Goal: Task Accomplishment & Management: Manage account settings

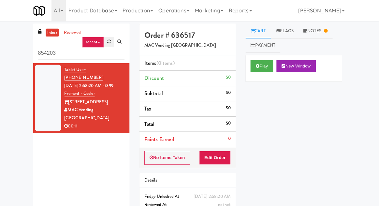
click at [115, 43] on link at bounding box center [112, 42] width 10 height 10
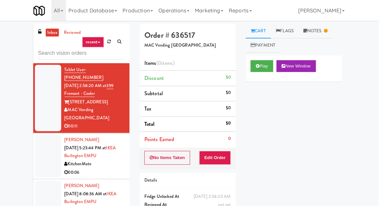
click at [57, 137] on div at bounding box center [51, 155] width 26 height 42
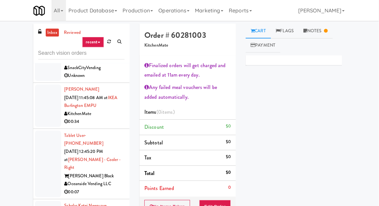
scroll to position [279, 0]
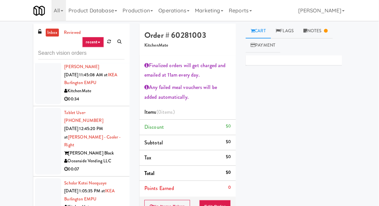
click at [51, 107] on div at bounding box center [51, 140] width 26 height 66
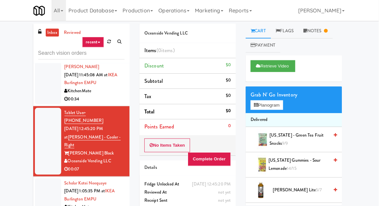
click at [44, 177] on div at bounding box center [51, 198] width 26 height 42
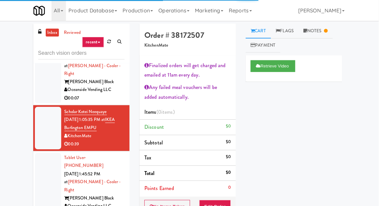
click at [47, 152] on div at bounding box center [51, 185] width 26 height 66
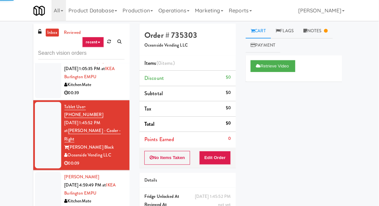
click at [48, 171] on div at bounding box center [51, 192] width 26 height 42
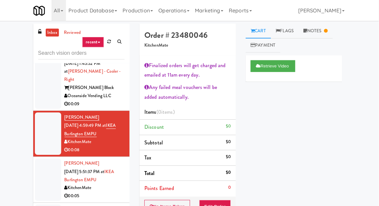
click at [49, 157] on div at bounding box center [51, 178] width 26 height 42
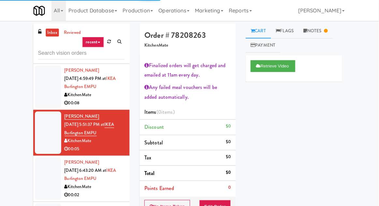
click at [48, 156] on div at bounding box center [51, 177] width 26 height 42
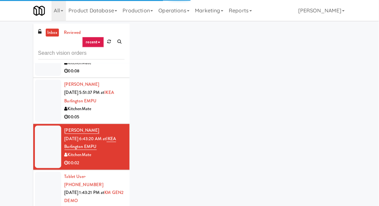
scroll to position [556, 0]
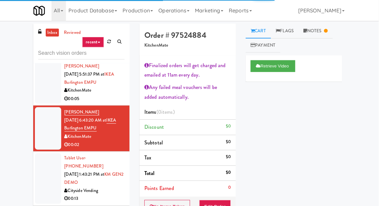
click at [50, 152] on div at bounding box center [51, 177] width 26 height 50
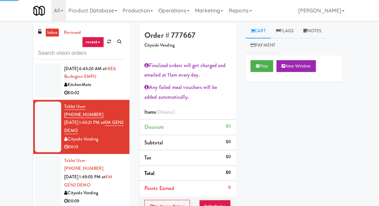
click at [48, 155] on div at bounding box center [51, 180] width 26 height 50
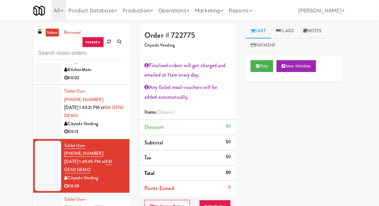
scroll to position [623, 0]
click at [261, 70] on button "Play" at bounding box center [263, 66] width 23 height 12
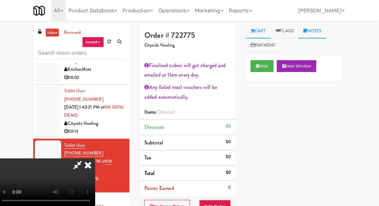
click at [320, 30] on link "Notes" at bounding box center [314, 30] width 28 height 15
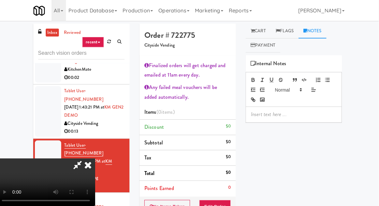
click at [301, 116] on p at bounding box center [295, 113] width 85 height 7
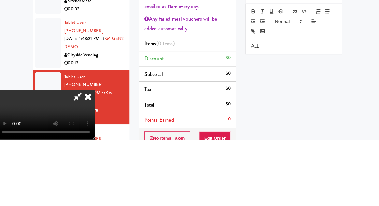
scroll to position [0, 0]
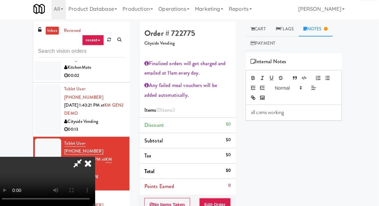
click at [253, 118] on div "all cams working" at bounding box center [295, 113] width 95 height 15
click at [253, 114] on p "all cams working" at bounding box center [295, 113] width 85 height 7
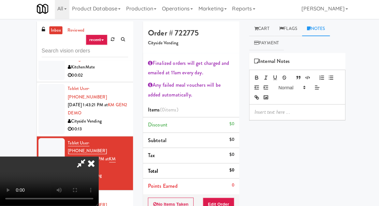
click at [355, 61] on div "inbox reviewed recent all unclear take inventory issue suspicious failed recent…" at bounding box center [189, 152] width 379 height 258
click at [307, 112] on p at bounding box center [295, 113] width 85 height 7
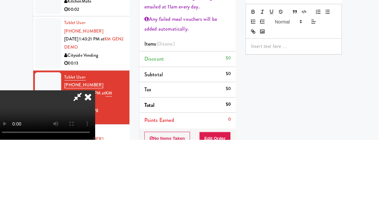
scroll to position [0, 0]
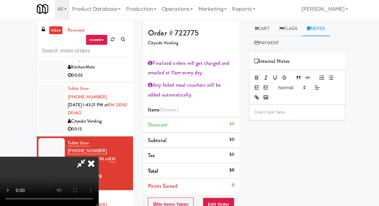
click at [303, 113] on p at bounding box center [295, 112] width 85 height 7
click at [256, 120] on div "all cams working" at bounding box center [295, 113] width 95 height 15
click at [254, 112] on p "all cams working" at bounding box center [295, 113] width 85 height 7
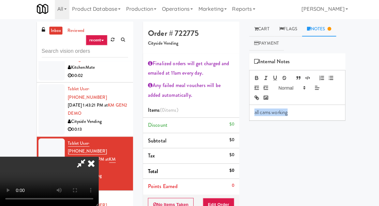
copy p "all cams working"
click at [263, 29] on link "Cart" at bounding box center [259, 30] width 25 height 15
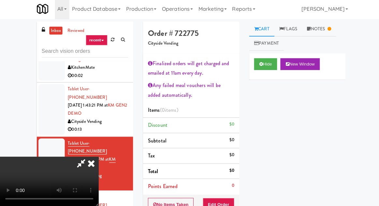
click at [239, 110] on div "Order # 722775 Cityside Vending Finalized orders will get charged and emailed a…" at bounding box center [189, 152] width 105 height 258
click at [262, 67] on button "Hide" at bounding box center [263, 65] width 23 height 12
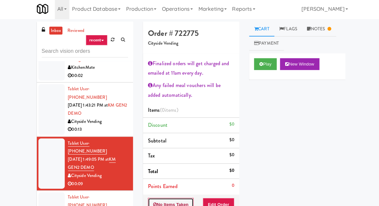
click at [178, 202] on button "No Items Taken" at bounding box center [170, 205] width 46 height 14
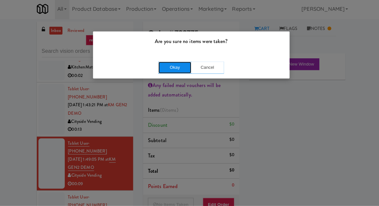
click at [174, 69] on button "Okay" at bounding box center [173, 69] width 33 height 12
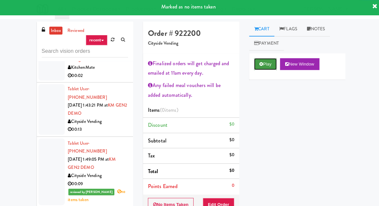
click at [266, 62] on button "Play" at bounding box center [263, 65] width 23 height 12
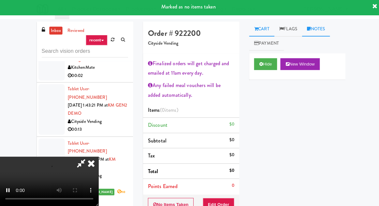
click at [320, 27] on link "Notes" at bounding box center [314, 30] width 28 height 15
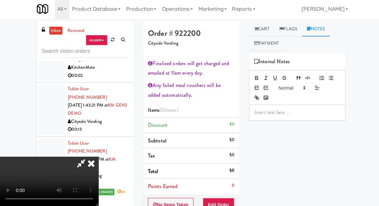
click at [277, 113] on p at bounding box center [295, 113] width 85 height 7
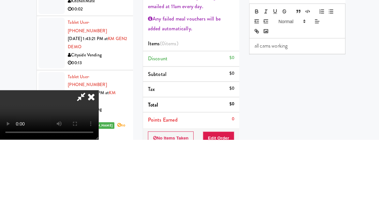
click at [281, 144] on div "Hide New Window Primary Flag Clear Flag if unable to determine what was taken o…" at bounding box center [295, 176] width 96 height 245
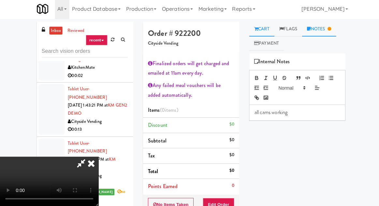
click at [265, 27] on link "Cart" at bounding box center [259, 30] width 25 height 15
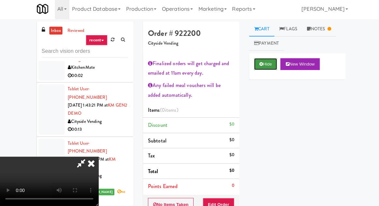
click at [263, 63] on button "Hide" at bounding box center [263, 65] width 23 height 12
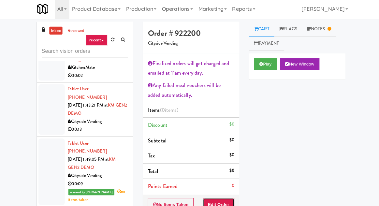
click at [223, 199] on button "Edit Order" at bounding box center [217, 205] width 32 height 14
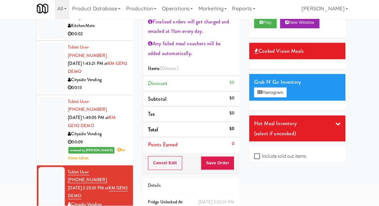
scroll to position [42, 0]
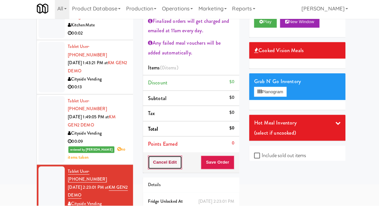
click at [172, 161] on button "Cancel Edit" at bounding box center [164, 164] width 34 height 14
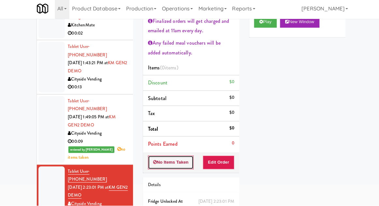
click at [178, 165] on button "No Items Taken" at bounding box center [170, 164] width 46 height 14
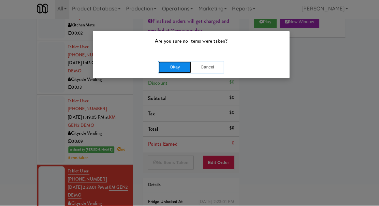
click at [176, 68] on button "Okay" at bounding box center [173, 69] width 33 height 12
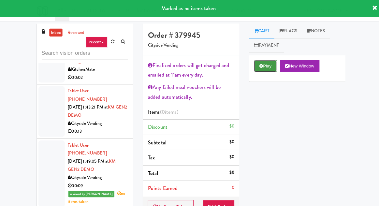
click at [265, 68] on button "Play" at bounding box center [263, 66] width 23 height 12
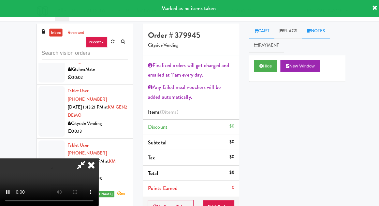
click at [315, 31] on link "Notes" at bounding box center [314, 30] width 28 height 15
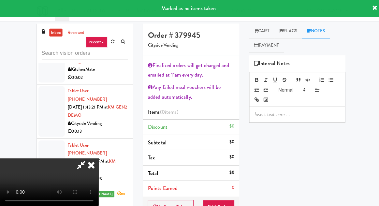
click at [284, 112] on p at bounding box center [295, 113] width 85 height 7
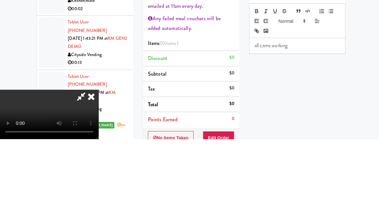
click at [261, 145] on div "Hide New Window Primary Flag Clear Flag if unable to determine what was taken o…" at bounding box center [295, 177] width 96 height 245
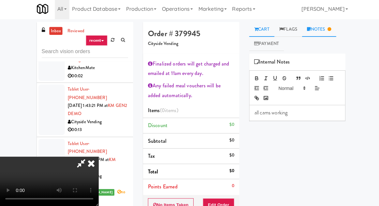
click at [255, 35] on link "Cart" at bounding box center [259, 30] width 25 height 15
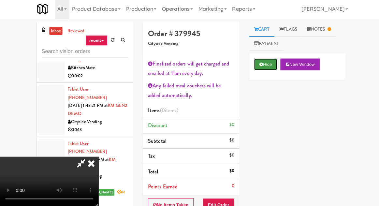
click at [263, 66] on button "Hide" at bounding box center [263, 66] width 23 height 12
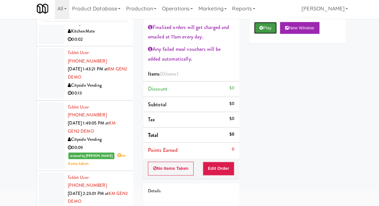
scroll to position [37, 0]
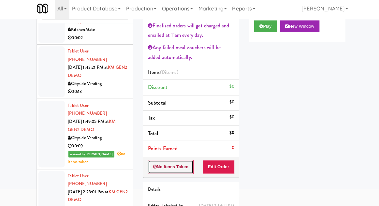
click at [176, 164] on button "No Items Taken" at bounding box center [170, 168] width 46 height 14
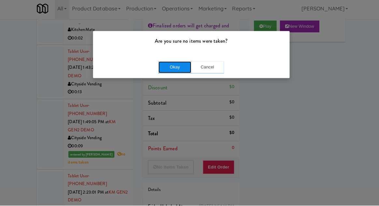
click at [178, 69] on button "Okay" at bounding box center [173, 69] width 33 height 12
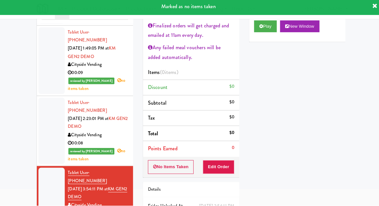
scroll to position [696, 0]
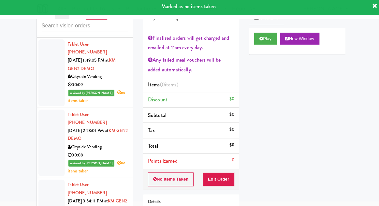
scroll to position [37, 0]
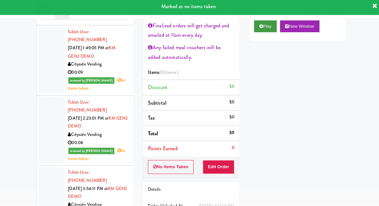
click at [259, 33] on button "Play" at bounding box center [263, 29] width 23 height 12
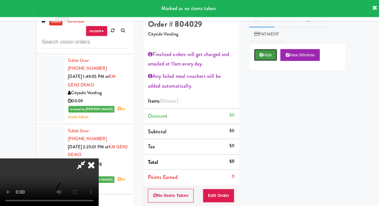
scroll to position [0, 0]
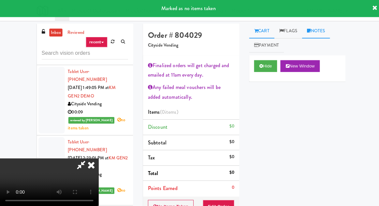
click at [321, 32] on link "Notes" at bounding box center [314, 30] width 28 height 15
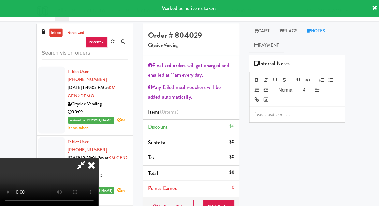
click at [281, 109] on div at bounding box center [295, 113] width 95 height 15
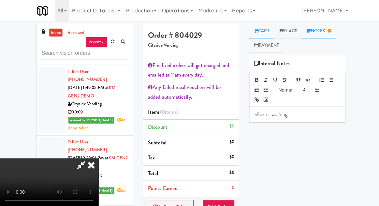
click at [263, 28] on link "Cart" at bounding box center [259, 30] width 25 height 15
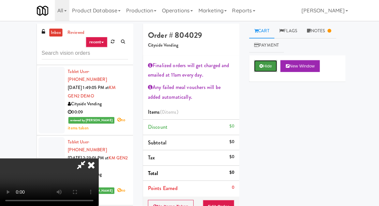
click at [260, 67] on icon at bounding box center [259, 65] width 4 height 4
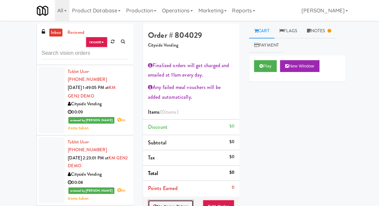
click at [176, 198] on button "No Items Taken" at bounding box center [170, 205] width 46 height 14
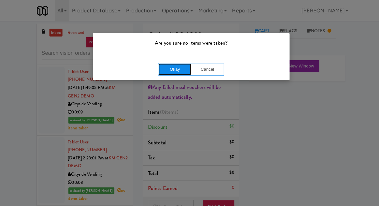
click at [175, 64] on button "Okay" at bounding box center [173, 69] width 33 height 12
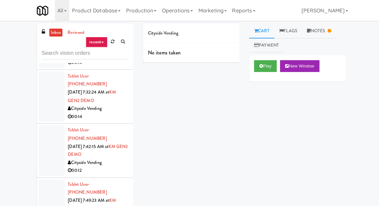
scroll to position [1342, 0]
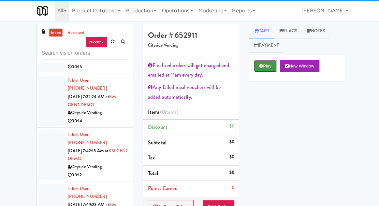
click at [262, 70] on button "Play" at bounding box center [263, 66] width 23 height 12
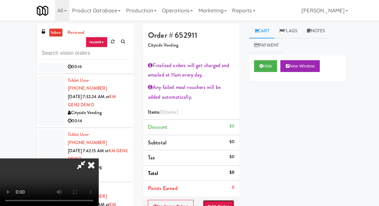
click at [227, 199] on button "Edit Order" at bounding box center [217, 205] width 32 height 14
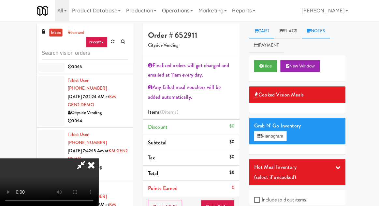
click at [316, 33] on link "Notes" at bounding box center [314, 30] width 28 height 15
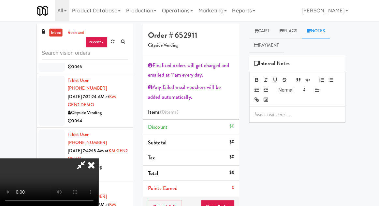
click at [290, 115] on p at bounding box center [295, 113] width 85 height 7
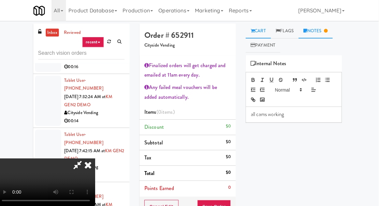
click at [266, 24] on link "Cart" at bounding box center [259, 30] width 25 height 15
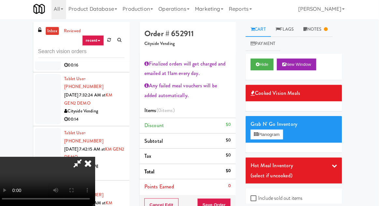
scroll to position [24, 0]
click at [260, 69] on button "Hide" at bounding box center [263, 66] width 23 height 12
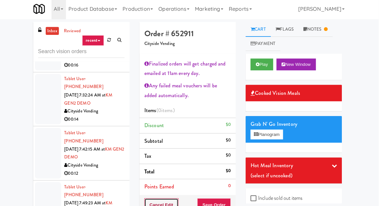
click at [172, 199] on button "Cancel Edit" at bounding box center [164, 205] width 34 height 14
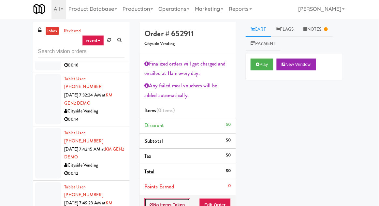
click at [175, 199] on button "No Items Taken" at bounding box center [170, 205] width 46 height 14
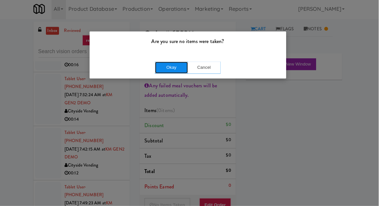
click at [180, 72] on button "Okay" at bounding box center [173, 69] width 33 height 12
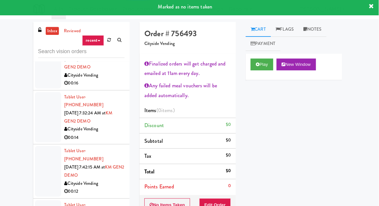
scroll to position [1314, 0]
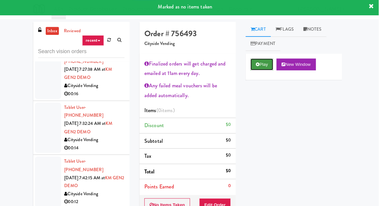
click at [270, 62] on button "Play" at bounding box center [263, 66] width 23 height 12
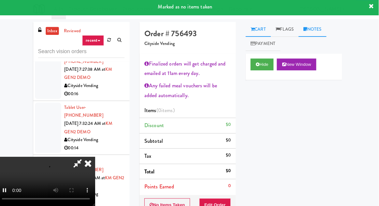
click at [324, 31] on link "Notes" at bounding box center [314, 30] width 28 height 15
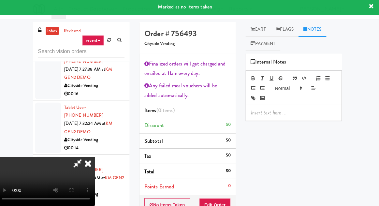
click at [290, 110] on p at bounding box center [295, 113] width 85 height 7
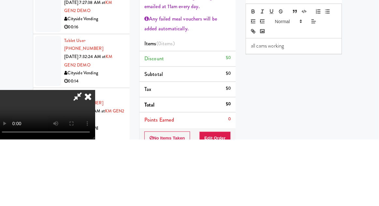
click at [258, 146] on div "Hide New Window Primary Flag Clear Flag if unable to determine what was taken o…" at bounding box center [295, 177] width 96 height 245
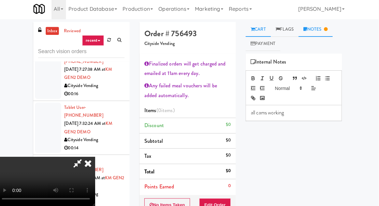
click at [264, 29] on link "Cart" at bounding box center [259, 30] width 25 height 15
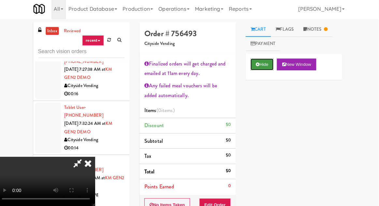
click at [265, 66] on button "Hide" at bounding box center [263, 66] width 23 height 12
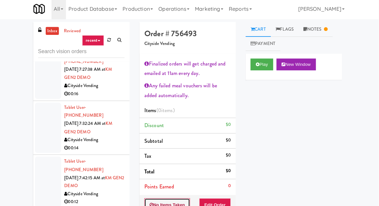
click at [175, 201] on button "No Items Taken" at bounding box center [170, 205] width 46 height 14
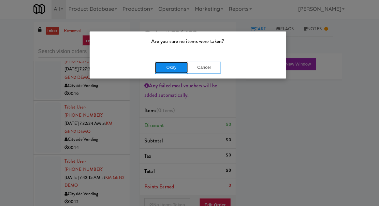
click at [179, 70] on button "Okay" at bounding box center [173, 69] width 33 height 12
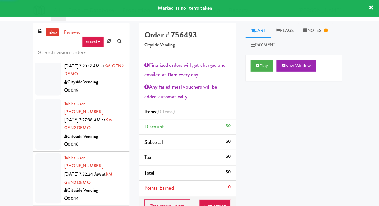
click at [263, 67] on button "Play" at bounding box center [263, 66] width 23 height 12
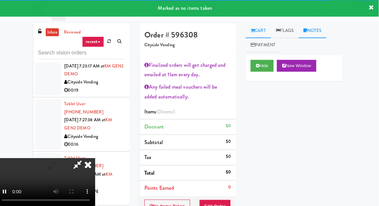
click at [321, 33] on link "Notes" at bounding box center [314, 30] width 28 height 15
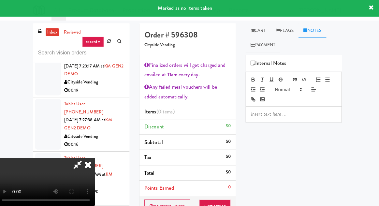
click at [299, 113] on p at bounding box center [295, 113] width 85 height 7
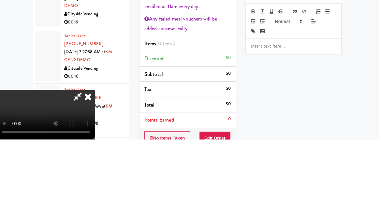
paste div
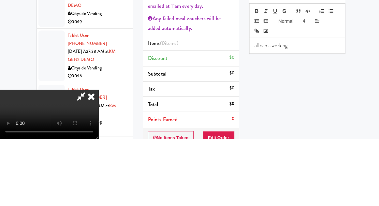
click at [305, 145] on div "Hide New Window Primary Flag Clear Flag if unable to determine what was taken o…" at bounding box center [295, 177] width 96 height 245
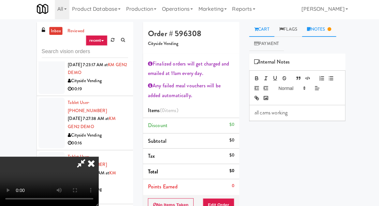
click at [259, 33] on link "Cart" at bounding box center [259, 30] width 25 height 15
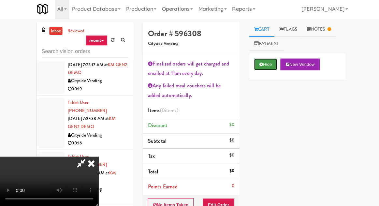
click at [260, 67] on icon at bounding box center [259, 65] width 4 height 4
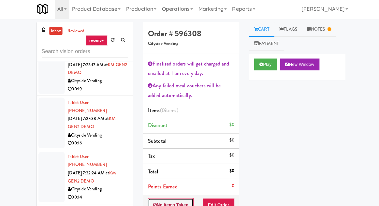
click at [178, 198] on button "No Items Taken" at bounding box center [170, 205] width 46 height 14
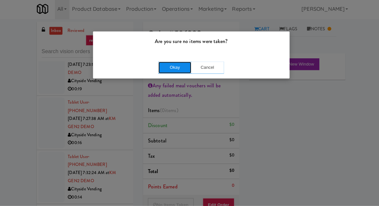
click at [180, 70] on button "Okay" at bounding box center [173, 69] width 33 height 12
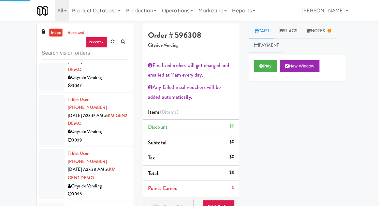
scroll to position [1210, 0]
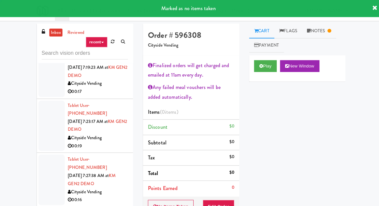
click at [268, 61] on button "Play" at bounding box center [263, 66] width 23 height 12
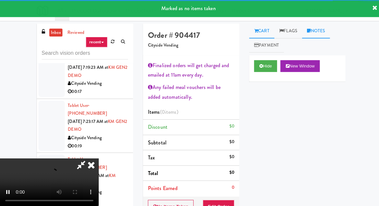
click at [319, 30] on link "Notes" at bounding box center [314, 30] width 28 height 15
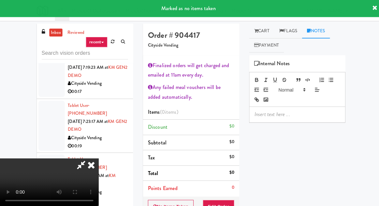
click at [282, 111] on p at bounding box center [295, 113] width 85 height 7
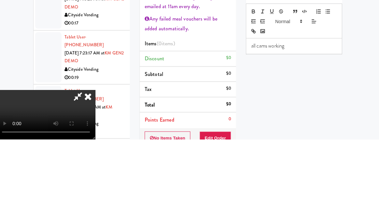
click at [269, 140] on div "Hide New Window Primary Flag Clear Flag if unable to determine what was taken o…" at bounding box center [295, 177] width 96 height 245
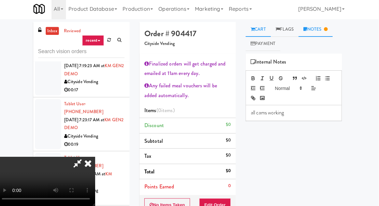
click at [266, 30] on link "Cart" at bounding box center [259, 30] width 25 height 15
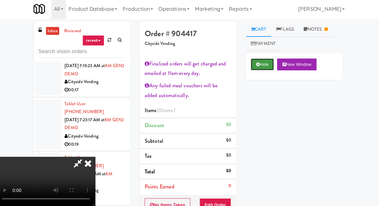
click at [256, 65] on button "Hide" at bounding box center [263, 66] width 23 height 12
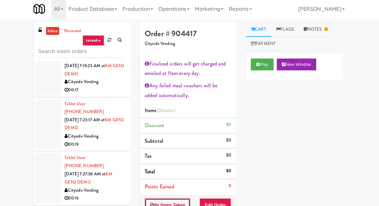
click at [172, 198] on button "No Items Taken" at bounding box center [170, 205] width 46 height 14
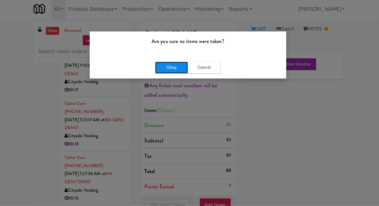
click at [159, 67] on button "Okay" at bounding box center [173, 69] width 33 height 12
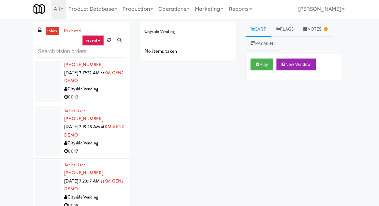
scroll to position [1151, 0]
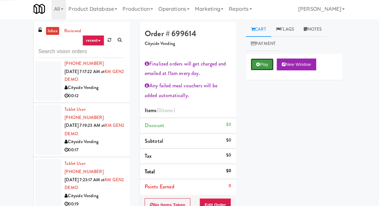
click at [265, 61] on button "Play" at bounding box center [263, 66] width 23 height 12
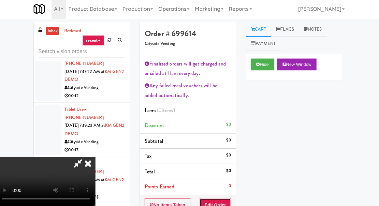
click at [223, 198] on button "Edit Order" at bounding box center [217, 205] width 32 height 14
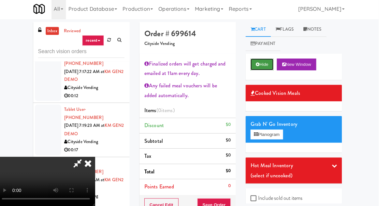
click at [262, 64] on button "Hide" at bounding box center [263, 66] width 23 height 12
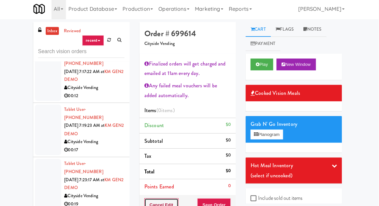
click at [152, 199] on button "Cancel Edit" at bounding box center [164, 205] width 34 height 14
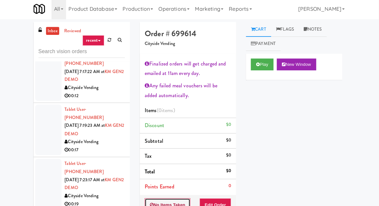
click at [155, 202] on button "No Items Taken" at bounding box center [170, 205] width 46 height 14
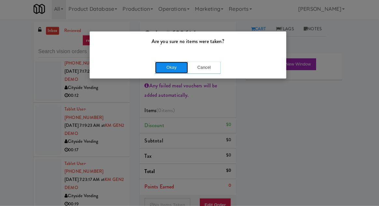
click at [179, 73] on button "Okay" at bounding box center [173, 69] width 33 height 12
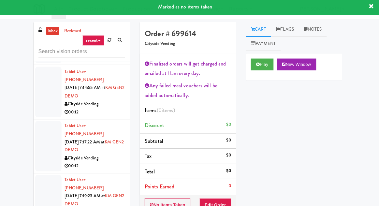
scroll to position [1080, 0]
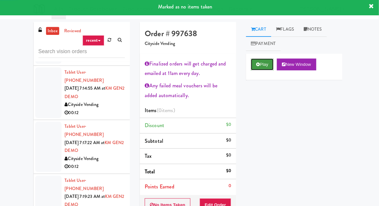
click at [267, 65] on button "Play" at bounding box center [263, 66] width 23 height 12
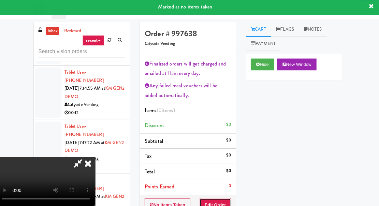
click at [225, 200] on button "Edit Order" at bounding box center [217, 205] width 32 height 14
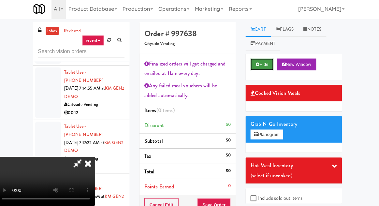
click at [264, 70] on button "Hide" at bounding box center [263, 66] width 23 height 12
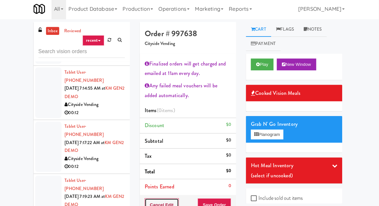
click at [159, 199] on button "Cancel Edit" at bounding box center [164, 205] width 34 height 14
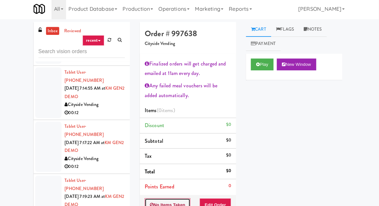
click at [157, 202] on button "No Items Taken" at bounding box center [170, 205] width 46 height 14
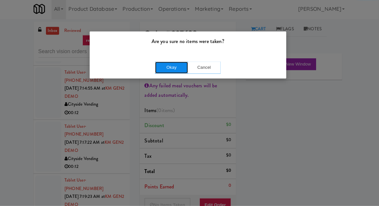
click at [166, 66] on button "Okay" at bounding box center [173, 69] width 33 height 12
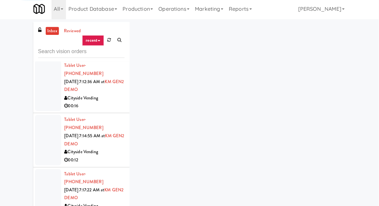
scroll to position [1034, 0]
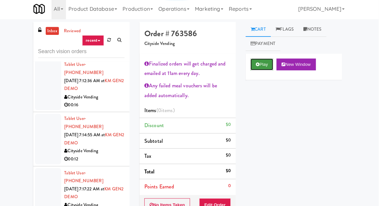
click at [262, 65] on button "Play" at bounding box center [263, 66] width 23 height 12
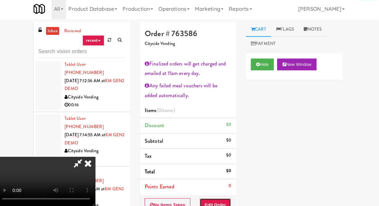
click at [226, 205] on button "Edit Order" at bounding box center [217, 205] width 32 height 14
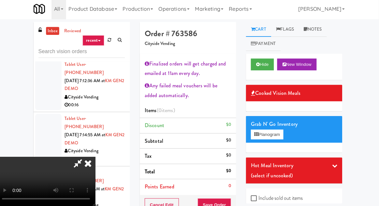
scroll to position [0, 0]
click at [320, 27] on link "Notes" at bounding box center [314, 30] width 28 height 15
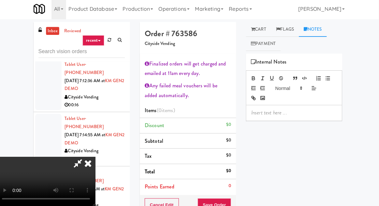
click at [283, 116] on p at bounding box center [295, 113] width 85 height 7
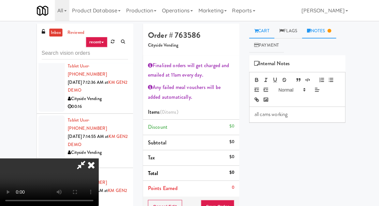
click at [261, 33] on link "Cart" at bounding box center [259, 30] width 25 height 15
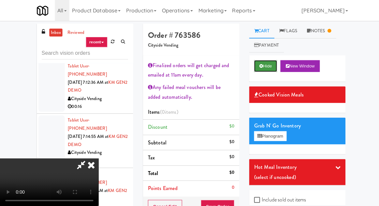
click at [265, 63] on button "Hide" at bounding box center [263, 66] width 23 height 12
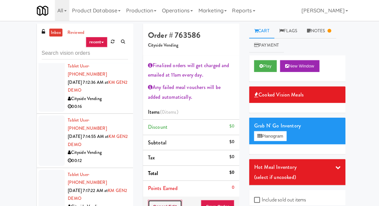
click at [166, 201] on button "Cancel Edit" at bounding box center [164, 205] width 34 height 14
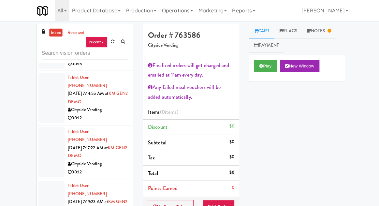
scroll to position [1077, 0]
click at [174, 198] on button "No Items Taken" at bounding box center [170, 205] width 46 height 14
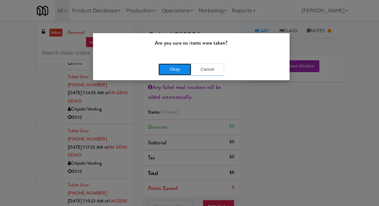
click at [178, 73] on button "Okay" at bounding box center [173, 69] width 33 height 12
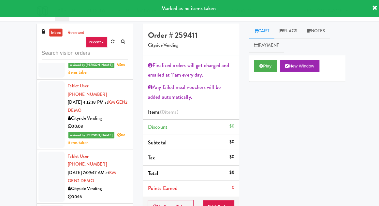
scroll to position [893, 0]
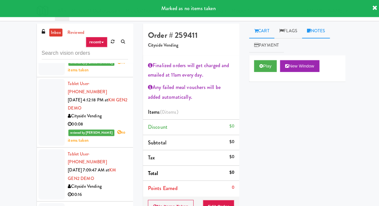
click at [320, 35] on link "Notes" at bounding box center [314, 30] width 28 height 15
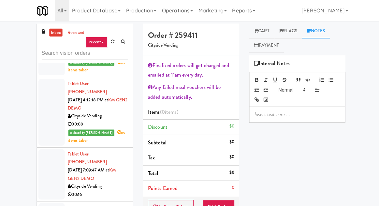
click at [286, 113] on p at bounding box center [295, 113] width 85 height 7
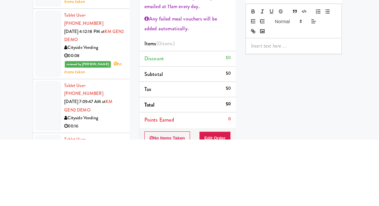
scroll to position [0, 0]
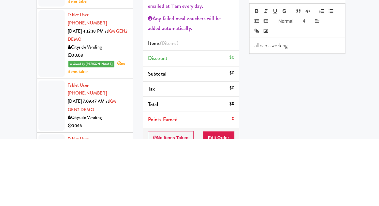
click at [303, 136] on div "Play New Window Primary Flag Clear Flag if unable to determine what was taken o…" at bounding box center [295, 177] width 96 height 245
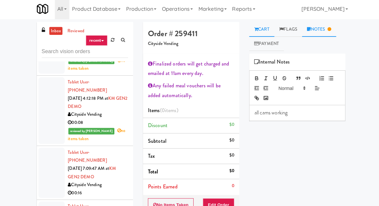
click at [259, 28] on link "Cart" at bounding box center [259, 30] width 25 height 15
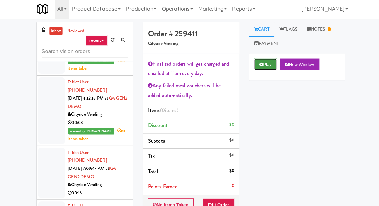
click at [264, 67] on button "Play" at bounding box center [263, 66] width 23 height 12
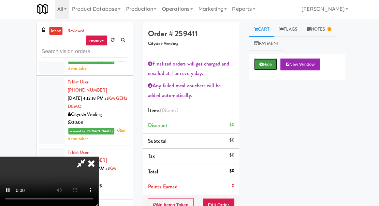
click at [265, 64] on button "Hide" at bounding box center [263, 66] width 23 height 12
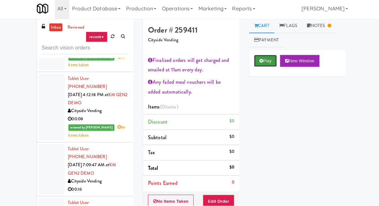
scroll to position [20, 0]
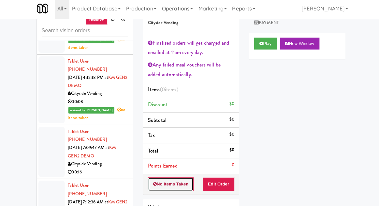
click at [182, 185] on button "No Items Taken" at bounding box center [170, 185] width 46 height 14
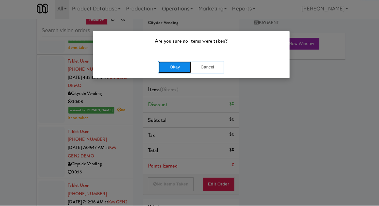
click at [175, 70] on button "Okay" at bounding box center [173, 69] width 33 height 12
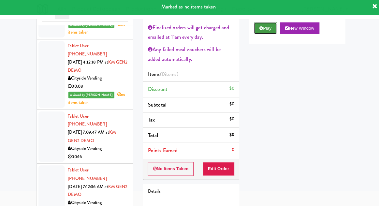
click at [266, 34] on button "Play" at bounding box center [263, 30] width 23 height 12
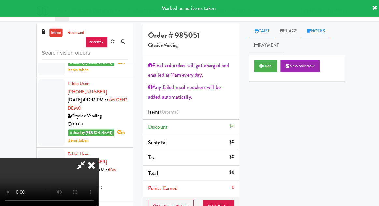
click at [323, 30] on link "Notes" at bounding box center [314, 30] width 28 height 15
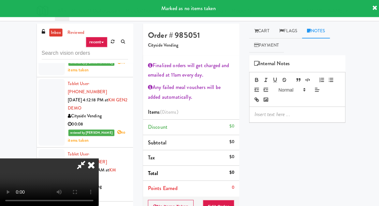
click at [302, 110] on p at bounding box center [295, 113] width 85 height 7
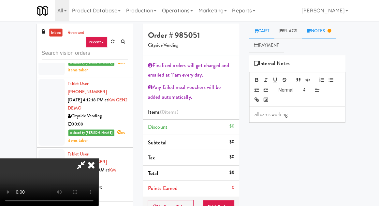
click at [262, 31] on link "Cart" at bounding box center [259, 30] width 25 height 15
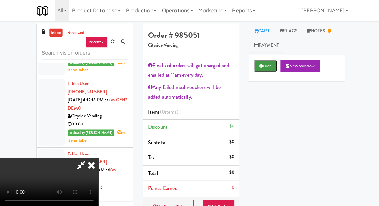
click at [260, 67] on icon at bounding box center [259, 65] width 4 height 4
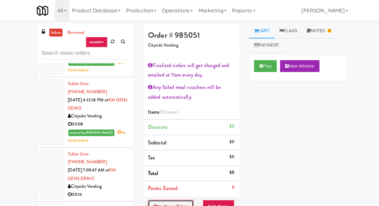
click at [178, 198] on button "No Items Taken" at bounding box center [170, 205] width 46 height 14
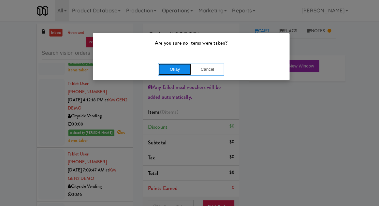
click at [180, 70] on button "Okay" at bounding box center [173, 69] width 33 height 12
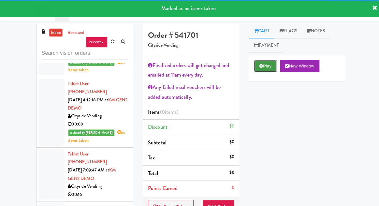
click at [265, 68] on button "Play" at bounding box center [263, 66] width 23 height 12
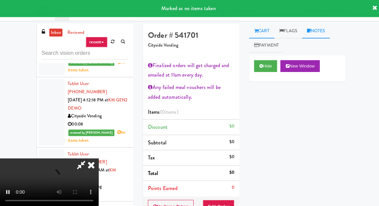
click at [321, 28] on link "Notes" at bounding box center [314, 30] width 28 height 15
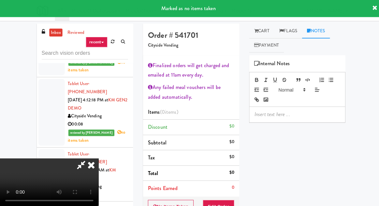
click at [292, 107] on div at bounding box center [295, 113] width 95 height 15
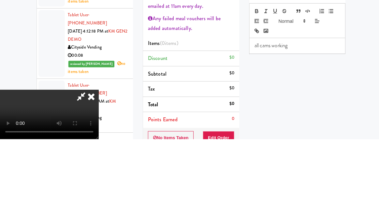
click at [313, 140] on div "Hide New Window Primary Flag Clear Flag if unable to determine what was taken o…" at bounding box center [295, 177] width 96 height 245
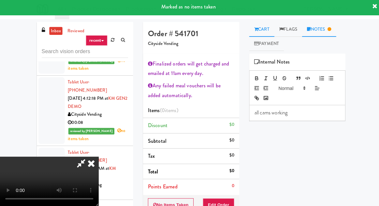
click at [261, 32] on link "Cart" at bounding box center [259, 30] width 25 height 15
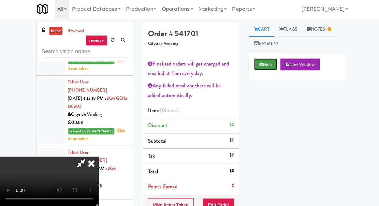
click at [258, 67] on icon at bounding box center [259, 65] width 4 height 4
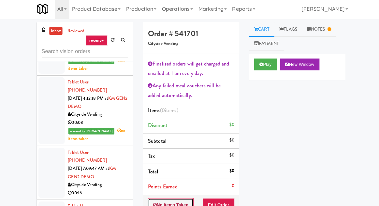
click at [184, 198] on button "No Items Taken" at bounding box center [170, 205] width 46 height 14
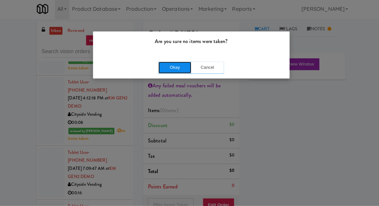
click at [185, 69] on button "Okay" at bounding box center [173, 69] width 33 height 12
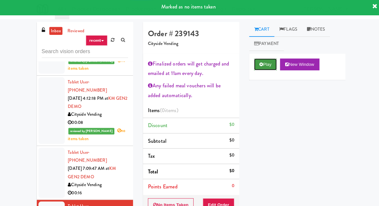
click at [261, 70] on button "Play" at bounding box center [263, 66] width 23 height 12
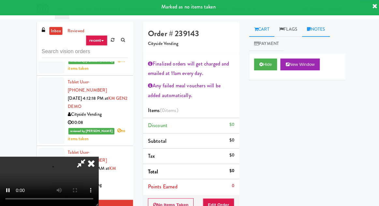
click at [322, 29] on link "Notes" at bounding box center [314, 30] width 28 height 15
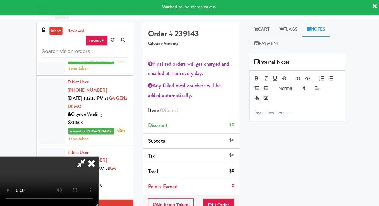
click at [290, 114] on p at bounding box center [295, 113] width 85 height 7
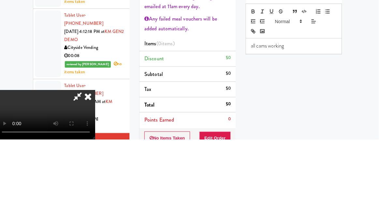
click at [291, 144] on div "Hide New Window Primary Flag Clear Flag if unable to determine what was taken o…" at bounding box center [295, 177] width 96 height 245
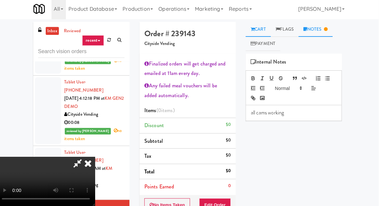
click at [264, 25] on link "Cart" at bounding box center [259, 30] width 25 height 15
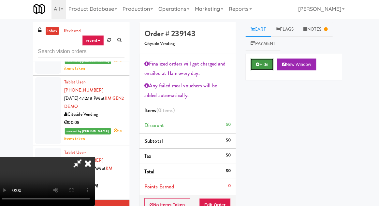
click at [265, 68] on button "Hide" at bounding box center [263, 66] width 23 height 12
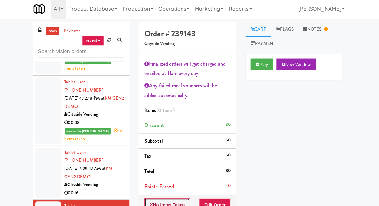
click at [181, 199] on button "No Items Taken" at bounding box center [170, 205] width 46 height 14
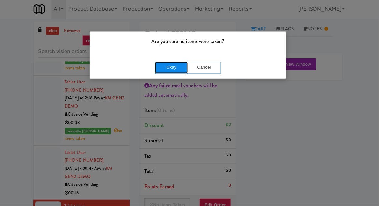
click at [175, 70] on button "Okay" at bounding box center [173, 69] width 33 height 12
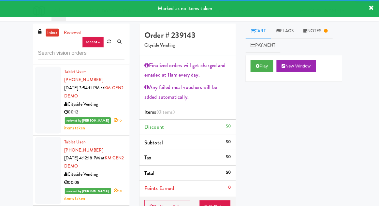
scroll to position [835, 0]
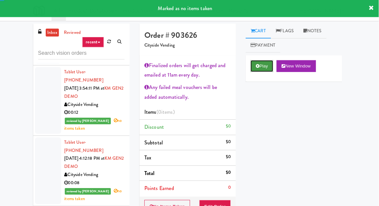
click at [262, 60] on button "Play" at bounding box center [263, 66] width 23 height 12
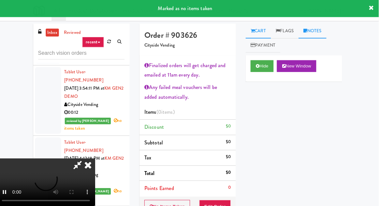
click at [318, 32] on link "Notes" at bounding box center [314, 30] width 28 height 15
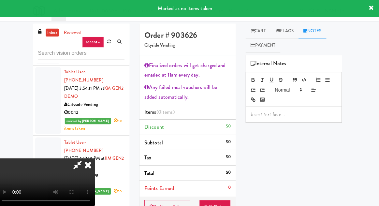
click at [286, 107] on div at bounding box center [295, 113] width 95 height 15
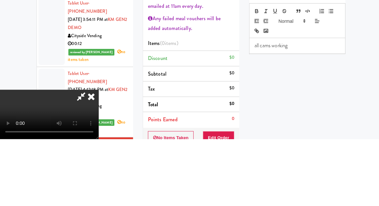
click at [285, 149] on div "Hide New Window Primary Flag Clear Flag if unable to determine what was taken o…" at bounding box center [295, 177] width 96 height 245
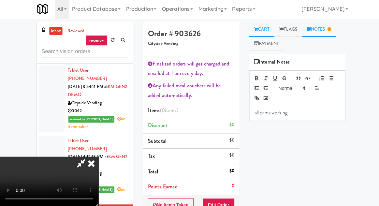
click at [260, 33] on link "Cart" at bounding box center [259, 30] width 25 height 15
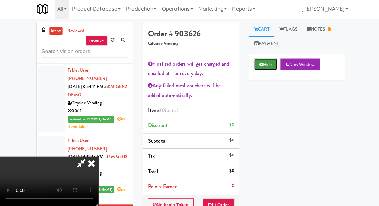
click at [262, 67] on button "Hide" at bounding box center [263, 66] width 23 height 12
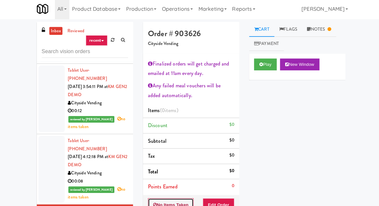
click at [178, 205] on button "No Items Taken" at bounding box center [170, 205] width 46 height 14
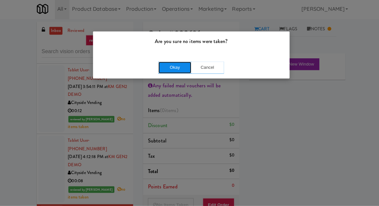
click at [178, 74] on button "Okay" at bounding box center [173, 69] width 33 height 12
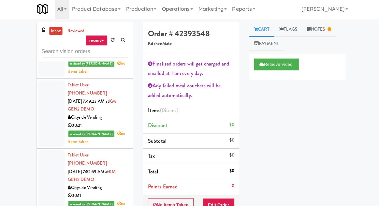
scroll to position [1587, 0]
click at [328, 28] on link "Notes" at bounding box center [317, 30] width 34 height 15
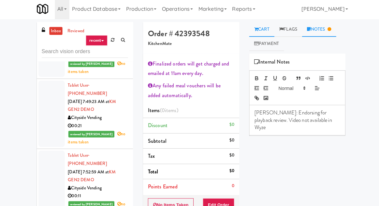
click at [267, 31] on link "Cart" at bounding box center [259, 30] width 25 height 15
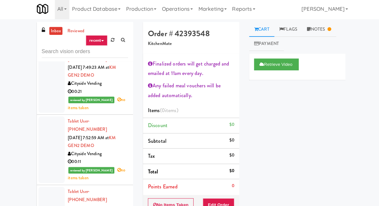
scroll to position [1622, 0]
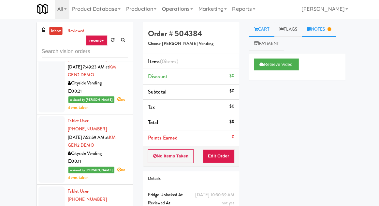
click at [321, 35] on link "Notes" at bounding box center [317, 30] width 34 height 15
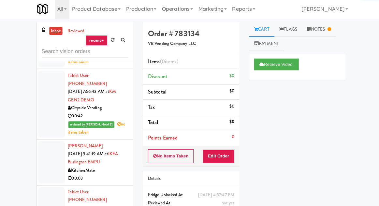
scroll to position [1737, 0]
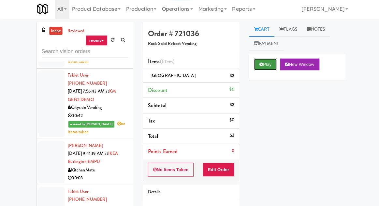
click at [264, 67] on button "Play" at bounding box center [263, 66] width 23 height 12
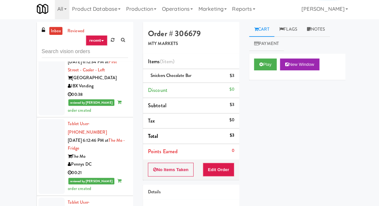
scroll to position [2143, 0]
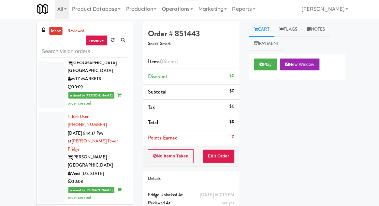
scroll to position [2417, 0]
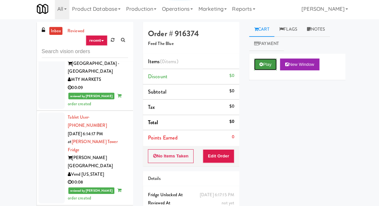
click at [258, 70] on button "Play" at bounding box center [263, 66] width 23 height 12
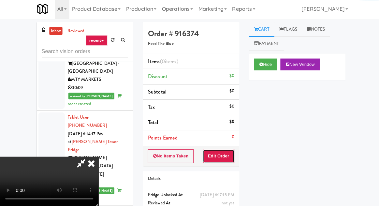
click at [224, 153] on button "Edit Order" at bounding box center [217, 157] width 32 height 14
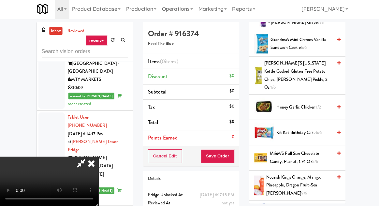
scroll to position [332, 0]
click at [284, 76] on span "Hal's New York Kettle Cooked Gluten Free Potato Chips, Dill Pickle, 2 oz 4/6" at bounding box center [296, 76] width 68 height 32
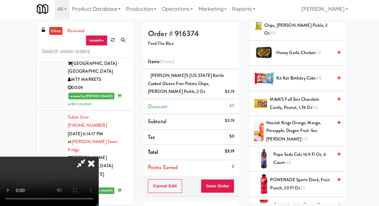
scroll to position [385, 0]
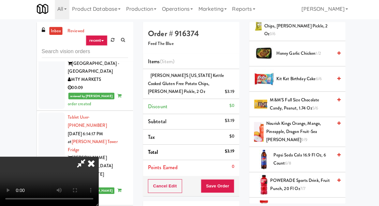
click at [291, 97] on span "M&M'S Full Size Chocolate Candy, Peanut, 1.74 oz 5/6" at bounding box center [299, 105] width 62 height 16
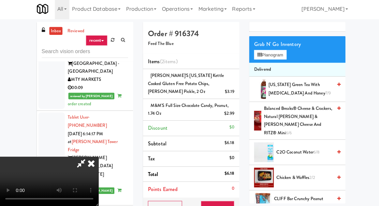
scroll to position [0, 0]
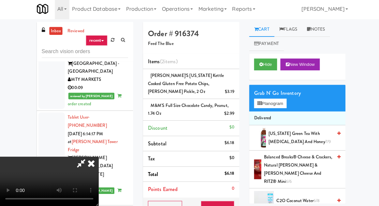
click at [274, 114] on li "Delivered" at bounding box center [295, 119] width 96 height 14
click at [275, 103] on button "Planogram" at bounding box center [268, 105] width 32 height 10
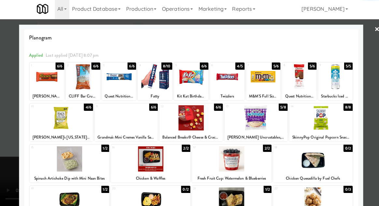
click at [9, 94] on div at bounding box center [189, 103] width 379 height 206
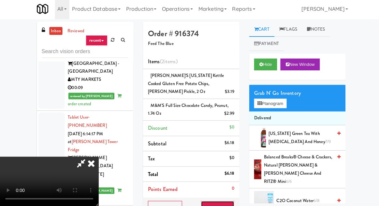
click at [232, 201] on button "Save Order" at bounding box center [215, 208] width 33 height 14
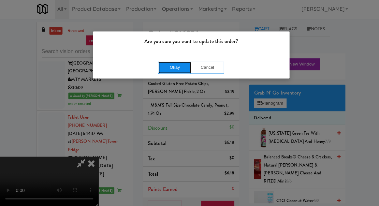
click at [165, 65] on button "Okay" at bounding box center [173, 69] width 33 height 12
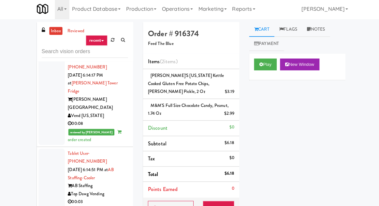
scroll to position [2473, 0]
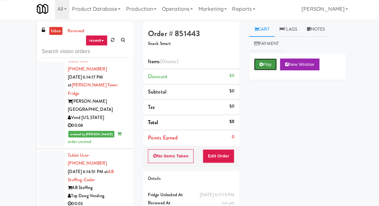
click at [260, 67] on icon at bounding box center [259, 65] width 4 height 4
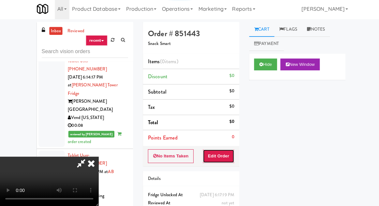
click at [227, 155] on button "Edit Order" at bounding box center [217, 157] width 32 height 14
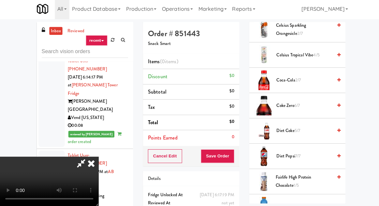
scroll to position [209, 0]
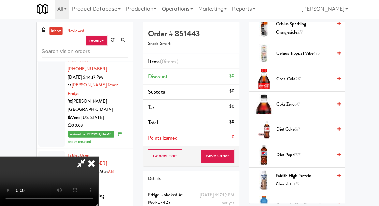
click at [291, 77] on span "Coca-Cola 2/7" at bounding box center [301, 80] width 55 height 8
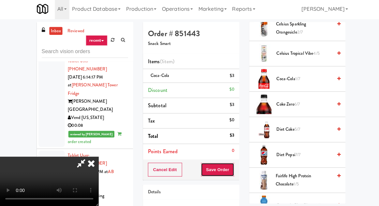
click at [232, 170] on button "Save Order" at bounding box center [215, 170] width 33 height 14
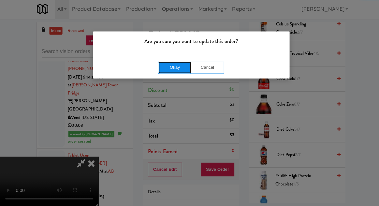
click at [162, 70] on button "Okay" at bounding box center [173, 69] width 33 height 12
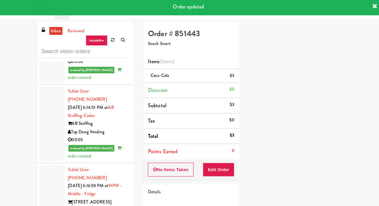
scroll to position [2550, 0]
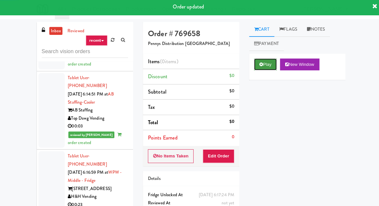
click at [258, 70] on button "Play" at bounding box center [263, 66] width 23 height 12
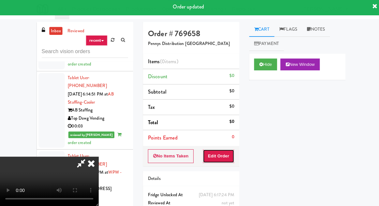
click at [227, 158] on button "Edit Order" at bounding box center [217, 157] width 32 height 14
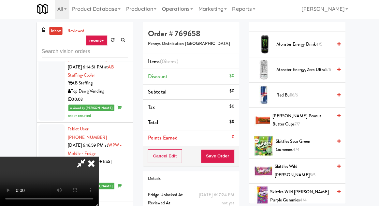
scroll to position [767, 0]
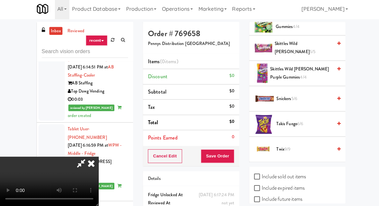
click at [288, 121] on span "Takis Fuego 6/6" at bounding box center [301, 125] width 55 height 8
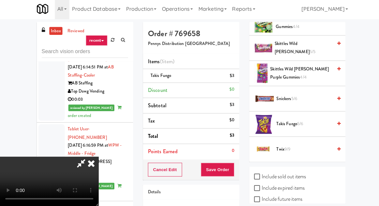
click at [298, 75] on span "4/4" at bounding box center [301, 78] width 7 height 6
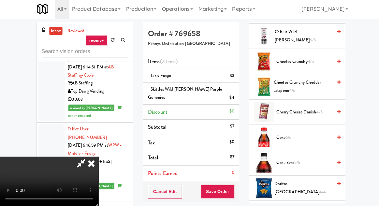
scroll to position [252, 0]
click at [288, 134] on span "Coke 6/6" at bounding box center [301, 138] width 55 height 8
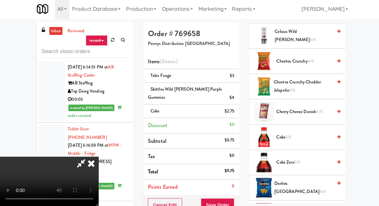
click at [297, 135] on span "Coke 5/6" at bounding box center [301, 138] width 55 height 8
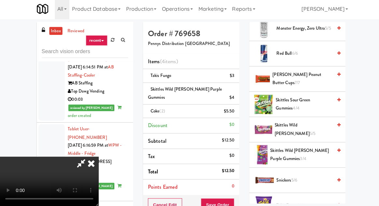
scroll to position [688, 0]
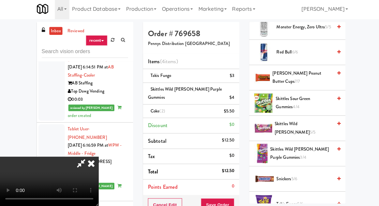
click at [298, 155] on span "3/4" at bounding box center [301, 158] width 6 height 6
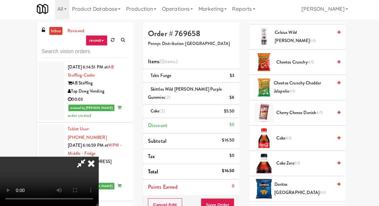
scroll to position [251, 0]
click at [291, 84] on span "Cheetos Crunchy Cheddar Jalapeño 4/6" at bounding box center [301, 88] width 58 height 16
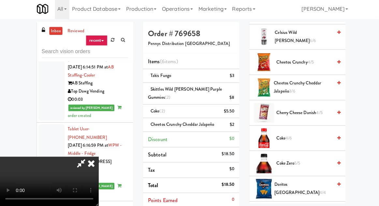
click at [295, 138] on span "Coke 4/6" at bounding box center [301, 139] width 55 height 8
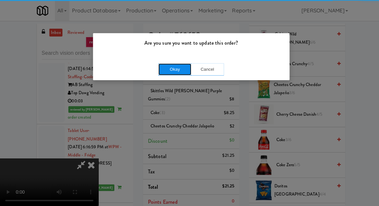
click at [166, 74] on button "Okay" at bounding box center [173, 69] width 33 height 12
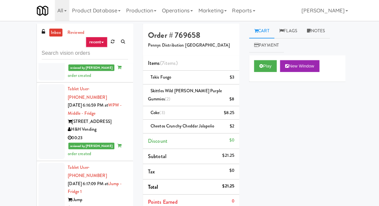
scroll to position [2624, 0]
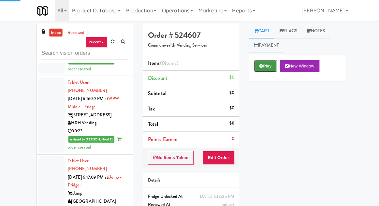
click at [264, 66] on button "Play" at bounding box center [263, 66] width 23 height 12
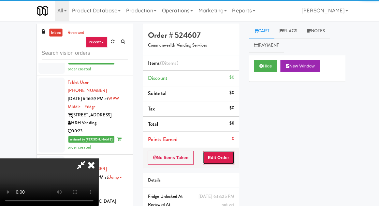
click at [224, 151] on button "Edit Order" at bounding box center [217, 157] width 32 height 14
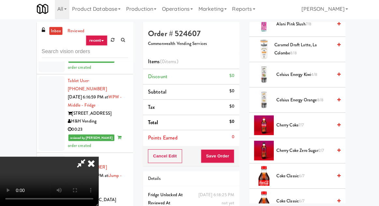
scroll to position [139, 0]
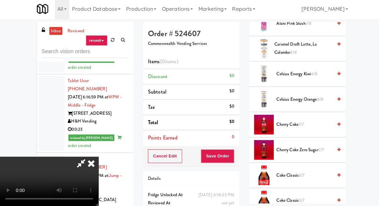
click at [310, 101] on span "Celsius Energy Orange 8/8" at bounding box center [301, 100] width 55 height 8
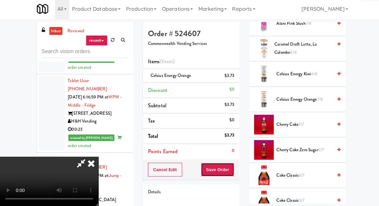
click at [230, 169] on button "Save Order" at bounding box center [215, 170] width 33 height 14
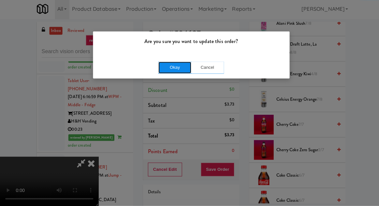
click at [172, 63] on button "Okay" at bounding box center [173, 69] width 33 height 12
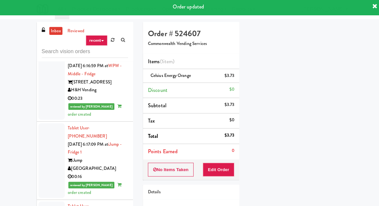
scroll to position [2690, 0]
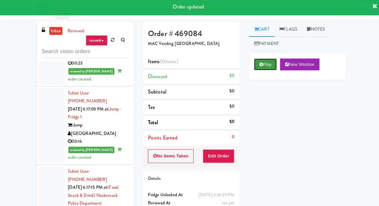
click at [260, 65] on icon at bounding box center [259, 65] width 4 height 4
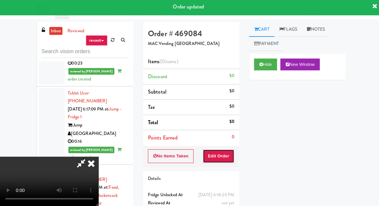
click at [226, 150] on button "Edit Order" at bounding box center [217, 157] width 32 height 14
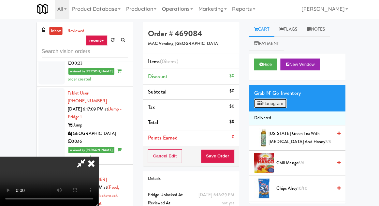
click at [268, 109] on button "Planogram" at bounding box center [268, 105] width 32 height 10
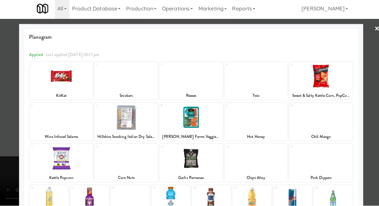
scroll to position [83, 0]
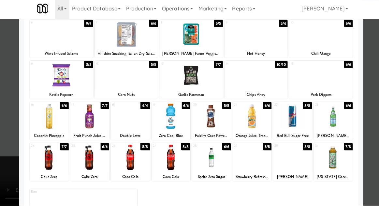
click at [84, 162] on div at bounding box center [89, 158] width 39 height 25
click at [3, 149] on div at bounding box center [189, 103] width 379 height 206
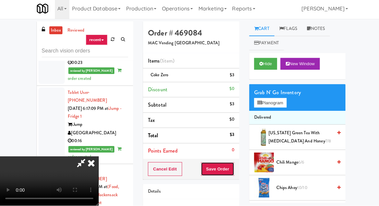
click at [232, 169] on button "Save Order" at bounding box center [215, 170] width 33 height 14
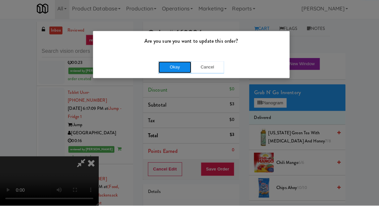
click at [166, 72] on button "Okay" at bounding box center [173, 69] width 33 height 12
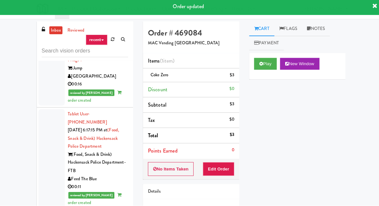
scroll to position [2747, 0]
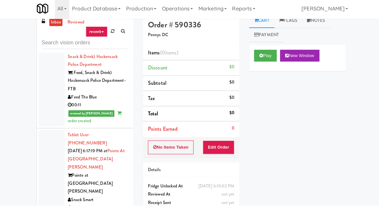
scroll to position [2813, 0]
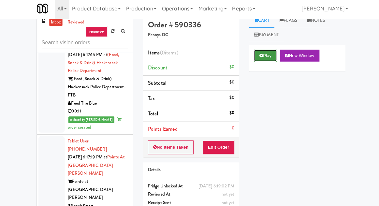
click at [263, 52] on button "Play" at bounding box center [263, 58] width 23 height 12
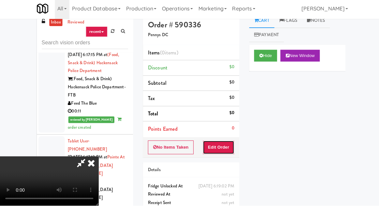
click at [224, 142] on button "Edit Order" at bounding box center [217, 149] width 32 height 14
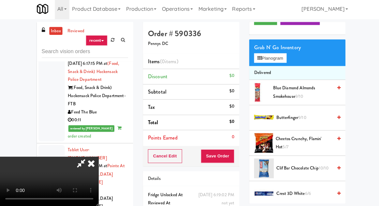
scroll to position [0, 0]
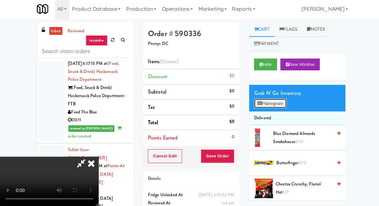
click at [274, 104] on button "Planogram" at bounding box center [268, 105] width 32 height 10
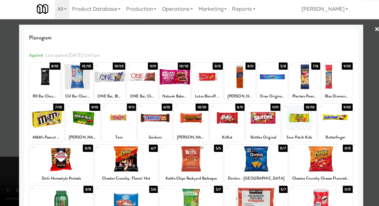
click at [80, 115] on div at bounding box center [82, 118] width 34 height 25
click at [13, 124] on div at bounding box center [189, 103] width 379 height 206
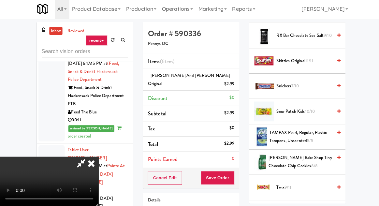
scroll to position [630, 0]
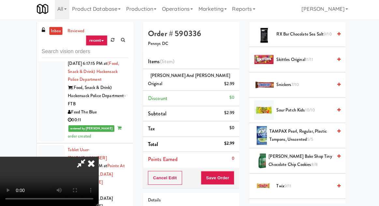
click at [297, 85] on span "7/10" at bounding box center [293, 86] width 8 height 6
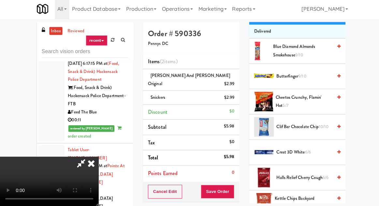
scroll to position [0, 0]
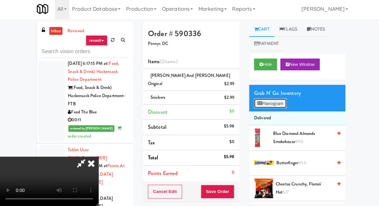
click at [272, 105] on button "Planogram" at bounding box center [268, 105] width 32 height 10
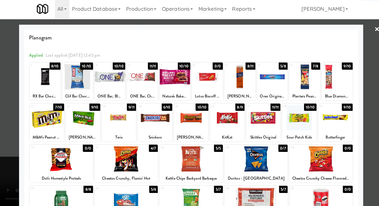
click at [39, 83] on div at bounding box center [44, 77] width 31 height 25
click at [12, 112] on div at bounding box center [189, 103] width 379 height 206
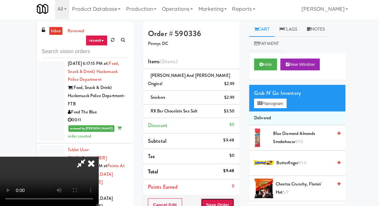
click at [231, 198] on button "Save Order" at bounding box center [215, 205] width 33 height 14
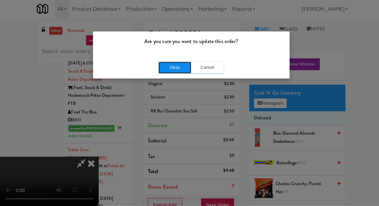
click at [164, 66] on button "Okay" at bounding box center [173, 69] width 33 height 12
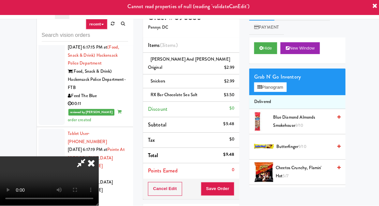
scroll to position [17, 0]
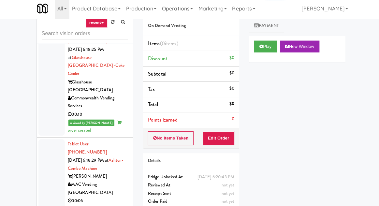
scroll to position [3117, 0]
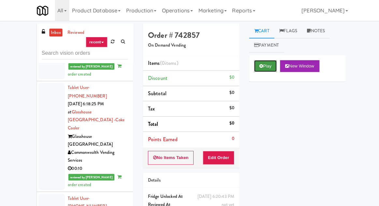
click at [267, 70] on button "Play" at bounding box center [263, 66] width 23 height 12
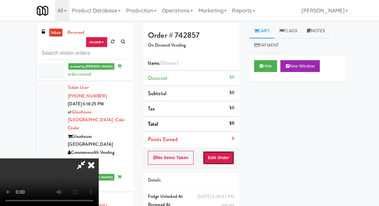
click at [230, 158] on button "Edit Order" at bounding box center [217, 157] width 32 height 14
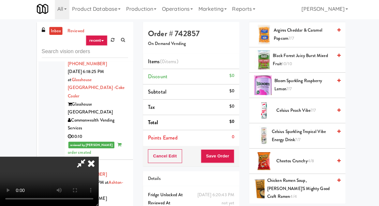
scroll to position [104, 0]
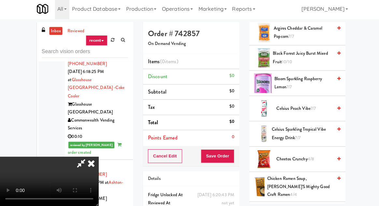
click at [293, 135] on span "Celsius Sparkling Tropical Vibe Energy Drink 7/7" at bounding box center [300, 134] width 60 height 16
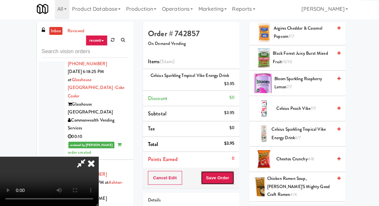
click at [231, 178] on button "Save Order" at bounding box center [215, 178] width 33 height 14
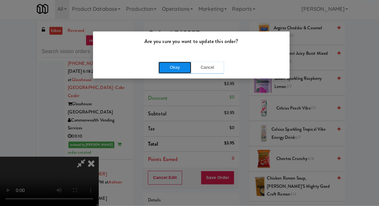
click at [162, 69] on button "Okay" at bounding box center [173, 69] width 33 height 12
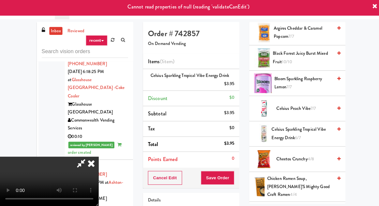
click at [98, 157] on icon at bounding box center [91, 163] width 14 height 13
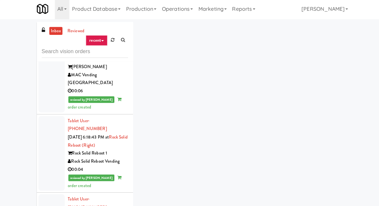
scroll to position [3227, 0]
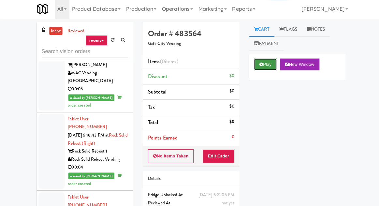
click at [266, 65] on button "Play" at bounding box center [263, 66] width 23 height 12
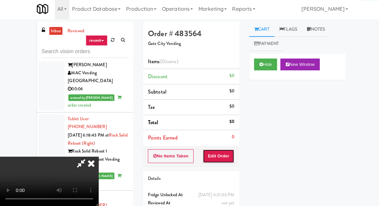
click at [226, 153] on button "Edit Order" at bounding box center [217, 157] width 32 height 14
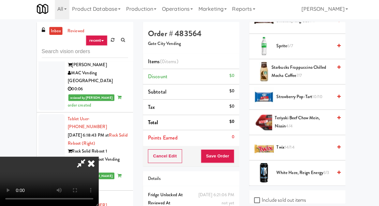
scroll to position [822, 0]
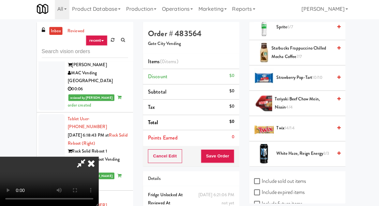
click at [285, 177] on label "Include sold out items" at bounding box center [278, 182] width 52 height 10
click at [260, 179] on input "Include sold out items" at bounding box center [256, 181] width 8 height 5
checkbox input "true"
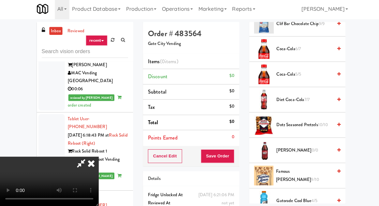
scroll to position [324, 0]
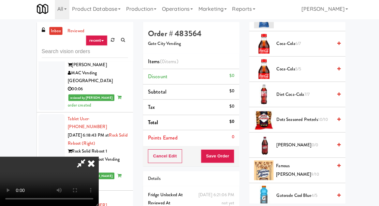
click at [302, 142] on span "Dr. Pepper 0/0" at bounding box center [301, 146] width 55 height 8
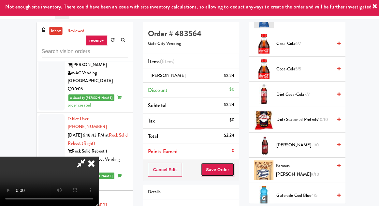
click at [232, 164] on button "Save Order" at bounding box center [215, 170] width 33 height 14
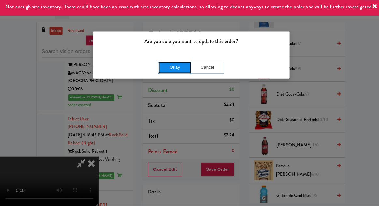
click at [170, 64] on button "Okay" at bounding box center [173, 69] width 33 height 12
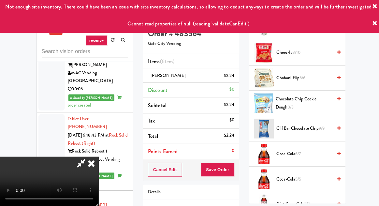
scroll to position [0, 0]
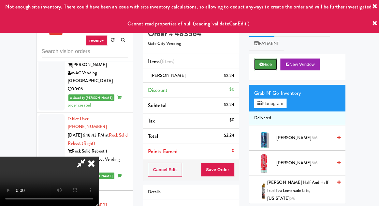
click at [264, 68] on button "Hide" at bounding box center [263, 66] width 23 height 12
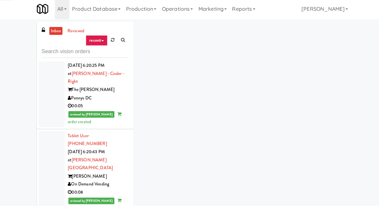
scroll to position [3608, 0]
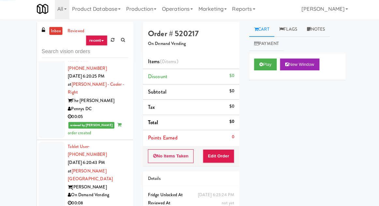
scroll to position [3571, 0]
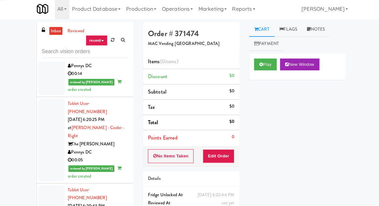
scroll to position [3535, 0]
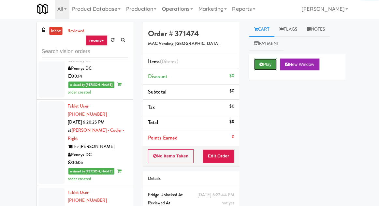
click at [266, 69] on button "Play" at bounding box center [263, 66] width 23 height 12
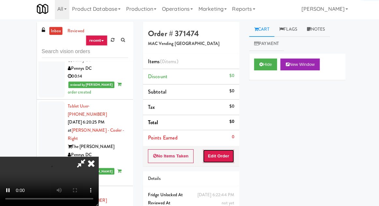
click at [219, 154] on button "Edit Order" at bounding box center [217, 157] width 32 height 14
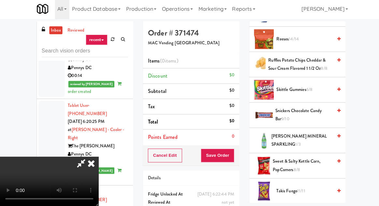
scroll to position [652, 0]
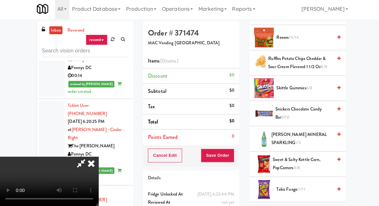
click at [301, 133] on span "S. PELLEGRINO MINERAL SPARKLING 1/3" at bounding box center [300, 139] width 61 height 16
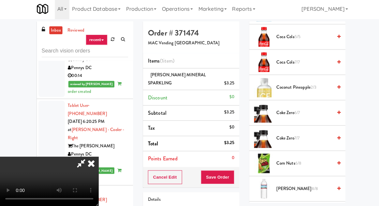
scroll to position [170, 0]
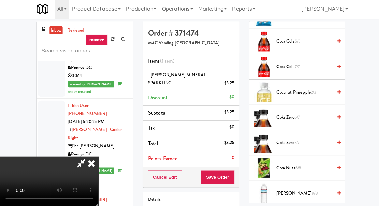
click at [311, 66] on span "Coca Cola 7/7" at bounding box center [301, 68] width 55 height 8
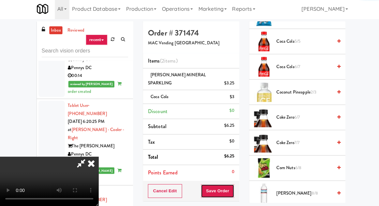
click at [231, 185] on button "Save Order" at bounding box center [215, 191] width 33 height 14
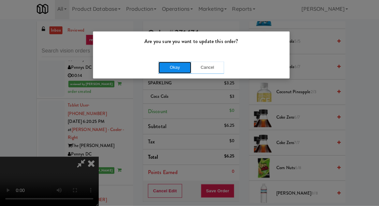
click at [172, 63] on button "Okay" at bounding box center [173, 69] width 33 height 12
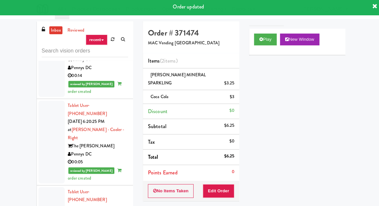
scroll to position [0, 0]
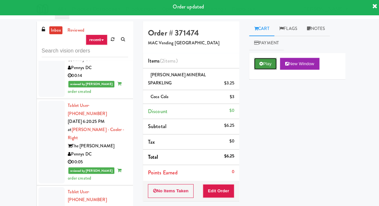
click at [271, 64] on button "Play" at bounding box center [263, 65] width 23 height 12
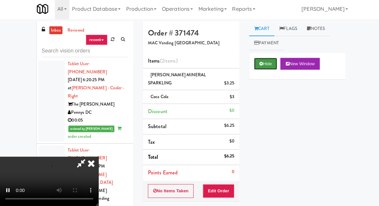
scroll to position [3577, 0]
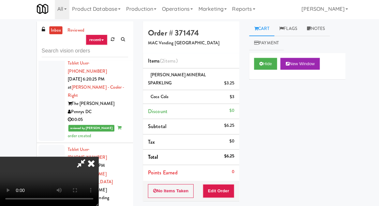
click at [98, 157] on icon at bounding box center [91, 163] width 14 height 13
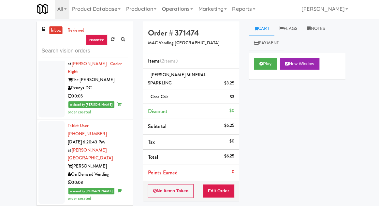
scroll to position [3615, 0]
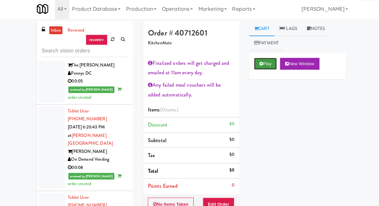
click at [262, 67] on button "Play" at bounding box center [263, 65] width 23 height 12
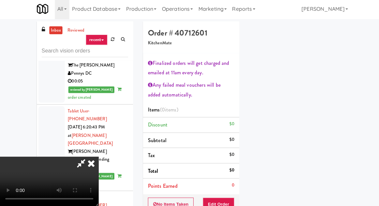
scroll to position [64, 0]
click at [231, 198] on button "Edit Order" at bounding box center [217, 205] width 32 height 14
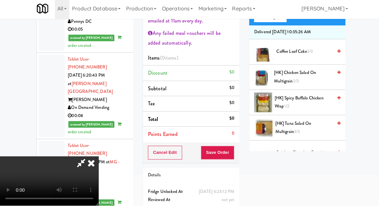
scroll to position [0, 0]
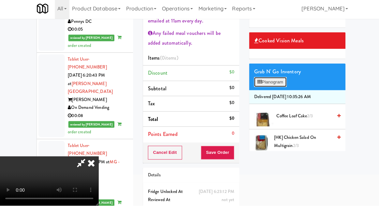
click at [281, 83] on button "Planogram" at bounding box center [268, 84] width 32 height 10
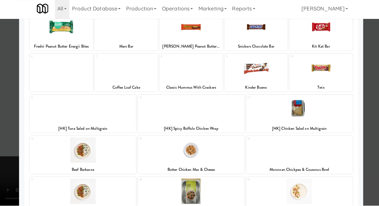
scroll to position [123, 0]
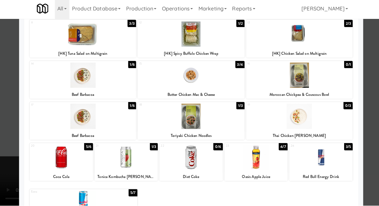
click at [227, 127] on div at bounding box center [190, 117] width 106 height 25
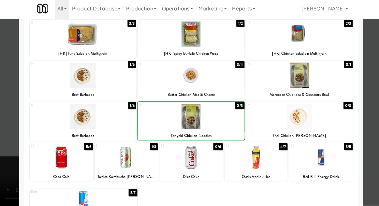
click at [13, 110] on div at bounding box center [189, 103] width 379 height 206
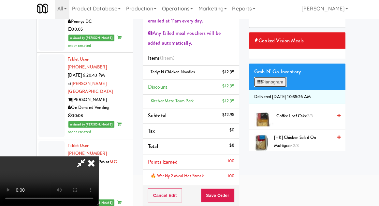
click at [277, 83] on button "Planogram" at bounding box center [268, 84] width 32 height 10
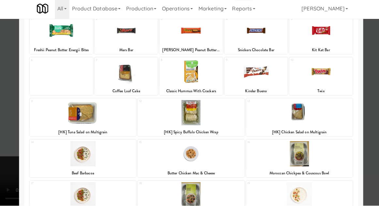
scroll to position [123, 0]
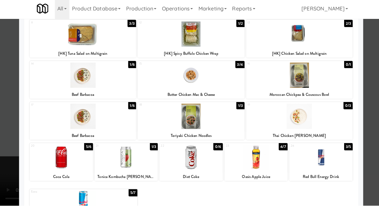
click at [7, 89] on div at bounding box center [189, 103] width 379 height 206
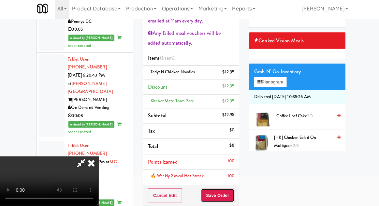
click at [232, 195] on button "Save Order" at bounding box center [215, 196] width 33 height 14
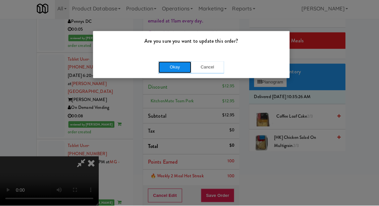
click at [161, 69] on button "Okay" at bounding box center [173, 69] width 33 height 12
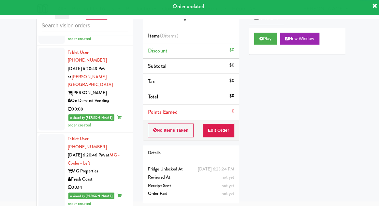
scroll to position [3649, 0]
click at [259, 44] on button "Play" at bounding box center [263, 41] width 23 height 12
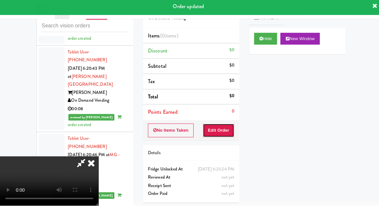
click at [227, 125] on button "Edit Order" at bounding box center [217, 132] width 32 height 14
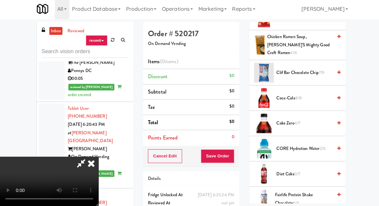
scroll to position [296, 0]
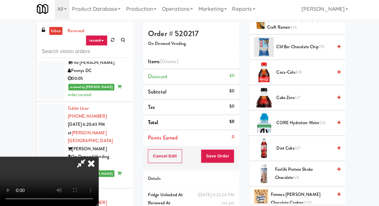
click at [287, 121] on span "CORE Hydration Water 2/6" at bounding box center [301, 124] width 55 height 8
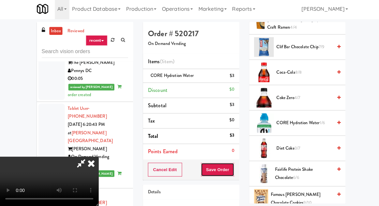
click at [231, 167] on button "Save Order" at bounding box center [215, 170] width 33 height 14
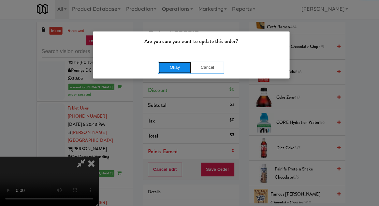
click at [174, 73] on button "Okay" at bounding box center [173, 69] width 33 height 12
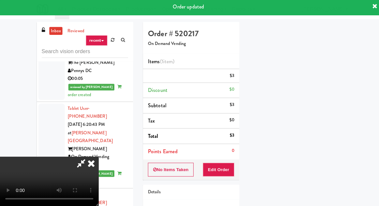
scroll to position [64, 0]
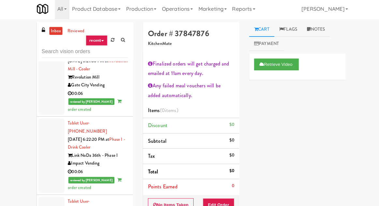
scroll to position [3846, 0]
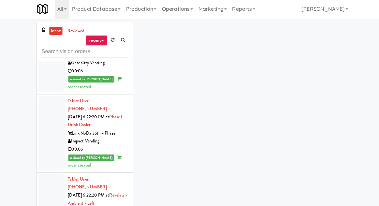
scroll to position [3876, 0]
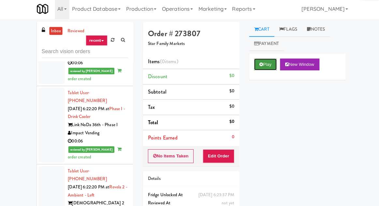
click at [265, 65] on button "Play" at bounding box center [263, 66] width 23 height 12
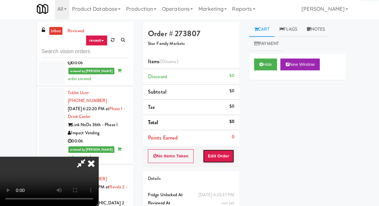
click at [225, 159] on button "Edit Order" at bounding box center [217, 157] width 32 height 14
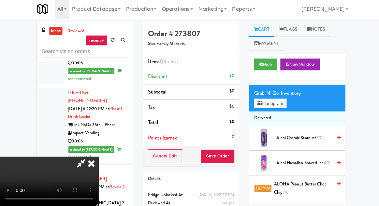
click at [98, 157] on icon at bounding box center [91, 163] width 14 height 13
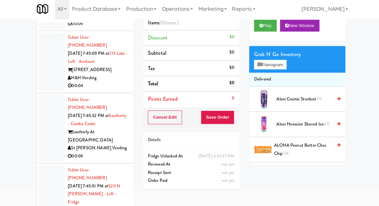
scroll to position [56, 0]
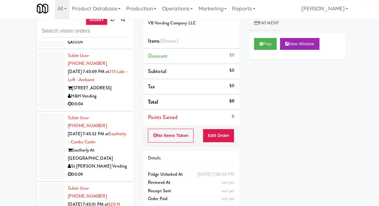
scroll to position [25, 0]
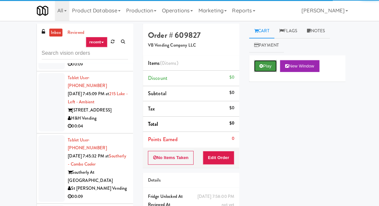
click at [267, 66] on button "Play" at bounding box center [263, 66] width 23 height 12
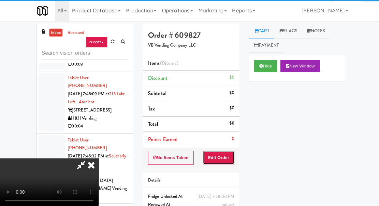
click at [228, 154] on button "Edit Order" at bounding box center [217, 157] width 32 height 14
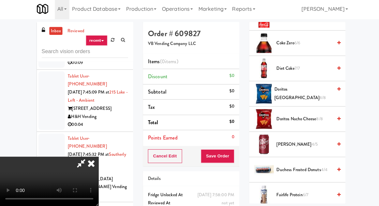
scroll to position [245, 0]
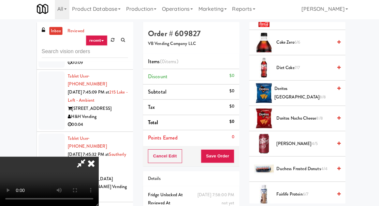
click at [285, 144] on span "Dr Pepper 4/5" at bounding box center [301, 144] width 55 height 8
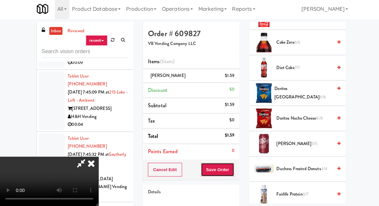
click at [232, 165] on button "Save Order" at bounding box center [215, 170] width 33 height 14
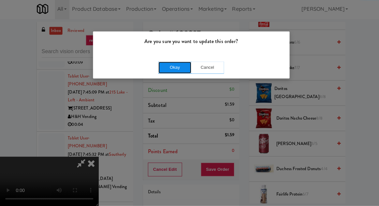
click at [172, 70] on button "Okay" at bounding box center [173, 69] width 33 height 12
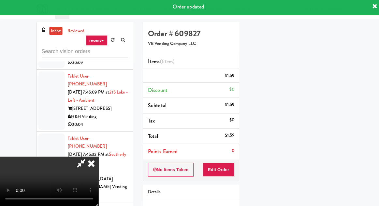
scroll to position [64, 0]
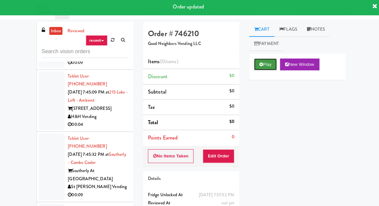
click at [266, 69] on button "Play" at bounding box center [263, 66] width 23 height 12
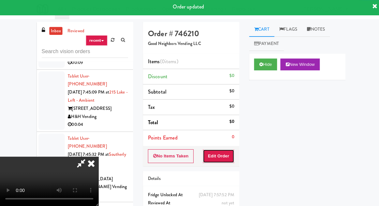
click at [230, 157] on button "Edit Order" at bounding box center [217, 157] width 32 height 14
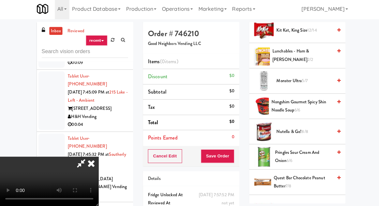
scroll to position [843, 0]
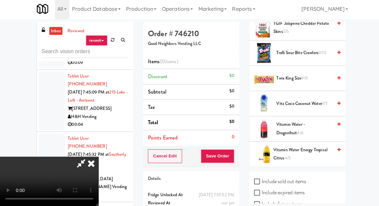
click at [294, 121] on span "Vitamin Water - Dragonfruit 4/6" at bounding box center [302, 129] width 56 height 16
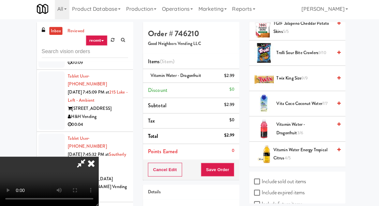
click at [300, 50] on span "Trolli Sour Bite Crawlers 9/10" at bounding box center [301, 54] width 55 height 8
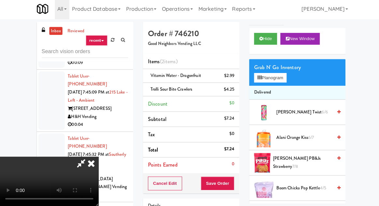
scroll to position [0, 0]
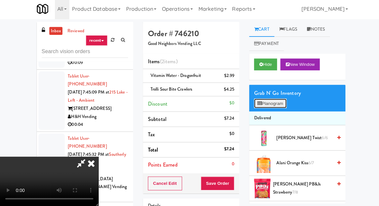
click at [275, 103] on button "Planogram" at bounding box center [268, 105] width 32 height 10
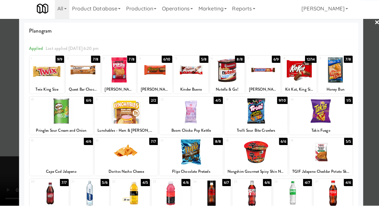
scroll to position [7, 0]
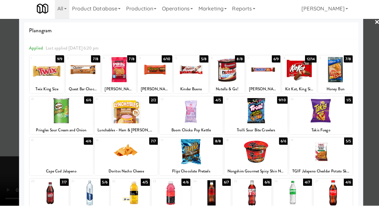
click at [51, 157] on div at bounding box center [60, 152] width 63 height 25
click at [7, 151] on div at bounding box center [189, 103] width 379 height 206
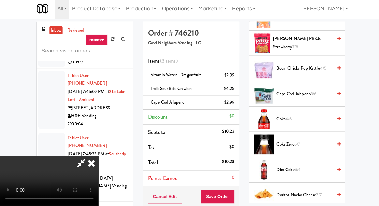
scroll to position [144, 0]
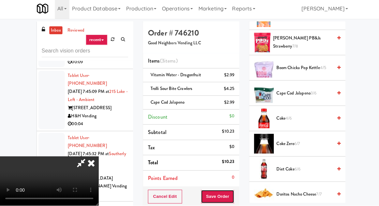
click at [231, 198] on button "Save Order" at bounding box center [215, 198] width 33 height 14
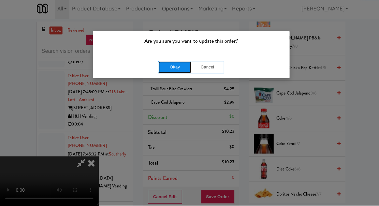
click at [169, 73] on button "Okay" at bounding box center [173, 69] width 33 height 12
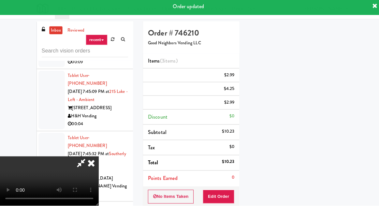
scroll to position [64, 0]
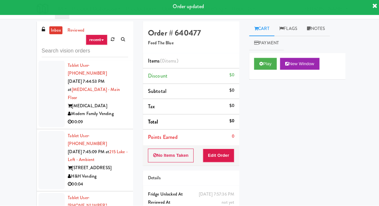
scroll to position [15500, 0]
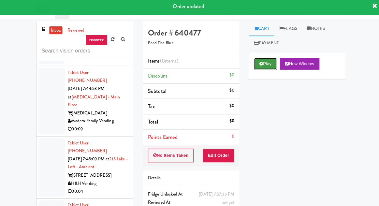
click at [265, 64] on button "Play" at bounding box center [263, 66] width 23 height 12
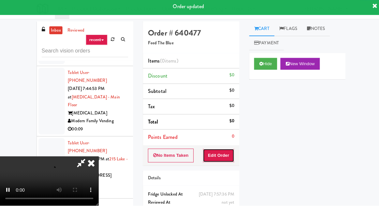
click at [223, 151] on button "Edit Order" at bounding box center [217, 157] width 32 height 14
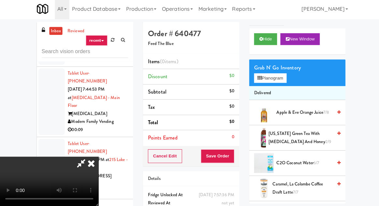
scroll to position [25, 0]
click at [323, 140] on span "2/9" at bounding box center [326, 142] width 6 height 6
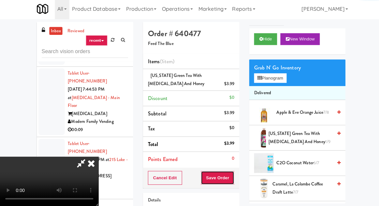
click at [232, 176] on button "Save Order" at bounding box center [215, 178] width 33 height 14
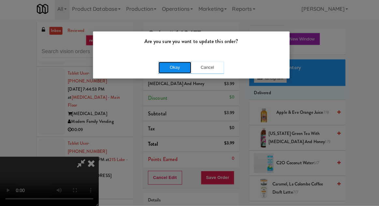
click at [161, 72] on button "Okay" at bounding box center [173, 69] width 33 height 12
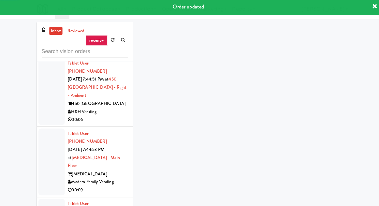
scroll to position [15439, 0]
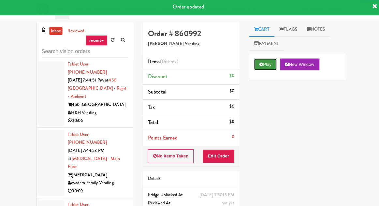
click at [261, 68] on button "Play" at bounding box center [263, 66] width 23 height 12
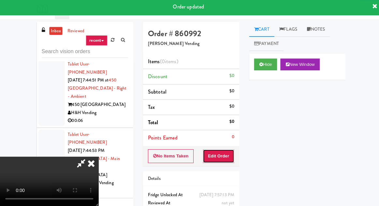
click at [222, 155] on button "Edit Order" at bounding box center [217, 157] width 32 height 14
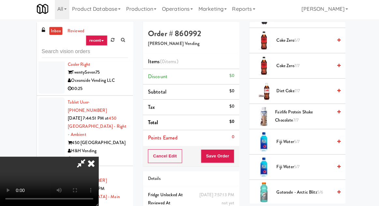
scroll to position [328, 0]
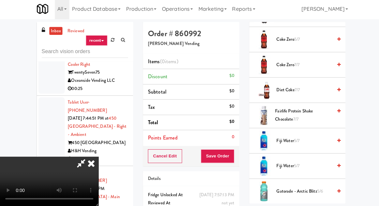
click at [288, 111] on span "Fairlife Protein Shake Chocolate 7/7" at bounding box center [301, 116] width 57 height 16
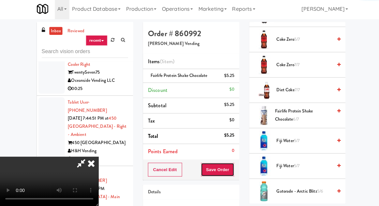
click at [232, 169] on button "Save Order" at bounding box center [215, 170] width 33 height 14
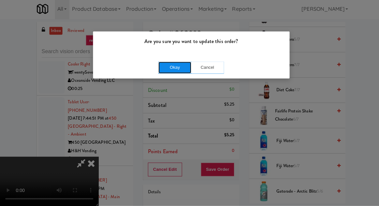
click at [186, 68] on button "Okay" at bounding box center [173, 69] width 33 height 12
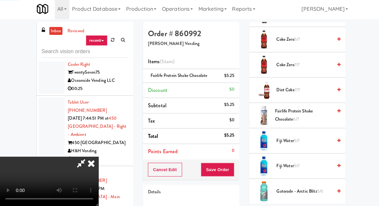
scroll to position [64, 0]
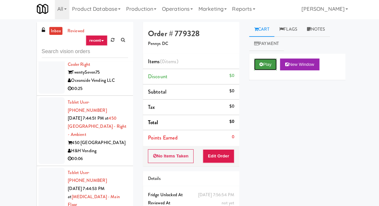
click at [263, 64] on button "Play" at bounding box center [263, 66] width 23 height 12
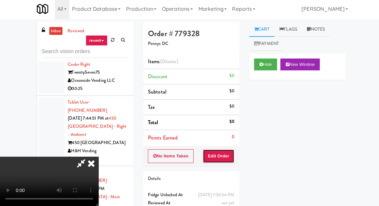
click at [231, 156] on button "Edit Order" at bounding box center [217, 157] width 32 height 14
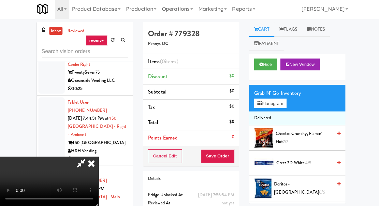
click at [314, 133] on span "Cheetos Crunchy, Flamin' Hot 7/7" at bounding box center [302, 138] width 56 height 16
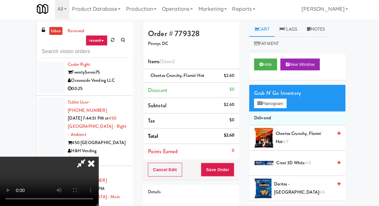
scroll to position [24, 0]
click at [231, 173] on button "Save Order" at bounding box center [215, 170] width 33 height 14
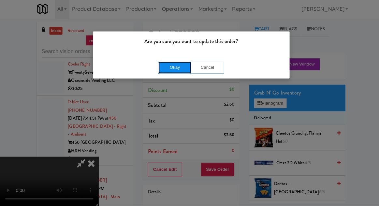
click at [166, 68] on button "Okay" at bounding box center [173, 69] width 33 height 12
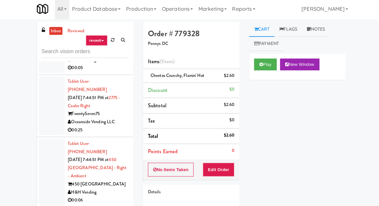
scroll to position [15359, 0]
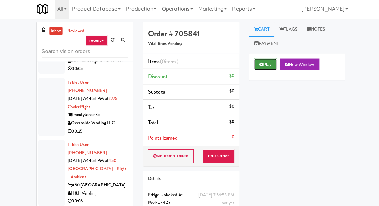
click at [259, 66] on icon at bounding box center [259, 65] width 4 height 4
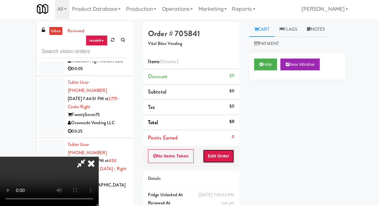
click at [221, 150] on button "Edit Order" at bounding box center [217, 157] width 32 height 14
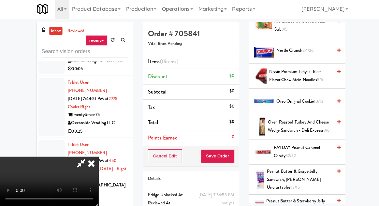
scroll to position [538, 0]
click at [317, 52] on span "Nestle Crunch 24/26" at bounding box center [301, 52] width 55 height 8
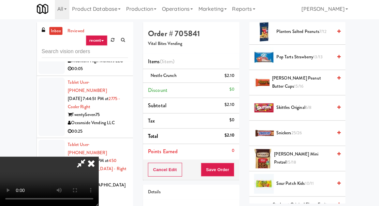
scroll to position [742, 0]
click at [307, 76] on span "Reese's Peanut Butter Cups 15/16" at bounding box center [300, 84] width 60 height 16
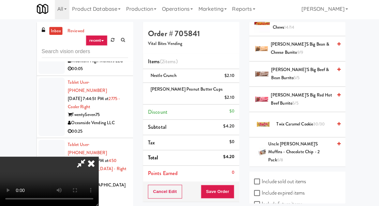
scroll to position [0, 0]
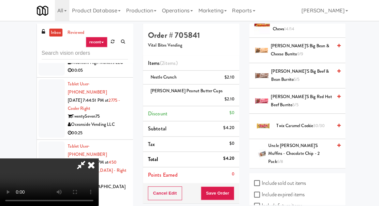
click at [308, 121] on span "Twix Caramel Cookie 30/30" at bounding box center [301, 125] width 55 height 8
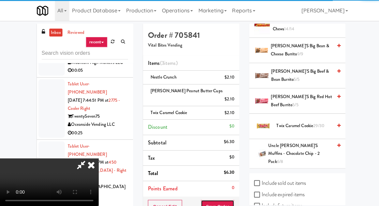
click at [233, 198] on button "Save Order" at bounding box center [215, 205] width 33 height 14
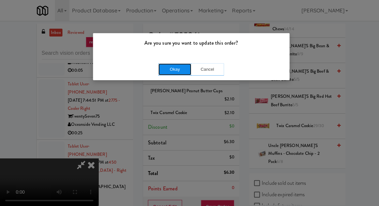
click at [166, 69] on button "Okay" at bounding box center [173, 69] width 33 height 12
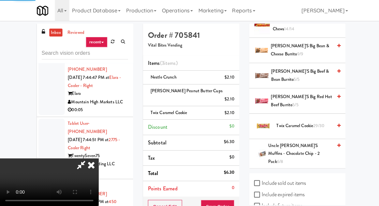
scroll to position [64, 0]
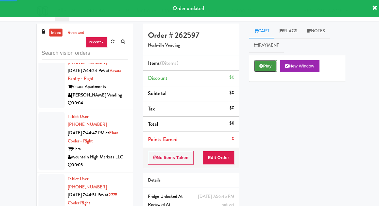
click at [264, 70] on button "Play" at bounding box center [263, 66] width 23 height 12
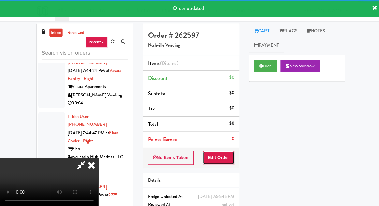
click at [228, 150] on button "Edit Order" at bounding box center [217, 157] width 32 height 14
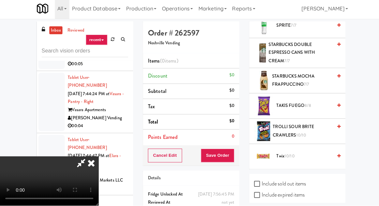
scroll to position [872, 0]
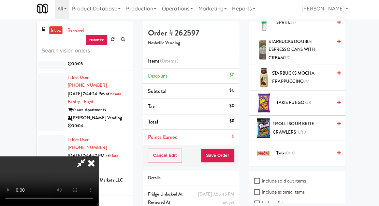
click at [303, 130] on span "10/10" at bounding box center [299, 133] width 10 height 6
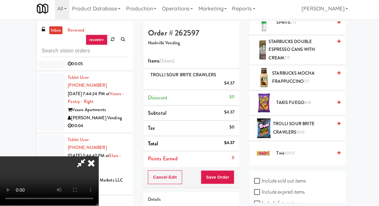
click at [299, 100] on span "TAKIS FUEGO 8/8" at bounding box center [301, 104] width 55 height 8
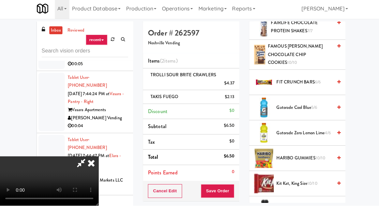
scroll to position [385, 0]
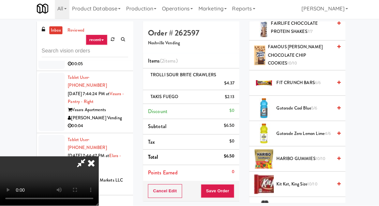
click at [303, 106] on span "Gatorade Cool Blue 5/6" at bounding box center [301, 110] width 55 height 8
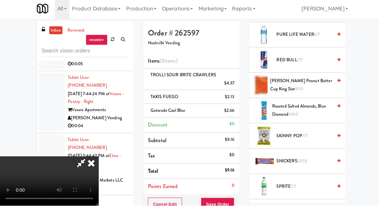
scroll to position [872, 0]
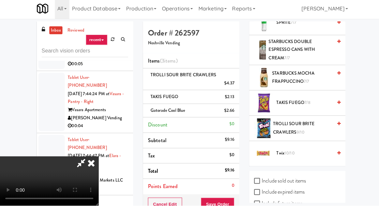
click at [297, 130] on span "9/10" at bounding box center [298, 133] width 8 height 6
click at [238, 201] on div "Cancel Edit Save Order" at bounding box center [190, 205] width 96 height 20
click at [232, 200] on button "Save Order" at bounding box center [215, 205] width 33 height 14
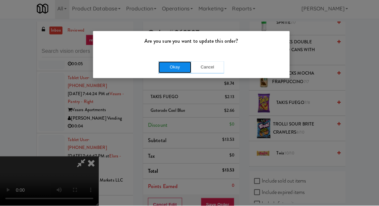
click at [166, 73] on button "Okay" at bounding box center [173, 69] width 33 height 12
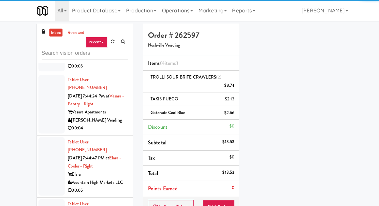
scroll to position [59, 0]
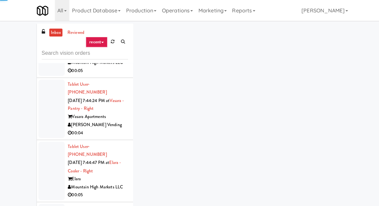
scroll to position [15217, 0]
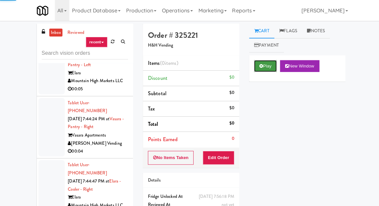
click at [264, 70] on button "Play" at bounding box center [263, 66] width 23 height 12
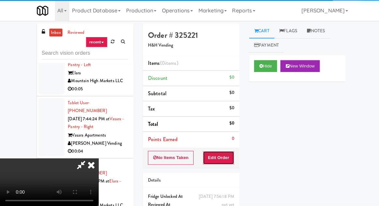
click at [223, 150] on button "Edit Order" at bounding box center [217, 157] width 32 height 14
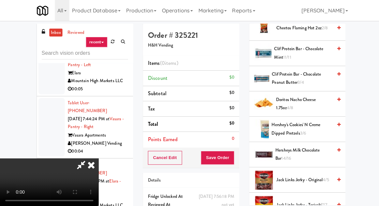
scroll to position [186, 0]
click at [298, 128] on span "Hershey's Cookies' N Creme dipped pretzels 3/6" at bounding box center [300, 128] width 60 height 16
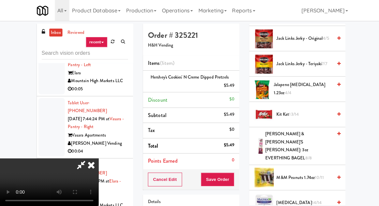
scroll to position [327, 0]
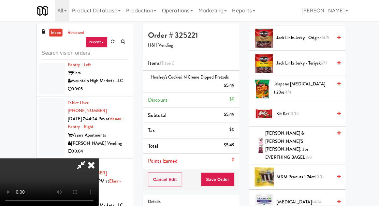
click at [298, 131] on span "LENNY & LARRY'S FITZEL's: 3oz EVERTHING BAGEL 8/8" at bounding box center [296, 144] width 67 height 32
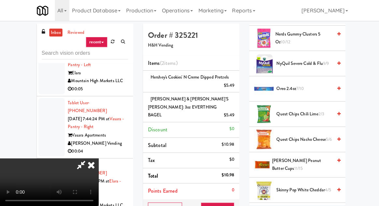
scroll to position [515, 0]
click at [290, 155] on span "Reese's Peanut Butter Cups 11/15" at bounding box center [300, 163] width 60 height 16
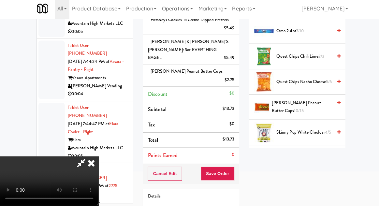
scroll to position [59, 0]
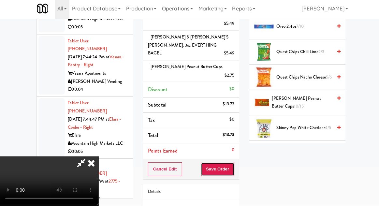
click at [231, 163] on button "Save Order" at bounding box center [215, 170] width 33 height 14
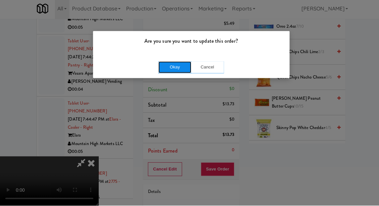
click at [164, 70] on button "Okay" at bounding box center [173, 69] width 33 height 12
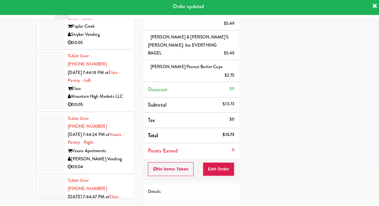
scroll to position [15139, 0]
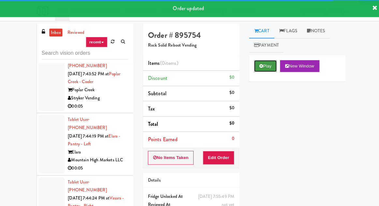
click at [259, 69] on button "Play" at bounding box center [263, 66] width 23 height 12
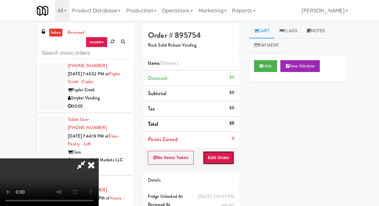
click at [219, 158] on button "Edit Order" at bounding box center [217, 157] width 32 height 14
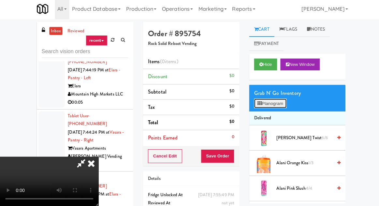
click at [265, 104] on button "Planogram" at bounding box center [268, 105] width 32 height 10
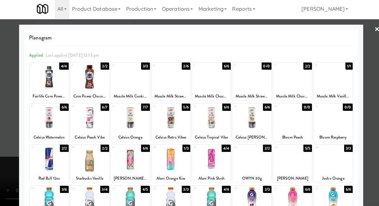
click at [42, 123] on div at bounding box center [48, 118] width 39 height 25
click at [8, 108] on div at bounding box center [189, 103] width 379 height 206
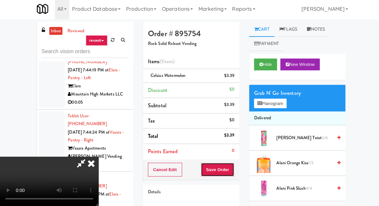
click at [232, 173] on button "Save Order" at bounding box center [215, 170] width 33 height 14
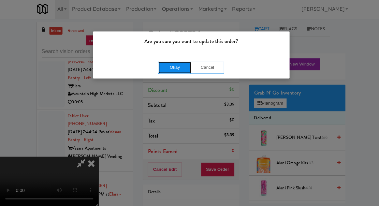
click at [166, 71] on button "Okay" at bounding box center [173, 69] width 33 height 12
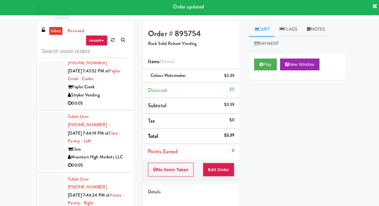
scroll to position [15142, 0]
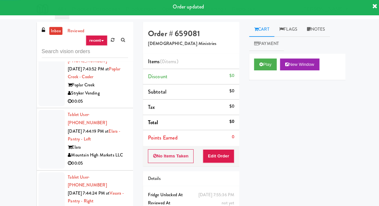
click at [262, 75] on div "Play New Window" at bounding box center [295, 68] width 96 height 26
click at [223, 153] on button "Edit Order" at bounding box center [217, 157] width 32 height 14
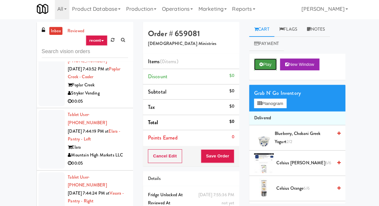
click at [264, 69] on button "Play" at bounding box center [263, 66] width 23 height 12
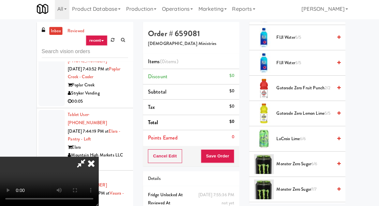
scroll to position [502, 0]
click at [296, 116] on span "Gatorade Zero Lemon Lime 5/5" at bounding box center [301, 114] width 55 height 8
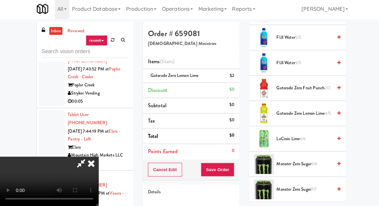
click at [297, 90] on span "Gatorade Zero Fruit Punch 2/2" at bounding box center [301, 89] width 55 height 8
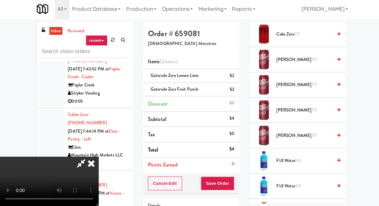
scroll to position [359, 0]
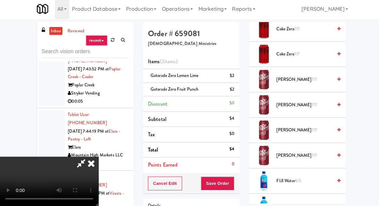
click at [312, 78] on span "Dr Pepper 7/7" at bounding box center [301, 81] width 55 height 8
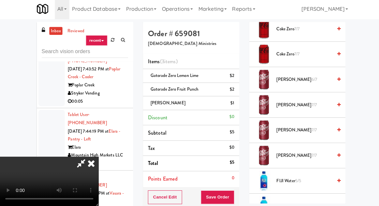
click at [309, 80] on span "[PERSON_NAME] 6/7" at bounding box center [301, 81] width 55 height 8
click at [232, 197] on button "Save Order" at bounding box center [215, 198] width 33 height 14
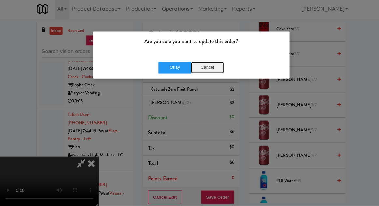
click at [204, 66] on button "Cancel" at bounding box center [206, 69] width 33 height 12
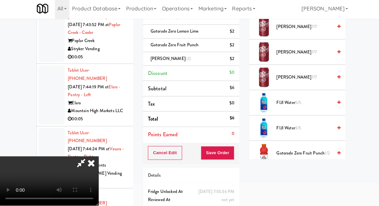
scroll to position [440, 0]
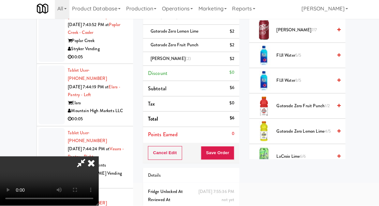
click at [290, 107] on span "Gatorade Zero Fruit Punch 1/2" at bounding box center [301, 107] width 55 height 8
click at [230, 155] on button "Save Order" at bounding box center [215, 154] width 33 height 14
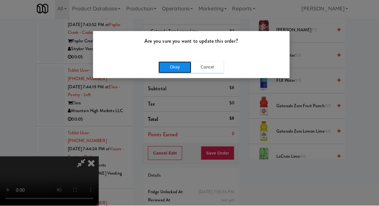
click at [165, 71] on button "Okay" at bounding box center [173, 69] width 33 height 12
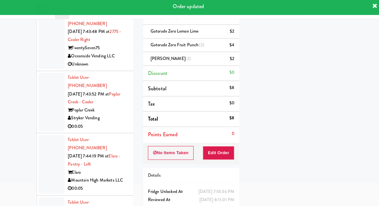
scroll to position [15072, 0]
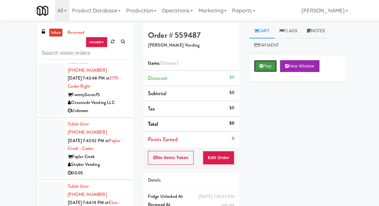
click at [258, 70] on button "Play" at bounding box center [263, 66] width 23 height 12
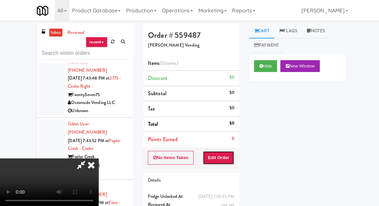
click at [223, 156] on button "Edit Order" at bounding box center [217, 157] width 32 height 14
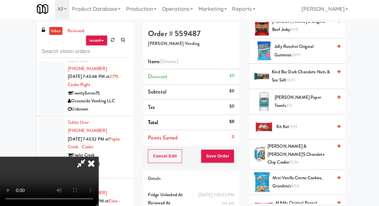
scroll to position [240, 0]
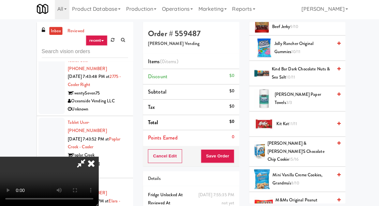
click at [293, 123] on span "11/11" at bounding box center [291, 124] width 8 height 6
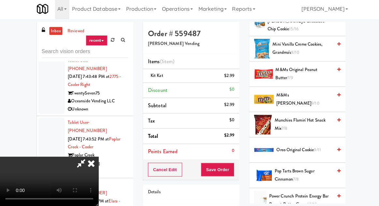
scroll to position [368, 0]
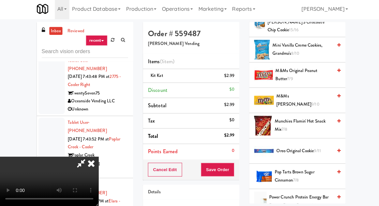
click at [290, 118] on span "Munchies Flamin' Hot Snack Mix 7/8" at bounding box center [300, 126] width 57 height 16
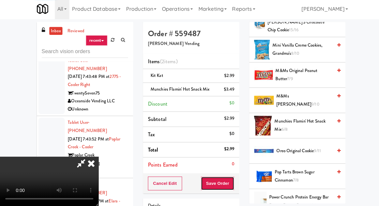
click at [232, 182] on button "Save Order" at bounding box center [215, 184] width 33 height 14
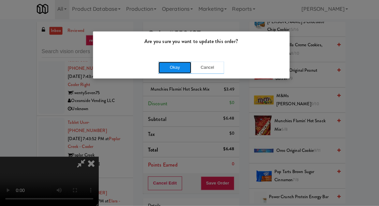
click at [175, 63] on button "Okay" at bounding box center [173, 69] width 33 height 12
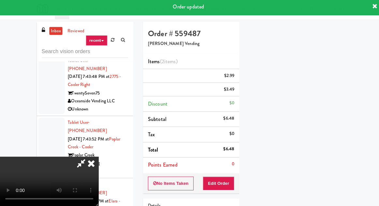
scroll to position [64, 0]
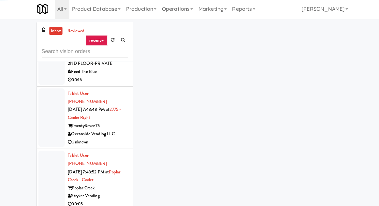
scroll to position [15028, 0]
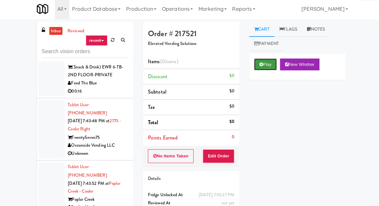
click at [260, 68] on button "Play" at bounding box center [263, 66] width 23 height 12
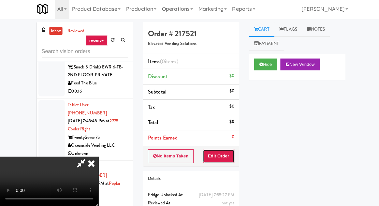
click at [230, 157] on button "Edit Order" at bounding box center [217, 157] width 32 height 14
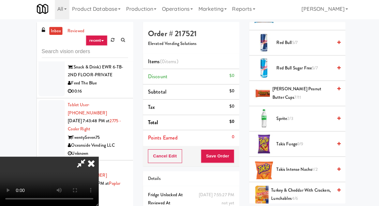
scroll to position [626, 0]
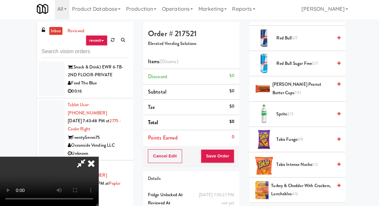
click at [293, 111] on span "Sprite 2/3" at bounding box center [301, 115] width 55 height 8
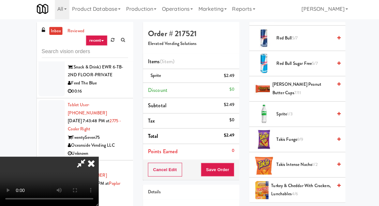
click at [288, 113] on span "1/3" at bounding box center [287, 115] width 5 height 6
click at [238, 169] on div "Order # 217521 Elevated Vending Solutions Items (2 items ) Sprite (2) $4.98 Dis…" at bounding box center [189, 134] width 105 height 223
click at [231, 171] on button "Save Order" at bounding box center [215, 170] width 33 height 14
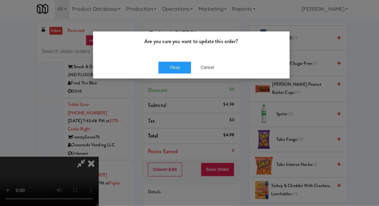
click at [169, 58] on div "Okay Cancel" at bounding box center [189, 69] width 195 height 22
click at [163, 69] on button "Okay" at bounding box center [173, 69] width 33 height 12
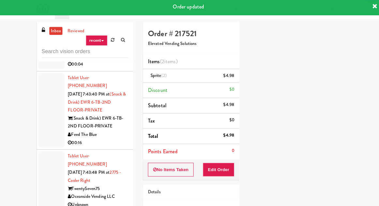
scroll to position [14974, 0]
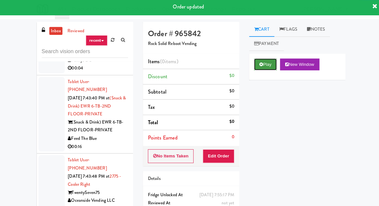
click at [257, 66] on button "Play" at bounding box center [263, 66] width 23 height 12
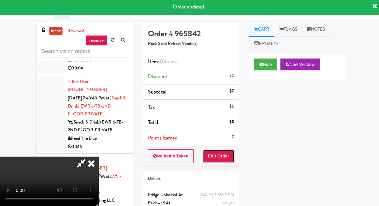
click at [215, 159] on button "Edit Order" at bounding box center [217, 157] width 32 height 14
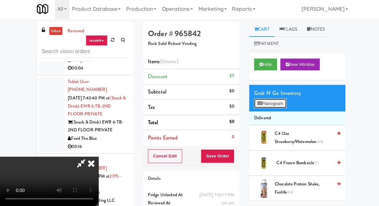
click at [271, 109] on button "Planogram" at bounding box center [268, 105] width 32 height 10
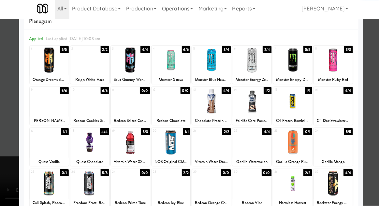
scroll to position [23, 0]
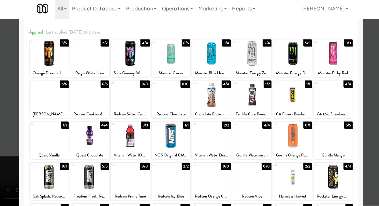
click at [253, 147] on div at bounding box center [250, 136] width 39 height 25
click at [10, 130] on div at bounding box center [189, 103] width 379 height 206
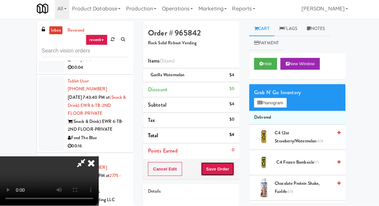
click at [231, 173] on button "Save Order" at bounding box center [215, 170] width 33 height 14
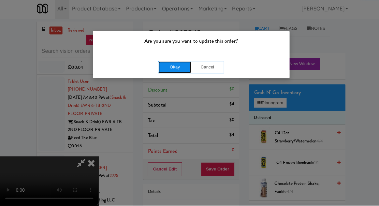
click at [167, 71] on button "Okay" at bounding box center [173, 69] width 33 height 12
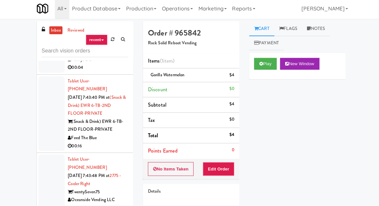
click at [246, 174] on div "Cart Flags Notes Payment Play New Window Primary Flag Clear Flag if unable to d…" at bounding box center [294, 113] width 105 height 180
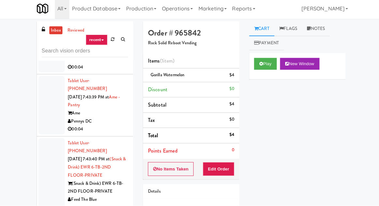
scroll to position [14912, 0]
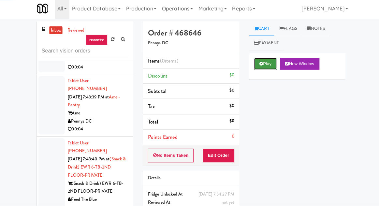
click at [263, 64] on button "Play" at bounding box center [263, 66] width 23 height 12
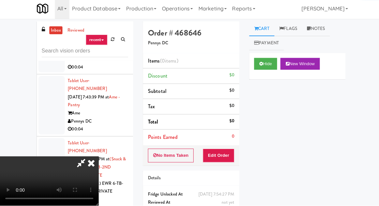
click at [225, 144] on li "Points Earned 0" at bounding box center [190, 138] width 96 height 15
click at [229, 150] on button "Edit Order" at bounding box center [217, 157] width 32 height 14
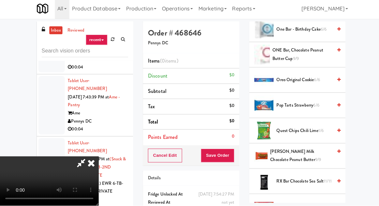
scroll to position [793, 0]
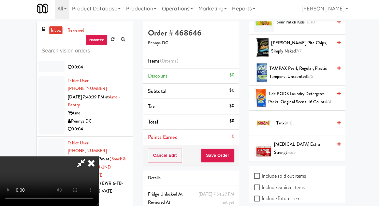
click at [286, 122] on span "9/10" at bounding box center [287, 124] width 8 height 6
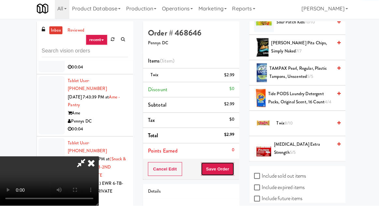
click at [232, 171] on button "Save Order" at bounding box center [215, 170] width 33 height 14
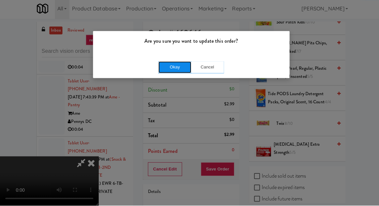
click at [176, 72] on button "Okay" at bounding box center [173, 69] width 33 height 12
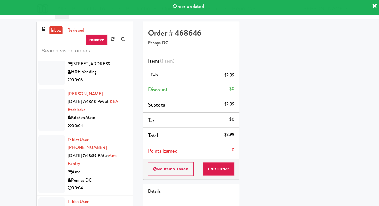
scroll to position [14856, 0]
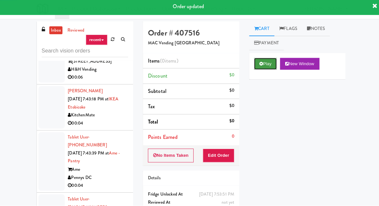
click at [259, 69] on button "Play" at bounding box center [263, 66] width 23 height 12
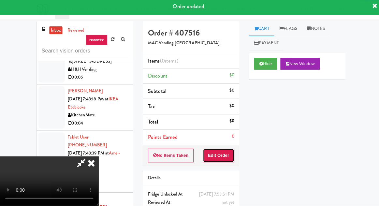
click at [226, 155] on button "Edit Order" at bounding box center [217, 157] width 32 height 14
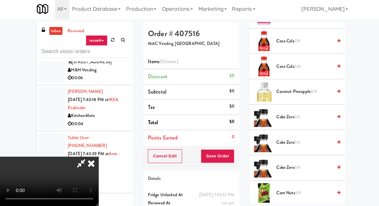
scroll to position [228, 0]
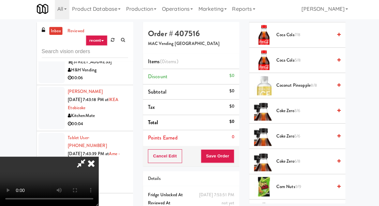
click at [305, 113] on span "Coke Zero 3/6" at bounding box center [301, 112] width 55 height 8
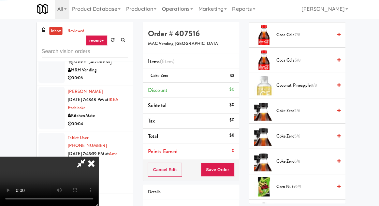
click at [307, 112] on span "Coke Zero 2/6" at bounding box center [301, 112] width 55 height 8
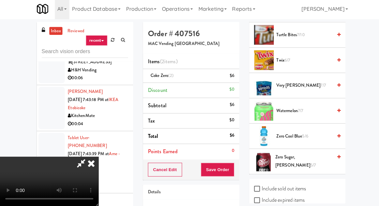
scroll to position [767, 0]
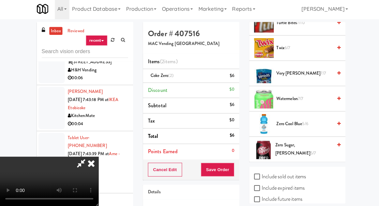
click at [297, 96] on span "7/7" at bounding box center [298, 99] width 5 height 6
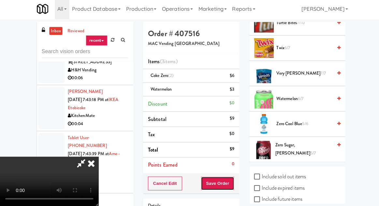
click at [232, 182] on button "Save Order" at bounding box center [215, 184] width 33 height 14
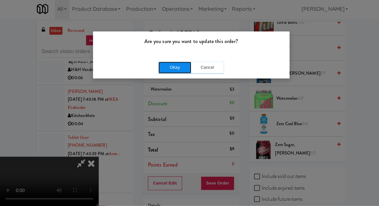
click at [165, 66] on button "Okay" at bounding box center [173, 69] width 33 height 12
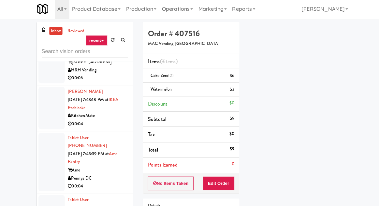
scroll to position [64, 0]
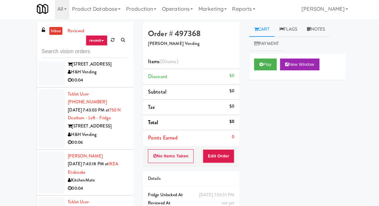
scroll to position [14791, 0]
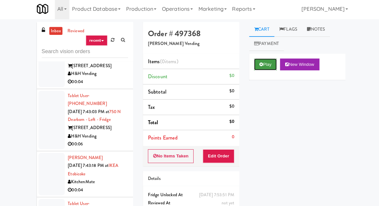
click at [264, 61] on button "Play" at bounding box center [263, 66] width 23 height 12
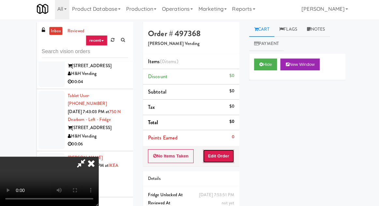
click at [227, 157] on button "Edit Order" at bounding box center [217, 157] width 32 height 14
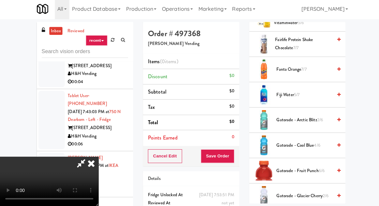
scroll to position [369, 0]
click at [302, 92] on span "Fiji Water 5/7" at bounding box center [301, 96] width 55 height 8
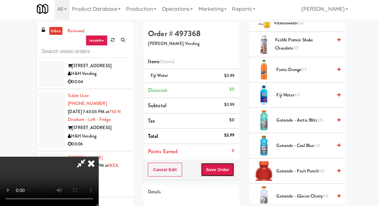
click at [233, 166] on button "Save Order" at bounding box center [215, 170] width 33 height 14
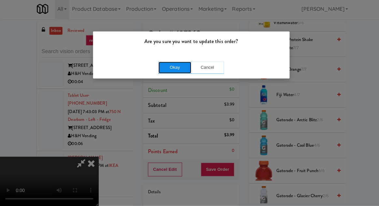
click at [175, 70] on button "Okay" at bounding box center [173, 69] width 33 height 12
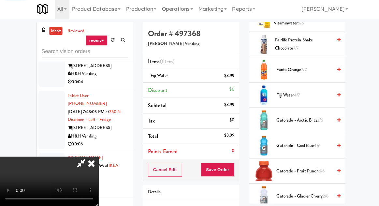
scroll to position [64, 0]
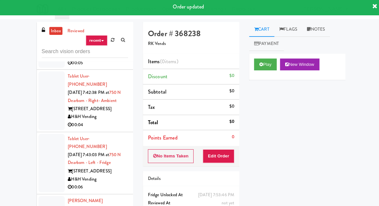
scroll to position [14740, 0]
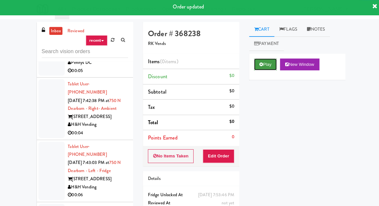
click at [257, 71] on button "Play" at bounding box center [263, 66] width 23 height 12
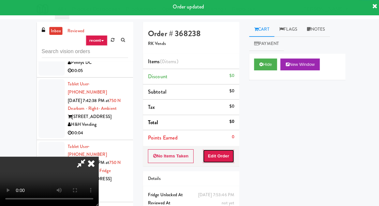
click at [226, 161] on button "Edit Order" at bounding box center [217, 157] width 32 height 14
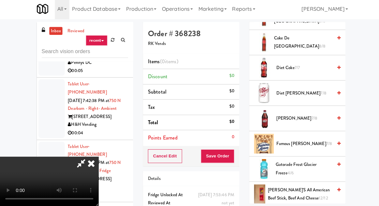
scroll to position [446, 0]
click at [286, 116] on span "Dr Pepper 7/8" at bounding box center [301, 119] width 55 height 8
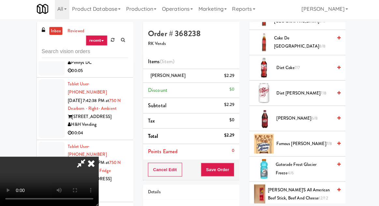
click at [291, 116] on span "Dr Pepper 6/8" at bounding box center [301, 119] width 55 height 8
click at [309, 116] on span "5/8" at bounding box center [312, 119] width 6 height 6
click at [233, 169] on button "Save Order" at bounding box center [215, 170] width 33 height 14
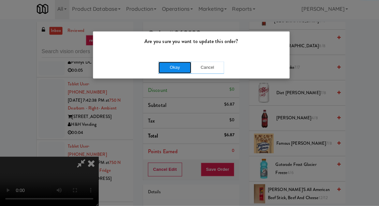
click at [187, 63] on button "Okay" at bounding box center [173, 69] width 33 height 12
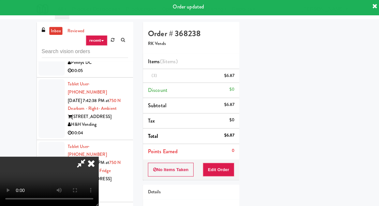
scroll to position [64, 0]
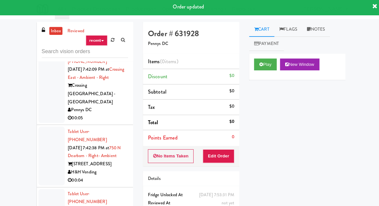
scroll to position [14695, 0]
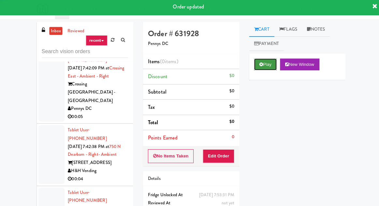
click at [266, 63] on button "Play" at bounding box center [263, 66] width 23 height 12
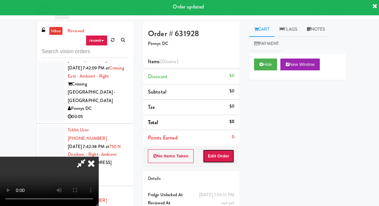
click at [227, 156] on button "Edit Order" at bounding box center [217, 157] width 32 height 14
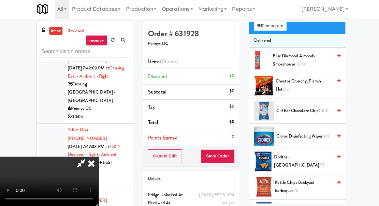
scroll to position [83, 0]
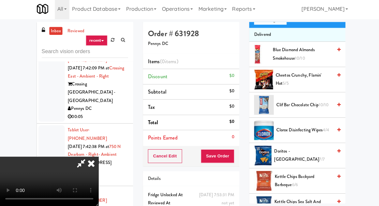
click at [295, 82] on span "Cheetos Crunchy, Flamin' Hot 5/5" at bounding box center [302, 80] width 56 height 16
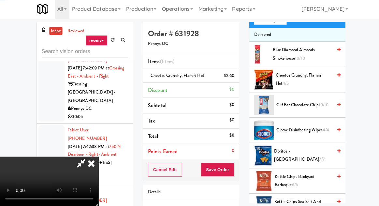
click at [304, 78] on span "Cheetos Crunchy, Flamin' Hot 4/5" at bounding box center [301, 80] width 56 height 16
click at [302, 80] on span "Cheetos Crunchy, Flamin' Hot 3/5" at bounding box center [302, 80] width 56 height 16
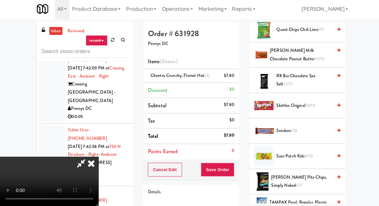
scroll to position [636, 0]
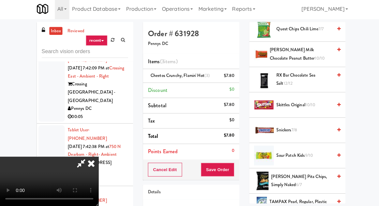
click at [293, 131] on span "7/8" at bounding box center [292, 131] width 6 height 6
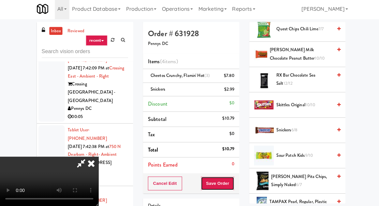
click at [232, 181] on button "Save Order" at bounding box center [215, 184] width 33 height 14
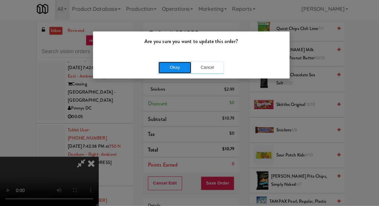
click at [180, 73] on button "Okay" at bounding box center [173, 69] width 33 height 12
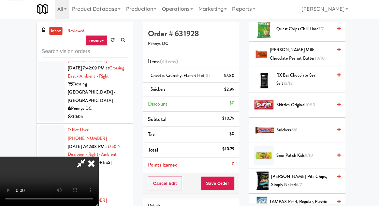
scroll to position [64, 0]
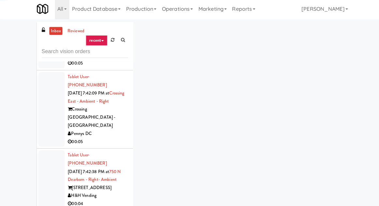
scroll to position [14650, 0]
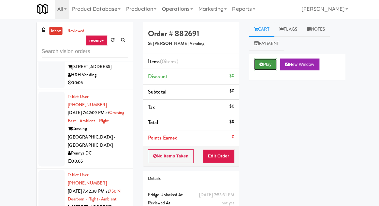
click at [257, 64] on button "Play" at bounding box center [263, 66] width 23 height 12
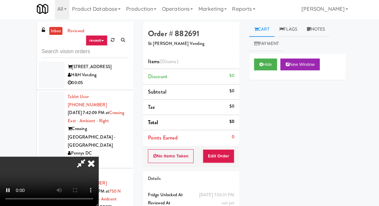
click at [228, 143] on li "Points Earned 0" at bounding box center [190, 138] width 96 height 15
click at [230, 152] on button "Edit Order" at bounding box center [217, 157] width 32 height 14
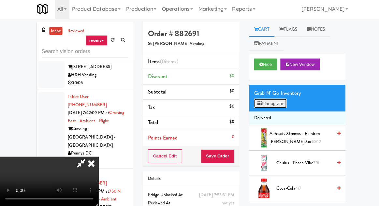
click at [277, 105] on button "Planogram" at bounding box center [268, 105] width 32 height 10
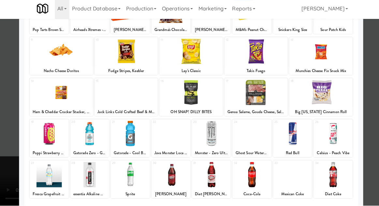
scroll to position [83, 0]
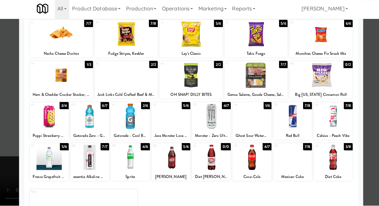
click at [45, 159] on div at bounding box center [48, 158] width 39 height 25
click at [4, 151] on div at bounding box center [189, 103] width 379 height 206
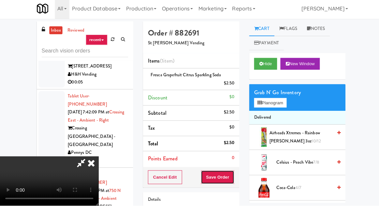
click at [232, 178] on button "Save Order" at bounding box center [215, 178] width 33 height 14
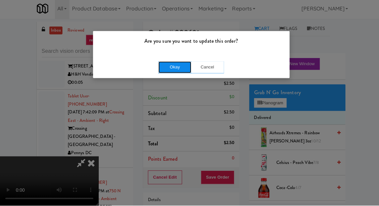
click at [161, 70] on button "Okay" at bounding box center [173, 69] width 33 height 12
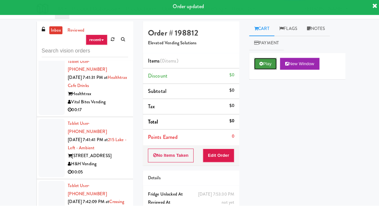
click at [262, 65] on button "Play" at bounding box center [263, 66] width 23 height 12
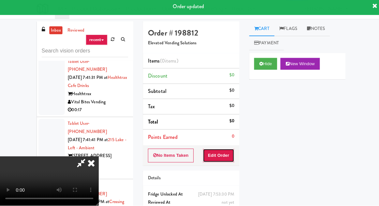
click at [227, 154] on button "Edit Order" at bounding box center [217, 157] width 32 height 14
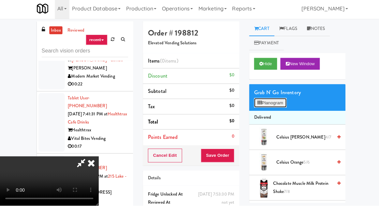
click at [283, 108] on button "Planogram" at bounding box center [268, 105] width 32 height 10
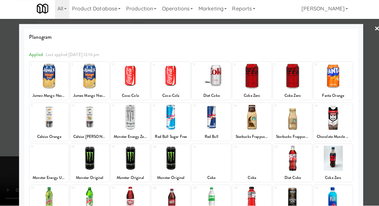
click at [40, 80] on div at bounding box center [48, 77] width 39 height 25
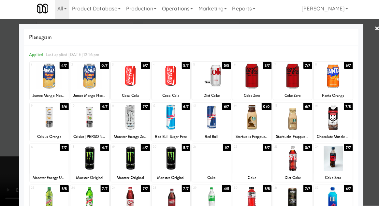
click at [40, 79] on div at bounding box center [48, 77] width 39 height 25
click at [13, 108] on div at bounding box center [189, 103] width 379 height 206
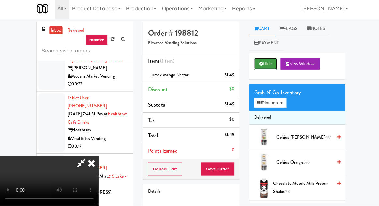
click at [264, 69] on button "Hide" at bounding box center [263, 66] width 23 height 12
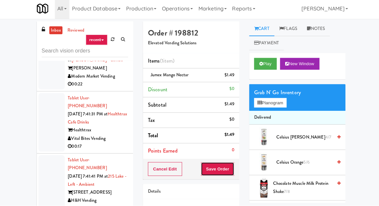
click at [227, 173] on button "Save Order" at bounding box center [215, 170] width 33 height 14
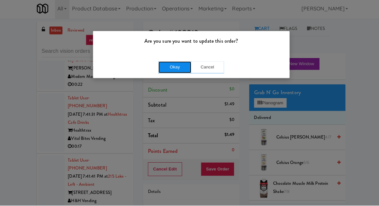
click at [162, 69] on button "Okay" at bounding box center [173, 69] width 33 height 12
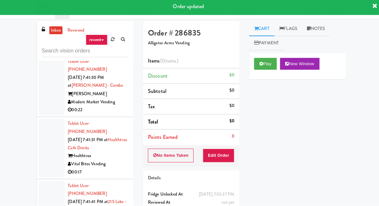
scroll to position [14492, 0]
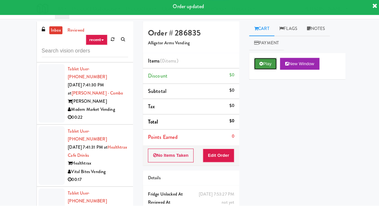
click at [263, 71] on button "Play" at bounding box center [263, 66] width 23 height 12
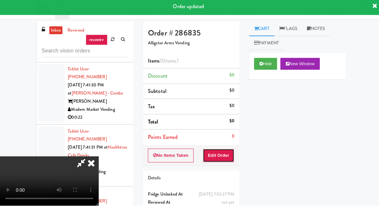
click at [226, 151] on button "Edit Order" at bounding box center [217, 157] width 32 height 14
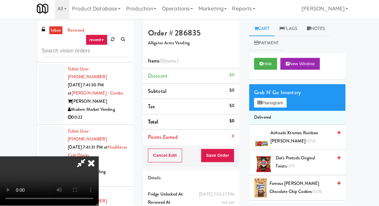
scroll to position [0, 0]
click at [280, 106] on button "Planogram" at bounding box center [268, 105] width 32 height 10
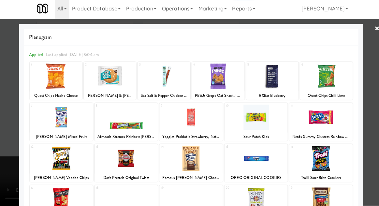
click at [102, 83] on div at bounding box center [109, 77] width 52 height 25
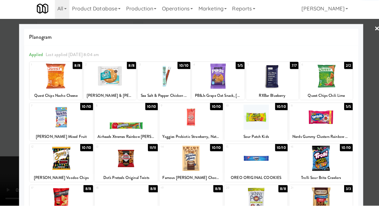
click at [98, 80] on div at bounding box center [109, 77] width 52 height 25
click at [9, 112] on div at bounding box center [189, 103] width 379 height 206
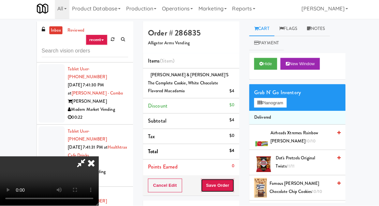
click at [232, 179] on button "Save Order" at bounding box center [215, 186] width 33 height 14
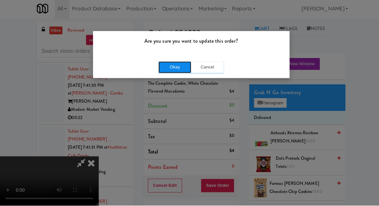
click at [163, 74] on button "Okay" at bounding box center [173, 69] width 33 height 12
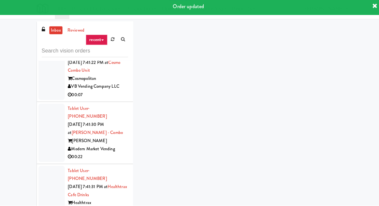
scroll to position [14444, 0]
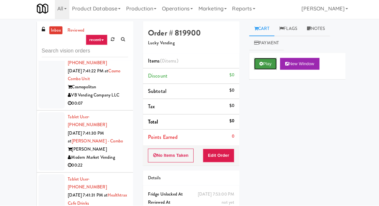
click at [258, 70] on button "Play" at bounding box center [263, 66] width 23 height 12
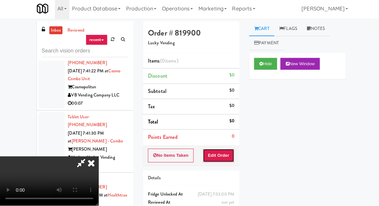
click at [222, 155] on button "Edit Order" at bounding box center [217, 157] width 32 height 14
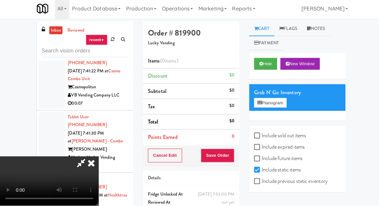
scroll to position [0, 0]
click at [272, 104] on button "Planogram" at bounding box center [268, 105] width 32 height 10
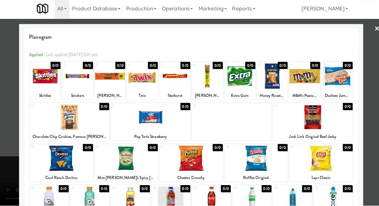
click at [75, 82] on div at bounding box center [77, 77] width 31 height 25
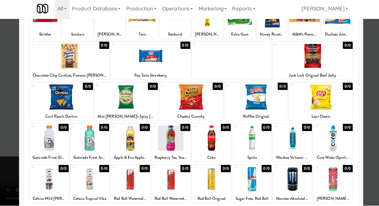
scroll to position [83, 0]
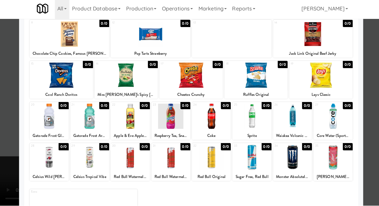
click at [8, 84] on div at bounding box center [189, 103] width 379 height 206
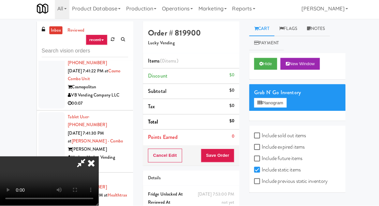
click at [287, 172] on label "Include static items" at bounding box center [275, 171] width 46 height 10
click at [260, 172] on input "Include static items" at bounding box center [256, 170] width 8 height 5
click at [287, 173] on label "Include static items" at bounding box center [275, 171] width 46 height 10
click at [260, 173] on input "Include static items" at bounding box center [256, 170] width 8 height 5
checkbox input "true"
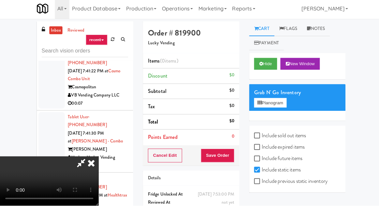
click at [289, 182] on label "Include previous static inventory" at bounding box center [288, 182] width 73 height 10
click at [260, 182] on input "Include previous static inventory" at bounding box center [256, 182] width 8 height 5
checkbox input "true"
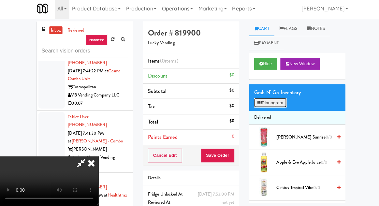
click at [274, 101] on button "Planogram" at bounding box center [268, 105] width 32 height 10
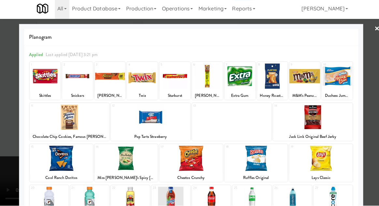
click at [78, 85] on div at bounding box center [77, 77] width 31 height 25
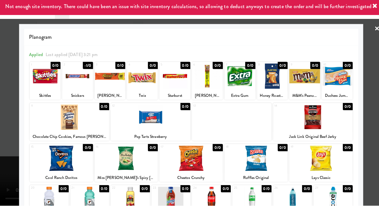
click at [106, 86] on div at bounding box center [109, 77] width 31 height 25
click at [138, 79] on div at bounding box center [141, 77] width 31 height 25
click at [4, 118] on div at bounding box center [189, 103] width 379 height 206
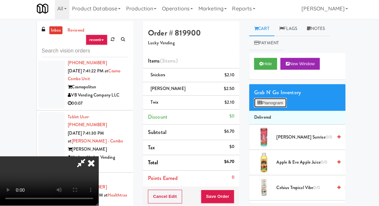
click at [272, 105] on button "Planogram" at bounding box center [268, 105] width 32 height 10
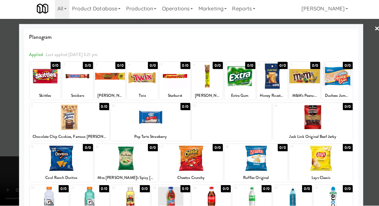
click at [345, 81] on div at bounding box center [334, 77] width 31 height 25
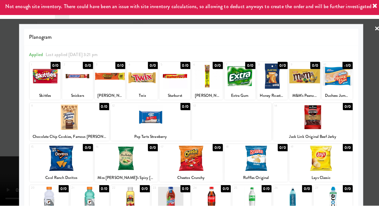
click at [142, 86] on div at bounding box center [141, 77] width 31 height 25
click at [374, 98] on div at bounding box center [189, 103] width 379 height 206
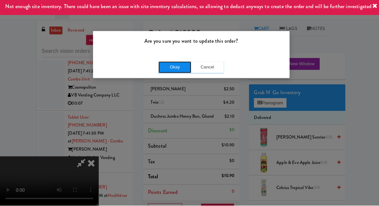
click at [162, 73] on button "Okay" at bounding box center [173, 69] width 33 height 12
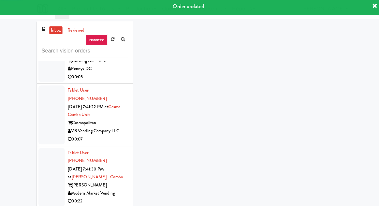
scroll to position [14409, 0]
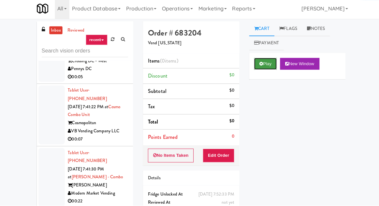
click at [270, 64] on button "Play" at bounding box center [263, 66] width 23 height 12
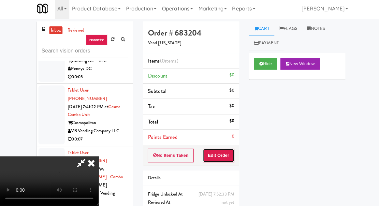
click at [226, 156] on button "Edit Order" at bounding box center [217, 157] width 32 height 14
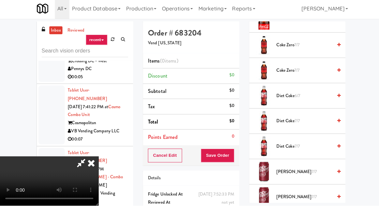
scroll to position [420, 0]
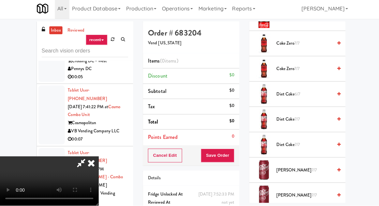
click at [297, 121] on span "7/7" at bounding box center [294, 120] width 5 height 6
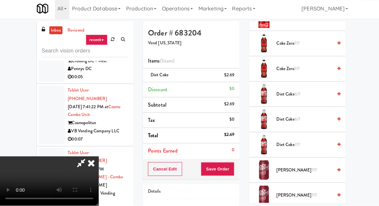
click at [236, 168] on div "Cancel Edit Save Order" at bounding box center [190, 170] width 96 height 20
click at [231, 170] on button "Save Order" at bounding box center [215, 170] width 33 height 14
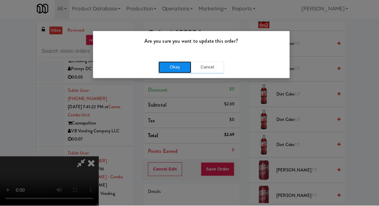
click at [178, 72] on button "Okay" at bounding box center [173, 69] width 33 height 12
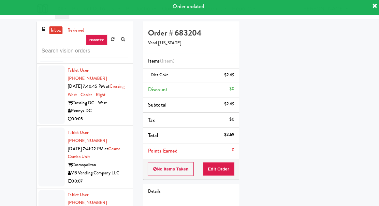
scroll to position [14366, 0]
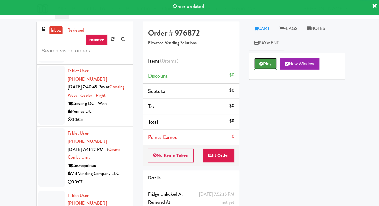
click at [261, 66] on icon at bounding box center [259, 65] width 4 height 4
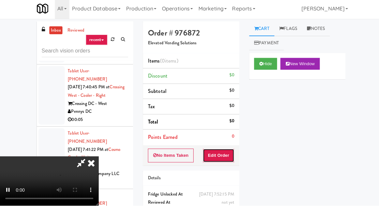
click at [224, 161] on button "Edit Order" at bounding box center [217, 157] width 32 height 14
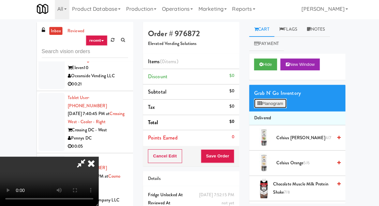
click at [278, 108] on button "Planogram" at bounding box center [268, 105] width 32 height 10
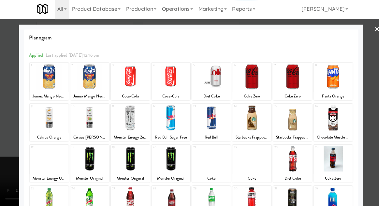
click at [167, 84] on div at bounding box center [169, 77] width 39 height 25
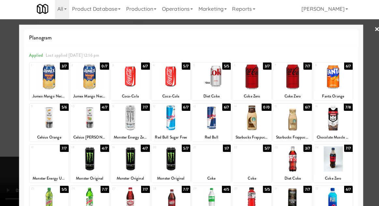
click at [174, 82] on div at bounding box center [169, 77] width 39 height 25
click at [15, 92] on div at bounding box center [189, 103] width 379 height 206
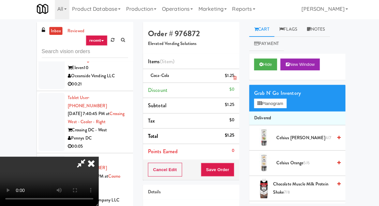
click at [237, 81] on li "Coca-Cola $1.25" at bounding box center [190, 77] width 96 height 14
click at [235, 78] on icon at bounding box center [233, 79] width 3 height 4
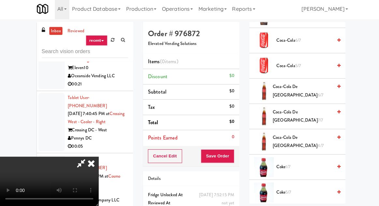
scroll to position [165, 0]
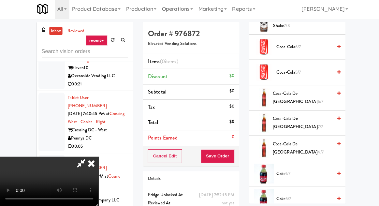
click at [317, 45] on span "Coca-Cola 6/7" at bounding box center [301, 48] width 55 height 8
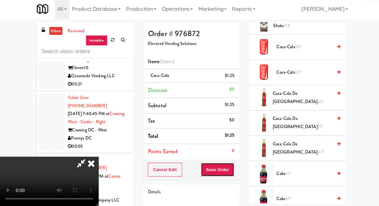
click at [230, 171] on button "Save Order" at bounding box center [215, 170] width 33 height 14
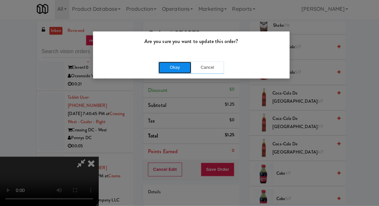
click at [166, 73] on button "Okay" at bounding box center [173, 69] width 33 height 12
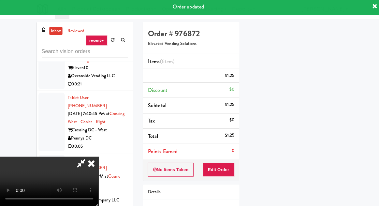
scroll to position [64, 0]
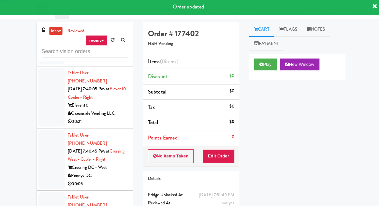
scroll to position [14303, 0]
click at [257, 70] on button "Play" at bounding box center [263, 66] width 23 height 12
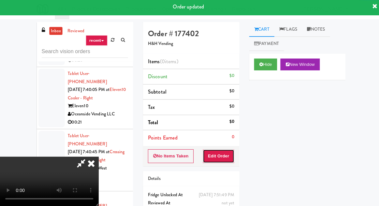
click at [226, 157] on button "Edit Order" at bounding box center [217, 157] width 32 height 14
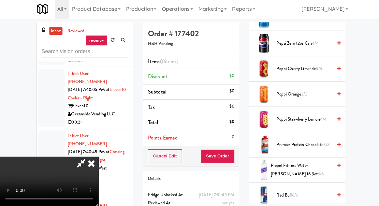
scroll to position [747, 0]
click at [310, 43] on span "4/4" at bounding box center [313, 44] width 7 height 6
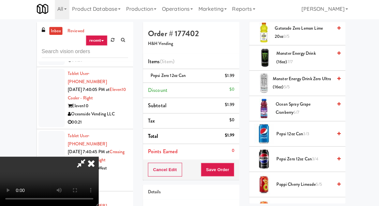
scroll to position [632, 0]
click at [294, 80] on span "Monster Energy Drink Zero Ultra (16oz) 5/5" at bounding box center [300, 84] width 59 height 16
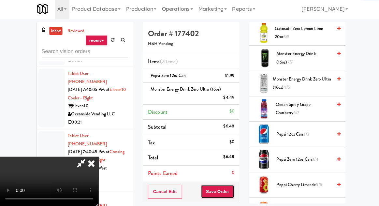
click at [232, 193] on button "Save Order" at bounding box center [215, 192] width 33 height 14
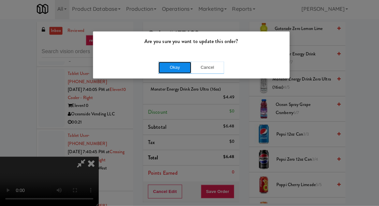
click at [165, 73] on button "Okay" at bounding box center [173, 69] width 33 height 12
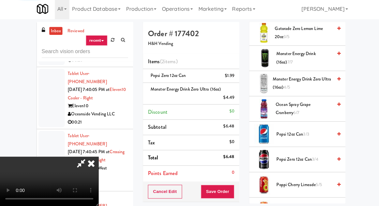
scroll to position [64, 0]
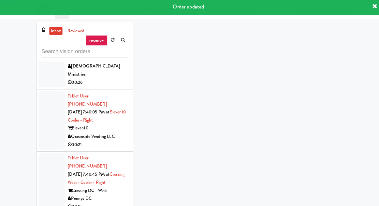
scroll to position [14252, 0]
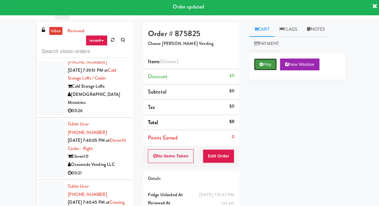
click at [269, 65] on button "Play" at bounding box center [263, 66] width 23 height 12
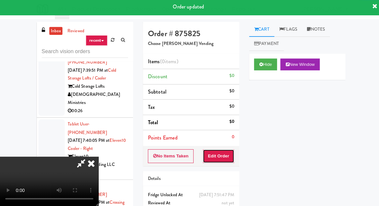
click at [225, 153] on button "Edit Order" at bounding box center [217, 157] width 32 height 14
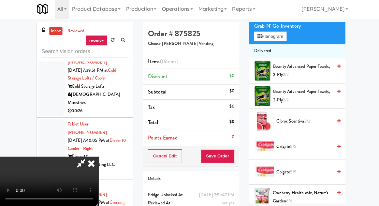
scroll to position [0, 0]
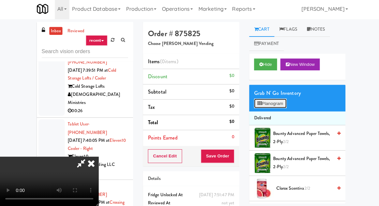
click at [276, 106] on button "Planogram" at bounding box center [268, 105] width 32 height 10
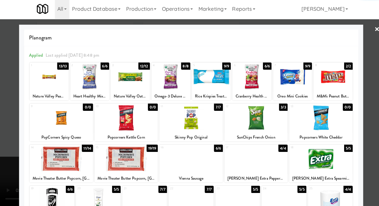
click at [58, 121] on div at bounding box center [60, 118] width 63 height 25
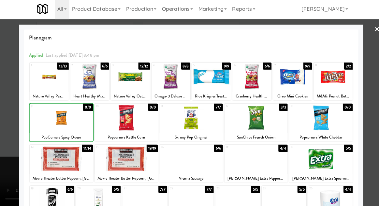
click at [3, 111] on div at bounding box center [189, 103] width 379 height 206
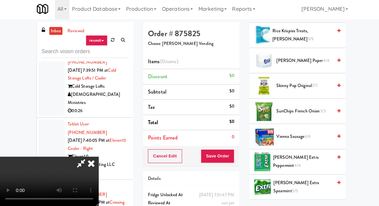
scroll to position [622, 0]
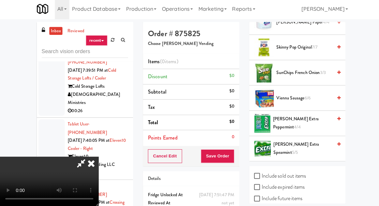
click at [284, 174] on label "Include sold out items" at bounding box center [278, 176] width 52 height 10
click at [260, 174] on input "Include sold out items" at bounding box center [256, 176] width 8 height 5
checkbox input "true"
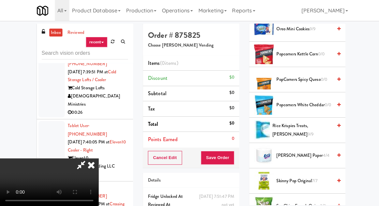
scroll to position [564, 0]
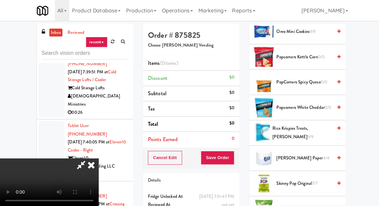
click at [297, 78] on span "PopCorners Spicy Queso 0/0" at bounding box center [301, 82] width 55 height 8
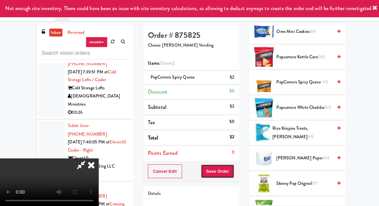
click at [232, 170] on button "Save Order" at bounding box center [215, 170] width 33 height 14
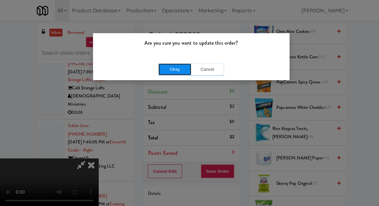
click at [181, 67] on button "Okay" at bounding box center [173, 69] width 33 height 12
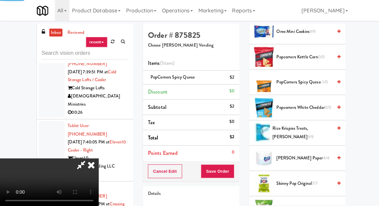
scroll to position [64, 0]
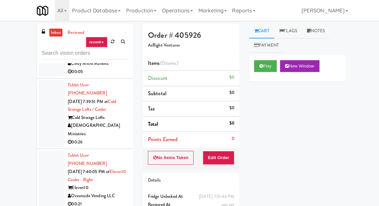
scroll to position [14230, 0]
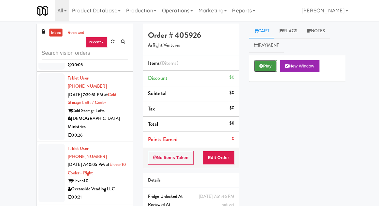
click at [263, 60] on button "Play" at bounding box center [263, 66] width 23 height 12
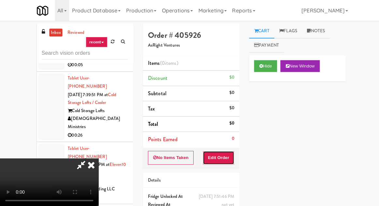
click at [229, 154] on button "Edit Order" at bounding box center [217, 157] width 32 height 14
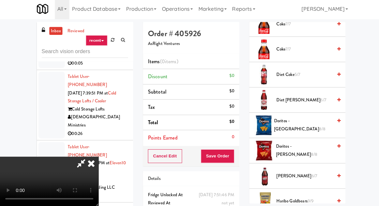
scroll to position [315, 0]
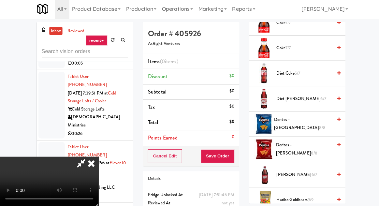
click at [293, 174] on span "Dr. Pepper 6/7" at bounding box center [301, 175] width 55 height 8
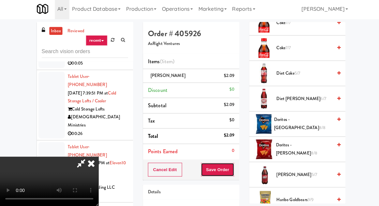
click at [232, 163] on button "Save Order" at bounding box center [215, 170] width 33 height 14
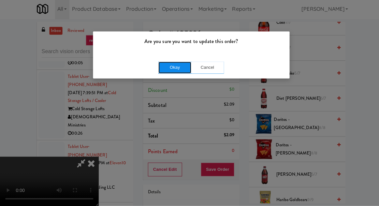
click at [163, 68] on button "Okay" at bounding box center [173, 69] width 33 height 12
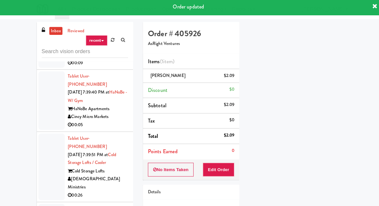
scroll to position [14169, 0]
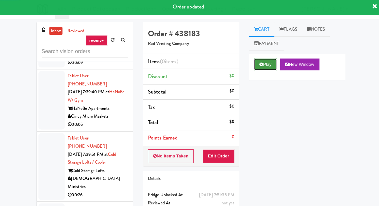
click at [264, 66] on button "Play" at bounding box center [263, 66] width 23 height 12
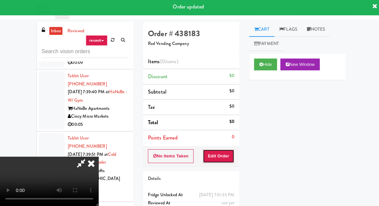
click at [229, 155] on button "Edit Order" at bounding box center [217, 157] width 32 height 14
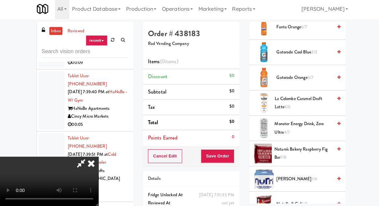
scroll to position [411, 0]
click at [315, 128] on span "Monster Energy Drink, Zero Ultra 4/7" at bounding box center [300, 129] width 57 height 16
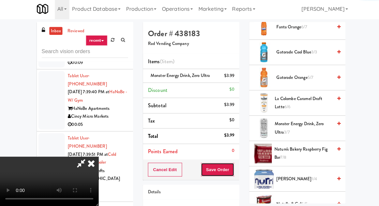
click at [231, 166] on button "Save Order" at bounding box center [215, 170] width 33 height 14
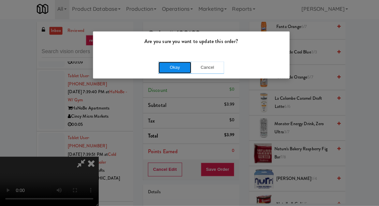
click at [170, 72] on button "Okay" at bounding box center [173, 69] width 33 height 12
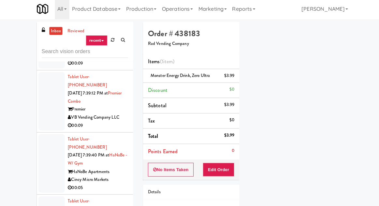
scroll to position [14106, 0]
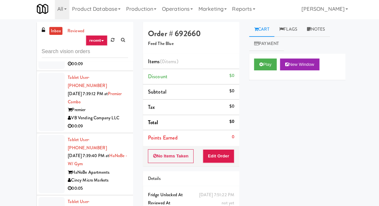
click at [264, 56] on div "Play New Window" at bounding box center [295, 68] width 96 height 26
click at [259, 70] on button "Play" at bounding box center [263, 66] width 23 height 12
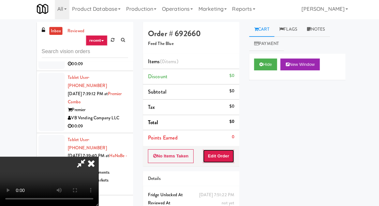
click at [215, 161] on button "Edit Order" at bounding box center [217, 157] width 32 height 14
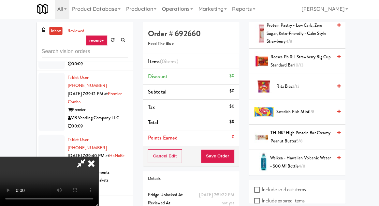
scroll to position [735, 0]
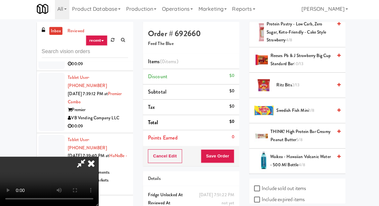
click at [303, 82] on span "Ritz Bits 2/13" at bounding box center [301, 86] width 55 height 8
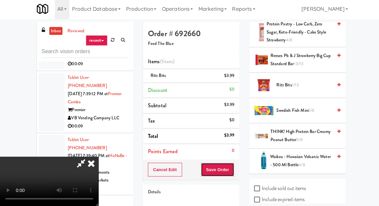
click at [231, 168] on button "Save Order" at bounding box center [215, 170] width 33 height 14
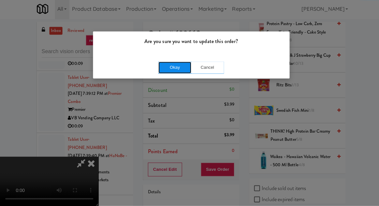
click at [168, 72] on button "Okay" at bounding box center [173, 69] width 33 height 12
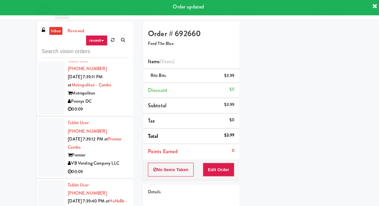
scroll to position [14055, 0]
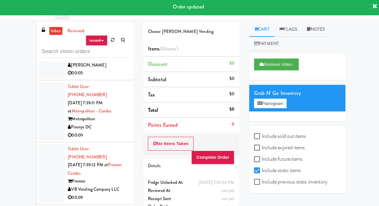
scroll to position [14033, 0]
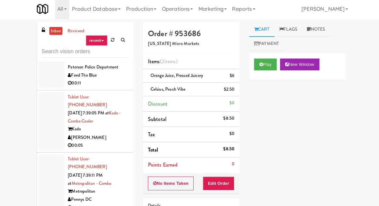
scroll to position [13964, 0]
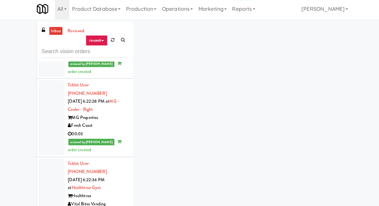
scroll to position [4039, 0]
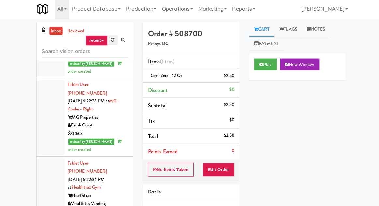
click at [111, 40] on icon at bounding box center [112, 41] width 4 height 4
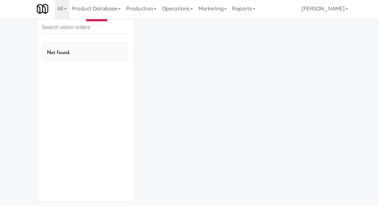
click at [12, 53] on div "inbox reviewed recent all unclear take inventory issue suspicious failed recent…" at bounding box center [189, 103] width 379 height 207
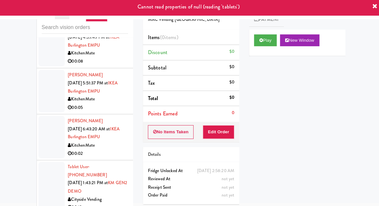
click at [46, 117] on div at bounding box center [51, 138] width 26 height 42
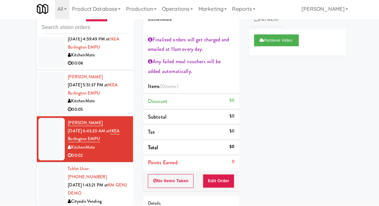
click at [48, 164] on div at bounding box center [51, 189] width 26 height 50
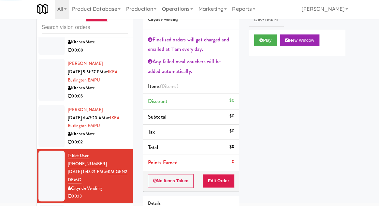
scroll to position [534, 0]
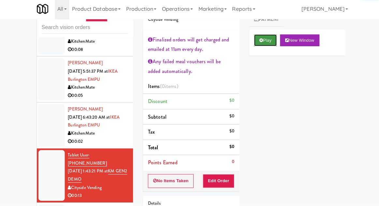
click at [258, 39] on icon at bounding box center [259, 41] width 4 height 4
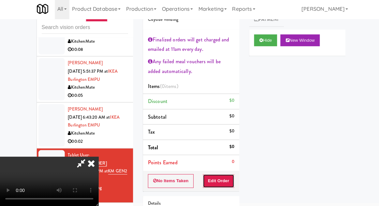
click at [220, 176] on button "Edit Order" at bounding box center [217, 182] width 32 height 14
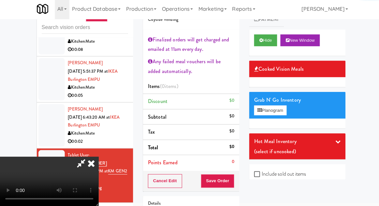
scroll to position [0, 0]
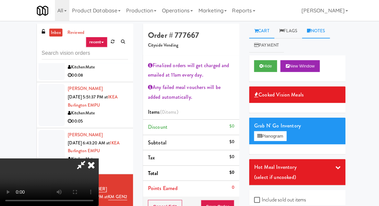
click at [319, 32] on link "Notes" at bounding box center [314, 30] width 28 height 15
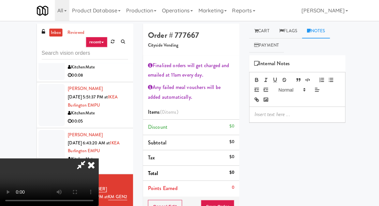
click at [297, 112] on p at bounding box center [295, 113] width 85 height 7
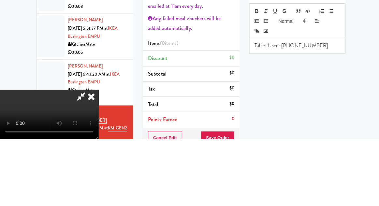
click at [313, 112] on p "Tablet User · (720) 600-8741" at bounding box center [295, 113] width 85 height 7
click at [312, 108] on div "Tablet User · (720) 600-8741" at bounding box center [295, 113] width 95 height 15
click at [310, 146] on div "Hide New Window Cooked Vision Meals Grab N' Go Inventory Planogram Hot Meal Inv…" at bounding box center [295, 177] width 96 height 245
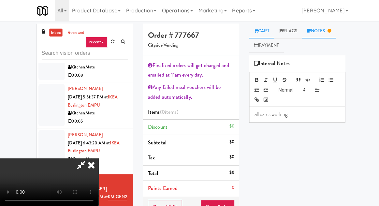
click at [258, 26] on link "Cart" at bounding box center [259, 30] width 25 height 15
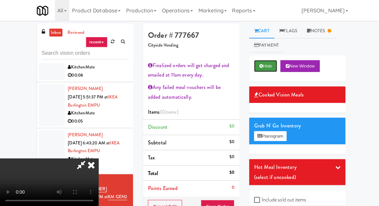
click at [264, 68] on button "Hide" at bounding box center [263, 66] width 23 height 12
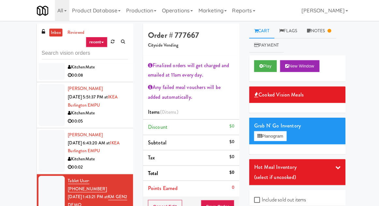
click at [174, 193] on li "Points Earned 0" at bounding box center [190, 186] width 96 height 15
click at [173, 200] on button "Cancel Edit" at bounding box center [164, 205] width 34 height 14
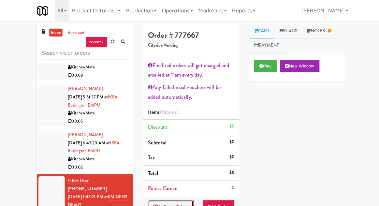
click at [172, 201] on button "No Items Taken" at bounding box center [170, 205] width 46 height 14
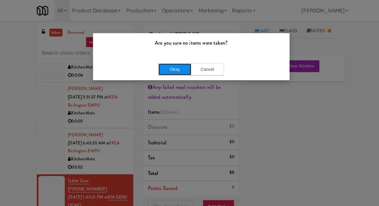
click at [181, 71] on button "Okay" at bounding box center [173, 69] width 33 height 12
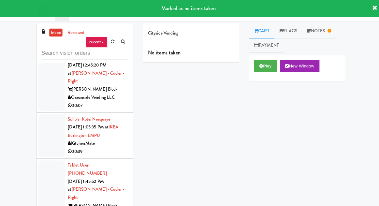
scroll to position [340, 0]
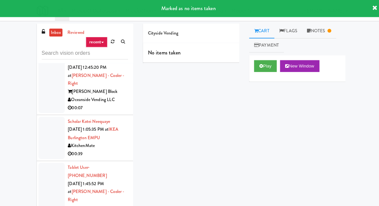
click at [48, 162] on div at bounding box center [51, 195] width 26 height 66
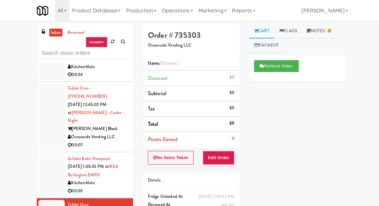
scroll to position [303, 0]
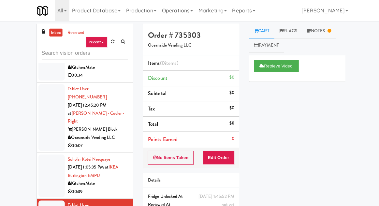
click at [44, 89] on div at bounding box center [51, 117] width 26 height 66
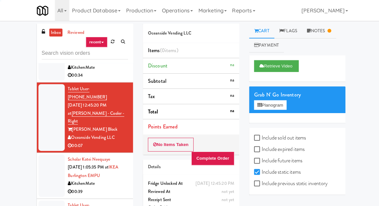
click at [48, 153] on div at bounding box center [51, 174] width 26 height 42
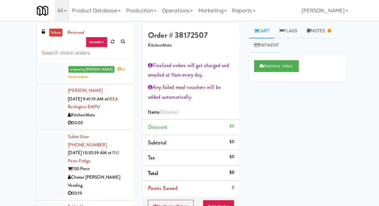
click at [38, 131] on div at bounding box center [51, 164] width 26 height 66
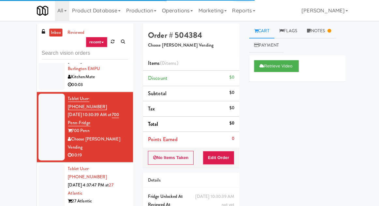
click at [41, 163] on div at bounding box center [51, 192] width 26 height 58
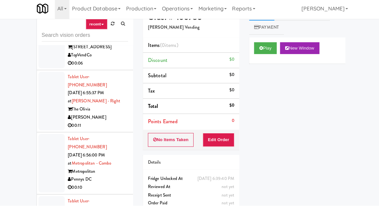
scroll to position [3318, 0]
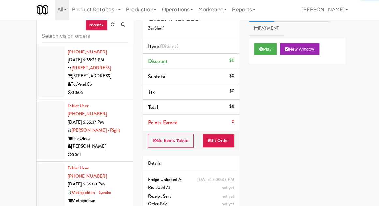
scroll to position [3267, 0]
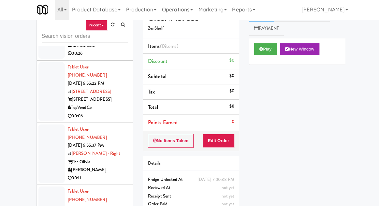
click at [64, 35] on input "text" at bounding box center [84, 37] width 86 height 12
type input "cooler"
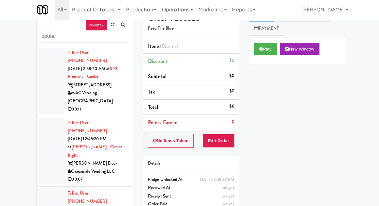
click at [42, 88] on div at bounding box center [51, 82] width 26 height 66
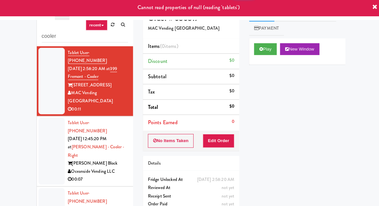
click at [50, 128] on div at bounding box center [51, 151] width 26 height 66
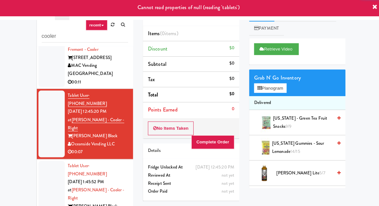
click at [48, 161] on div at bounding box center [51, 194] width 26 height 66
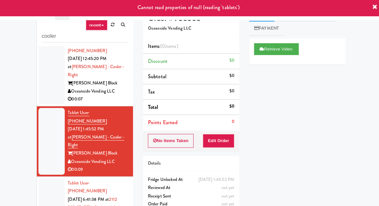
click at [49, 178] on div at bounding box center [51, 207] width 26 height 58
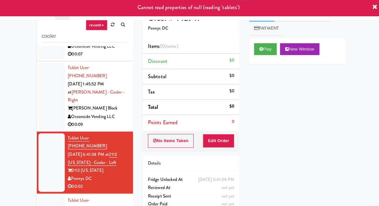
scroll to position [127, 0]
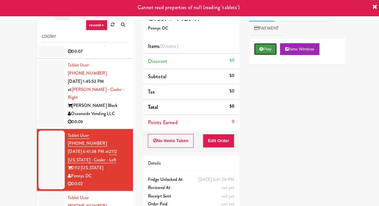
click at [261, 44] on button "Play" at bounding box center [263, 50] width 23 height 12
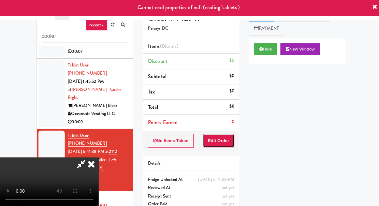
click at [214, 138] on button "Edit Order" at bounding box center [217, 141] width 32 height 14
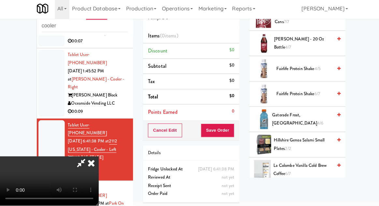
scroll to position [343, 0]
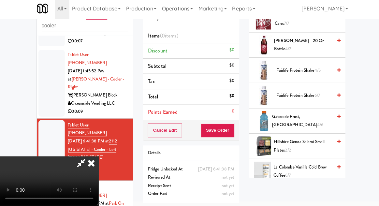
click at [303, 118] on span "Gatorade Frost, Glacier Freeze 4/6" at bounding box center [300, 122] width 60 height 16
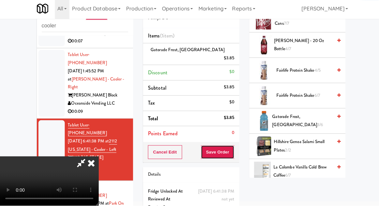
click at [232, 146] on button "Save Order" at bounding box center [215, 153] width 33 height 14
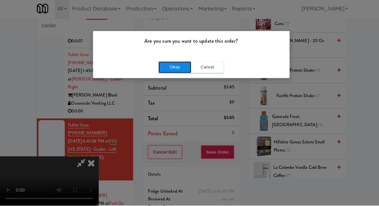
click at [170, 71] on button "Okay" at bounding box center [173, 69] width 33 height 12
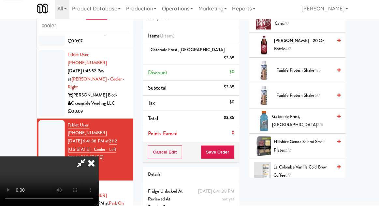
scroll to position [64, 0]
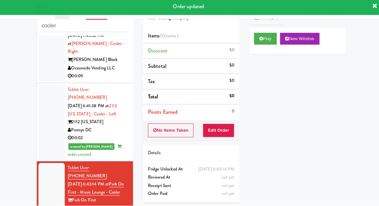
scroll to position [163, 0]
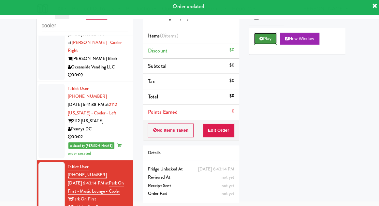
click at [260, 45] on button "Play" at bounding box center [263, 41] width 23 height 12
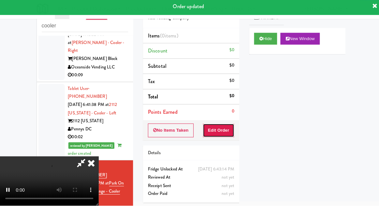
click at [219, 133] on button "Edit Order" at bounding box center [217, 132] width 32 height 14
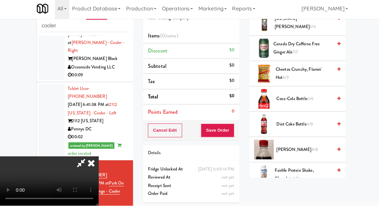
scroll to position [140, 0]
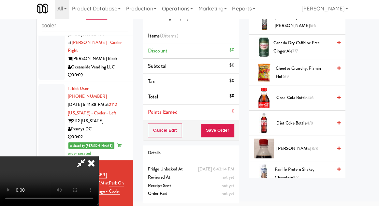
click at [307, 101] on span "4/6" at bounding box center [308, 99] width 6 height 6
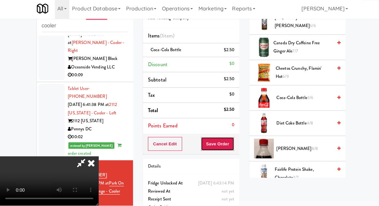
click at [232, 147] on button "Save Order" at bounding box center [215, 145] width 33 height 14
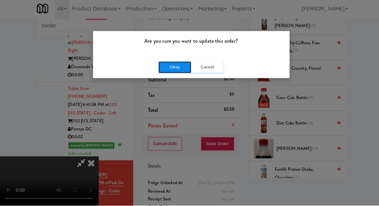
click at [178, 74] on button "Okay" at bounding box center [173, 69] width 33 height 12
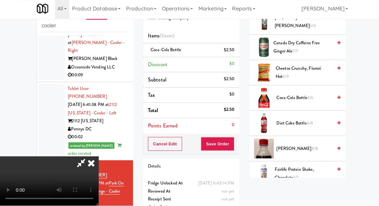
scroll to position [64, 0]
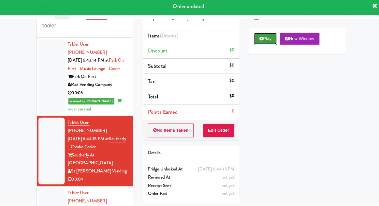
click at [263, 43] on button "Play" at bounding box center [263, 41] width 23 height 12
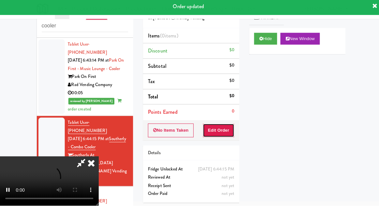
click at [221, 132] on button "Edit Order" at bounding box center [217, 132] width 32 height 14
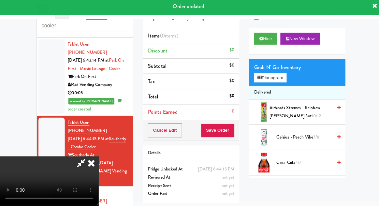
scroll to position [306, 0]
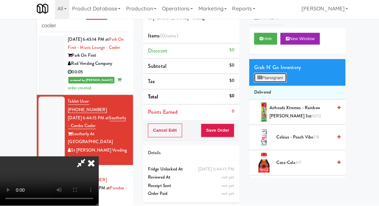
click at [276, 76] on button "Planogram" at bounding box center [268, 79] width 32 height 10
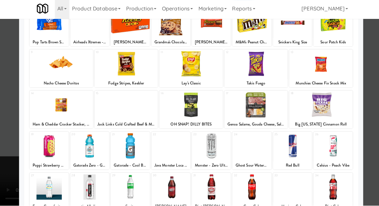
scroll to position [83, 0]
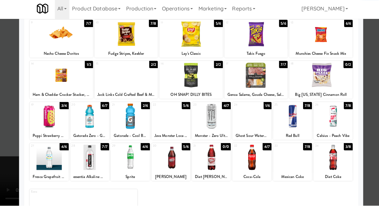
click at [37, 161] on div at bounding box center [48, 158] width 39 height 25
click at [7, 167] on div at bounding box center [189, 103] width 379 height 206
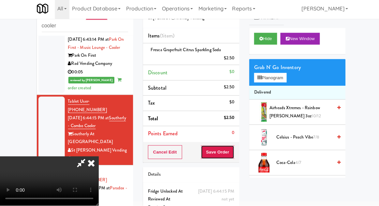
click at [231, 152] on button "Save Order" at bounding box center [215, 153] width 33 height 14
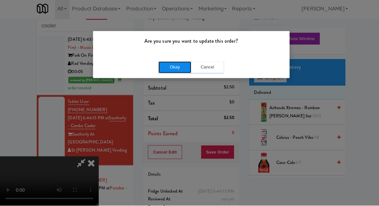
click at [162, 71] on button "Okay" at bounding box center [173, 69] width 33 height 12
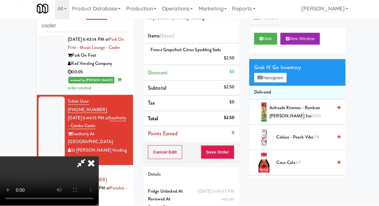
click at [44, 168] on div at bounding box center [51, 197] width 26 height 58
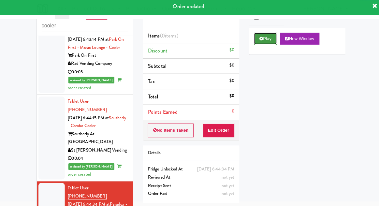
click at [264, 42] on button "Play" at bounding box center [263, 41] width 23 height 12
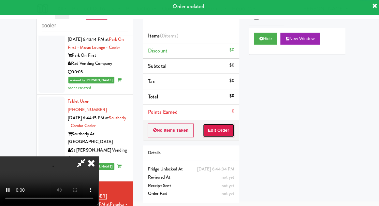
click at [225, 125] on button "Edit Order" at bounding box center [217, 132] width 32 height 14
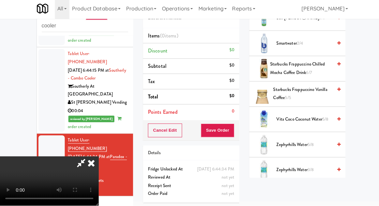
scroll to position [796, 0]
click at [304, 117] on span "Vita Coco Coconut Water 5/8" at bounding box center [301, 121] width 55 height 8
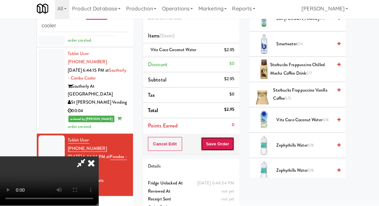
click at [231, 146] on button "Save Order" at bounding box center [215, 145] width 33 height 14
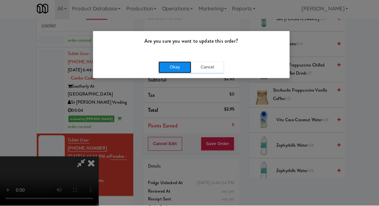
click at [179, 71] on button "Okay" at bounding box center [173, 69] width 33 height 12
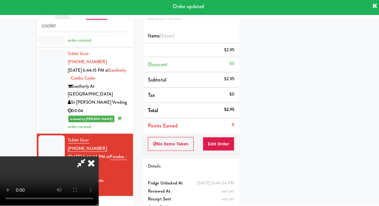
scroll to position [64, 0]
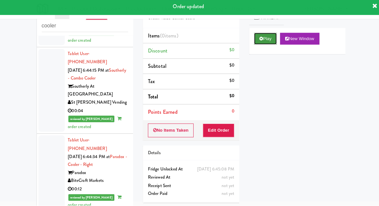
click at [267, 42] on button "Play" at bounding box center [263, 41] width 23 height 12
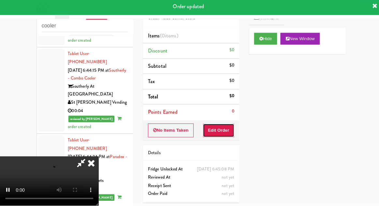
click at [226, 130] on button "Edit Order" at bounding box center [217, 132] width 32 height 14
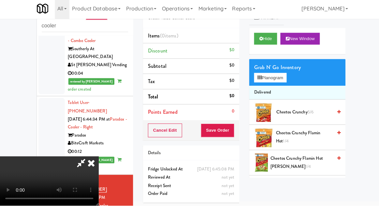
scroll to position [24, 0]
click at [296, 143] on span "Cheetos Crunchy Flamin Hot 1/4" at bounding box center [302, 138] width 56 height 16
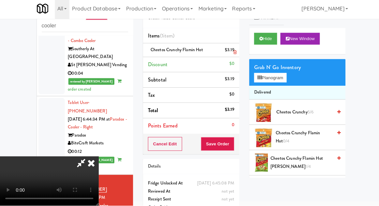
click at [233, 55] on li "Cheetos Crunchy Flamin Hot $3.19" at bounding box center [190, 52] width 96 height 14
click at [234, 52] on icon at bounding box center [233, 54] width 3 height 4
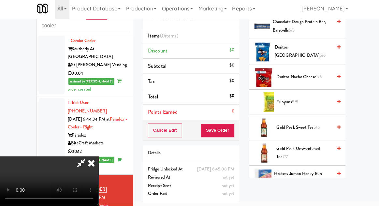
scroll to position [212, 0]
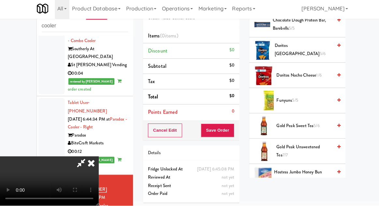
click at [319, 75] on span "1/6" at bounding box center [316, 76] width 5 height 6
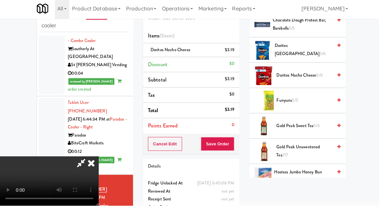
click at [316, 76] on span "0/6" at bounding box center [317, 76] width 6 height 6
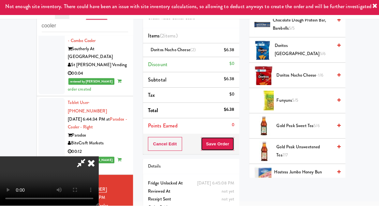
click at [230, 147] on button "Save Order" at bounding box center [215, 145] width 33 height 14
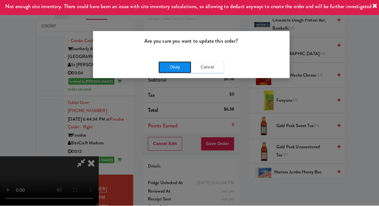
click at [165, 68] on button "Okay" at bounding box center [173, 69] width 33 height 12
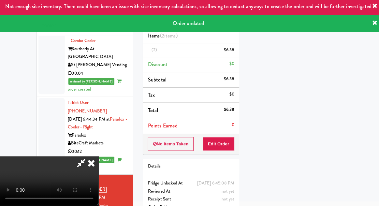
scroll to position [0, 0]
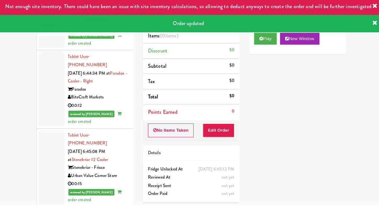
scroll to position [439, 0]
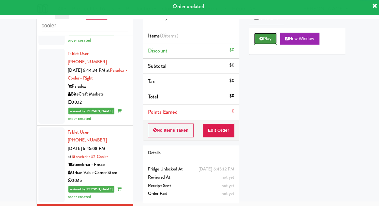
click at [263, 45] on button "Play" at bounding box center [263, 41] width 23 height 12
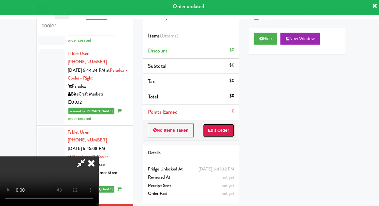
click at [223, 125] on button "Edit Order" at bounding box center [217, 132] width 32 height 14
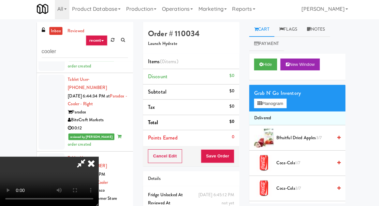
scroll to position [0, 0]
click at [279, 106] on button "Planogram" at bounding box center [268, 105] width 32 height 10
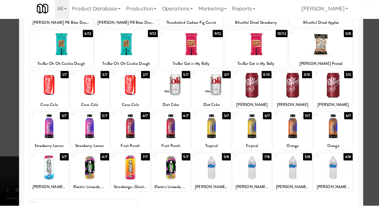
scroll to position [83, 0]
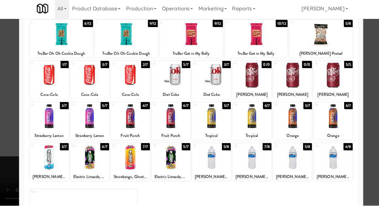
click at [46, 160] on div at bounding box center [48, 158] width 39 height 25
click at [10, 139] on div at bounding box center [189, 103] width 379 height 206
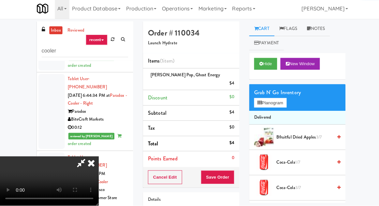
scroll to position [24, 0]
click at [273, 108] on button "Planogram" at bounding box center [268, 105] width 32 height 10
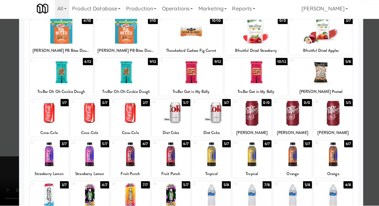
scroll to position [45, 0]
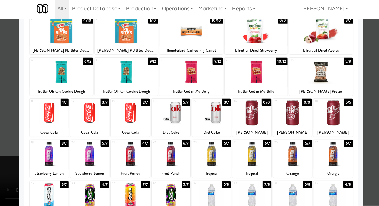
click at [247, 163] on div at bounding box center [250, 155] width 39 height 25
click at [4, 142] on div at bounding box center [189, 103] width 379 height 206
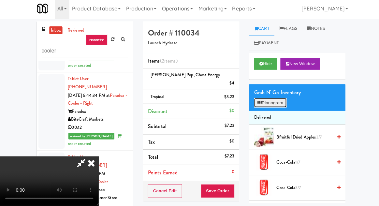
click at [267, 106] on button "Planogram" at bounding box center [268, 105] width 32 height 10
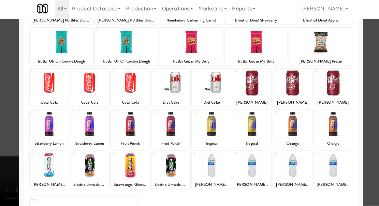
scroll to position [83, 0]
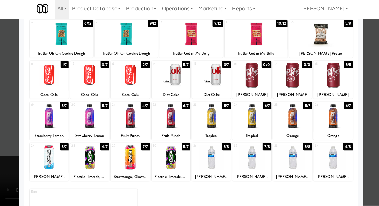
click at [334, 124] on div at bounding box center [330, 117] width 39 height 25
click at [9, 148] on div at bounding box center [189, 103] width 379 height 206
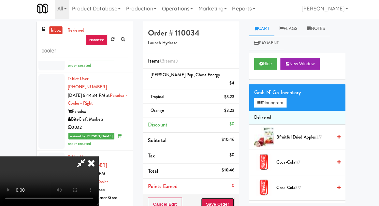
click at [232, 198] on button "Save Order" at bounding box center [215, 205] width 33 height 14
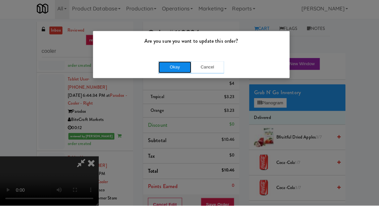
click at [162, 68] on button "Okay" at bounding box center [173, 69] width 33 height 12
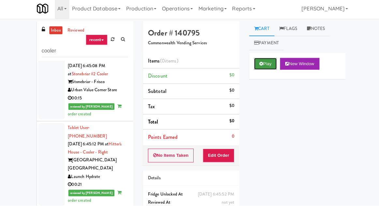
click at [265, 69] on button "Play" at bounding box center [263, 66] width 23 height 12
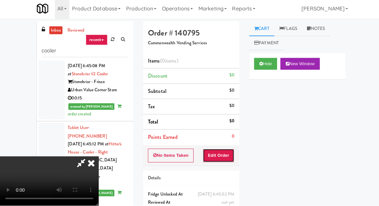
click at [222, 150] on button "Edit Order" at bounding box center [217, 157] width 32 height 14
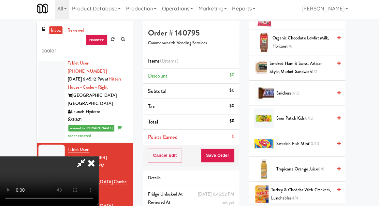
scroll to position [705, 0]
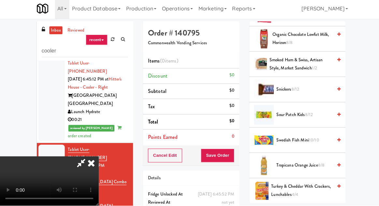
click at [297, 137] on span "Swedish Fish Mini 10/10" at bounding box center [301, 141] width 55 height 8
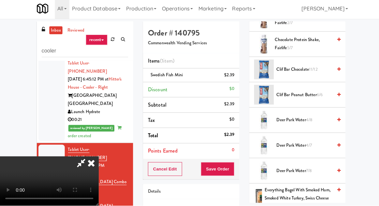
scroll to position [192, 0]
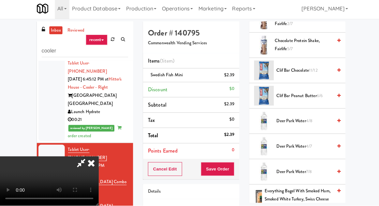
click at [299, 122] on span "Deer Park Water 4/8" at bounding box center [301, 122] width 55 height 8
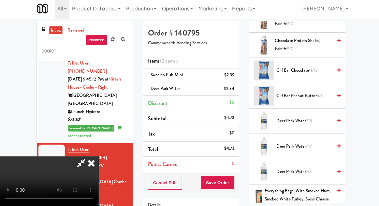
click at [305, 120] on span "3/8" at bounding box center [307, 122] width 6 height 6
click at [231, 188] on button "Save Order" at bounding box center [215, 184] width 33 height 14
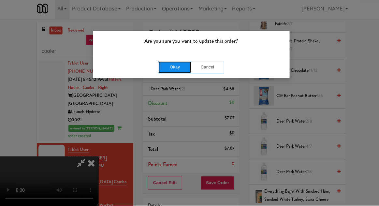
click at [163, 70] on button "Okay" at bounding box center [173, 69] width 33 height 12
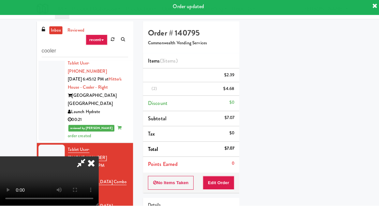
scroll to position [64, 0]
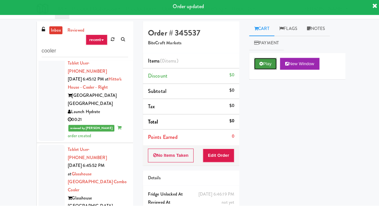
click at [261, 65] on button "Play" at bounding box center [263, 66] width 23 height 12
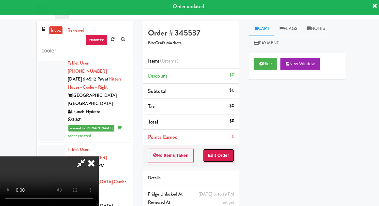
click at [219, 157] on button "Edit Order" at bounding box center [217, 157] width 32 height 14
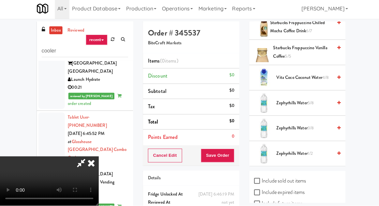
scroll to position [868, 0]
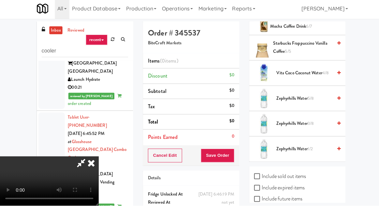
click at [317, 100] on span "Zephyrhills Water 5/8" at bounding box center [301, 100] width 55 height 8
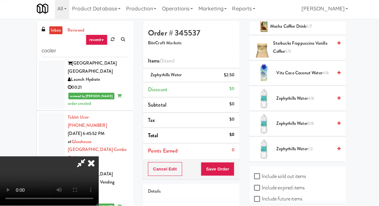
click at [318, 99] on span "Zephyrhills Water 4/8" at bounding box center [301, 100] width 55 height 8
click at [233, 170] on button "Save Order" at bounding box center [215, 170] width 33 height 14
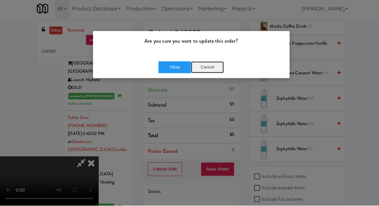
click at [214, 66] on button "Cancel" at bounding box center [206, 69] width 33 height 12
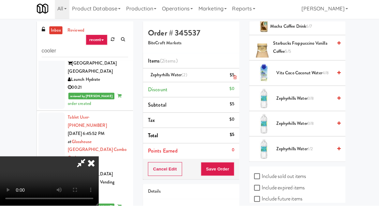
click at [230, 80] on div "$5" at bounding box center [230, 77] width 5 height 8
click at [233, 76] on link at bounding box center [232, 79] width 6 height 8
click at [301, 148] on span "Zephyrhills Water 1/2" at bounding box center [301, 150] width 55 height 8
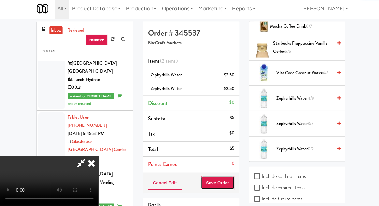
click at [231, 188] on button "Save Order" at bounding box center [215, 184] width 33 height 14
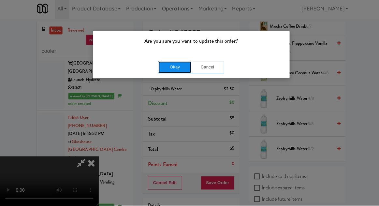
click at [184, 73] on button "Okay" at bounding box center [173, 69] width 33 height 12
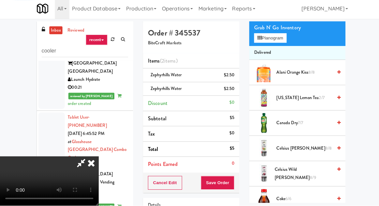
scroll to position [0, 0]
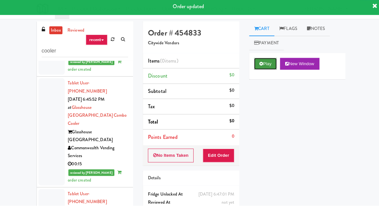
click at [266, 68] on button "Play" at bounding box center [263, 66] width 23 height 12
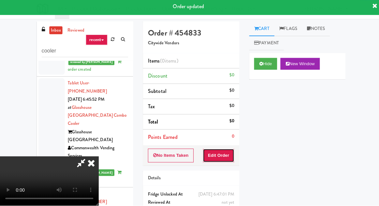
click at [219, 153] on button "Edit Order" at bounding box center [217, 157] width 32 height 14
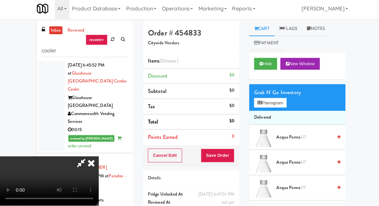
scroll to position [24, 0]
click at [279, 108] on button "Planogram" at bounding box center [268, 105] width 32 height 10
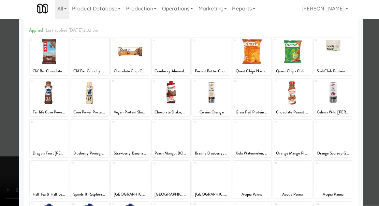
scroll to position [83, 0]
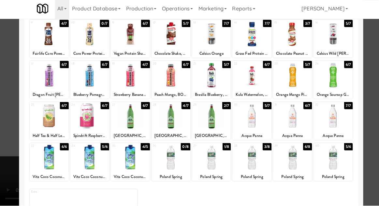
click at [255, 163] on div at bounding box center [250, 158] width 39 height 25
click at [8, 132] on div at bounding box center [189, 103] width 379 height 206
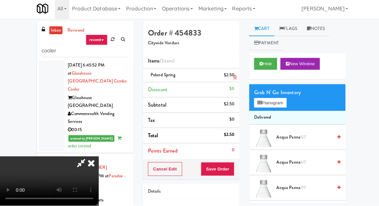
click at [236, 76] on li "Poland Spring $2.50" at bounding box center [190, 77] width 96 height 14
click at [235, 76] on link at bounding box center [232, 79] width 6 height 8
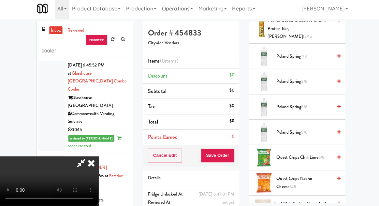
scroll to position [636, 0]
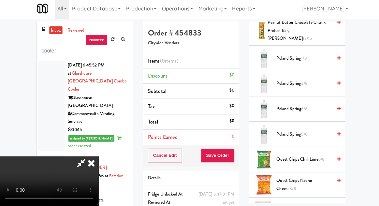
click at [323, 56] on span "Poland Spring 1/8" at bounding box center [301, 60] width 55 height 8
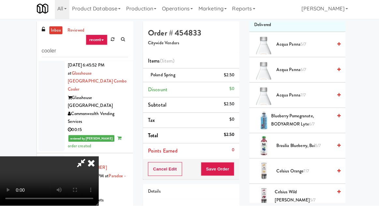
scroll to position [0, 0]
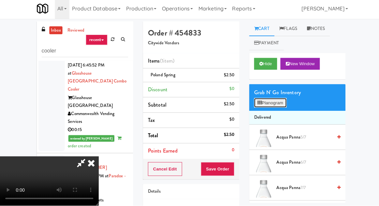
click at [278, 103] on button "Planogram" at bounding box center [268, 105] width 32 height 10
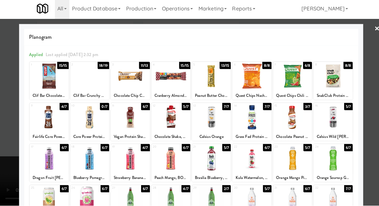
click at [213, 85] on div at bounding box center [210, 77] width 39 height 25
click at [4, 130] on div at bounding box center [189, 103] width 379 height 206
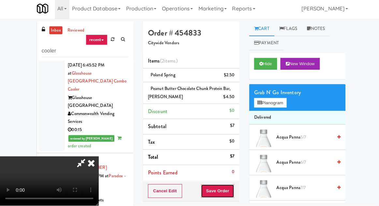
click at [232, 187] on button "Save Order" at bounding box center [215, 192] width 33 height 14
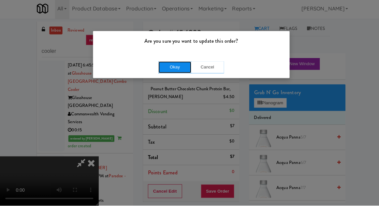
click at [160, 70] on button "Okay" at bounding box center [173, 69] width 33 height 12
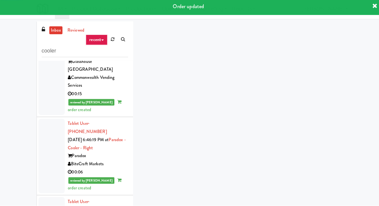
scroll to position [750, 0]
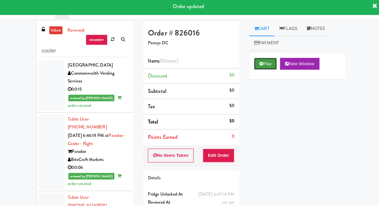
click at [267, 70] on button "Play" at bounding box center [263, 66] width 23 height 12
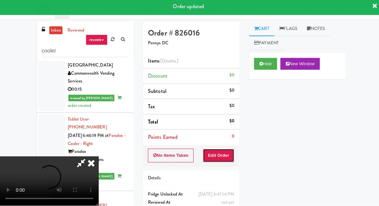
click at [227, 157] on button "Edit Order" at bounding box center [217, 157] width 32 height 14
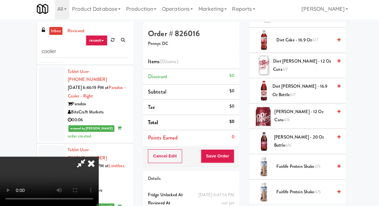
scroll to position [274, 0]
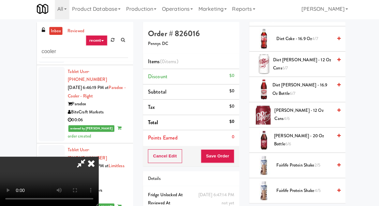
click at [292, 167] on span "Fairlife Protein Shake 2/5" at bounding box center [301, 166] width 55 height 8
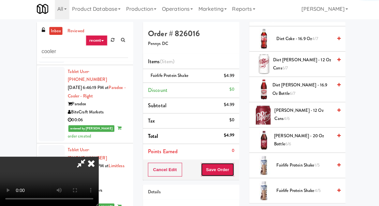
click at [232, 169] on button "Save Order" at bounding box center [215, 170] width 33 height 14
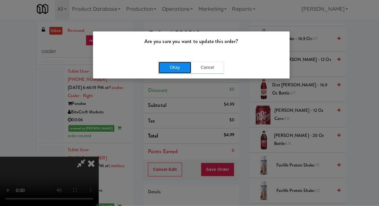
click at [176, 66] on button "Okay" at bounding box center [173, 69] width 33 height 12
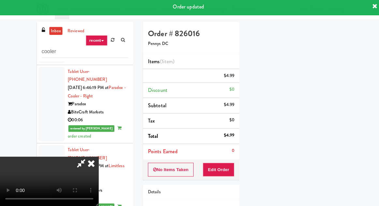
scroll to position [64, 0]
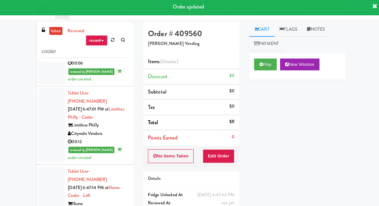
scroll to position [861, 0]
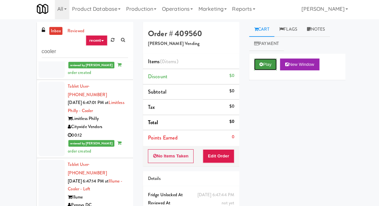
click at [259, 70] on button "Play" at bounding box center [263, 66] width 23 height 12
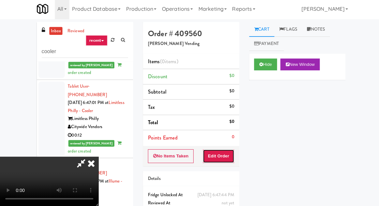
click at [223, 158] on button "Edit Order" at bounding box center [217, 157] width 32 height 14
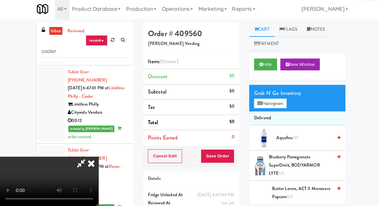
scroll to position [881, 0]
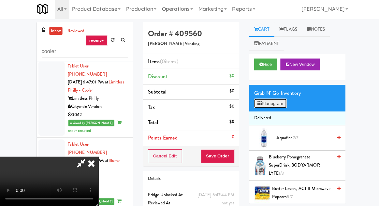
click at [274, 100] on button "Planogram" at bounding box center [268, 105] width 32 height 10
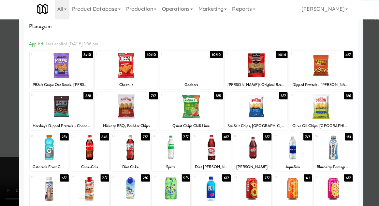
click at [213, 159] on div at bounding box center [210, 147] width 39 height 25
click at [11, 151] on div at bounding box center [189, 103] width 379 height 206
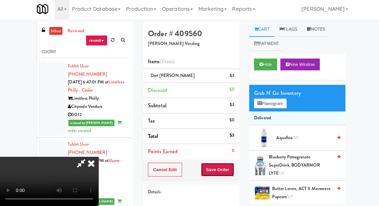
click at [232, 170] on button "Save Order" at bounding box center [215, 170] width 33 height 14
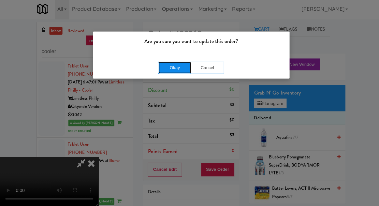
click at [179, 71] on button "Okay" at bounding box center [173, 69] width 33 height 12
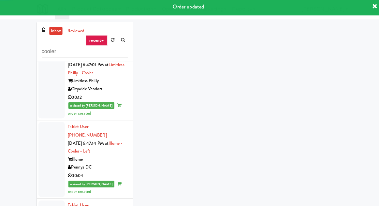
scroll to position [908, 0]
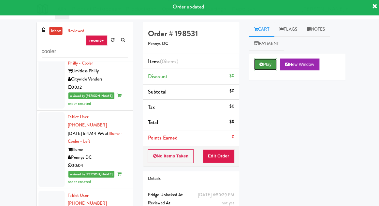
click at [261, 71] on button "Play" at bounding box center [263, 66] width 23 height 12
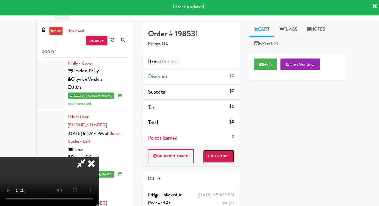
click at [226, 157] on button "Edit Order" at bounding box center [217, 157] width 32 height 14
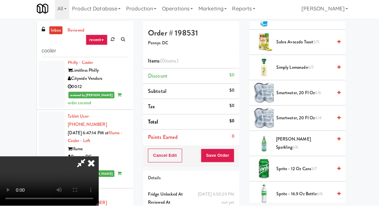
scroll to position [746, 0]
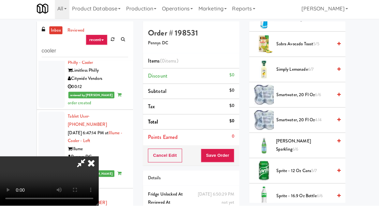
click at [296, 193] on span "Sprite - 16.9 oz Bottle 6/6" at bounding box center [301, 197] width 55 height 8
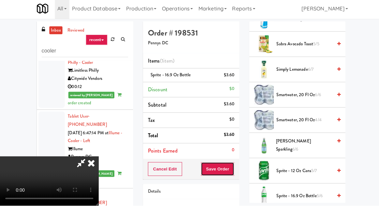
click at [230, 169] on button "Save Order" at bounding box center [215, 170] width 33 height 14
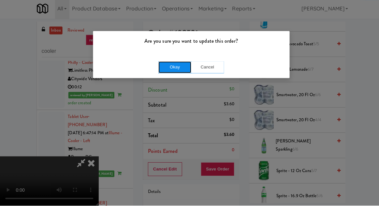
click at [175, 70] on button "Okay" at bounding box center [173, 69] width 33 height 12
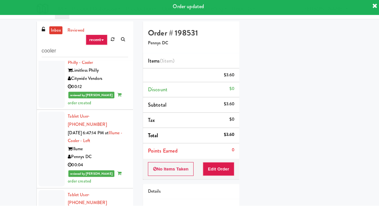
scroll to position [0, 0]
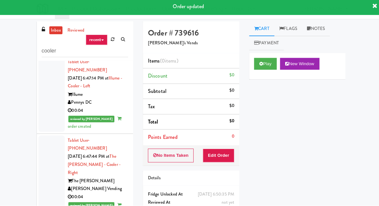
scroll to position [965, 0]
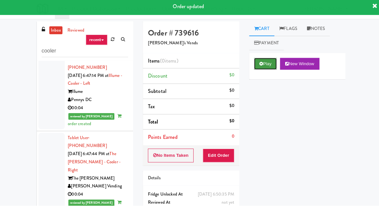
click at [266, 62] on button "Play" at bounding box center [263, 66] width 23 height 12
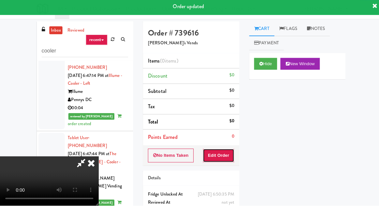
click at [224, 159] on button "Edit Order" at bounding box center [217, 157] width 32 height 14
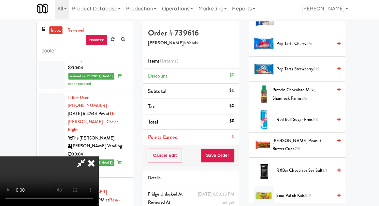
scroll to position [653, 0]
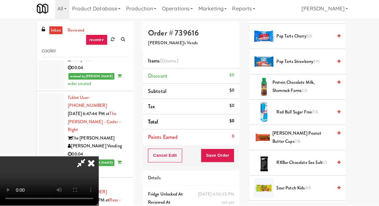
click at [289, 136] on span "Reese's Peanut Butter Cups 7/8" at bounding box center [300, 139] width 59 height 16
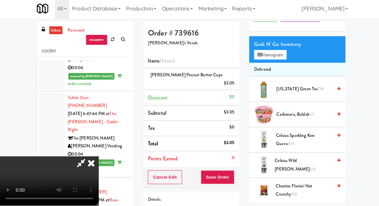
scroll to position [0, 0]
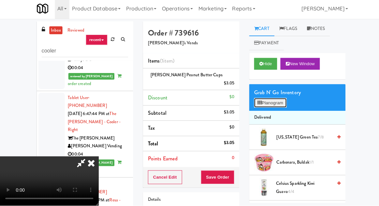
click at [278, 102] on button "Planogram" at bounding box center [268, 105] width 32 height 10
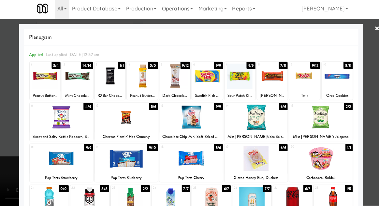
click at [209, 163] on div at bounding box center [189, 159] width 63 height 25
click at [7, 173] on div at bounding box center [189, 103] width 379 height 206
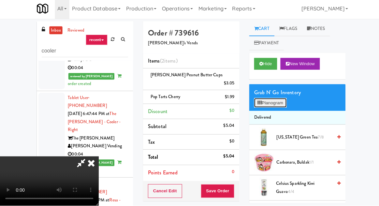
click at [278, 102] on button "Planogram" at bounding box center [268, 105] width 32 height 10
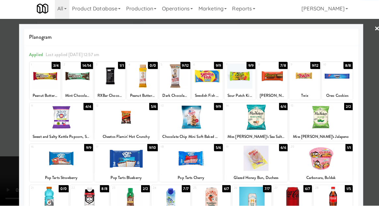
click at [108, 129] on div at bounding box center [125, 118] width 63 height 25
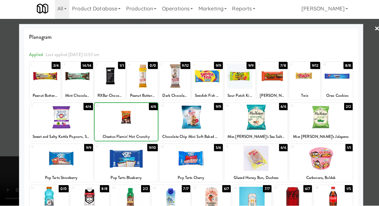
click at [7, 162] on div at bounding box center [189, 103] width 379 height 206
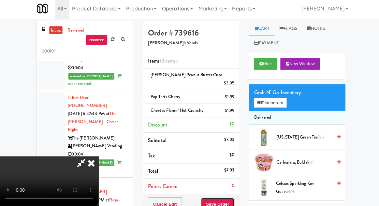
click at [231, 198] on button "Save Order" at bounding box center [215, 205] width 33 height 14
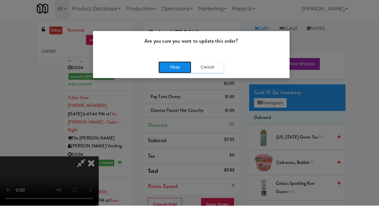
click at [163, 73] on button "Okay" at bounding box center [173, 69] width 33 height 12
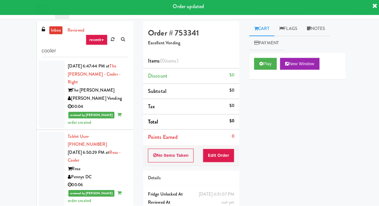
scroll to position [1052, 0]
click at [266, 64] on button "Play" at bounding box center [263, 66] width 23 height 12
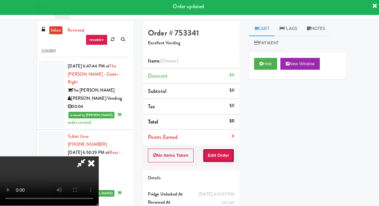
click at [222, 155] on button "Edit Order" at bounding box center [217, 157] width 32 height 14
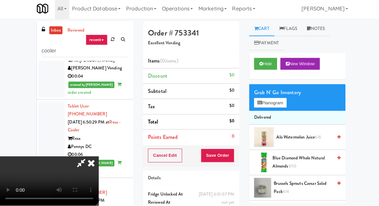
scroll to position [24, 0]
click at [273, 105] on button "Planogram" at bounding box center [268, 105] width 32 height 10
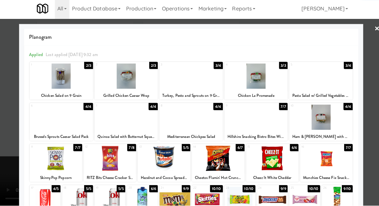
click at [41, 197] on div at bounding box center [44, 200] width 31 height 25
click at [7, 158] on div at bounding box center [189, 103] width 379 height 206
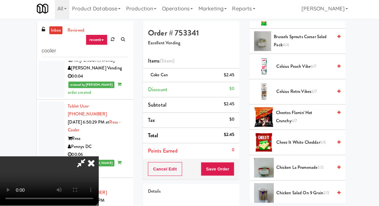
scroll to position [144, 0]
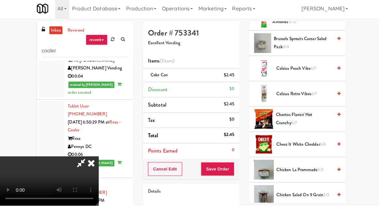
click at [294, 118] on span "Cheetos Flamin' Hot Crunchy 6/7" at bounding box center [302, 120] width 56 height 16
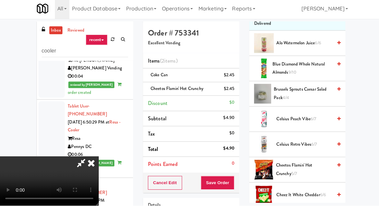
scroll to position [0, 0]
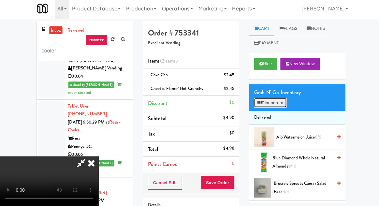
click at [277, 105] on button "Planogram" at bounding box center [268, 105] width 32 height 10
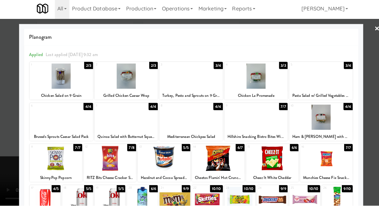
click at [40, 120] on div at bounding box center [60, 118] width 63 height 25
click at [6, 128] on div at bounding box center [189, 103] width 379 height 206
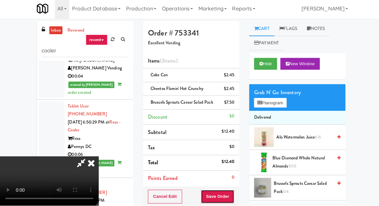
click at [232, 193] on button "Save Order" at bounding box center [215, 198] width 33 height 14
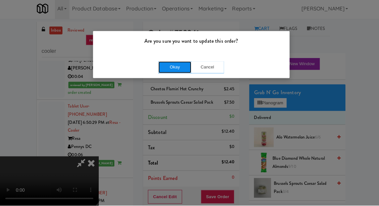
click at [162, 73] on button "Okay" at bounding box center [173, 69] width 33 height 12
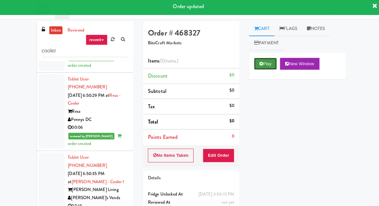
click at [262, 68] on button "Play" at bounding box center [263, 66] width 23 height 12
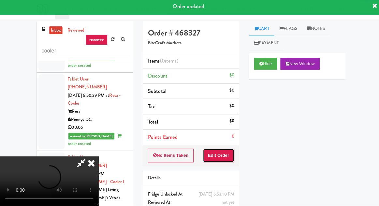
click at [226, 157] on button "Edit Order" at bounding box center [217, 157] width 32 height 14
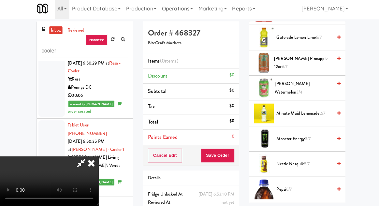
scroll to position [452, 0]
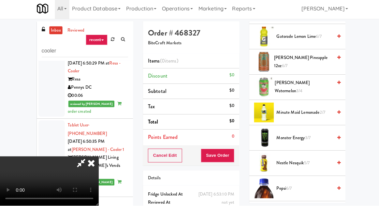
click at [301, 160] on span "Nestle Nesquik 5/7" at bounding box center [301, 164] width 55 height 8
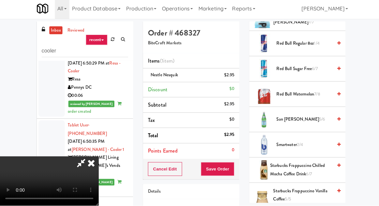
scroll to position [727, 0]
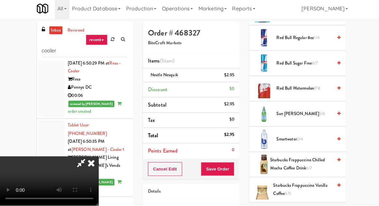
click at [317, 112] on span "5/6" at bounding box center [320, 115] width 6 height 6
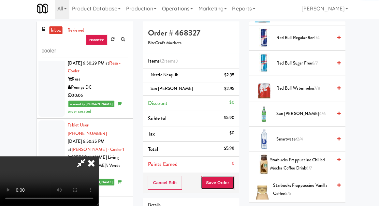
click at [232, 186] on button "Save Order" at bounding box center [215, 184] width 33 height 14
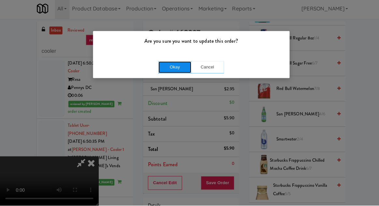
click at [163, 70] on button "Okay" at bounding box center [173, 69] width 33 height 12
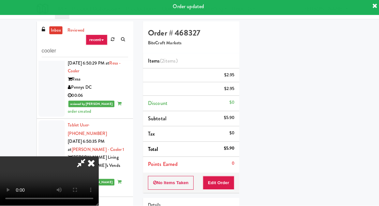
scroll to position [0, 0]
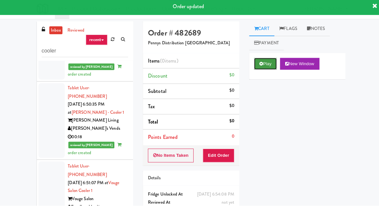
click at [263, 67] on button "Play" at bounding box center [263, 66] width 23 height 12
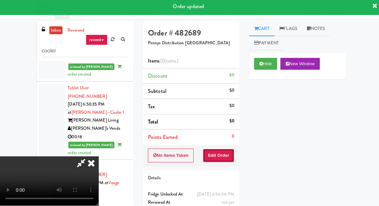
click at [224, 151] on button "Edit Order" at bounding box center [217, 157] width 32 height 14
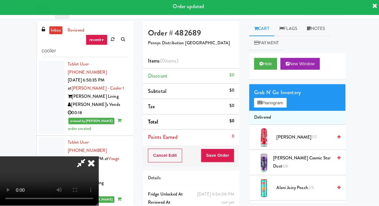
scroll to position [1212, 0]
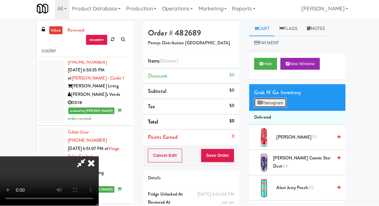
click at [271, 102] on button "Planogram" at bounding box center [268, 105] width 32 height 10
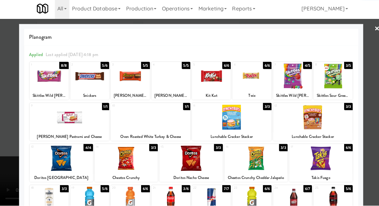
click at [60, 162] on div at bounding box center [60, 159] width 63 height 25
click at [210, 167] on div at bounding box center [189, 159] width 63 height 25
click at [11, 154] on div at bounding box center [189, 103] width 379 height 206
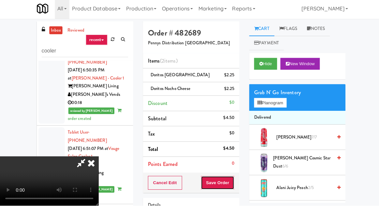
click at [232, 179] on button "Save Order" at bounding box center [215, 184] width 33 height 14
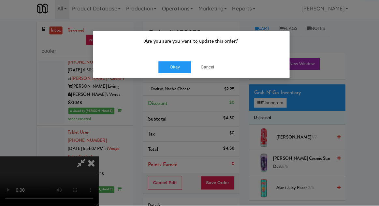
click at [175, 84] on div "Are you sure you want to update this order? Okay Cancel" at bounding box center [189, 103] width 379 height 206
click at [171, 70] on button "Okay" at bounding box center [173, 69] width 33 height 12
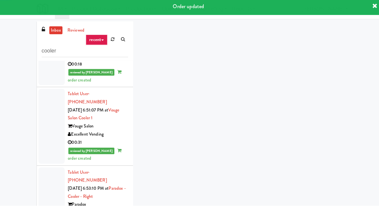
scroll to position [1251, 0]
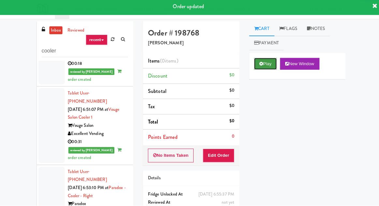
click at [260, 64] on icon at bounding box center [259, 65] width 4 height 4
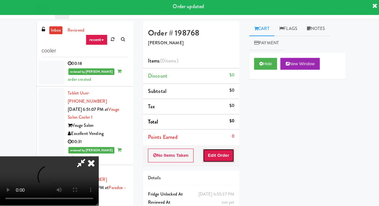
click at [220, 161] on button "Edit Order" at bounding box center [217, 157] width 32 height 14
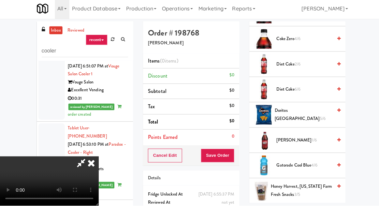
scroll to position [273, 0]
click at [308, 91] on span "Diet Coke 6/6" at bounding box center [301, 91] width 55 height 8
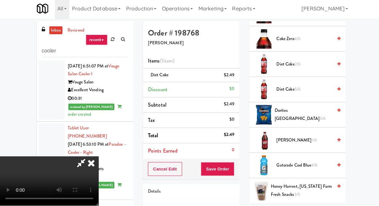
click at [296, 166] on span "Gatorade Cool Blue 4/6" at bounding box center [301, 166] width 55 height 8
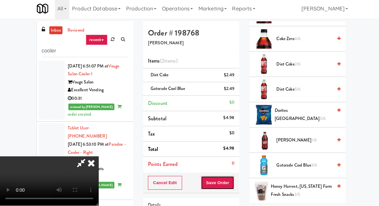
click at [233, 180] on button "Save Order" at bounding box center [215, 184] width 33 height 14
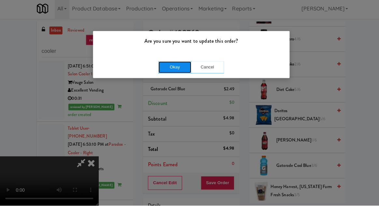
click at [175, 73] on button "Okay" at bounding box center [173, 69] width 33 height 12
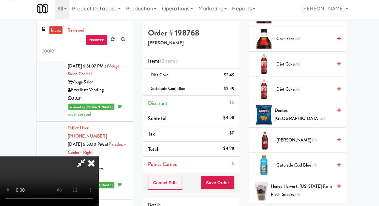
scroll to position [64, 0]
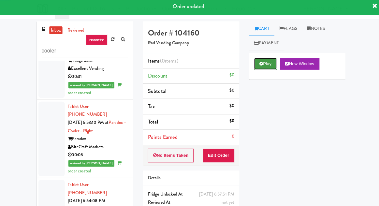
click at [264, 69] on button "Play" at bounding box center [263, 66] width 23 height 12
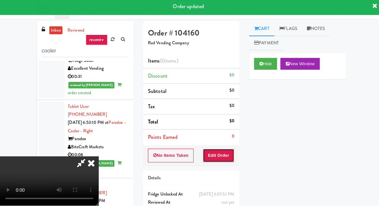
click at [225, 153] on button "Edit Order" at bounding box center [217, 157] width 32 height 14
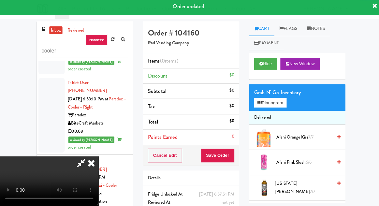
scroll to position [1339, 0]
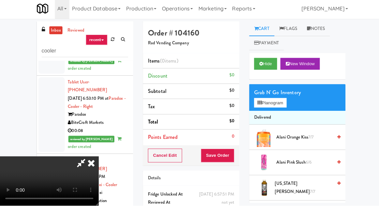
click at [295, 163] on span "Alani Pink Slush 6/6" at bounding box center [301, 164] width 55 height 8
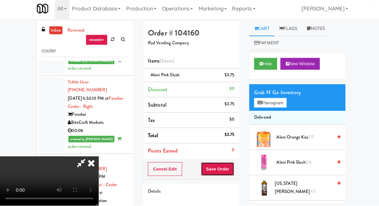
click at [229, 169] on button "Save Order" at bounding box center [215, 170] width 33 height 14
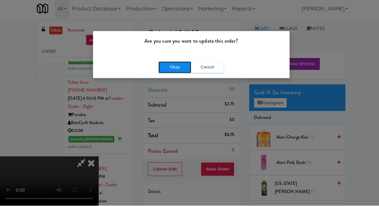
click at [178, 73] on button "Okay" at bounding box center [173, 69] width 33 height 12
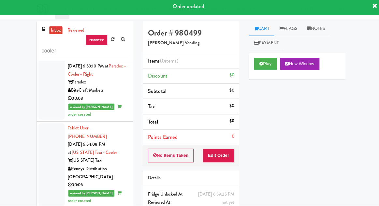
scroll to position [1374, 0]
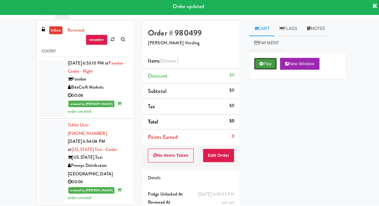
click at [265, 66] on button "Play" at bounding box center [263, 66] width 23 height 12
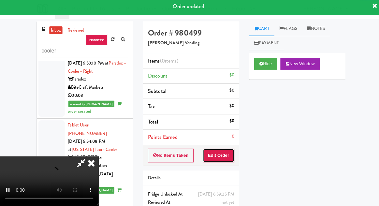
click at [224, 157] on button "Edit Order" at bounding box center [217, 157] width 32 height 14
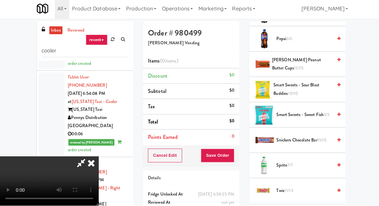
scroll to position [751, 0]
click at [295, 165] on span "Sprite 7/7" at bounding box center [301, 166] width 55 height 8
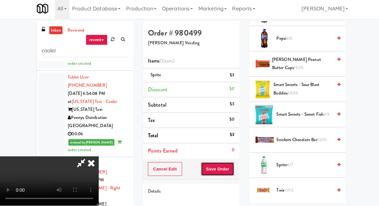
click at [232, 171] on button "Save Order" at bounding box center [215, 170] width 33 height 14
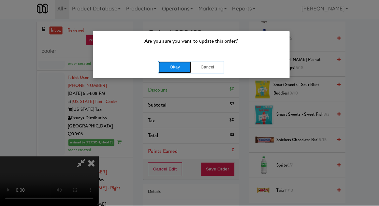
click at [177, 74] on button "Okay" at bounding box center [173, 69] width 33 height 12
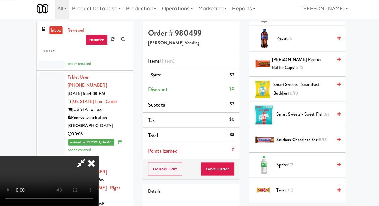
scroll to position [64, 0]
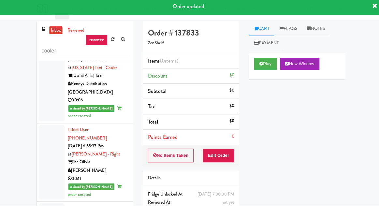
scroll to position [1456, 0]
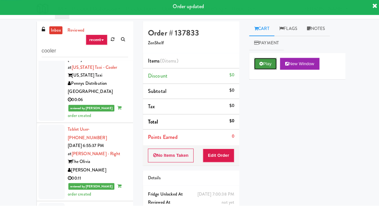
click at [267, 62] on button "Play" at bounding box center [263, 66] width 23 height 12
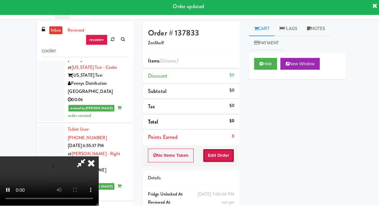
click at [224, 153] on button "Edit Order" at bounding box center [217, 157] width 32 height 14
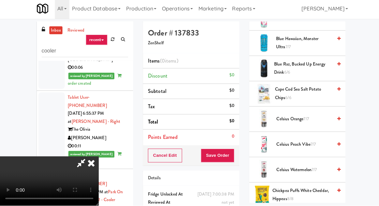
scroll to position [169, 0]
click at [305, 143] on span "Celsius Peach Vibe 7/7" at bounding box center [301, 146] width 55 height 8
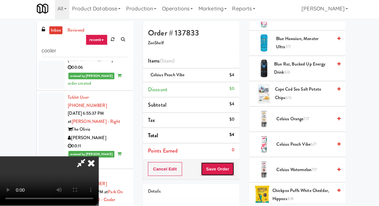
click at [231, 173] on button "Save Order" at bounding box center [215, 170] width 33 height 14
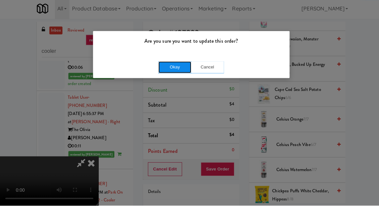
click at [179, 71] on button "Okay" at bounding box center [173, 69] width 33 height 12
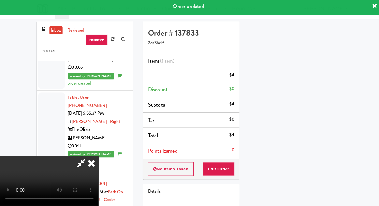
scroll to position [0, 0]
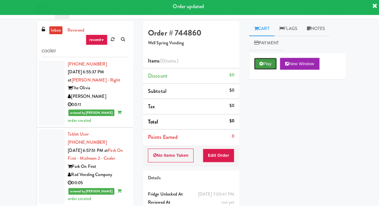
click at [260, 68] on button "Play" at bounding box center [263, 66] width 23 height 12
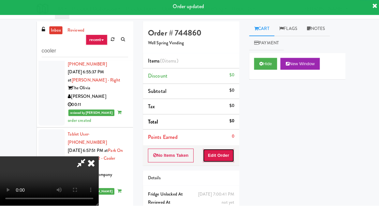
click at [223, 158] on button "Edit Order" at bounding box center [217, 157] width 32 height 14
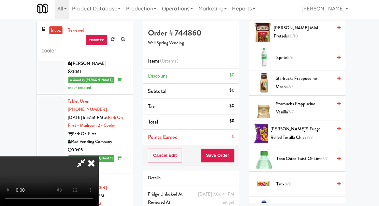
scroll to position [882, 0]
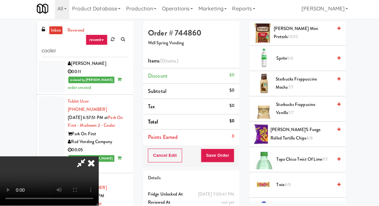
click at [290, 161] on span "Topo Chico Twist of Lime 7/7" at bounding box center [301, 161] width 55 height 8
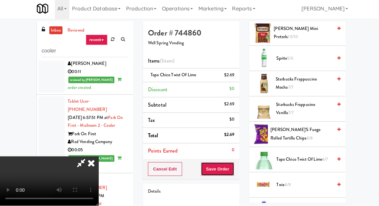
click at [228, 169] on button "Save Order" at bounding box center [215, 170] width 33 height 14
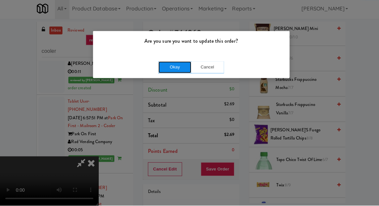
click at [172, 72] on button "Okay" at bounding box center [173, 69] width 33 height 12
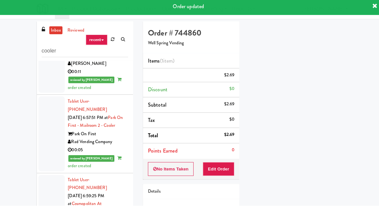
scroll to position [0, 0]
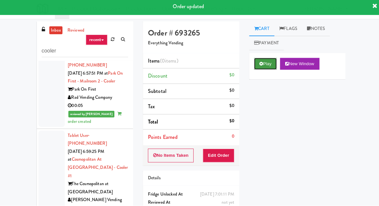
click at [264, 63] on button "Play" at bounding box center [263, 66] width 23 height 12
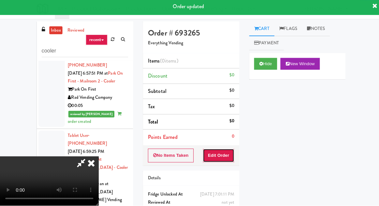
click at [221, 155] on button "Edit Order" at bounding box center [217, 157] width 32 height 14
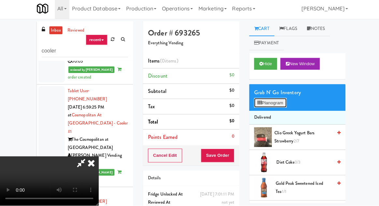
click at [274, 107] on button "Planogram" at bounding box center [268, 105] width 32 height 10
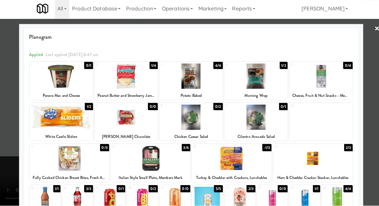
click at [45, 121] on div at bounding box center [60, 118] width 63 height 25
click at [9, 127] on div at bounding box center [189, 103] width 379 height 206
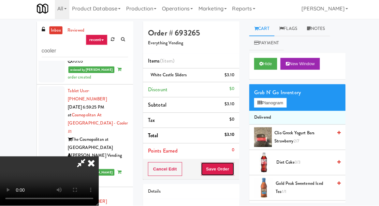
click at [233, 170] on button "Save Order" at bounding box center [215, 170] width 33 height 14
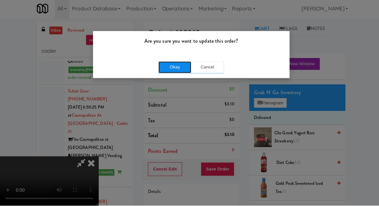
click at [157, 66] on button "Okay" at bounding box center [173, 69] width 33 height 12
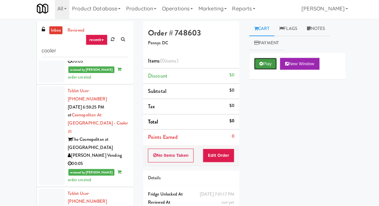
click at [264, 67] on button "Play" at bounding box center [263, 66] width 23 height 12
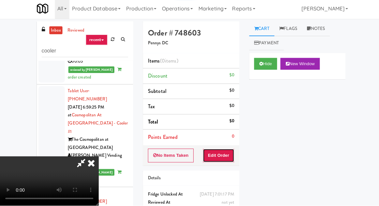
click at [222, 162] on button "Edit Order" at bounding box center [217, 157] width 32 height 14
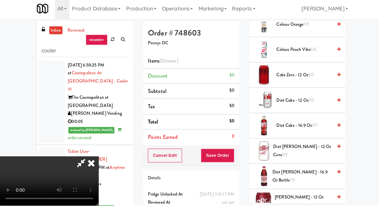
scroll to position [187, 0]
click at [303, 102] on span "Diet Coke - 12 oz 7/7" at bounding box center [301, 102] width 55 height 8
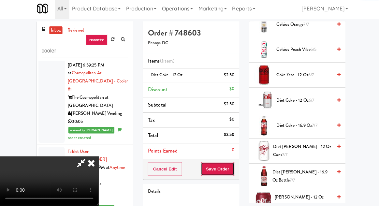
click at [231, 168] on button "Save Order" at bounding box center [215, 170] width 33 height 14
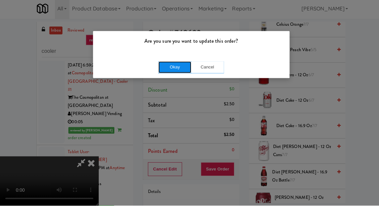
click at [167, 73] on button "Okay" at bounding box center [173, 69] width 33 height 12
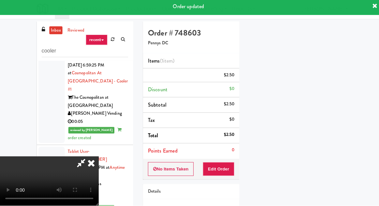
scroll to position [0, 0]
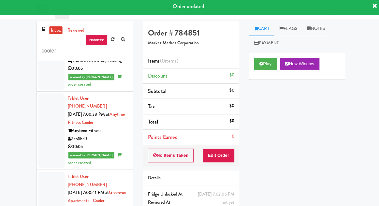
scroll to position [1749, 0]
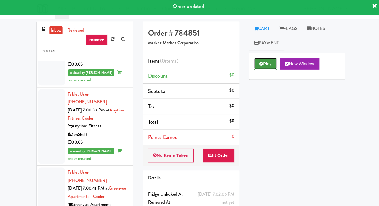
click at [263, 67] on button "Play" at bounding box center [263, 66] width 23 height 12
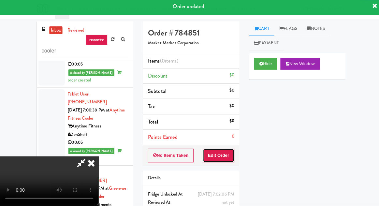
click at [223, 152] on button "Edit Order" at bounding box center [217, 157] width 32 height 14
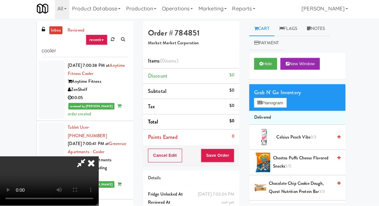
scroll to position [0, 0]
click at [273, 107] on button "Planogram" at bounding box center [268, 105] width 32 height 10
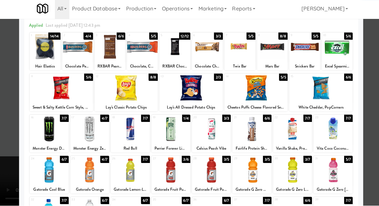
scroll to position [53, 0]
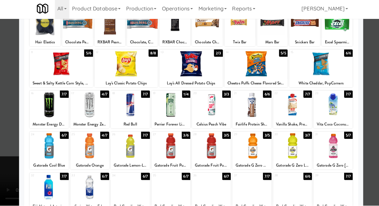
click at [125, 189] on div at bounding box center [129, 187] width 39 height 25
click at [4, 153] on div at bounding box center [189, 103] width 379 height 206
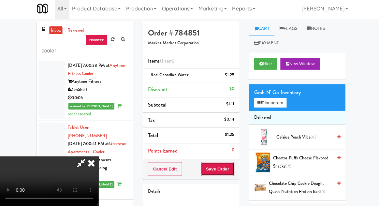
click at [230, 167] on button "Save Order" at bounding box center [215, 170] width 33 height 14
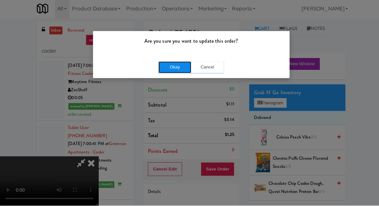
click at [171, 71] on button "Okay" at bounding box center [173, 69] width 33 height 12
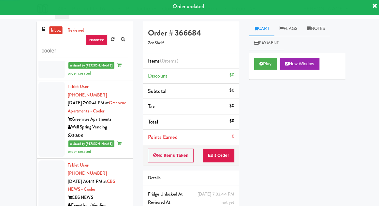
scroll to position [1834, 0]
click at [257, 65] on button "Play" at bounding box center [263, 66] width 23 height 12
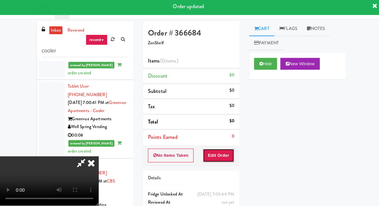
click at [222, 151] on button "Edit Order" at bounding box center [217, 157] width 32 height 14
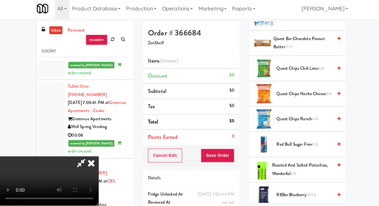
scroll to position [746, 0]
click at [299, 142] on span "Red Bull Sugar Free 6/6" at bounding box center [301, 146] width 55 height 8
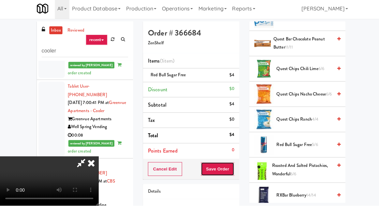
click at [231, 167] on button "Save Order" at bounding box center [215, 170] width 33 height 14
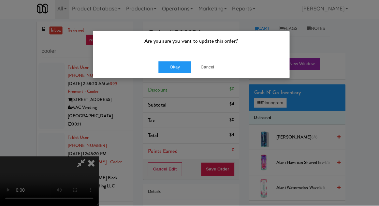
scroll to position [746, 0]
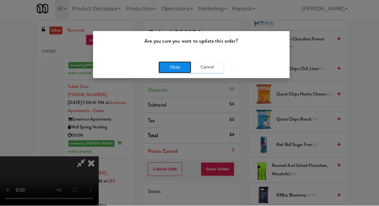
click at [167, 72] on button "Okay" at bounding box center [173, 69] width 33 height 12
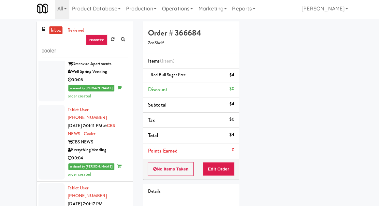
scroll to position [1889, 0]
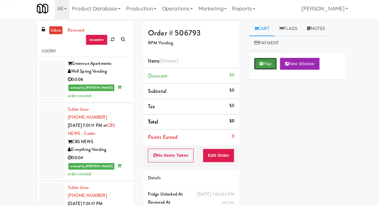
click at [257, 67] on button "Play" at bounding box center [263, 66] width 23 height 12
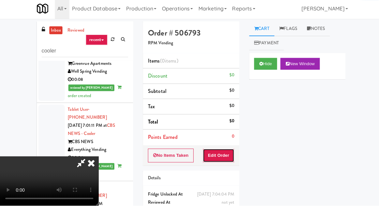
click at [224, 157] on button "Edit Order" at bounding box center [217, 157] width 32 height 14
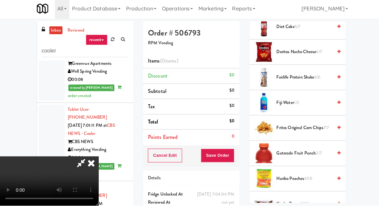
scroll to position [162, 0]
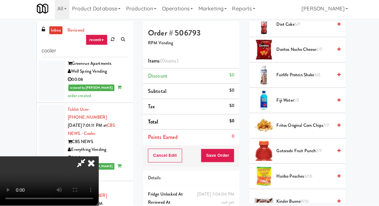
click at [311, 159] on li "Gatorade Fruit Punch 2/7" at bounding box center [295, 152] width 96 height 25
click at [312, 150] on span "Gatorade Fruit Punch 2/7" at bounding box center [301, 152] width 55 height 8
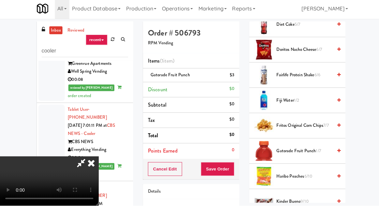
click at [312, 178] on span "Haribo Peaches 6/10" at bounding box center [301, 177] width 55 height 8
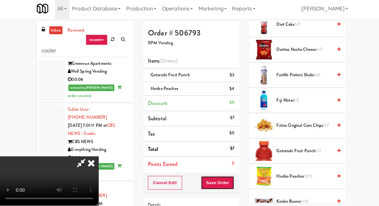
click at [233, 181] on button "Save Order" at bounding box center [215, 184] width 33 height 14
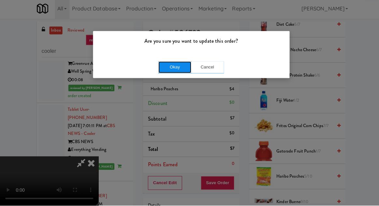
click at [170, 70] on button "Okay" at bounding box center [173, 69] width 33 height 12
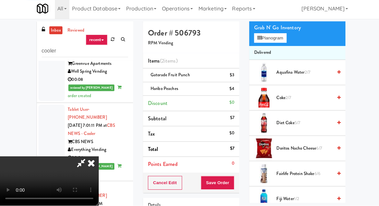
scroll to position [0, 0]
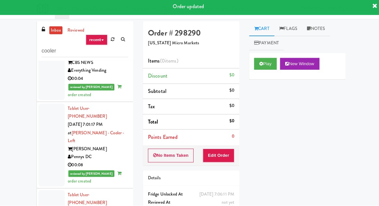
scroll to position [1969, 0]
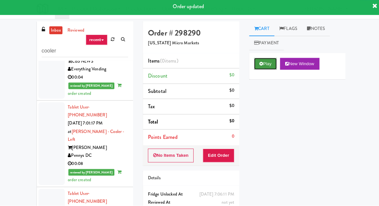
click at [259, 67] on icon at bounding box center [259, 65] width 4 height 4
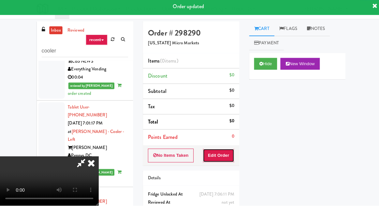
click at [226, 156] on button "Edit Order" at bounding box center [217, 157] width 32 height 14
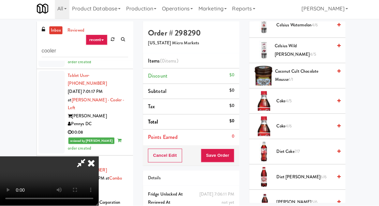
scroll to position [242, 0]
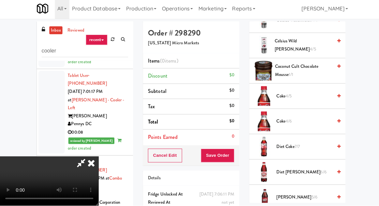
click at [308, 194] on span "[PERSON_NAME] 5/6" at bounding box center [301, 198] width 55 height 8
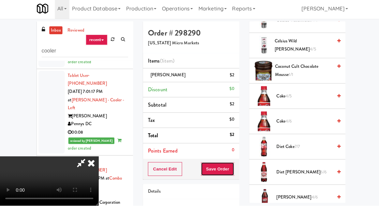
click at [231, 170] on button "Save Order" at bounding box center [215, 170] width 33 height 14
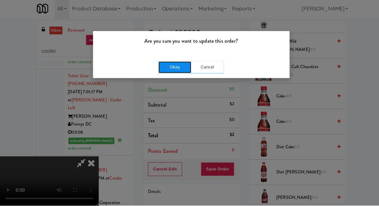
click at [167, 71] on button "Okay" at bounding box center [173, 69] width 33 height 12
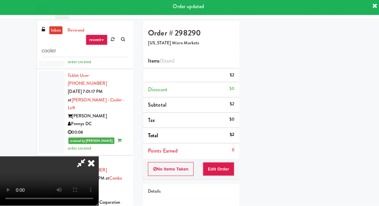
scroll to position [64, 0]
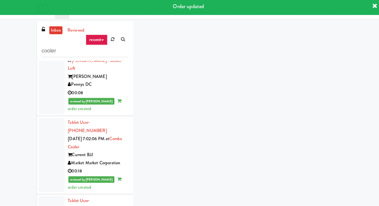
scroll to position [2042, 0]
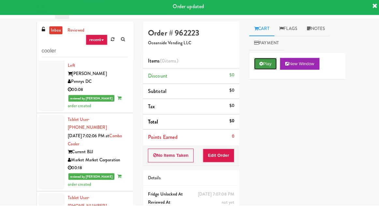
click at [269, 66] on button "Play" at bounding box center [263, 66] width 23 height 12
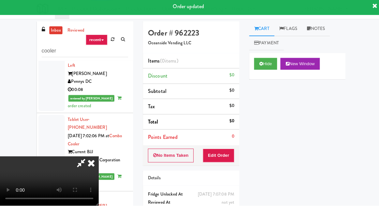
click at [227, 155] on button "Edit Order" at bounding box center [217, 157] width 32 height 14
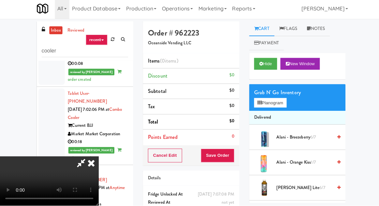
scroll to position [0, 0]
click at [272, 102] on button "Planogram" at bounding box center [268, 105] width 32 height 10
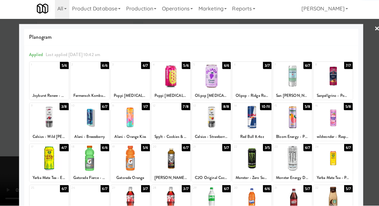
click at [298, 127] on div at bounding box center [290, 118] width 39 height 25
click at [10, 125] on div at bounding box center [189, 103] width 379 height 206
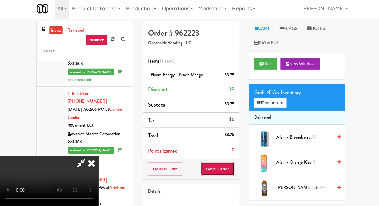
click at [232, 166] on button "Save Order" at bounding box center [215, 170] width 33 height 14
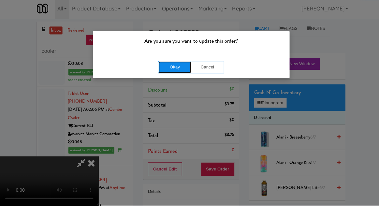
click at [161, 73] on button "Okay" at bounding box center [173, 69] width 33 height 12
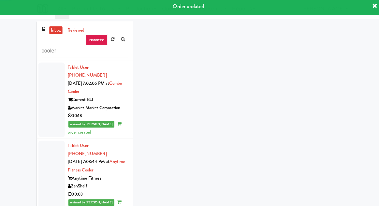
scroll to position [2105, 0]
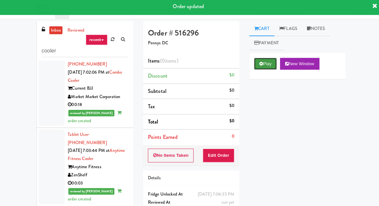
click at [260, 71] on button "Play" at bounding box center [263, 66] width 23 height 12
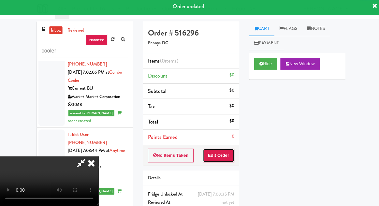
click at [227, 153] on button "Edit Order" at bounding box center [217, 157] width 32 height 14
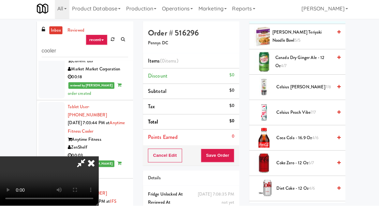
scroll to position [102, 0]
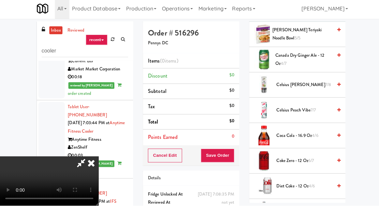
click at [306, 138] on span "Coca Cola - 16.9 oz 4/6" at bounding box center [301, 137] width 55 height 8
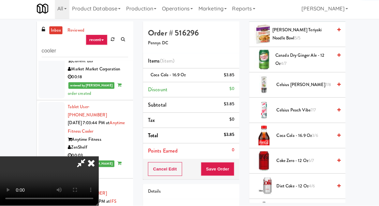
click at [239, 162] on div "Order # 516296 Pennys DC Items (1 item ) Coca Cola - 16.9 oz $3.85 Discount $0 …" at bounding box center [189, 134] width 105 height 223
click at [231, 169] on button "Save Order" at bounding box center [215, 170] width 33 height 14
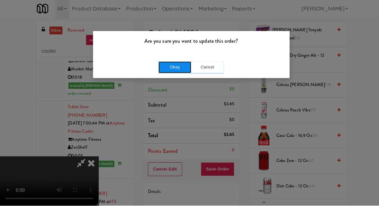
click at [181, 73] on button "Okay" at bounding box center [173, 69] width 33 height 12
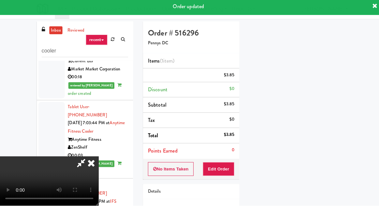
scroll to position [64, 0]
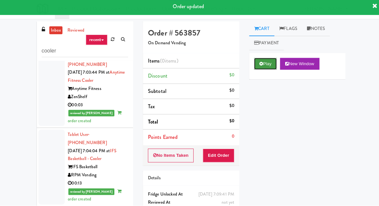
click at [256, 70] on button "Play" at bounding box center [263, 66] width 23 height 12
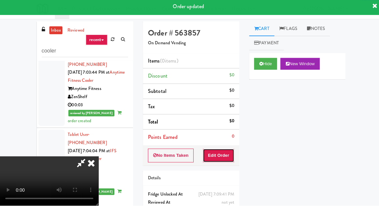
click at [223, 157] on button "Edit Order" at bounding box center [217, 157] width 32 height 14
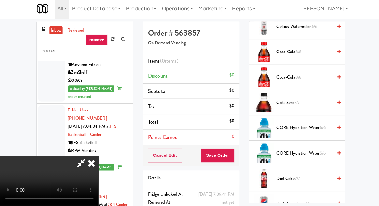
scroll to position [386, 0]
click at [309, 131] on span "CORE Hydration Water 6/6" at bounding box center [301, 129] width 55 height 8
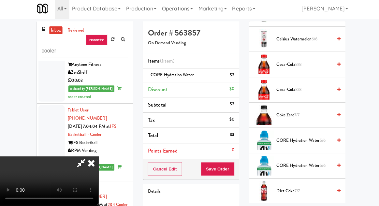
scroll to position [369, 0]
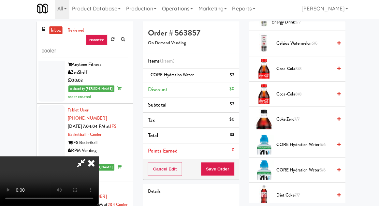
click at [319, 92] on span "Coca-Cola 8/8" at bounding box center [301, 96] width 55 height 8
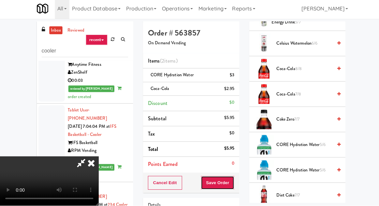
click at [232, 184] on button "Save Order" at bounding box center [215, 184] width 33 height 14
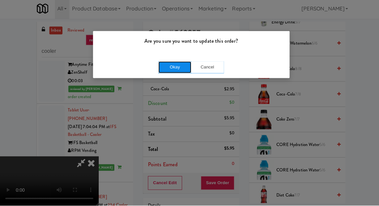
click at [178, 73] on button "Okay" at bounding box center [173, 69] width 33 height 12
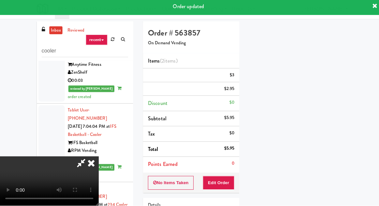
scroll to position [64, 0]
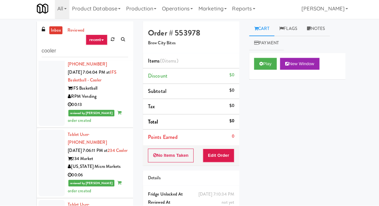
scroll to position [2262, 0]
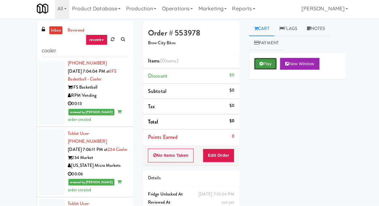
click at [263, 64] on button "Play" at bounding box center [263, 66] width 23 height 12
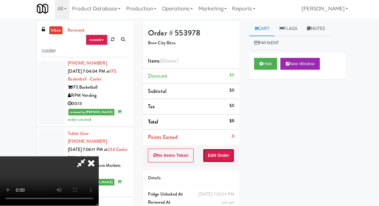
click at [225, 151] on button "Edit Order" at bounding box center [217, 157] width 32 height 14
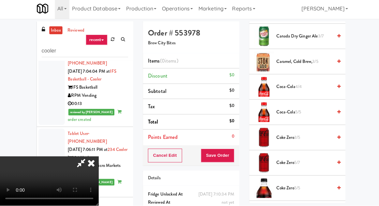
scroll to position [150, 0]
click at [317, 110] on span "Coca-Cola 5/5" at bounding box center [301, 114] width 55 height 8
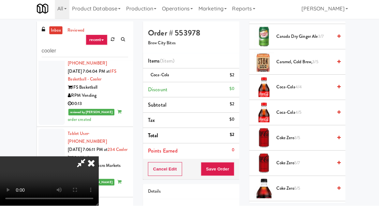
click at [321, 113] on span "Coca-Cola 4/5" at bounding box center [301, 114] width 55 height 8
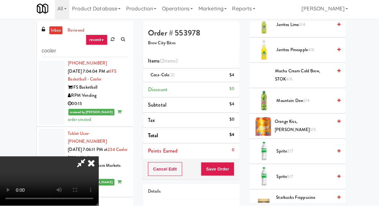
scroll to position [670, 0]
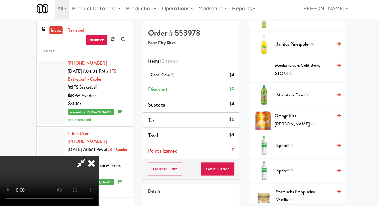
click at [302, 147] on span "Sprite 2/7" at bounding box center [301, 147] width 55 height 8
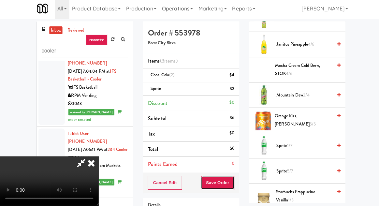
click at [231, 178] on button "Save Order" at bounding box center [215, 184] width 33 height 14
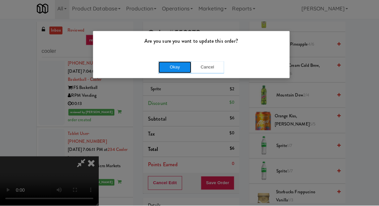
click at [162, 70] on button "Okay" at bounding box center [173, 69] width 33 height 12
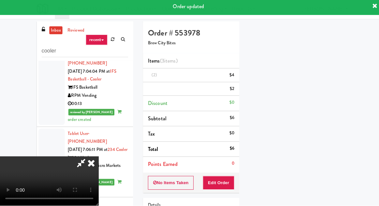
scroll to position [64, 0]
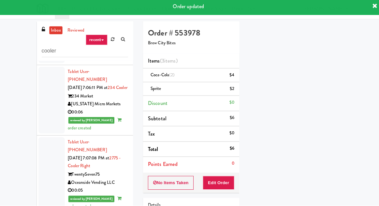
scroll to position [2324, 0]
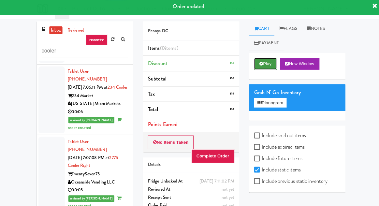
click at [262, 70] on button "Play" at bounding box center [263, 66] width 23 height 12
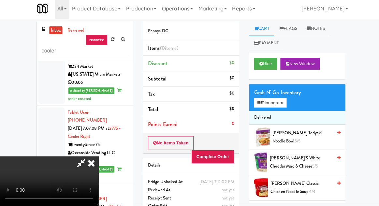
scroll to position [24, 0]
click at [259, 67] on icon at bounding box center [259, 65] width 4 height 4
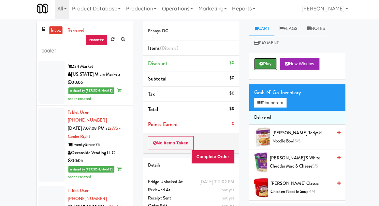
scroll to position [0, 0]
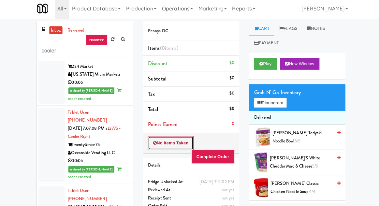
click at [174, 144] on button "No Items Taken" at bounding box center [170, 144] width 46 height 14
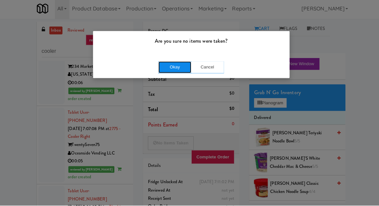
click at [174, 73] on button "Okay" at bounding box center [173, 69] width 33 height 12
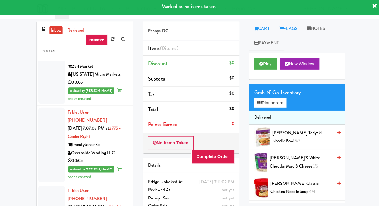
click at [288, 33] on link "Flags" at bounding box center [286, 30] width 28 height 15
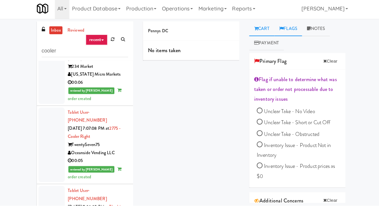
click at [264, 33] on link "Cart" at bounding box center [259, 30] width 25 height 15
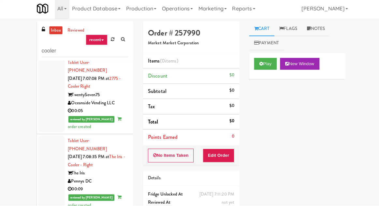
scroll to position [2402, 0]
click at [265, 62] on button "Play" at bounding box center [263, 66] width 23 height 12
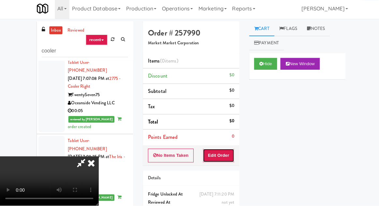
click at [222, 154] on button "Edit Order" at bounding box center [217, 157] width 32 height 14
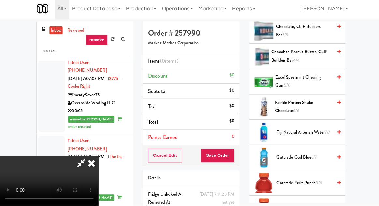
scroll to position [181, 0]
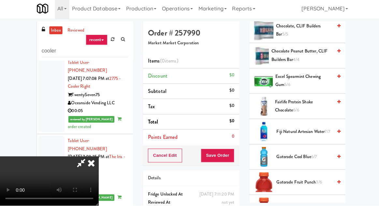
click at [322, 105] on span "Fairlife Protein Shake Chocolate 6/6" at bounding box center [301, 108] width 57 height 16
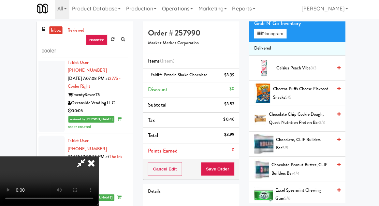
scroll to position [0, 0]
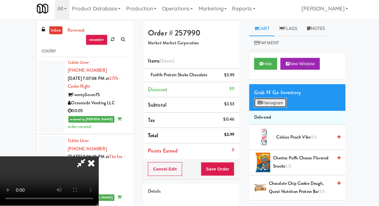
click at [273, 104] on button "Planogram" at bounding box center [268, 105] width 32 height 10
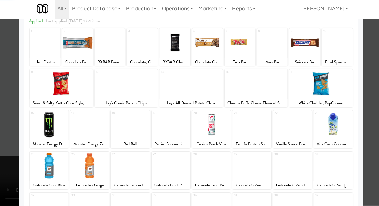
scroll to position [83, 0]
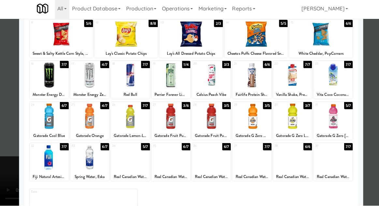
click at [119, 157] on div at bounding box center [129, 158] width 39 height 25
click at [9, 131] on div at bounding box center [189, 103] width 379 height 206
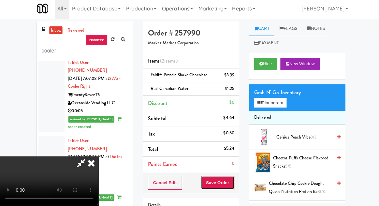
click at [232, 184] on button "Save Order" at bounding box center [215, 184] width 33 height 14
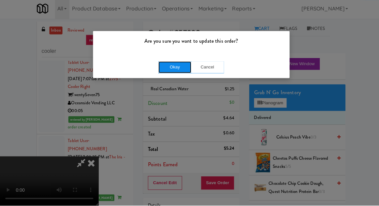
click at [159, 70] on button "Okay" at bounding box center [173, 69] width 33 height 12
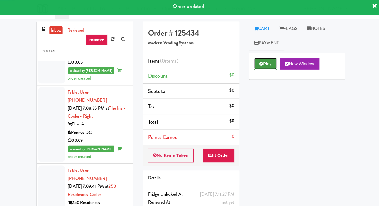
click at [262, 68] on button "Play" at bounding box center [263, 66] width 23 height 12
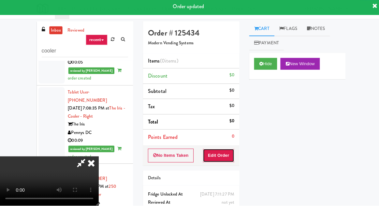
click at [221, 150] on button "Edit Order" at bounding box center [217, 157] width 32 height 14
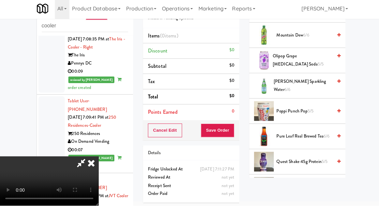
scroll to position [766, 0]
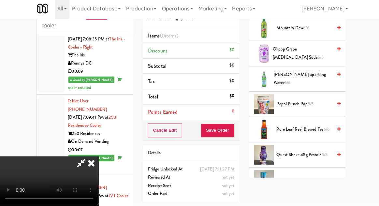
click at [303, 152] on span "Quest Shake 45g Protein 5/5" at bounding box center [301, 156] width 55 height 8
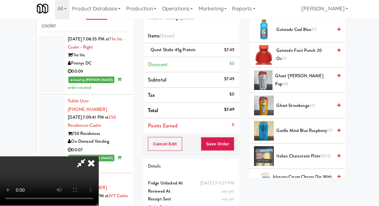
scroll to position [489, 0]
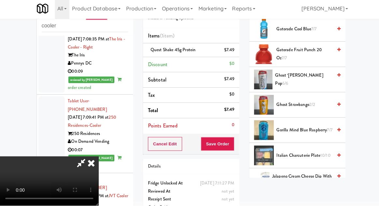
click at [305, 152] on span "Italian Charcuterie Plate 10/10" at bounding box center [301, 156] width 55 height 8
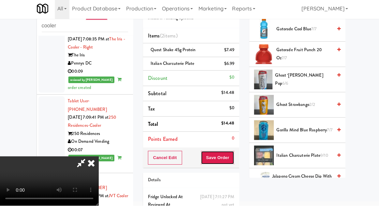
click at [231, 156] on button "Save Order" at bounding box center [215, 159] width 33 height 14
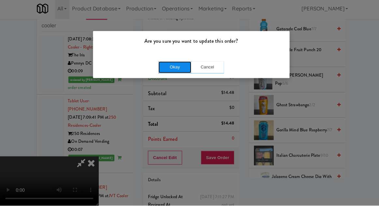
click at [166, 73] on button "Okay" at bounding box center [173, 69] width 33 height 12
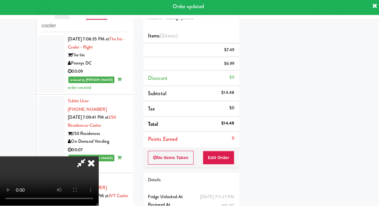
scroll to position [64, 0]
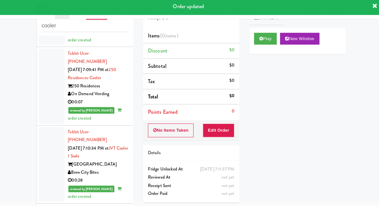
scroll to position [2544, 0]
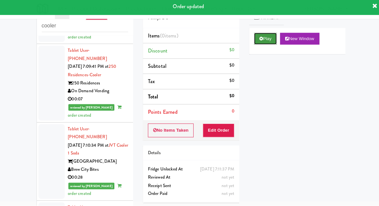
click at [261, 41] on button "Play" at bounding box center [263, 41] width 23 height 12
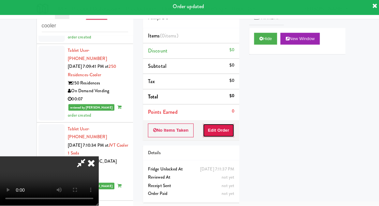
click at [228, 132] on button "Edit Order" at bounding box center [217, 132] width 32 height 14
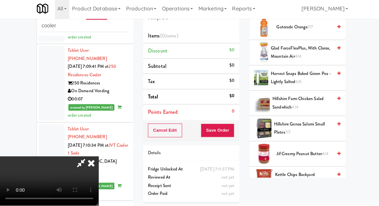
scroll to position [311, 0]
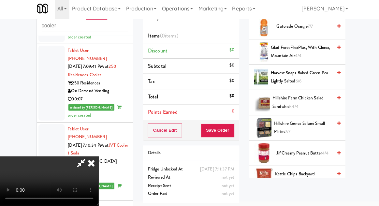
click at [313, 126] on span "Hillshire Genoa Salami Small Plates 7/7" at bounding box center [301, 129] width 58 height 16
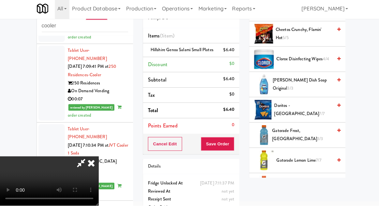
scroll to position [0, 0]
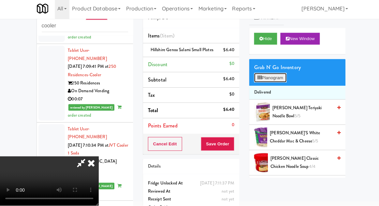
click at [278, 76] on button "Planogram" at bounding box center [268, 79] width 32 height 10
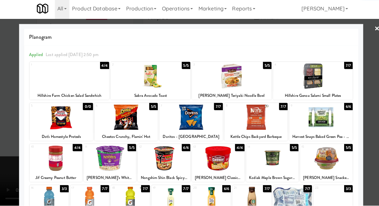
click at [328, 165] on div at bounding box center [324, 159] width 52 height 25
click at [370, 151] on div at bounding box center [189, 103] width 379 height 206
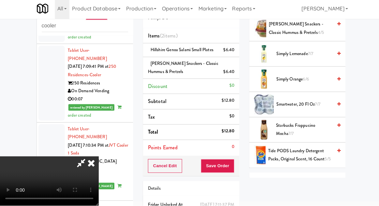
scroll to position [600, 0]
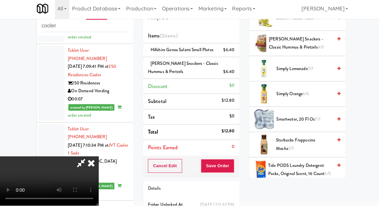
click at [331, 91] on div "Simply Orange 6/6" at bounding box center [305, 95] width 66 height 8
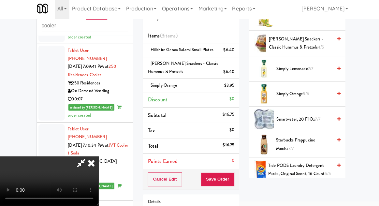
scroll to position [0, 0]
click at [233, 187] on button "Save Order" at bounding box center [215, 180] width 33 height 14
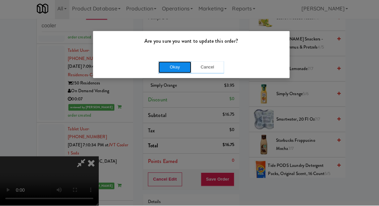
click at [164, 73] on button "Okay" at bounding box center [173, 69] width 33 height 12
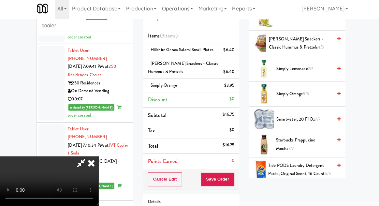
scroll to position [64, 0]
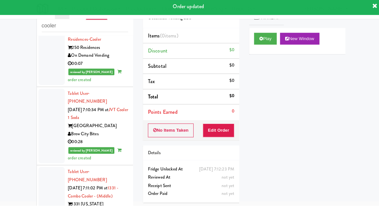
scroll to position [2580, 0]
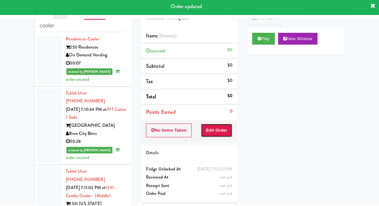
click at [230, 131] on button "Edit Order" at bounding box center [217, 132] width 32 height 14
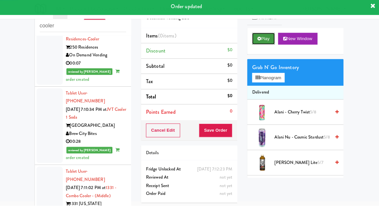
click at [265, 39] on button "Play" at bounding box center [263, 41] width 23 height 12
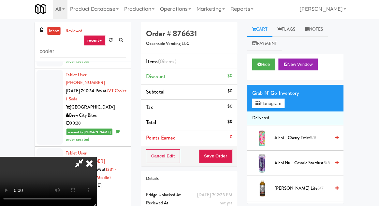
scroll to position [0, 0]
click at [277, 102] on button "Planogram" at bounding box center [268, 105] width 32 height 10
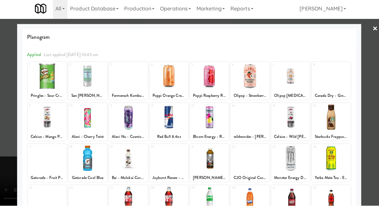
scroll to position [83, 0]
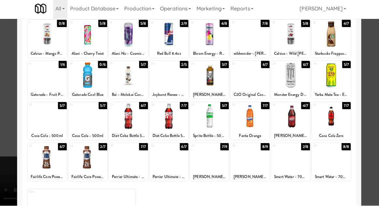
click at [40, 164] on div at bounding box center [48, 158] width 39 height 25
click at [9, 137] on div at bounding box center [189, 103] width 379 height 206
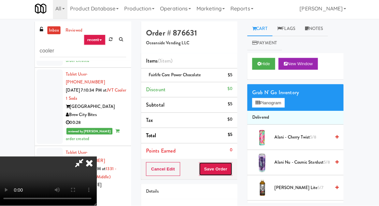
click at [231, 166] on button "Save Order" at bounding box center [215, 170] width 33 height 14
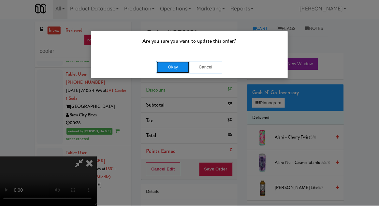
click at [163, 69] on button "Okay" at bounding box center [173, 69] width 33 height 12
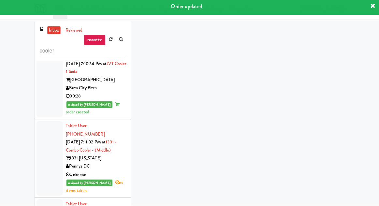
scroll to position [2667, 0]
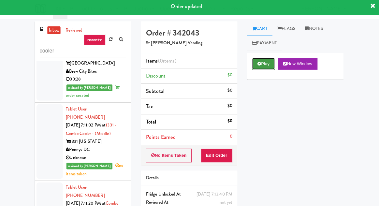
click at [262, 69] on button "Play" at bounding box center [263, 66] width 23 height 12
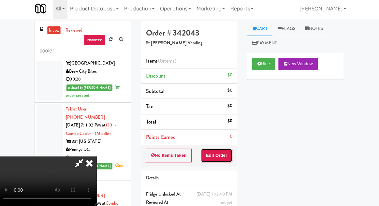
click at [226, 154] on button "Edit Order" at bounding box center [217, 157] width 32 height 14
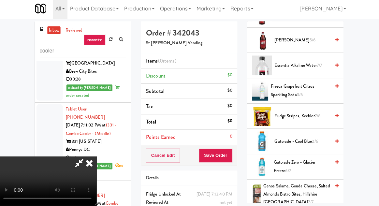
scroll to position [213, 0]
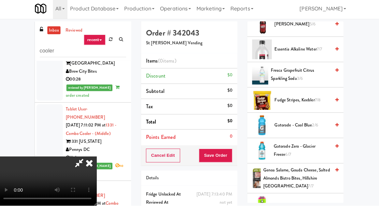
click at [309, 146] on span "Gatorade Zero - Glacier Freeze 6/7" at bounding box center [301, 152] width 56 height 16
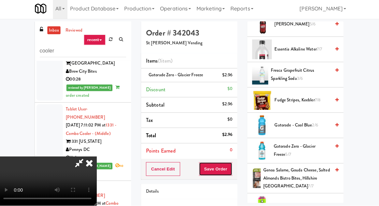
click at [232, 168] on button "Save Order" at bounding box center [215, 170] width 33 height 14
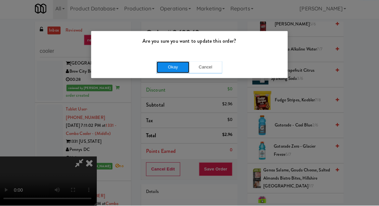
click at [162, 65] on button "Okay" at bounding box center [173, 69] width 33 height 12
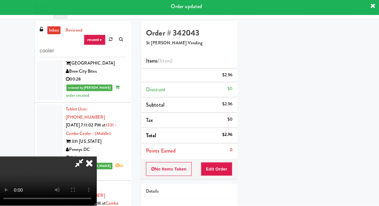
scroll to position [64, 0]
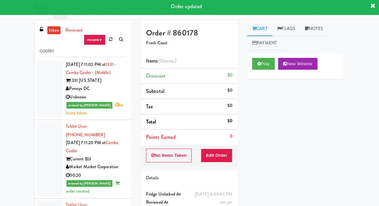
scroll to position [2729, 0]
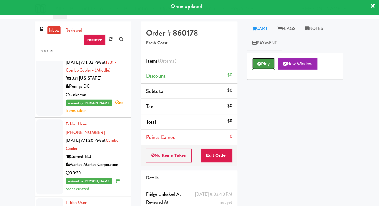
click at [259, 69] on button "Play" at bounding box center [263, 66] width 23 height 12
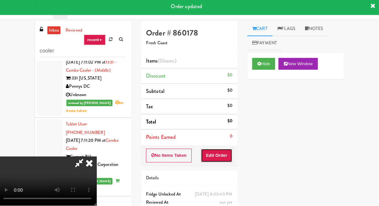
click at [221, 154] on button "Edit Order" at bounding box center [217, 157] width 32 height 14
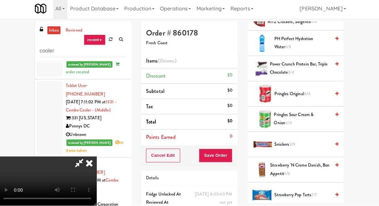
scroll to position [626, 0]
click at [310, 144] on span "Snickers 9/9" at bounding box center [301, 146] width 55 height 8
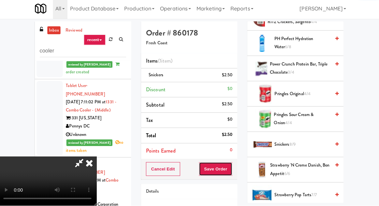
click at [233, 169] on button "Save Order" at bounding box center [215, 170] width 33 height 14
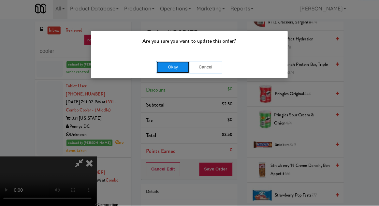
click at [176, 72] on button "Okay" at bounding box center [173, 69] width 33 height 12
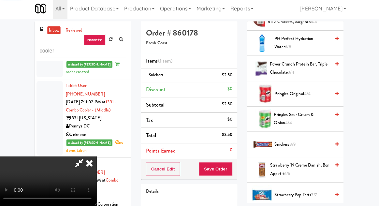
scroll to position [64, 0]
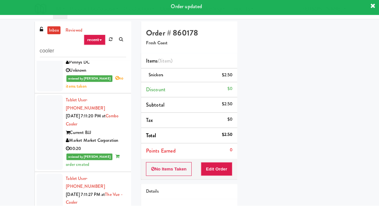
scroll to position [2757, 0]
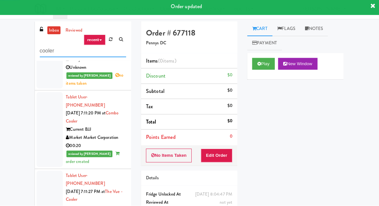
click at [62, 54] on input "cooler" at bounding box center [84, 53] width 86 height 12
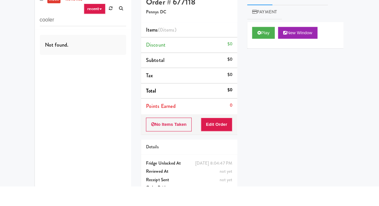
click at [20, 51] on div "inbox reviewed recent all unclear take inventory issue suspicious failed recent…" at bounding box center [189, 117] width 379 height 210
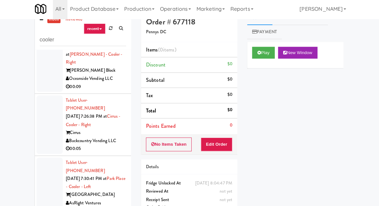
scroll to position [165, 0]
click at [53, 97] on div at bounding box center [51, 126] width 26 height 58
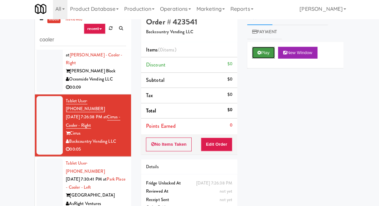
click at [267, 58] on button "Play" at bounding box center [263, 54] width 23 height 12
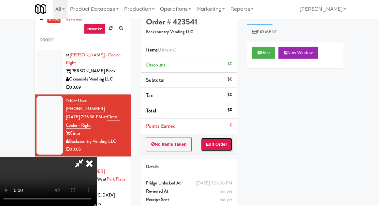
click at [224, 140] on button "Edit Order" at bounding box center [217, 145] width 32 height 14
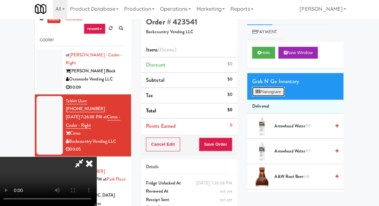
click at [269, 96] on button "Planogram" at bounding box center [268, 93] width 32 height 10
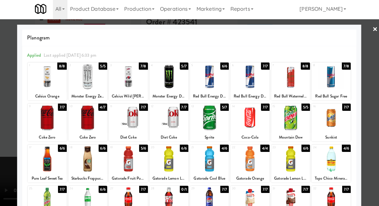
click at [128, 73] on div at bounding box center [129, 77] width 39 height 25
click at [17, 123] on div at bounding box center [189, 103] width 379 height 206
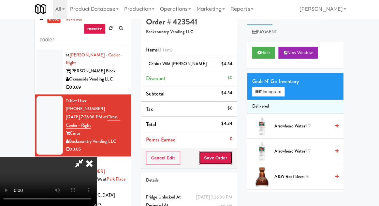
click at [230, 158] on button "Save Order" at bounding box center [215, 159] width 33 height 14
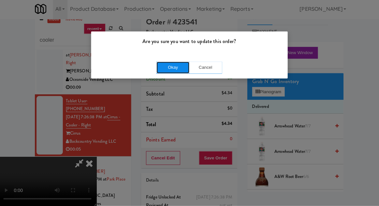
click at [163, 74] on button "Okay" at bounding box center [173, 69] width 33 height 12
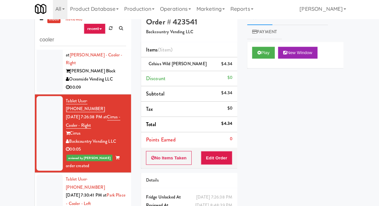
click at [47, 175] on div at bounding box center [51, 204] width 26 height 58
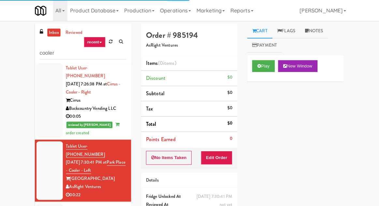
click at [229, 138] on li "Points Earned 0" at bounding box center [190, 138] width 96 height 15
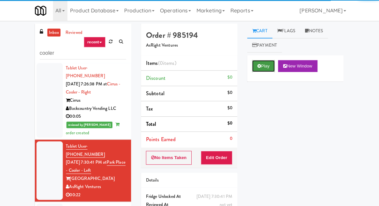
click at [259, 70] on button "Play" at bounding box center [263, 66] width 23 height 12
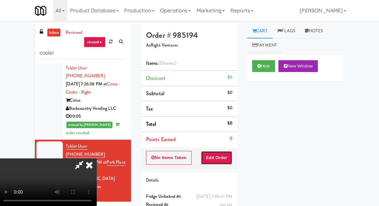
click at [224, 162] on button "Edit Order" at bounding box center [217, 157] width 32 height 14
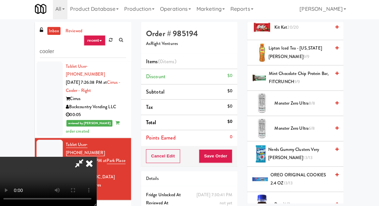
scroll to position [536, 0]
click at [321, 105] on span "Monster Zero Ultra 8/8" at bounding box center [301, 105] width 55 height 8
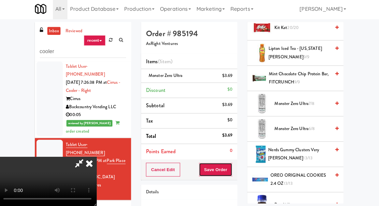
click at [230, 164] on button "Save Order" at bounding box center [215, 170] width 33 height 14
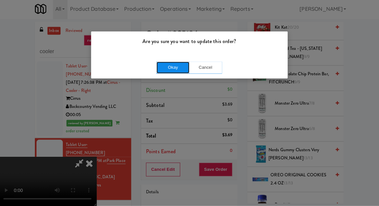
click at [172, 65] on button "Okay" at bounding box center [173, 69] width 33 height 12
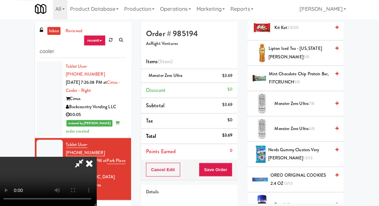
scroll to position [64, 0]
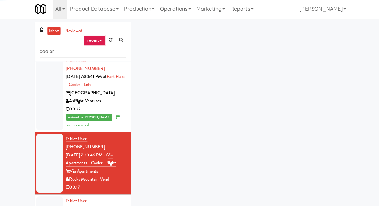
scroll to position [295, 0]
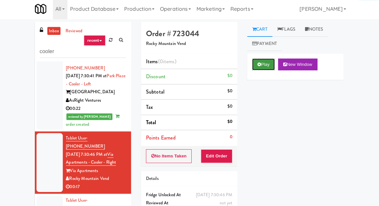
click at [260, 64] on icon at bounding box center [259, 65] width 4 height 4
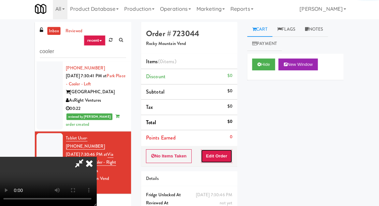
click at [223, 152] on button "Edit Order" at bounding box center [217, 157] width 32 height 14
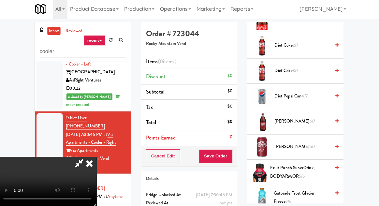
scroll to position [478, 0]
click at [322, 118] on span "[PERSON_NAME] 6/7" at bounding box center [301, 122] width 55 height 8
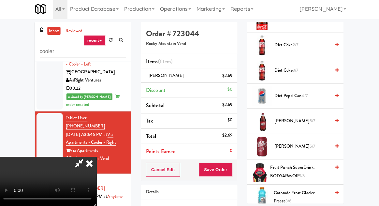
scroll to position [0, 0]
click at [320, 143] on span "[PERSON_NAME] 5/7" at bounding box center [301, 147] width 55 height 8
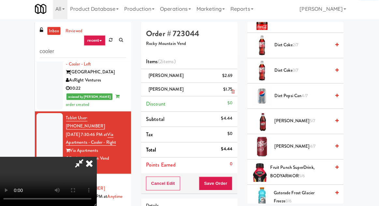
click at [237, 93] on li "[PERSON_NAME] $1.75" at bounding box center [190, 91] width 96 height 14
click at [235, 92] on icon at bounding box center [233, 93] width 3 height 4
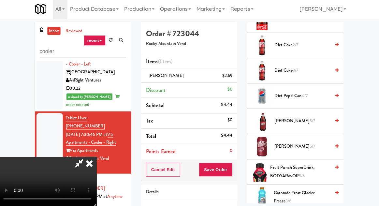
click at [305, 118] on li "[PERSON_NAME] 5/7" at bounding box center [295, 122] width 96 height 25
click at [232, 165] on button "Save Order" at bounding box center [215, 170] width 33 height 14
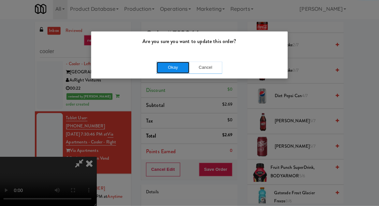
click at [171, 64] on button "Okay" at bounding box center [173, 69] width 33 height 12
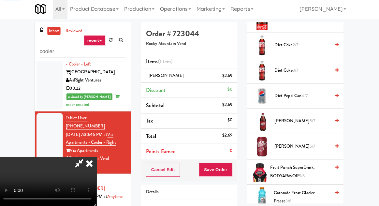
scroll to position [64, 0]
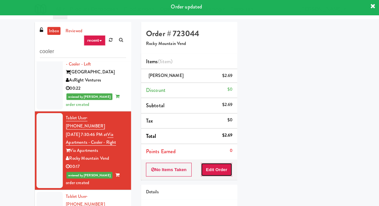
click at [230, 167] on button "Edit Order" at bounding box center [217, 170] width 32 height 14
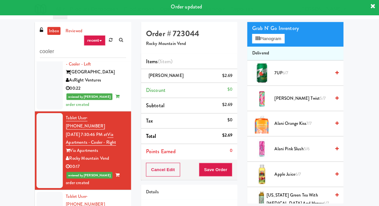
scroll to position [478, 0]
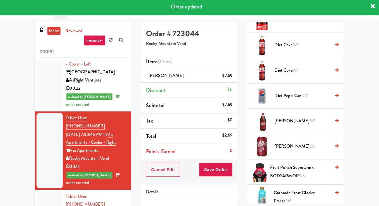
click at [310, 118] on span "[PERSON_NAME] 5/7" at bounding box center [301, 122] width 55 height 8
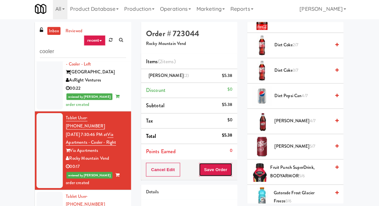
click at [224, 169] on button "Save Order" at bounding box center [215, 170] width 33 height 14
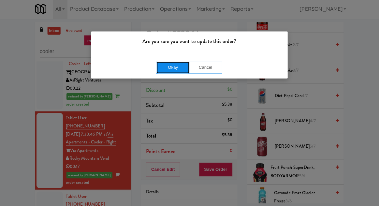
click at [168, 71] on button "Okay" at bounding box center [173, 69] width 33 height 12
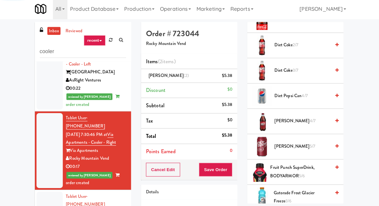
scroll to position [64, 0]
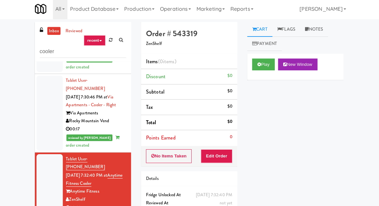
scroll to position [341, 0]
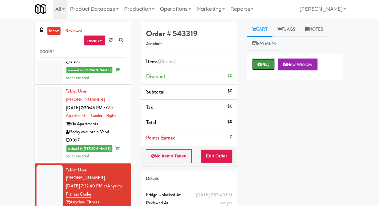
click at [264, 64] on button "Play" at bounding box center [263, 66] width 23 height 12
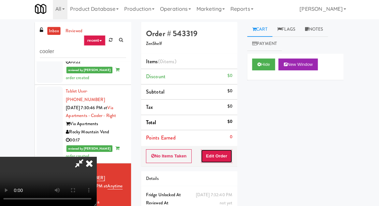
click at [221, 161] on button "Edit Order" at bounding box center [217, 157] width 32 height 14
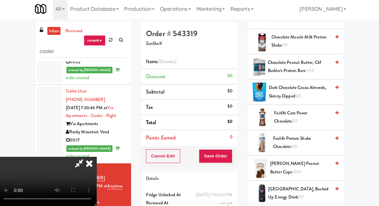
scroll to position [423, 0]
click at [303, 144] on span "Fairlife Protein Shake Chocolate 3/6" at bounding box center [301, 143] width 57 height 16
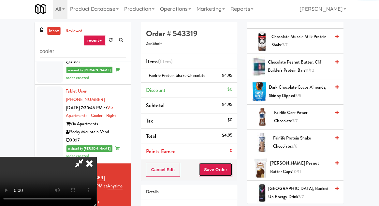
click at [230, 169] on button "Save Order" at bounding box center [215, 170] width 33 height 14
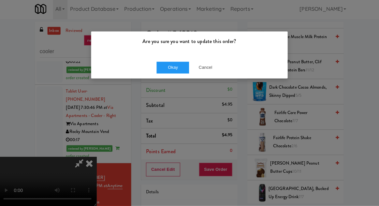
click at [177, 78] on div "Okay Cancel" at bounding box center [189, 69] width 195 height 22
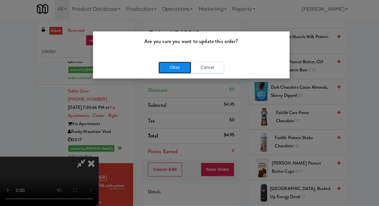
click at [159, 72] on button "Okay" at bounding box center [173, 69] width 33 height 12
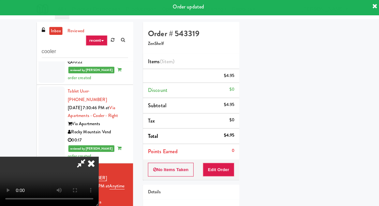
scroll to position [64, 0]
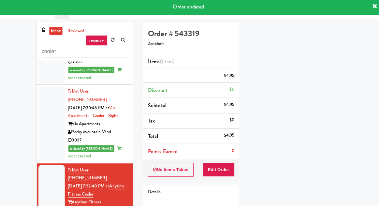
click at [41, 165] on div at bounding box center [51, 194] width 26 height 58
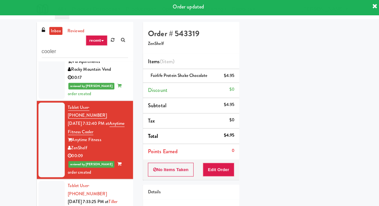
scroll to position [403, 0]
click at [47, 181] on div at bounding box center [51, 210] width 26 height 58
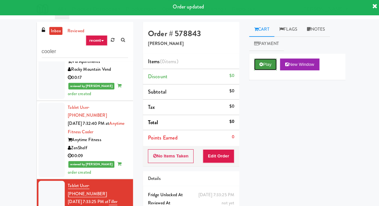
click at [261, 66] on icon at bounding box center [259, 65] width 4 height 4
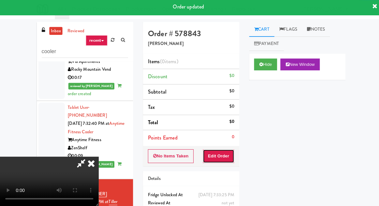
click at [224, 150] on button "Edit Order" at bounding box center [217, 157] width 32 height 14
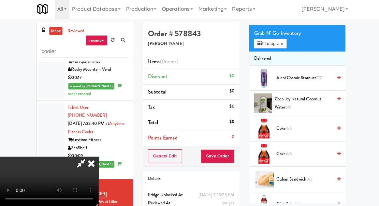
scroll to position [63, 0]
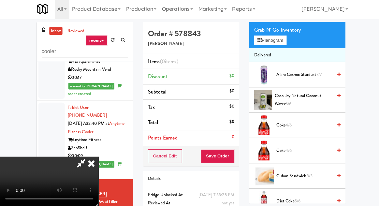
click at [311, 153] on span "Coke 4/6" at bounding box center [301, 151] width 55 height 8
click at [312, 128] on span "Coke 4/6" at bounding box center [301, 126] width 55 height 8
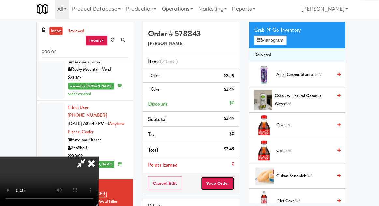
click at [230, 177] on button "Save Order" at bounding box center [215, 184] width 33 height 14
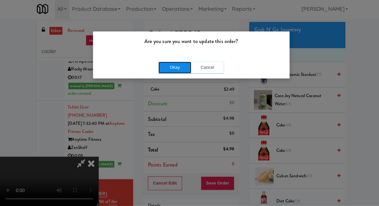
click at [166, 69] on button "Okay" at bounding box center [173, 69] width 33 height 12
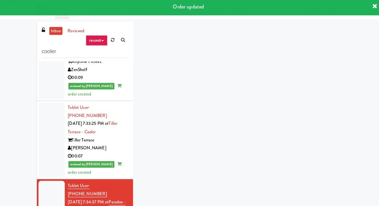
scroll to position [483, 0]
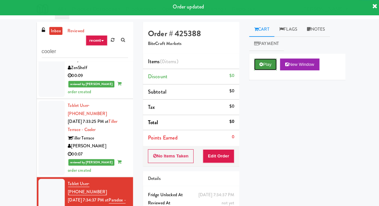
click at [265, 63] on button "Play" at bounding box center [263, 66] width 23 height 12
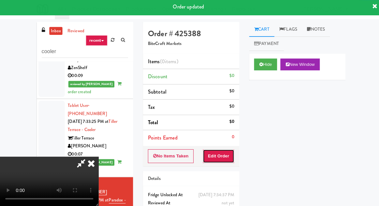
click at [223, 155] on button "Edit Order" at bounding box center [217, 157] width 32 height 14
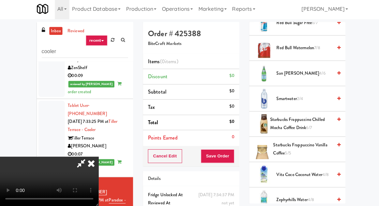
scroll to position [771, 0]
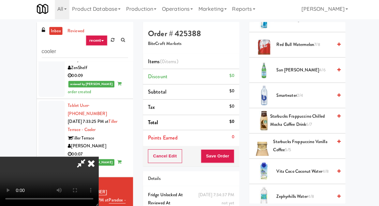
click at [318, 67] on span "San [PERSON_NAME] 4/6" at bounding box center [301, 71] width 55 height 8
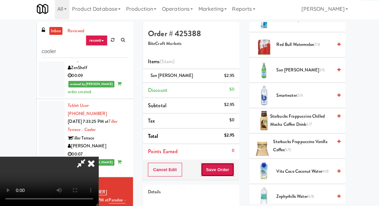
click at [232, 171] on button "Save Order" at bounding box center [215, 170] width 33 height 14
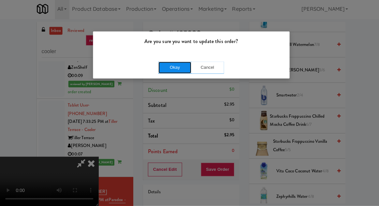
click at [162, 71] on button "Okay" at bounding box center [173, 69] width 33 height 12
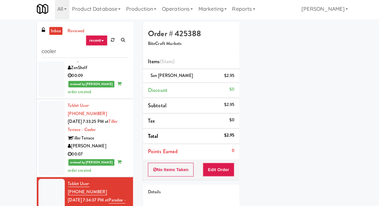
scroll to position [64, 0]
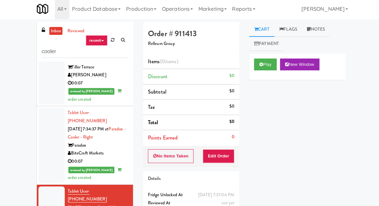
scroll to position [566, 0]
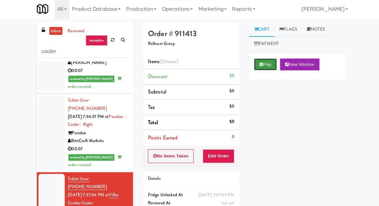
click at [263, 61] on button "Play" at bounding box center [263, 66] width 23 height 12
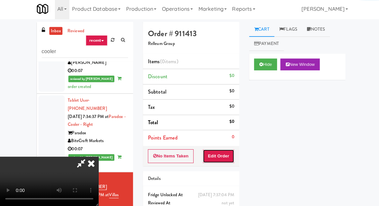
click at [215, 155] on button "Edit Order" at bounding box center [217, 157] width 32 height 14
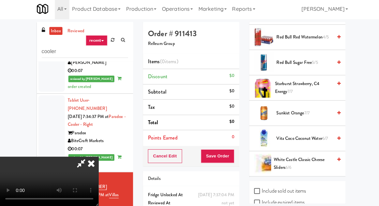
scroll to position [810, 0]
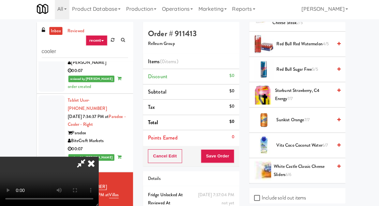
click at [309, 142] on span "Vita Coco Coconut Water 6/7" at bounding box center [301, 146] width 55 height 8
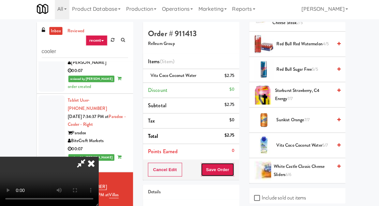
click at [232, 165] on button "Save Order" at bounding box center [215, 170] width 33 height 14
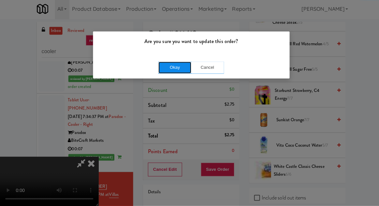
click at [162, 70] on button "Okay" at bounding box center [173, 69] width 33 height 12
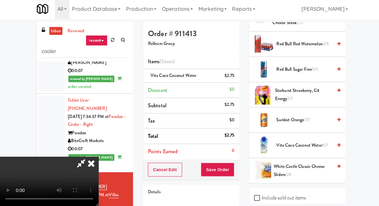
scroll to position [64, 0]
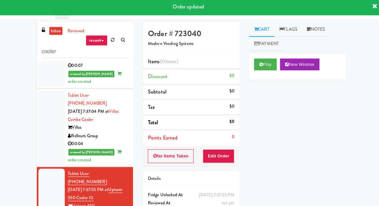
scroll to position [658, 0]
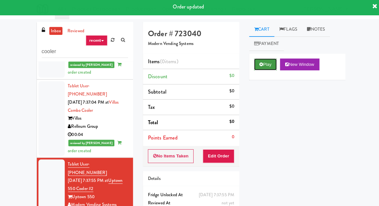
click at [264, 65] on button "Play" at bounding box center [263, 66] width 23 height 12
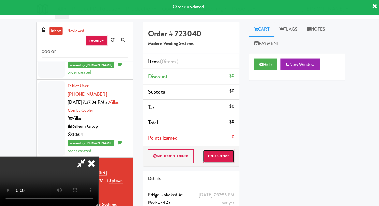
click at [226, 150] on button "Edit Order" at bounding box center [217, 157] width 32 height 14
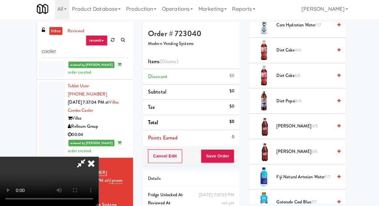
scroll to position [469, 0]
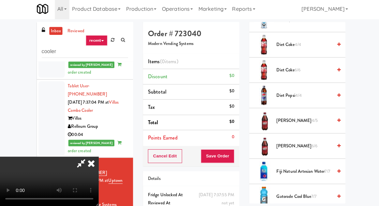
click at [313, 94] on span "Diet Pepsi 4/4" at bounding box center [301, 96] width 55 height 8
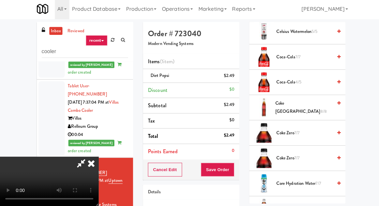
scroll to position [306, 0]
click at [314, 104] on span "Coke [GEOGRAPHIC_DATA] 8/8" at bounding box center [301, 108] width 57 height 16
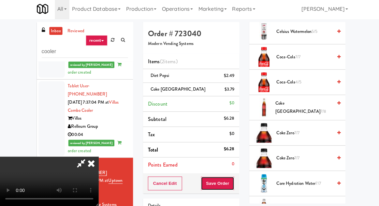
click at [233, 182] on button "Save Order" at bounding box center [215, 184] width 33 height 14
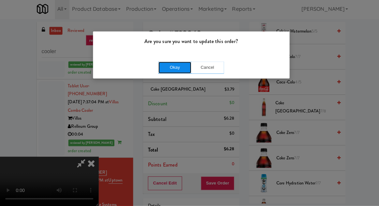
click at [164, 69] on button "Okay" at bounding box center [173, 69] width 33 height 12
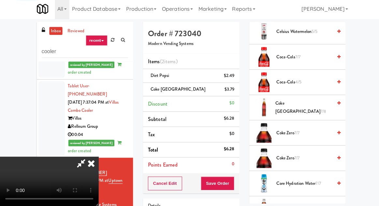
scroll to position [64, 0]
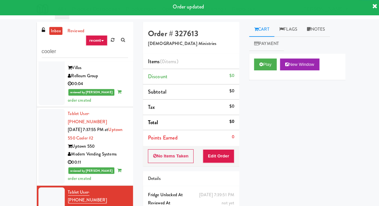
scroll to position [710, 0]
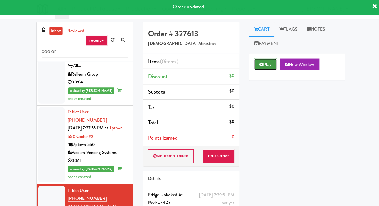
click at [259, 66] on icon at bounding box center [259, 65] width 4 height 4
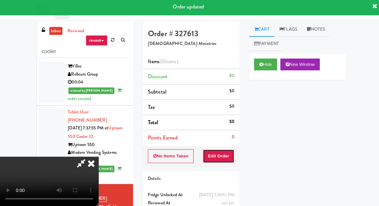
click at [224, 156] on button "Edit Order" at bounding box center [217, 157] width 32 height 14
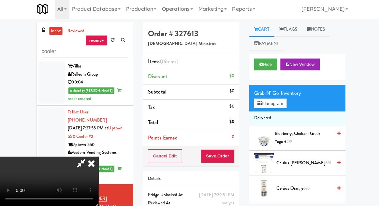
scroll to position [0, 0]
click at [275, 102] on button "Planogram" at bounding box center [268, 105] width 32 height 10
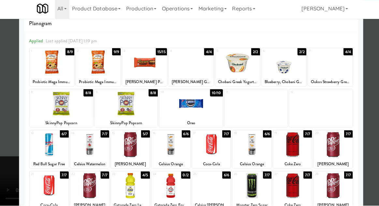
scroll to position [14, 0]
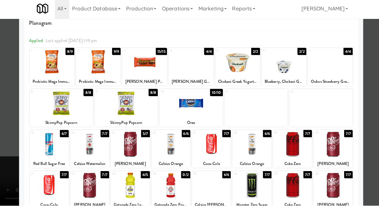
click at [334, 190] on div at bounding box center [330, 186] width 39 height 25
click at [369, 154] on div at bounding box center [189, 103] width 379 height 206
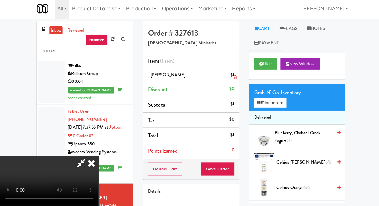
click at [235, 82] on li "[PERSON_NAME] $1" at bounding box center [190, 77] width 96 height 14
click at [234, 79] on icon at bounding box center [233, 79] width 3 height 4
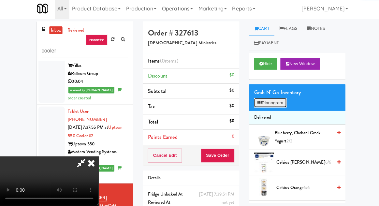
click at [274, 103] on button "Planogram" at bounding box center [268, 105] width 32 height 10
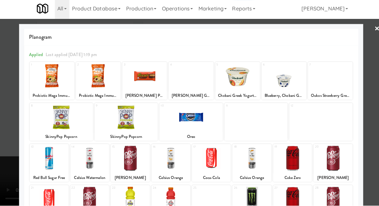
click at [335, 167] on div at bounding box center [330, 159] width 39 height 25
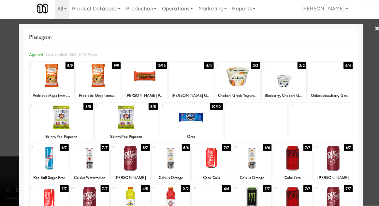
click at [373, 154] on div at bounding box center [189, 103] width 379 height 206
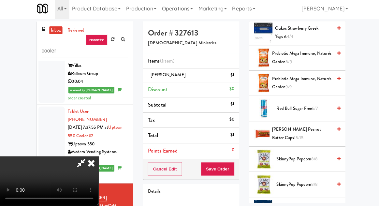
scroll to position [708, 0]
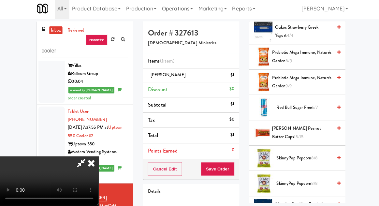
click at [316, 131] on span "[PERSON_NAME] Peanut Butter Cups 15/15" at bounding box center [300, 134] width 60 height 16
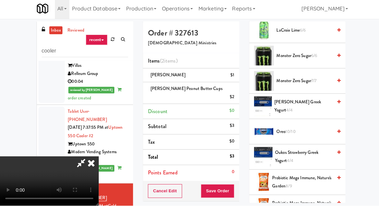
scroll to position [582, 0]
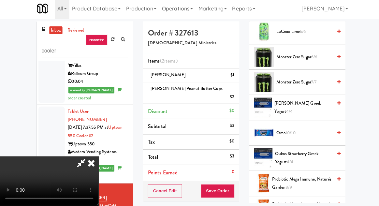
click at [319, 130] on span "Oreo 10/10" at bounding box center [301, 134] width 55 height 8
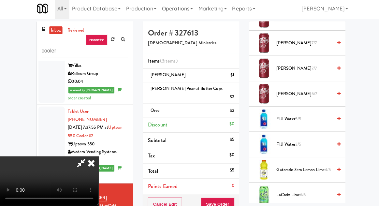
scroll to position [419, 0]
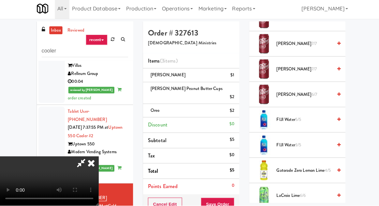
click at [311, 168] on span "Gatorade Zero Lemon Lime 4/5" at bounding box center [301, 171] width 55 height 8
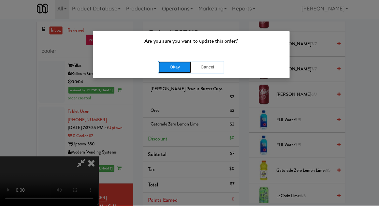
click at [162, 68] on button "Okay" at bounding box center [173, 69] width 33 height 12
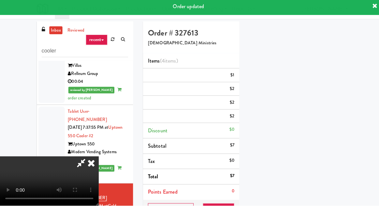
scroll to position [0, 0]
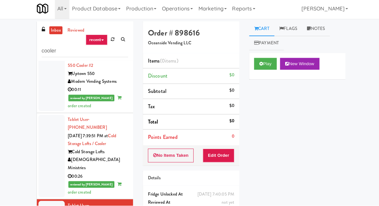
scroll to position [780, 0]
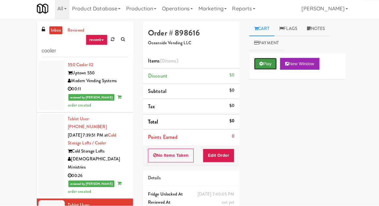
click at [263, 68] on button "Play" at bounding box center [263, 66] width 23 height 12
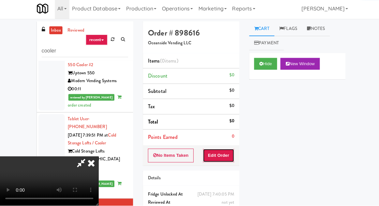
click at [224, 156] on button "Edit Order" at bounding box center [217, 157] width 32 height 14
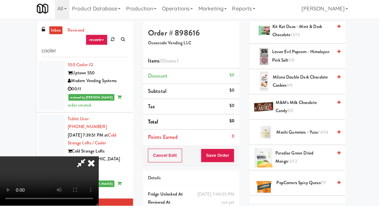
scroll to position [433, 0]
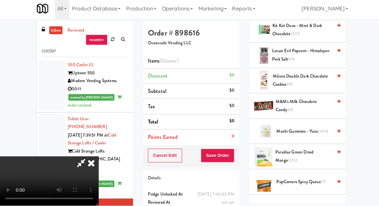
click at [310, 156] on span "Paradise Green Dried Mango 12/12" at bounding box center [301, 157] width 56 height 16
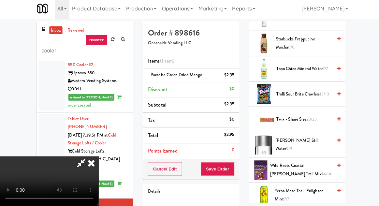
scroll to position [821, 0]
click at [322, 118] on span "Twix - Share Size 23/23" at bounding box center [301, 121] width 55 height 8
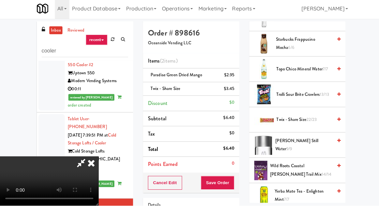
click at [324, 96] on span "13/13" at bounding box center [321, 96] width 9 height 6
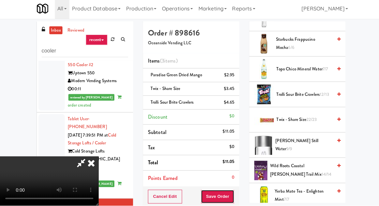
click at [231, 200] on button "Save Order" at bounding box center [215, 198] width 33 height 14
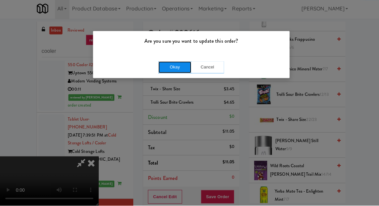
click at [162, 63] on button "Okay" at bounding box center [173, 69] width 33 height 12
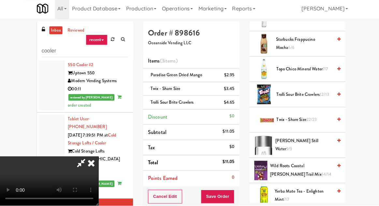
scroll to position [64, 0]
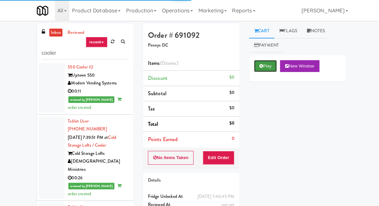
click at [263, 61] on button "Play" at bounding box center [263, 66] width 23 height 12
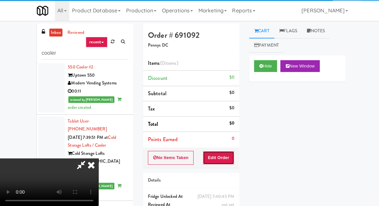
click at [222, 154] on button "Edit Order" at bounding box center [217, 157] width 32 height 14
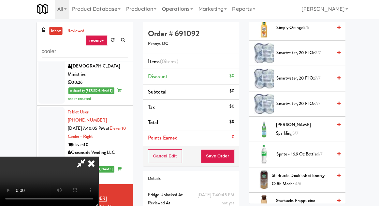
scroll to position [797, 0]
click at [308, 121] on span "[PERSON_NAME] Sparkling 5/7" at bounding box center [302, 129] width 56 height 16
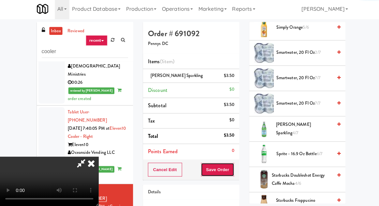
click at [232, 167] on button "Save Order" at bounding box center [215, 170] width 33 height 14
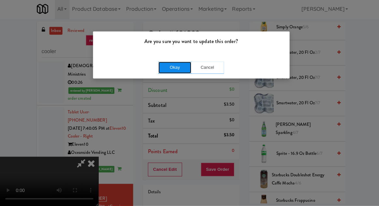
click at [162, 66] on button "Okay" at bounding box center [173, 69] width 33 height 12
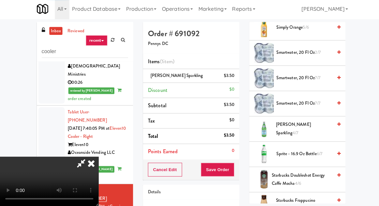
scroll to position [64, 0]
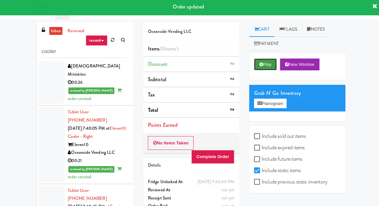
click at [259, 66] on icon at bounding box center [259, 65] width 4 height 4
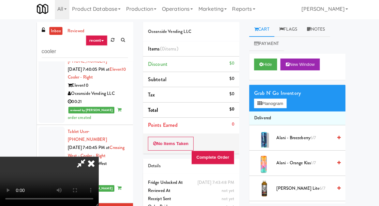
scroll to position [24, 0]
click at [263, 69] on button "Hide" at bounding box center [263, 66] width 23 height 12
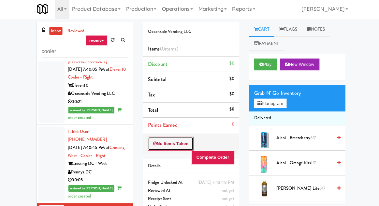
click at [160, 140] on button "No Items Taken" at bounding box center [170, 144] width 46 height 14
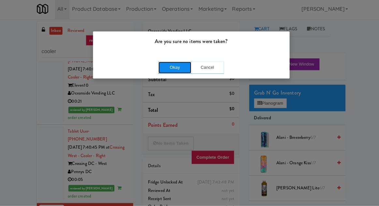
click at [170, 66] on button "Okay" at bounding box center [173, 69] width 33 height 12
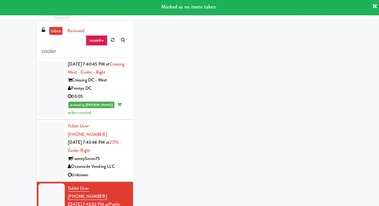
scroll to position [1016, 0]
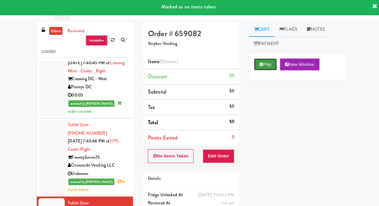
click at [262, 67] on button "Play" at bounding box center [263, 66] width 23 height 12
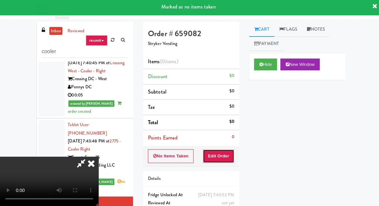
click at [226, 154] on button "Edit Order" at bounding box center [217, 157] width 32 height 14
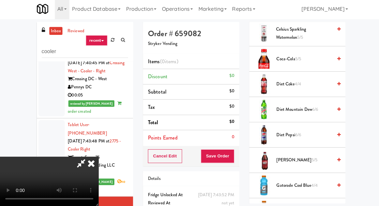
scroll to position [386, 0]
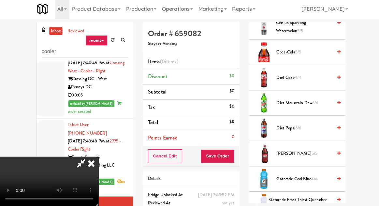
click at [312, 127] on span "Diet Pepsi 6/6" at bounding box center [301, 129] width 55 height 8
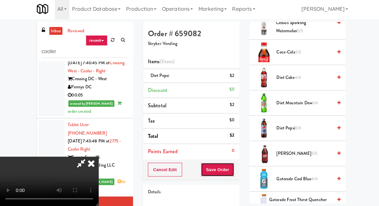
click at [231, 168] on button "Save Order" at bounding box center [215, 170] width 33 height 14
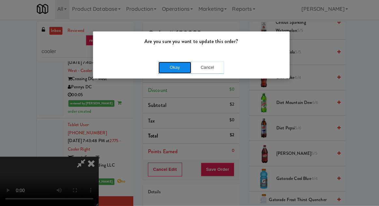
click at [167, 70] on button "Okay" at bounding box center [173, 69] width 33 height 12
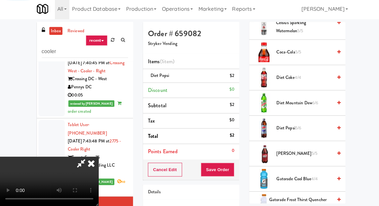
scroll to position [64, 0]
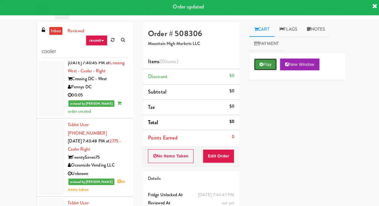
click at [263, 68] on button "Play" at bounding box center [263, 66] width 23 height 12
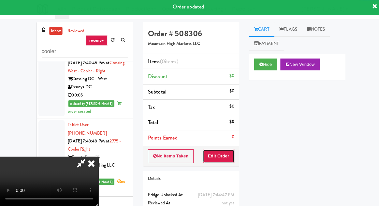
click at [227, 153] on button "Edit Order" at bounding box center [217, 157] width 32 height 14
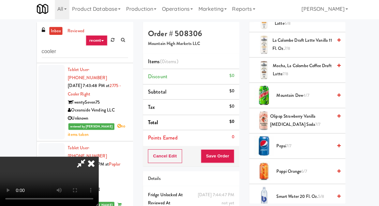
scroll to position [628, 0]
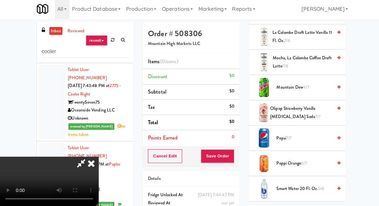
click at [312, 139] on span "Pepsi 7/7" at bounding box center [301, 139] width 55 height 8
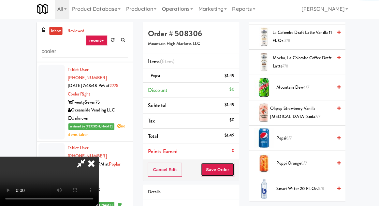
click at [232, 168] on button "Save Order" at bounding box center [215, 170] width 33 height 14
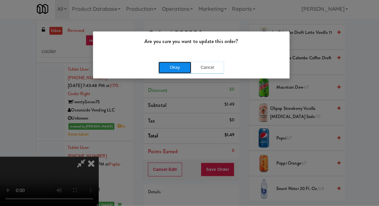
click at [161, 68] on button "Okay" at bounding box center [173, 69] width 33 height 12
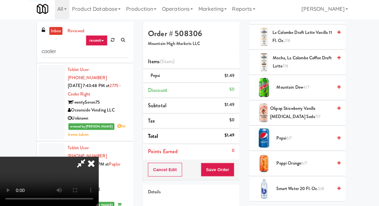
scroll to position [64, 0]
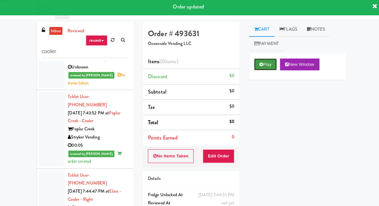
click at [263, 67] on button "Play" at bounding box center [263, 66] width 23 height 12
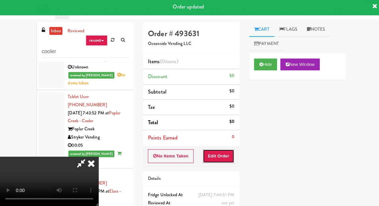
click at [224, 157] on button "Edit Order" at bounding box center [217, 157] width 32 height 14
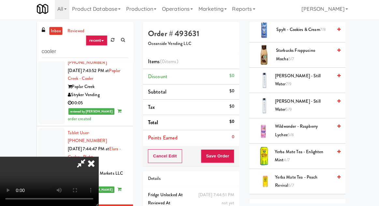
scroll to position [968, 0]
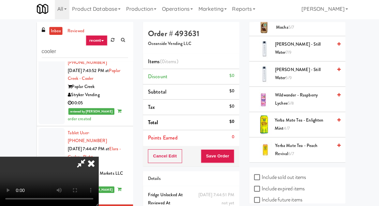
click at [319, 71] on span "[PERSON_NAME] - Still Water 5/9" at bounding box center [301, 75] width 57 height 16
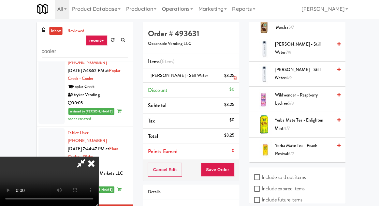
click at [235, 77] on li "[PERSON_NAME] - Still Water $3.25" at bounding box center [190, 77] width 96 height 14
click at [233, 76] on link at bounding box center [232, 79] width 6 height 8
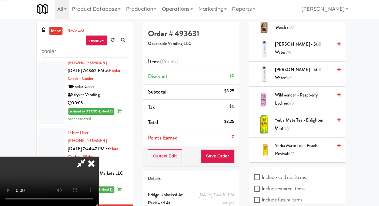
click at [289, 51] on span "7/9" at bounding box center [287, 54] width 6 height 6
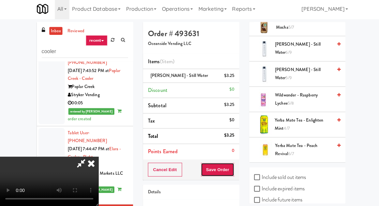
click at [232, 167] on button "Save Order" at bounding box center [215, 170] width 33 height 14
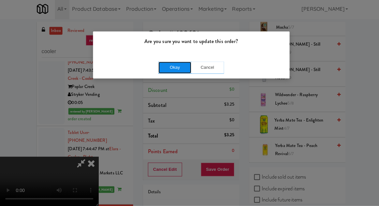
click at [163, 72] on button "Okay" at bounding box center [173, 69] width 33 height 12
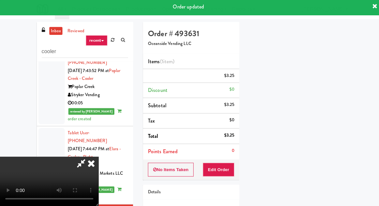
scroll to position [64, 0]
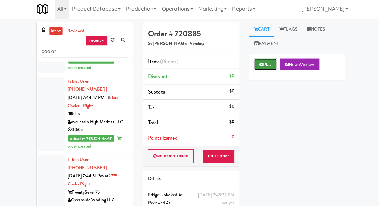
click at [259, 65] on icon at bounding box center [259, 65] width 4 height 4
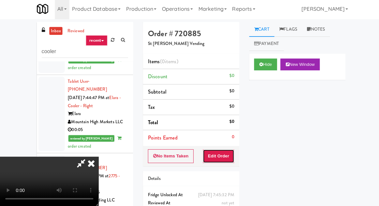
click at [222, 150] on button "Edit Order" at bounding box center [217, 157] width 32 height 14
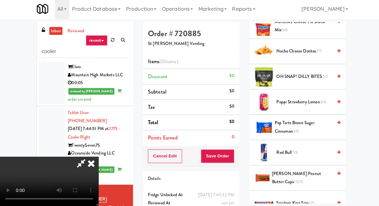
scroll to position [618, 0]
click at [304, 127] on span "Pop Tarts Brown Sugar Cinnamon 3/6" at bounding box center [300, 128] width 57 height 16
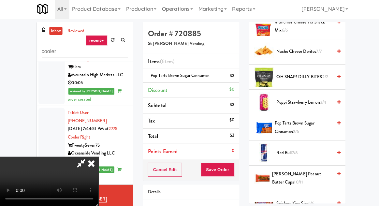
click at [302, 174] on span "[PERSON_NAME] Peanut Butter Cups 10/11" at bounding box center [300, 178] width 60 height 16
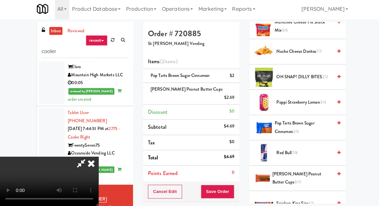
click at [300, 172] on span "[PERSON_NAME] Peanut Butter Cups 9/11" at bounding box center [301, 178] width 60 height 16
click at [230, 185] on button "Save Order" at bounding box center [215, 192] width 33 height 14
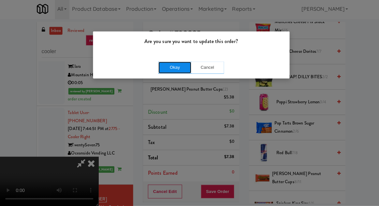
click at [162, 70] on button "Okay" at bounding box center [173, 69] width 33 height 12
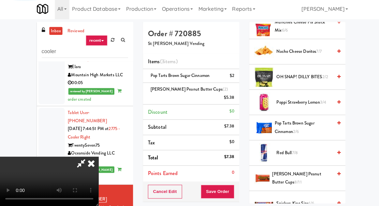
scroll to position [64, 0]
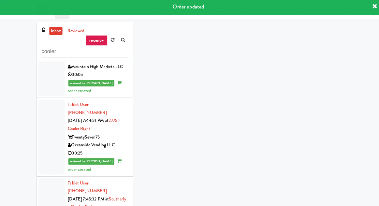
scroll to position [1283, 0]
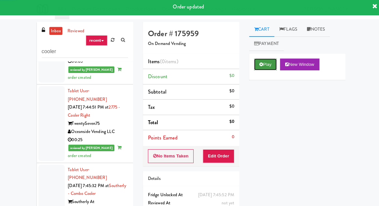
click at [263, 68] on button "Play" at bounding box center [263, 66] width 23 height 12
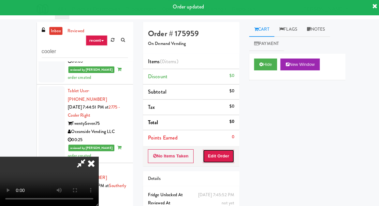
click at [231, 161] on button "Edit Order" at bounding box center [217, 157] width 32 height 14
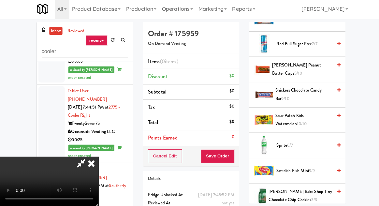
scroll to position [786, 0]
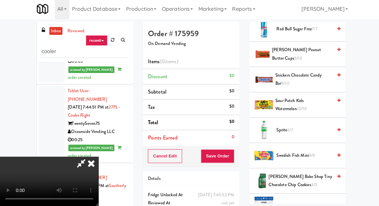
click at [309, 101] on span "Sour Patch Kids Watermelon 10/10" at bounding box center [301, 106] width 56 height 16
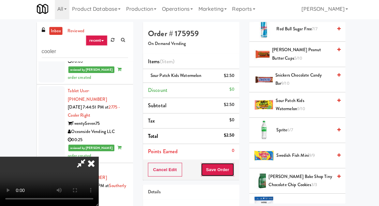
click at [230, 171] on button "Save Order" at bounding box center [215, 170] width 33 height 14
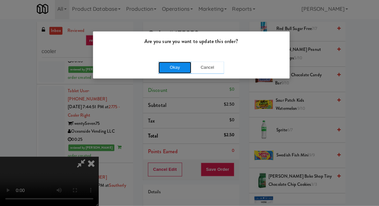
click at [162, 70] on button "Okay" at bounding box center [173, 69] width 33 height 12
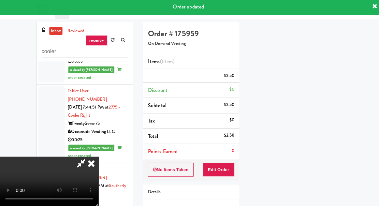
scroll to position [64, 0]
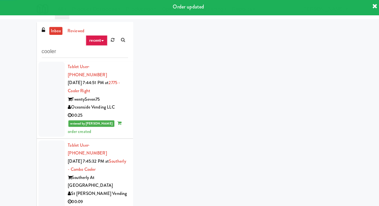
scroll to position [1327, 0]
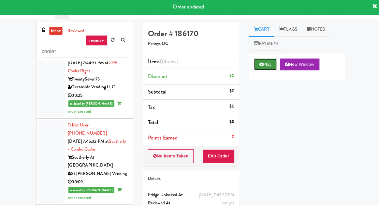
click at [262, 66] on button "Play" at bounding box center [263, 66] width 23 height 12
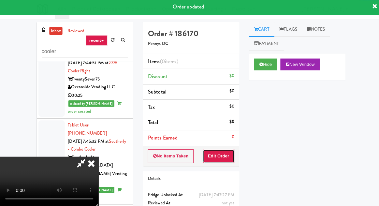
click at [221, 157] on button "Edit Order" at bounding box center [217, 157] width 32 height 14
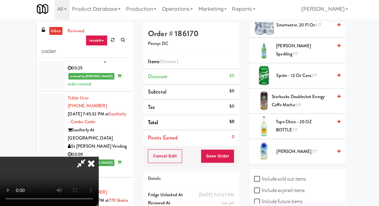
scroll to position [868, 0]
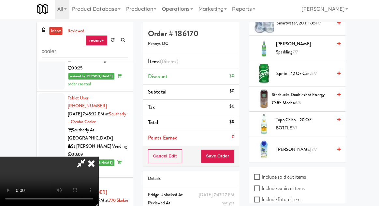
click at [302, 147] on span "Vita Coco 7/7" at bounding box center [301, 150] width 55 height 8
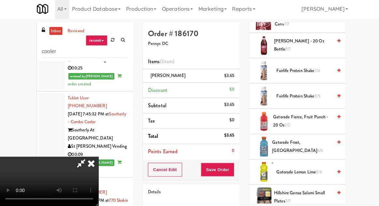
scroll to position [415, 0]
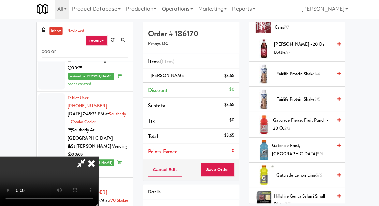
click at [310, 96] on span "Fairlife Protein Shake 3/5" at bounding box center [301, 100] width 55 height 8
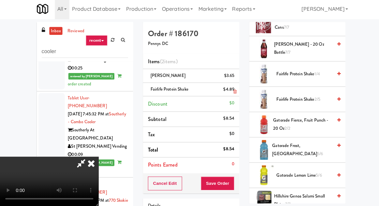
click at [234, 94] on li "Fairlife Protein Shake $4.89" at bounding box center [190, 91] width 96 height 14
click at [233, 95] on link at bounding box center [232, 93] width 6 height 8
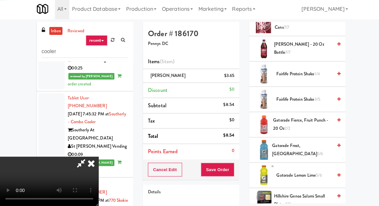
click at [308, 71] on span "Fairlife Protein Shake 1/4" at bounding box center [301, 75] width 55 height 8
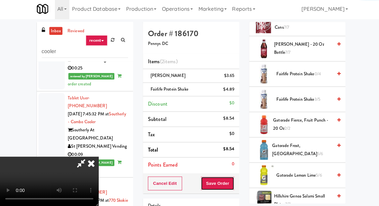
click at [231, 181] on button "Save Order" at bounding box center [215, 184] width 33 height 14
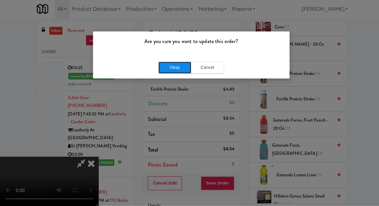
click at [166, 71] on button "Okay" at bounding box center [173, 69] width 33 height 12
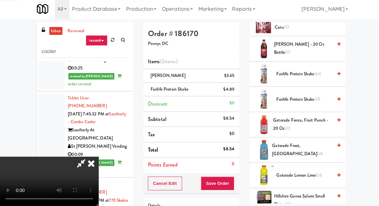
scroll to position [64, 0]
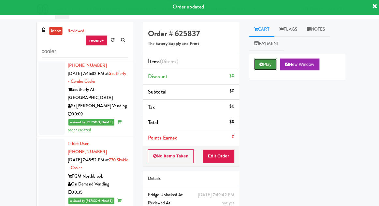
click at [264, 64] on button "Play" at bounding box center [263, 66] width 23 height 12
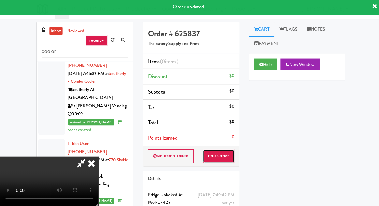
click at [226, 155] on button "Edit Order" at bounding box center [217, 157] width 32 height 14
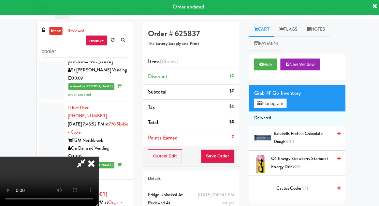
scroll to position [1431, 0]
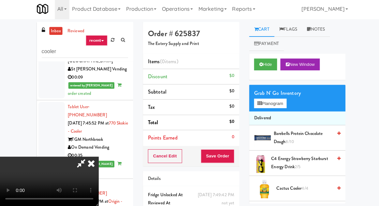
click at [301, 165] on span "C4 Energy Strawberry Starburst Energy Drink 2/5" at bounding box center [299, 163] width 61 height 16
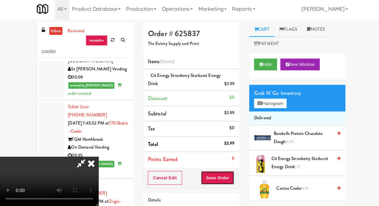
click at [231, 179] on button "Save Order" at bounding box center [215, 178] width 33 height 14
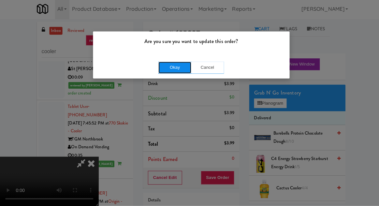
click at [165, 70] on button "Okay" at bounding box center [173, 69] width 33 height 12
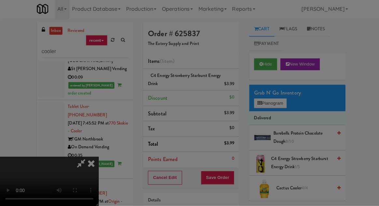
click at [275, 106] on div at bounding box center [189, 103] width 379 height 206
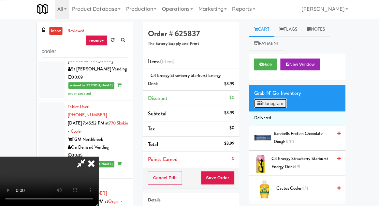
click at [278, 104] on button "Planogram" at bounding box center [268, 105] width 32 height 10
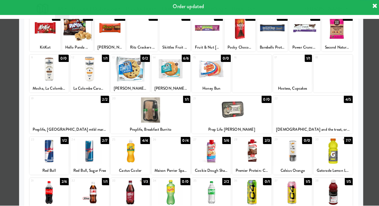
scroll to position [83, 0]
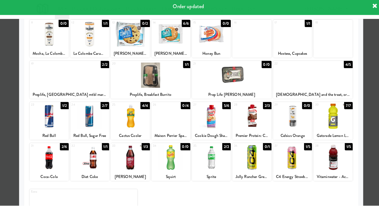
click at [16, 111] on div at bounding box center [189, 103] width 379 height 206
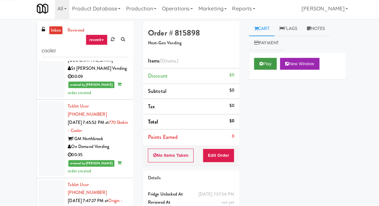
click at [266, 65] on button "Play" at bounding box center [263, 66] width 23 height 12
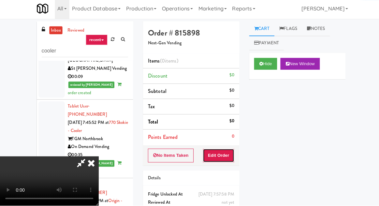
click at [224, 159] on button "Edit Order" at bounding box center [217, 157] width 32 height 14
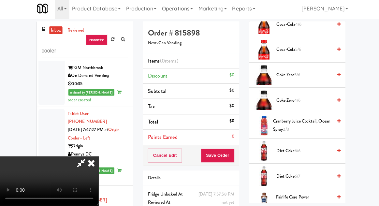
scroll to position [217, 0]
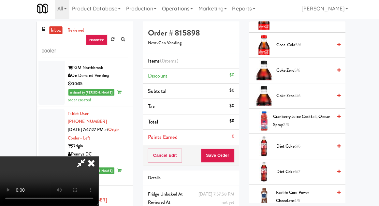
click at [311, 173] on span "Diet Coke 6/7" at bounding box center [301, 173] width 55 height 8
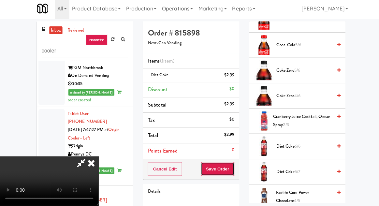
click at [232, 170] on button "Save Order" at bounding box center [215, 170] width 33 height 14
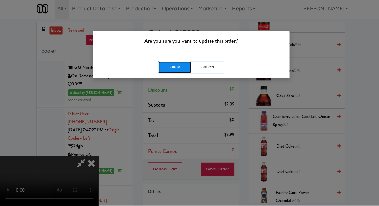
click at [163, 68] on button "Okay" at bounding box center [173, 69] width 33 height 12
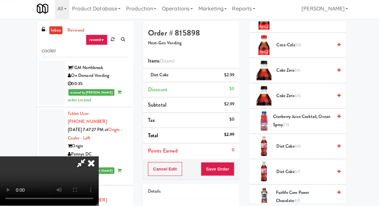
scroll to position [64, 0]
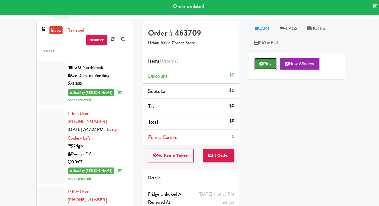
click at [259, 67] on icon at bounding box center [259, 65] width 4 height 4
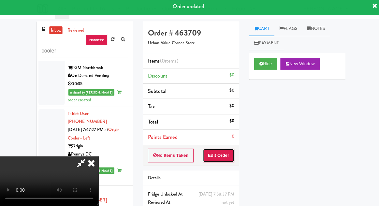
click at [228, 157] on button "Edit Order" at bounding box center [217, 157] width 32 height 14
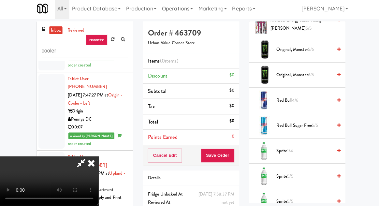
scroll to position [765, 0]
click at [321, 99] on span "Red Bull 4/6" at bounding box center [301, 103] width 55 height 8
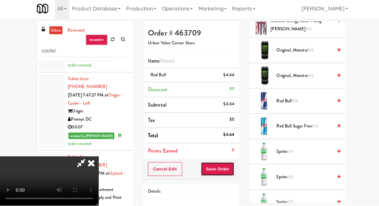
click at [230, 172] on button "Save Order" at bounding box center [215, 170] width 33 height 14
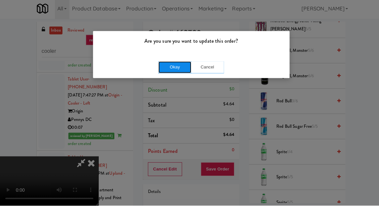
click at [167, 73] on button "Okay" at bounding box center [173, 69] width 33 height 12
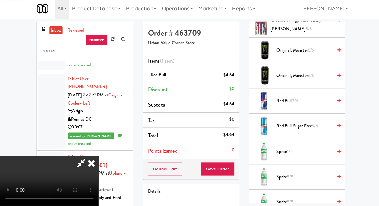
scroll to position [64, 0]
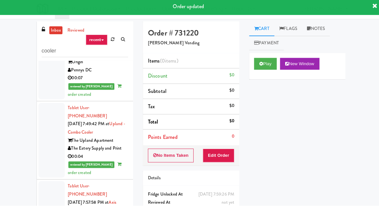
scroll to position [1586, 0]
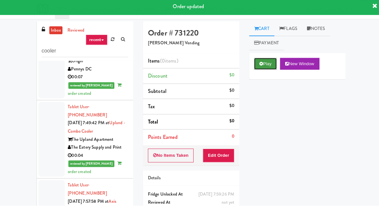
click at [264, 70] on button "Play" at bounding box center [263, 66] width 23 height 12
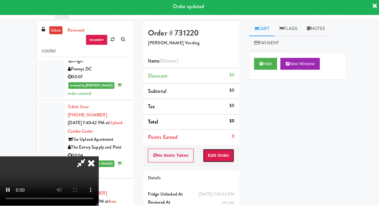
click at [223, 160] on button "Edit Order" at bounding box center [217, 157] width 32 height 14
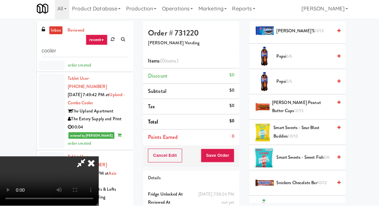
scroll to position [646, 0]
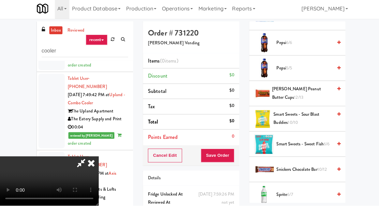
click at [296, 166] on span "Snickers Chocolate Bar 10/12" at bounding box center [301, 170] width 55 height 8
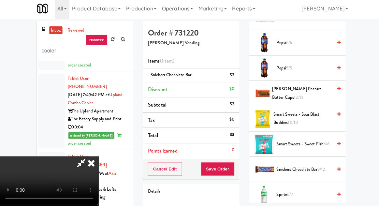
click at [323, 88] on span "[PERSON_NAME] Peanut Butter Cups 12/13" at bounding box center [300, 95] width 60 height 16
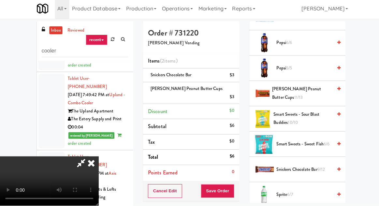
scroll to position [767, 0]
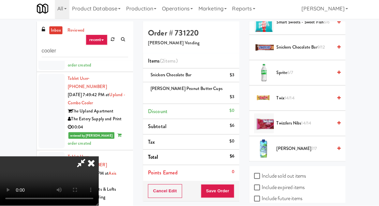
click at [319, 96] on span "Twix 14/14" at bounding box center [301, 100] width 55 height 8
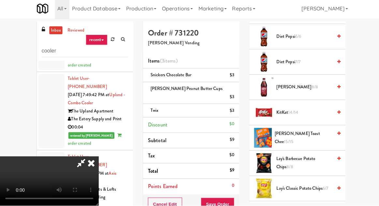
scroll to position [351, 0]
click at [315, 115] on span "KitKat 14/14" at bounding box center [301, 114] width 55 height 8
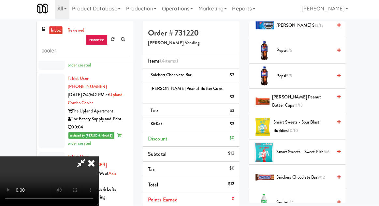
scroll to position [640, 0]
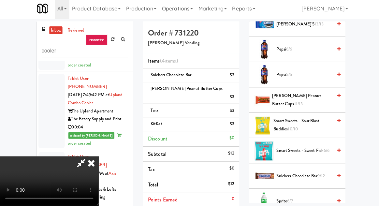
click at [323, 98] on span "[PERSON_NAME] Peanut Butter Cups 11/13" at bounding box center [300, 101] width 60 height 16
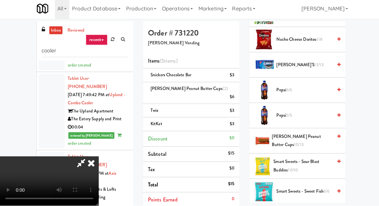
scroll to position [558, 0]
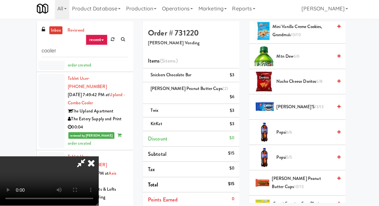
click at [317, 107] on span "[PERSON_NAME]'s 13/13" at bounding box center [301, 108] width 55 height 8
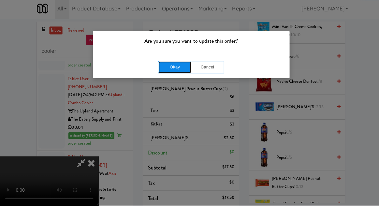
click at [168, 67] on button "Okay" at bounding box center [173, 69] width 33 height 12
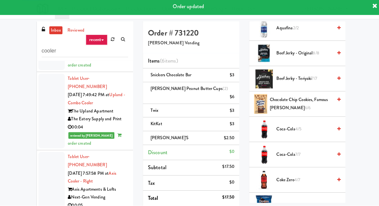
scroll to position [0, 0]
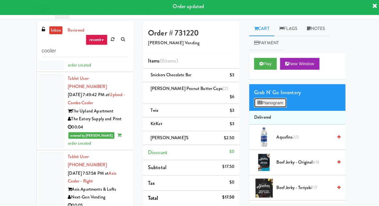
click at [282, 100] on button "Planogram" at bounding box center [268, 105] width 32 height 10
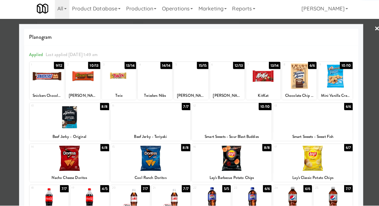
click at [11, 126] on div at bounding box center [189, 103] width 379 height 206
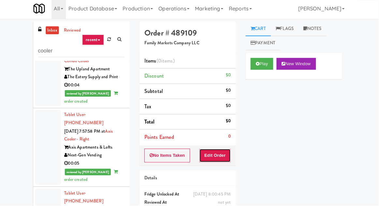
click at [218, 150] on button "Edit Order" at bounding box center [217, 157] width 32 height 14
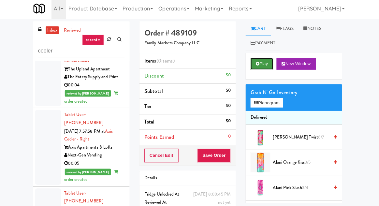
click at [259, 64] on icon at bounding box center [259, 65] width 4 height 4
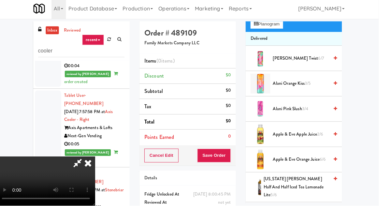
scroll to position [79, 0]
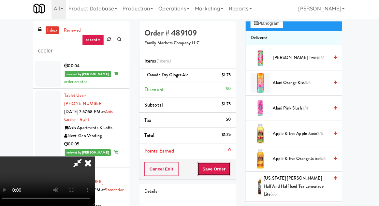
click at [230, 169] on button "Save Order" at bounding box center [215, 170] width 33 height 14
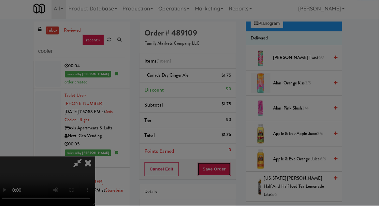
scroll to position [0, 0]
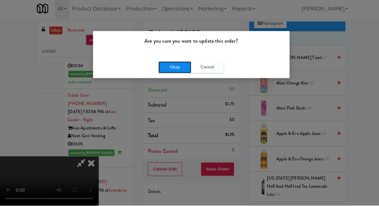
click at [160, 70] on button "Okay" at bounding box center [173, 69] width 33 height 12
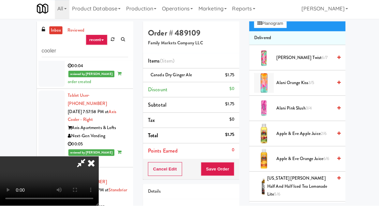
scroll to position [64, 0]
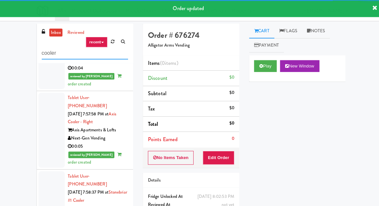
click at [58, 52] on input "cooler" at bounding box center [84, 53] width 86 height 12
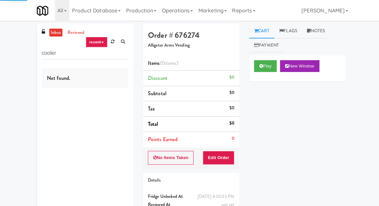
click at [21, 44] on div "inbox reviewed recent all unclear take inventory issue suspicious failed recent…" at bounding box center [189, 128] width 379 height 210
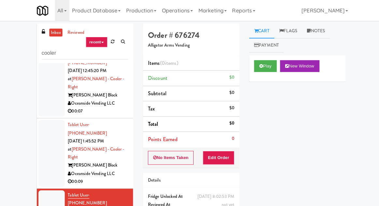
scroll to position [86, 0]
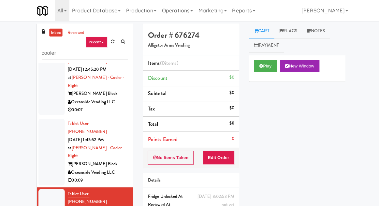
click at [52, 118] on div at bounding box center [51, 151] width 26 height 66
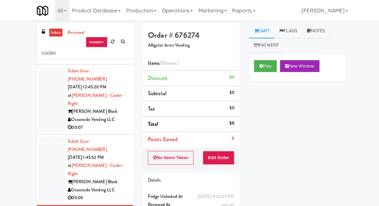
scroll to position [69, 0]
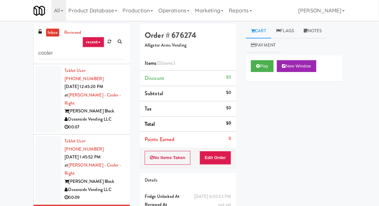
click at [46, 135] on div at bounding box center [51, 168] width 26 height 66
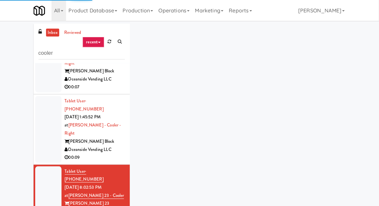
scroll to position [133, 0]
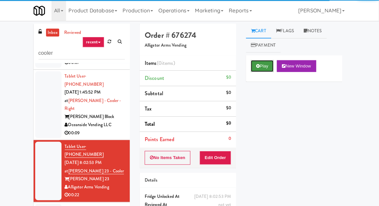
click at [264, 63] on button "Play" at bounding box center [263, 66] width 23 height 12
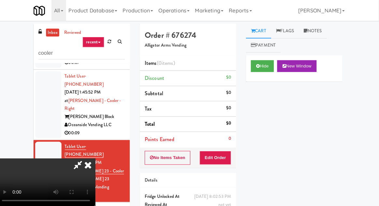
click at [224, 166] on div "Order # 676274 Alligator Arms Vending Items (0 items ) Discount $0 Subtotal $0 …" at bounding box center [189, 128] width 105 height 210
click at [230, 156] on button "Edit Order" at bounding box center [217, 157] width 32 height 14
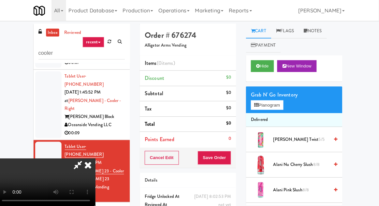
scroll to position [0, 0]
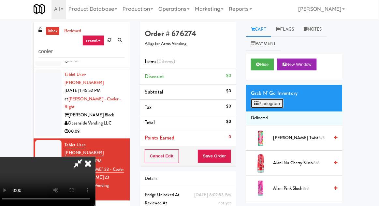
click at [278, 105] on button "Planogram" at bounding box center [268, 105] width 32 height 10
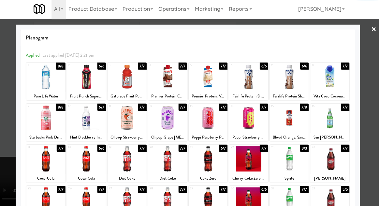
click at [87, 82] on div at bounding box center [89, 77] width 39 height 25
click at [6, 138] on div at bounding box center [189, 103] width 379 height 206
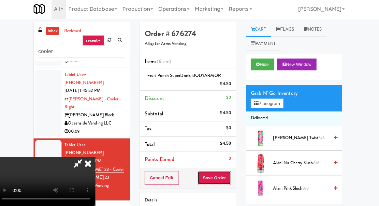
click at [232, 181] on button "Save Order" at bounding box center [215, 178] width 33 height 14
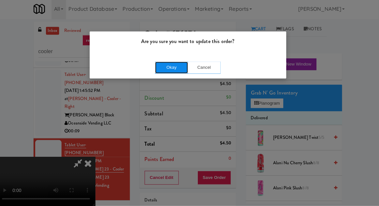
click at [165, 67] on button "Okay" at bounding box center [173, 69] width 33 height 12
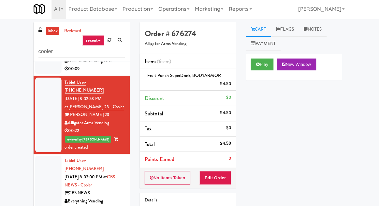
click at [47, 156] on div at bounding box center [51, 185] width 26 height 58
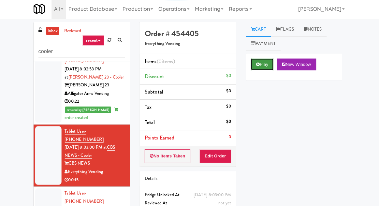
click at [259, 68] on button "Play" at bounding box center [263, 66] width 23 height 12
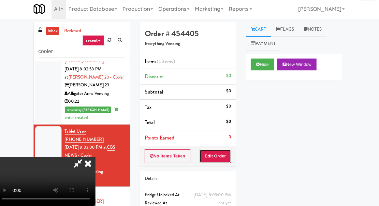
click at [222, 155] on button "Edit Order" at bounding box center [217, 157] width 32 height 14
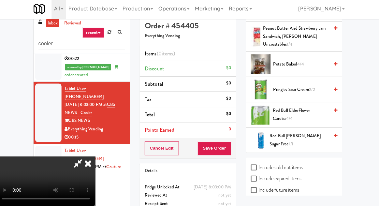
scroll to position [8, 0]
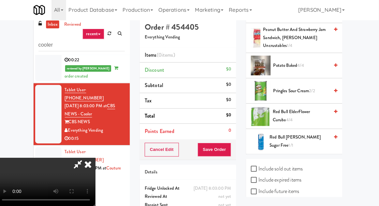
click at [292, 163] on label "Include sold out items" at bounding box center [278, 168] width 52 height 10
click at [260, 166] on input "Include sold out items" at bounding box center [256, 168] width 8 height 5
checkbox input "true"
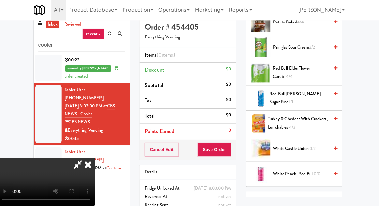
scroll to position [642, 0]
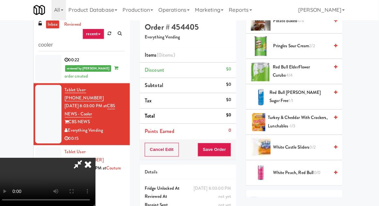
click at [305, 116] on span "Turkey & Cheddar with Crackers, Lunchables -1/3" at bounding box center [299, 122] width 61 height 16
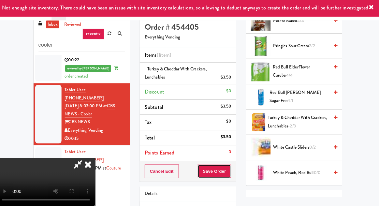
click at [231, 171] on button "Save Order" at bounding box center [215, 171] width 33 height 14
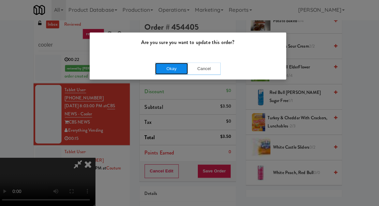
click at [160, 73] on button "Okay" at bounding box center [173, 69] width 33 height 12
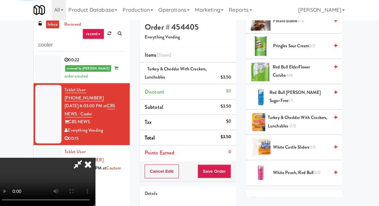
scroll to position [64, 0]
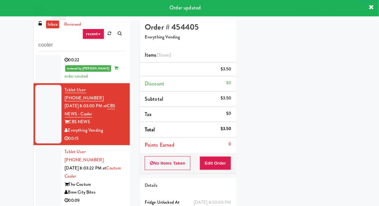
click at [44, 147] on div at bounding box center [51, 176] width 26 height 58
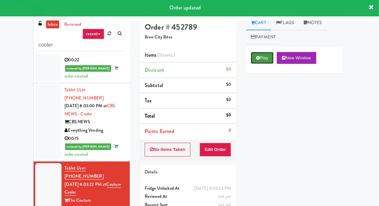
click at [259, 63] on button "Play" at bounding box center [263, 58] width 23 height 12
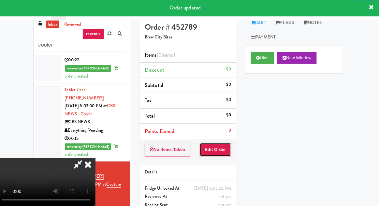
click at [223, 144] on button "Edit Order" at bounding box center [217, 149] width 32 height 14
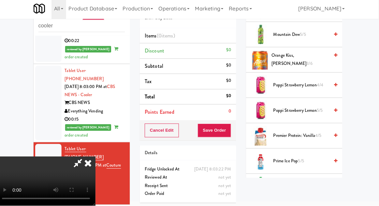
scroll to position [832, 0]
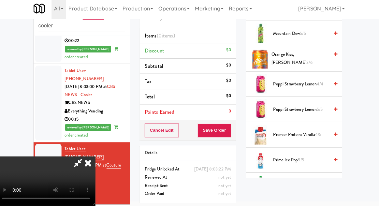
click at [291, 183] on span "6/6" at bounding box center [288, 186] width 6 height 6
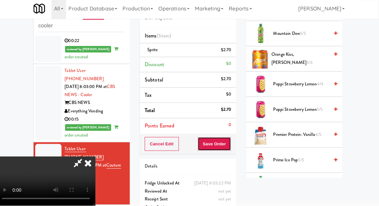
click at [231, 149] on button "Save Order" at bounding box center [215, 145] width 33 height 14
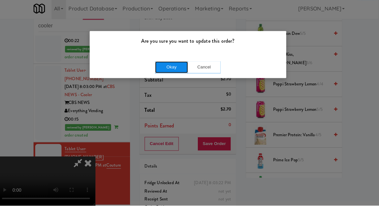
click at [161, 72] on button "Okay" at bounding box center [173, 69] width 33 height 12
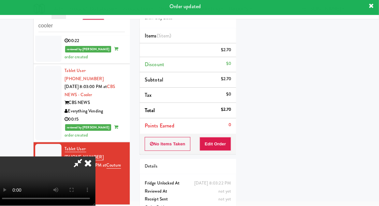
scroll to position [64, 0]
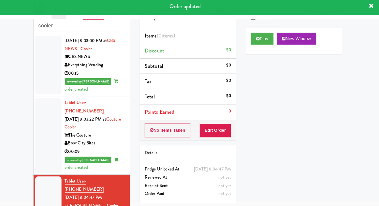
scroll to position [303, 0]
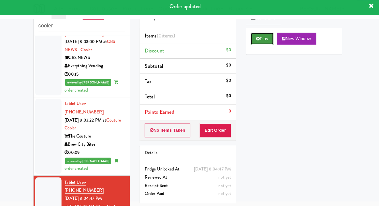
click at [262, 43] on button "Play" at bounding box center [263, 41] width 23 height 12
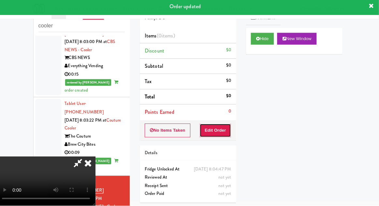
click at [221, 137] on button "Edit Order" at bounding box center [217, 132] width 32 height 14
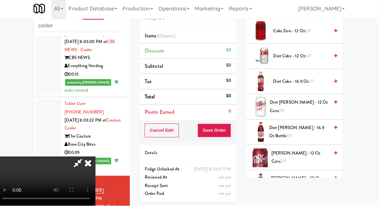
scroll to position [207, 0]
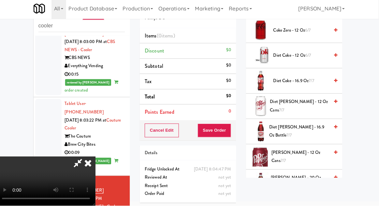
click at [303, 79] on span "Diet Coke - 16.9 oz 7/7" at bounding box center [301, 82] width 55 height 8
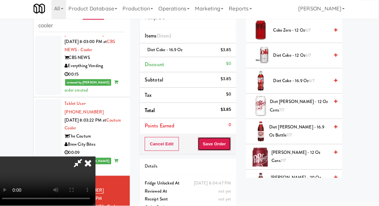
click at [233, 145] on button "Save Order" at bounding box center [215, 145] width 33 height 14
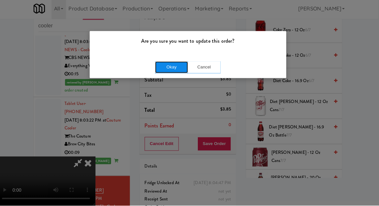
click at [169, 68] on button "Okay" at bounding box center [173, 69] width 33 height 12
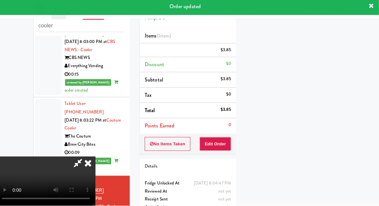
scroll to position [0, 0]
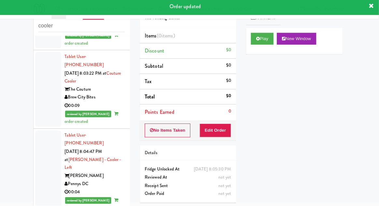
scroll to position [350, 0]
click at [269, 41] on button "Play" at bounding box center [263, 41] width 23 height 12
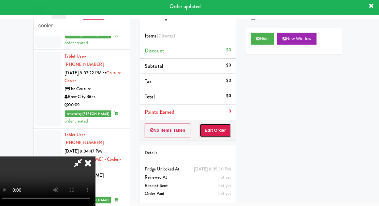
click at [225, 135] on button "Edit Order" at bounding box center [217, 132] width 32 height 14
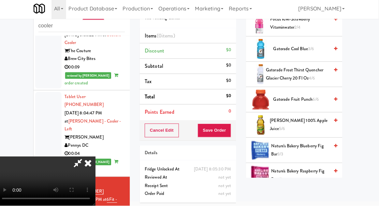
scroll to position [212, 0]
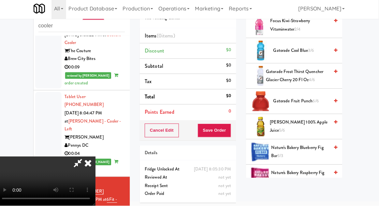
click at [299, 80] on span "Gatorade Frost Thirst Quencher Glacier Cherry 20 Fl Oz 4/6" at bounding box center [298, 77] width 63 height 16
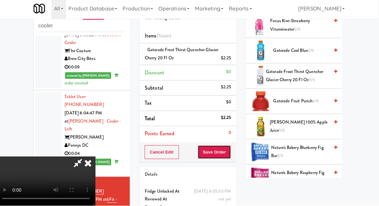
click at [232, 150] on button "Save Order" at bounding box center [215, 153] width 33 height 14
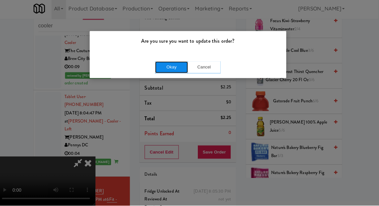
click at [167, 72] on button "Okay" at bounding box center [173, 69] width 33 height 12
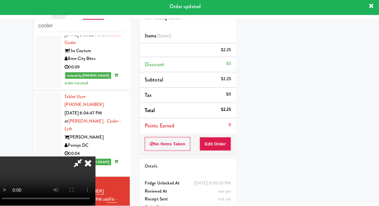
scroll to position [64, 0]
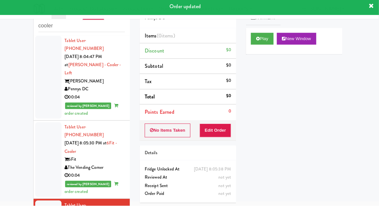
scroll to position [446, 0]
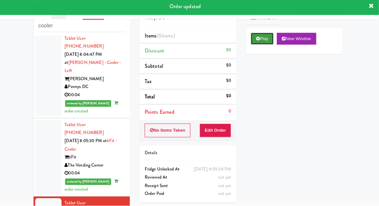
click at [260, 44] on button "Play" at bounding box center [263, 41] width 23 height 12
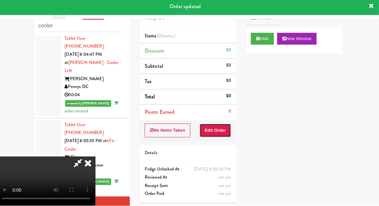
click at [217, 137] on button "Edit Order" at bounding box center [217, 132] width 32 height 14
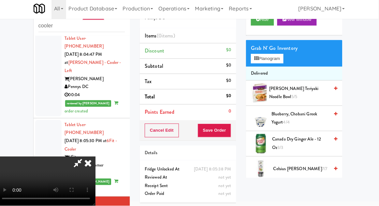
scroll to position [0, 0]
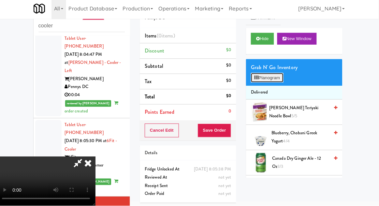
click at [282, 78] on button "Planogram" at bounding box center [268, 79] width 32 height 10
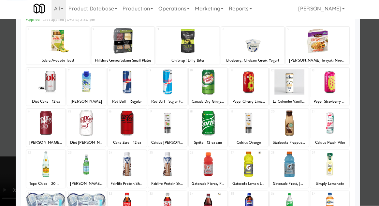
scroll to position [55, 0]
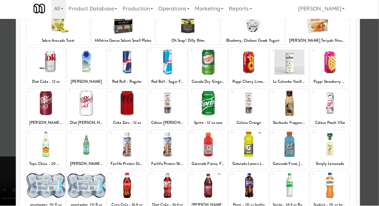
click at [89, 147] on div at bounding box center [89, 145] width 39 height 25
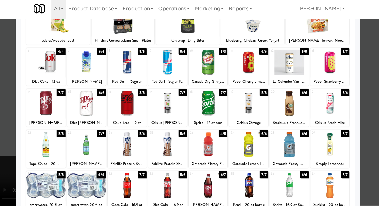
click at [88, 143] on div at bounding box center [89, 145] width 39 height 25
click at [9, 168] on div at bounding box center [189, 103] width 379 height 206
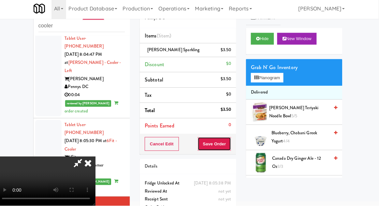
click at [230, 146] on button "Save Order" at bounding box center [215, 145] width 33 height 14
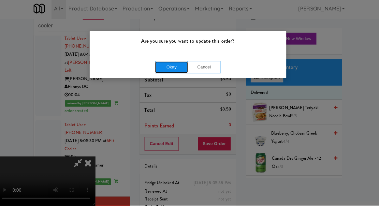
click at [173, 67] on button "Okay" at bounding box center [173, 69] width 33 height 12
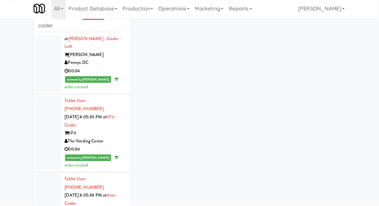
scroll to position [491, 0]
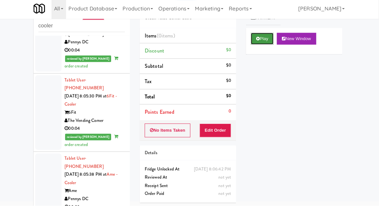
click at [264, 41] on button "Play" at bounding box center [263, 41] width 23 height 12
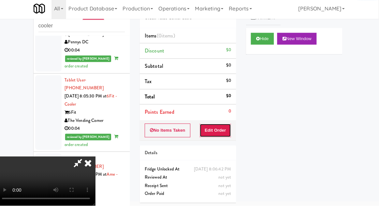
click at [225, 130] on button "Edit Order" at bounding box center [217, 132] width 32 height 14
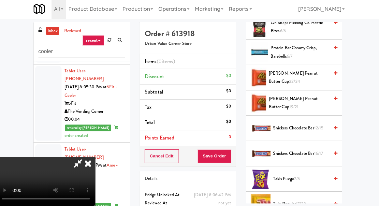
scroll to position [743, 0]
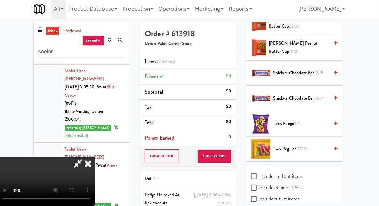
click at [302, 148] on span "17/20" at bounding box center [302, 149] width 10 height 6
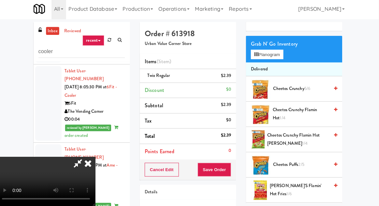
scroll to position [0, 0]
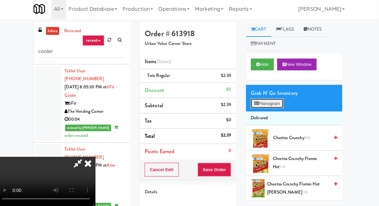
click at [273, 105] on button "Planogram" at bounding box center [268, 105] width 32 height 10
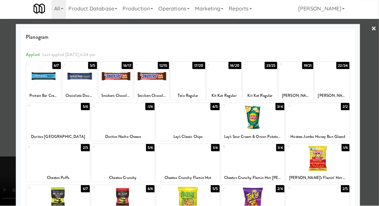
scroll to position [83, 0]
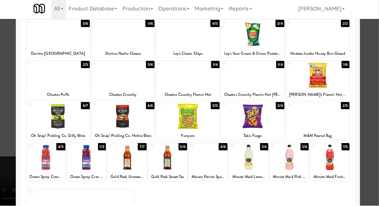
click at [161, 160] on div at bounding box center [169, 158] width 39 height 25
click at [11, 165] on div at bounding box center [189, 103] width 379 height 206
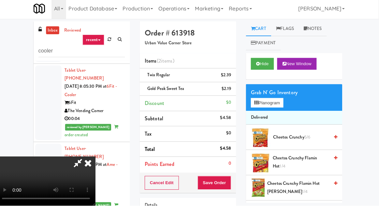
click at [237, 186] on div "Cancel Edit Save Order" at bounding box center [190, 184] width 96 height 20
click at [232, 182] on button "Save Order" at bounding box center [215, 184] width 33 height 14
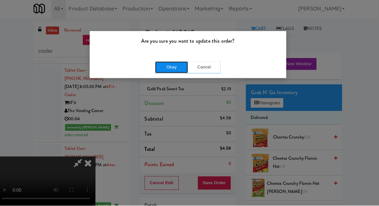
click at [171, 74] on button "Okay" at bounding box center [173, 69] width 33 height 12
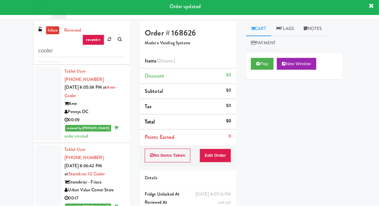
scroll to position [602, 0]
click at [265, 69] on button "Play" at bounding box center [263, 66] width 23 height 12
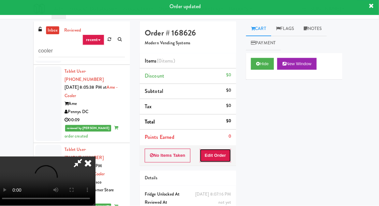
click at [225, 155] on button "Edit Order" at bounding box center [217, 157] width 32 height 14
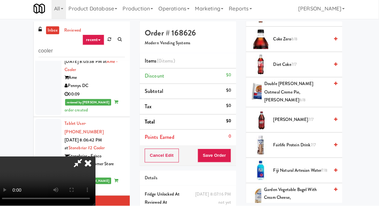
scroll to position [374, 0]
click at [294, 144] on span "Fairlife Protein Drink 7/7" at bounding box center [301, 146] width 55 height 8
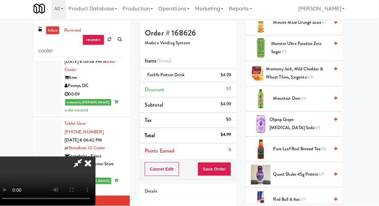
scroll to position [751, 0]
click at [294, 171] on span "Quest Shake 45g Protein 6/7" at bounding box center [301, 175] width 55 height 8
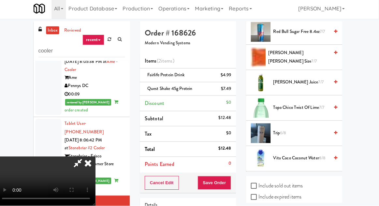
click at [302, 130] on span "Trip 6/8" at bounding box center [301, 134] width 55 height 8
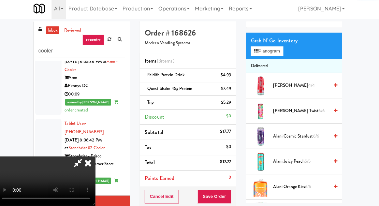
scroll to position [0, 0]
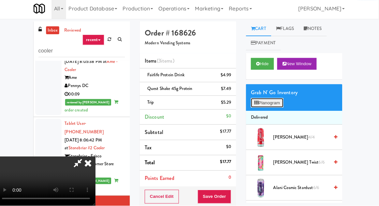
click at [279, 106] on button "Planogram" at bounding box center [268, 105] width 32 height 10
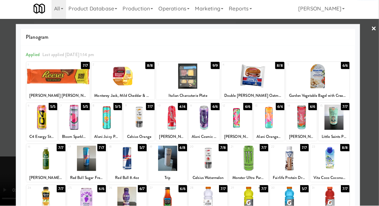
click at [375, 117] on div at bounding box center [189, 103] width 379 height 206
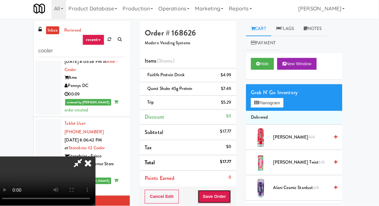
click at [232, 195] on button "Save Order" at bounding box center [215, 198] width 33 height 14
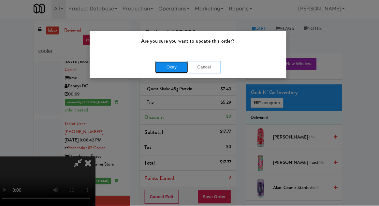
click at [162, 72] on button "Okay" at bounding box center [173, 69] width 33 height 12
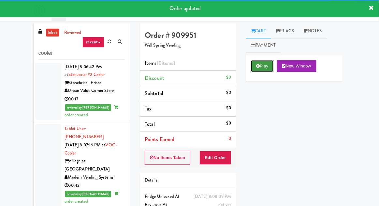
click at [258, 71] on button "Play" at bounding box center [263, 66] width 23 height 12
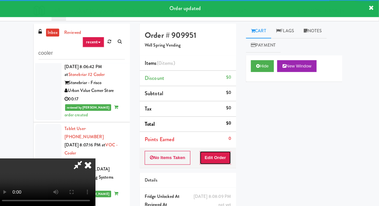
click at [227, 155] on button "Edit Order" at bounding box center [217, 157] width 32 height 14
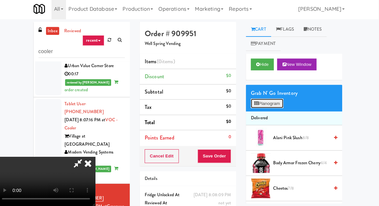
click at [271, 107] on button "Planogram" at bounding box center [268, 105] width 32 height 10
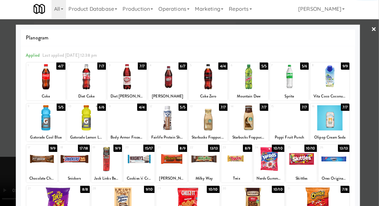
click at [336, 125] on div at bounding box center [330, 118] width 39 height 25
click at [379, 100] on div at bounding box center [189, 103] width 379 height 206
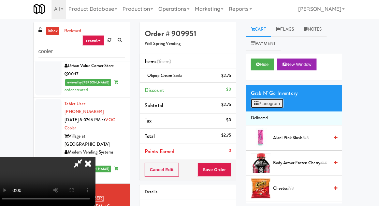
click at [264, 106] on button "Planogram" at bounding box center [268, 105] width 32 height 10
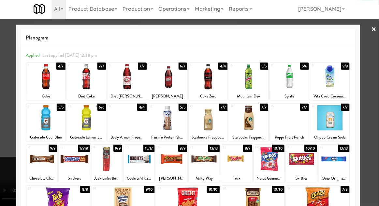
click at [272, 161] on div at bounding box center [270, 159] width 31 height 25
click at [16, 105] on div at bounding box center [189, 103] width 379 height 206
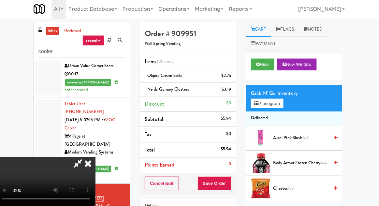
click at [238, 185] on div "Order # 909951 Well Spring Vending Items (2 items ) Olipop Cream Soda $2.75 Ner…" at bounding box center [189, 141] width 105 height 237
click at [232, 184] on button "Save Order" at bounding box center [215, 184] width 33 height 14
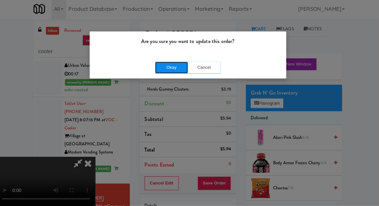
click at [162, 70] on button "Okay" at bounding box center [173, 69] width 33 height 12
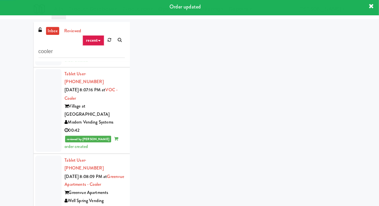
scroll to position [771, 0]
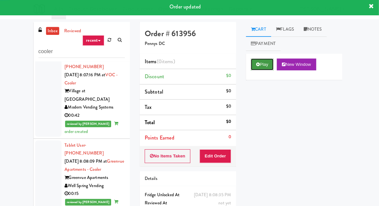
click at [265, 64] on button "Play" at bounding box center [263, 66] width 23 height 12
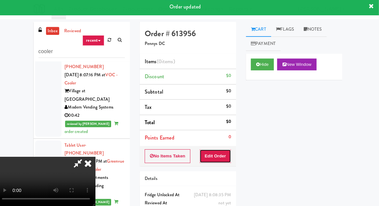
click at [219, 161] on button "Edit Order" at bounding box center [217, 157] width 32 height 14
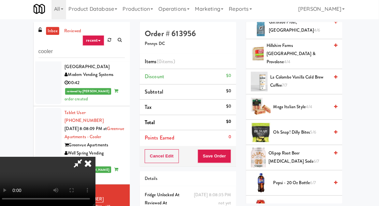
scroll to position [491, 0]
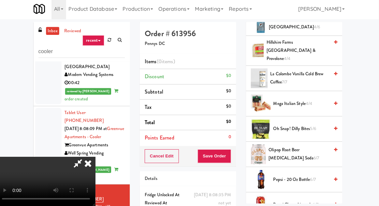
click at [301, 74] on span "La Colombe Vanilla Cold Brew Coffee 7/7" at bounding box center [300, 79] width 58 height 16
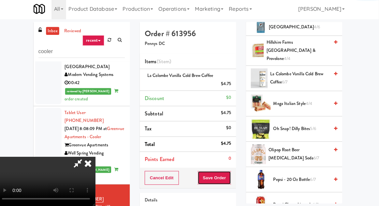
click at [230, 178] on button "Save Order" at bounding box center [215, 178] width 33 height 14
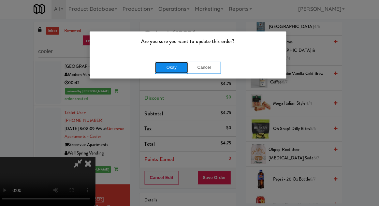
click at [171, 64] on button "Okay" at bounding box center [173, 69] width 33 height 12
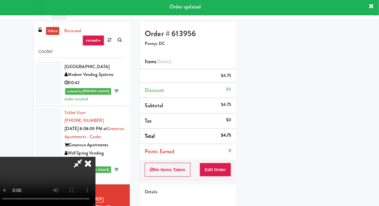
scroll to position [64, 0]
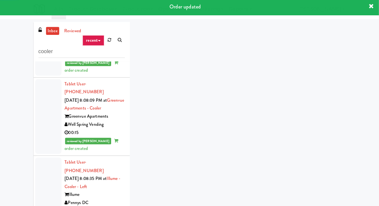
scroll to position [831, 0]
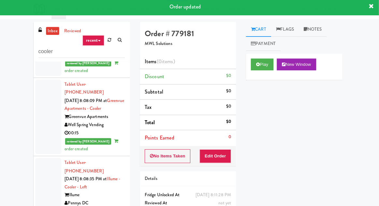
click at [263, 76] on div "Play New Window" at bounding box center [295, 68] width 96 height 26
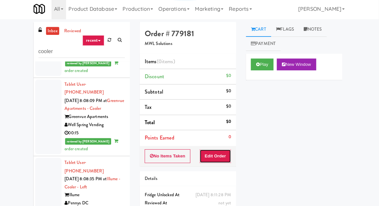
click at [230, 154] on button "Edit Order" at bounding box center [217, 157] width 32 height 14
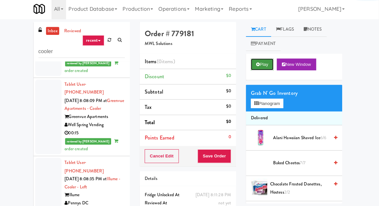
click at [259, 71] on button "Play" at bounding box center [263, 66] width 23 height 12
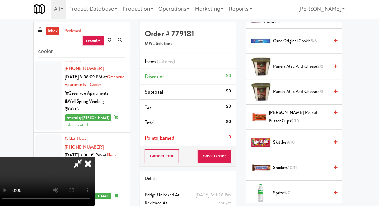
scroll to position [654, 0]
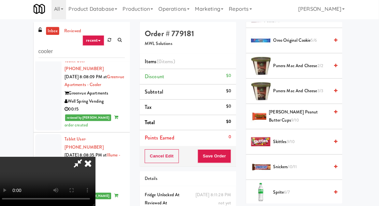
click at [299, 118] on span "[PERSON_NAME] Peanut Butter Cups 9/10" at bounding box center [300, 117] width 60 height 16
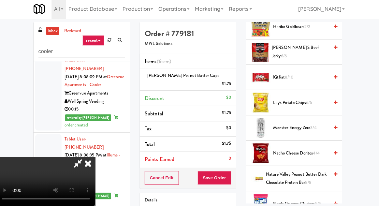
scroll to position [438, 0]
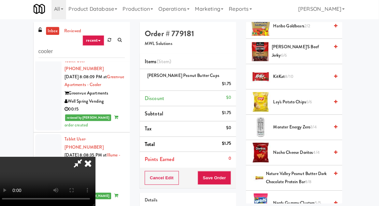
click at [299, 79] on span "KitKat 8/10" at bounding box center [301, 78] width 55 height 8
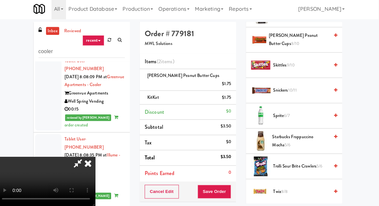
scroll to position [730, 0]
click at [296, 113] on span "Sprite 6/7" at bounding box center [301, 116] width 55 height 8
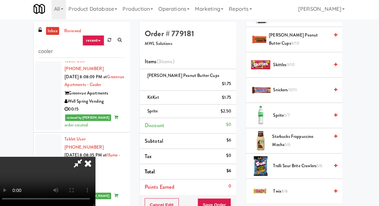
scroll to position [0, 0]
click at [291, 114] on span "5/7" at bounding box center [288, 116] width 6 height 6
click at [237, 105] on li "Sprite (2) $5" at bounding box center [190, 112] width 96 height 14
click at [285, 112] on span "Sprite 4/7" at bounding box center [301, 116] width 55 height 8
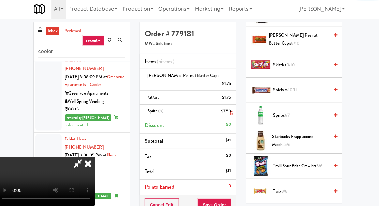
click at [237, 105] on li "Sprite (3) $7.50" at bounding box center [190, 112] width 96 height 14
click at [235, 112] on icon at bounding box center [233, 114] width 3 height 4
click at [234, 112] on icon at bounding box center [233, 114] width 3 height 4
click at [233, 198] on button "Save Order" at bounding box center [215, 205] width 33 height 14
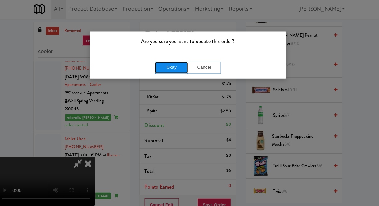
click at [159, 67] on button "Okay" at bounding box center [173, 69] width 33 height 12
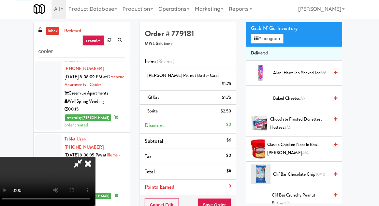
scroll to position [0, 0]
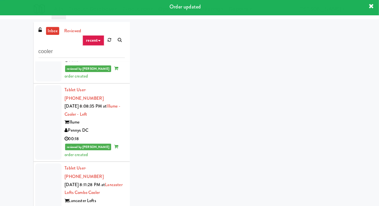
scroll to position [903, 0]
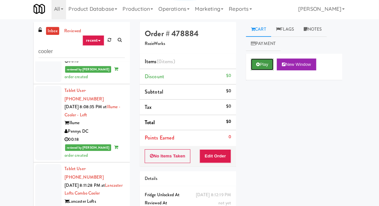
click at [259, 70] on button "Play" at bounding box center [263, 66] width 23 height 12
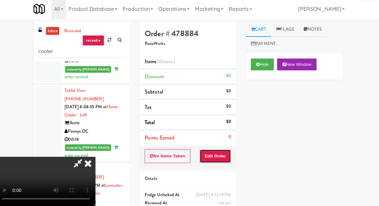
click at [221, 161] on button "Edit Order" at bounding box center [217, 157] width 32 height 14
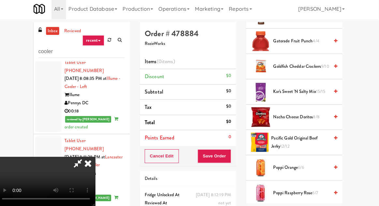
scroll to position [397, 0]
click at [308, 64] on span "Goldfish Cheddar Crackers 9/10" at bounding box center [301, 68] width 55 height 8
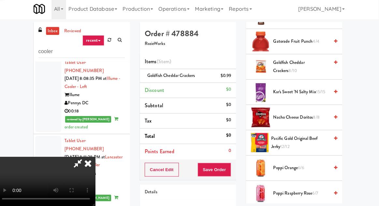
click at [308, 64] on span "Goldfish Cheddar Crackers 8/10" at bounding box center [301, 68] width 55 height 16
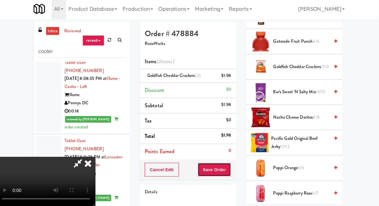
click at [231, 173] on button "Save Order" at bounding box center [215, 170] width 33 height 14
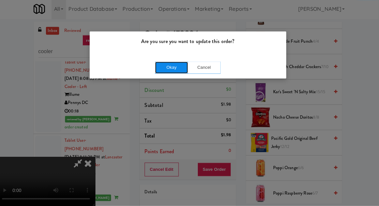
click at [163, 70] on button "Okay" at bounding box center [173, 69] width 33 height 12
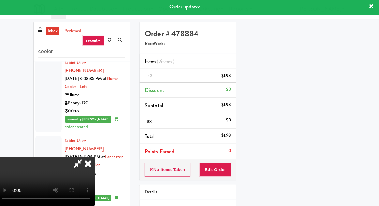
scroll to position [64, 0]
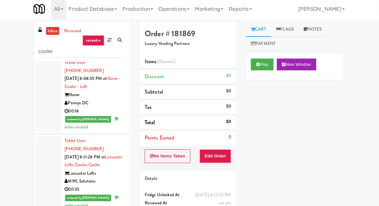
click at [257, 129] on div "Play New Window Primary Flag Clear Flag if unable to determine what was taken o…" at bounding box center [295, 177] width 96 height 245
click at [262, 70] on button "Play" at bounding box center [263, 66] width 23 height 12
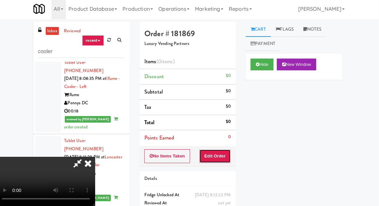
click at [223, 156] on button "Edit Order" at bounding box center [217, 157] width 32 height 14
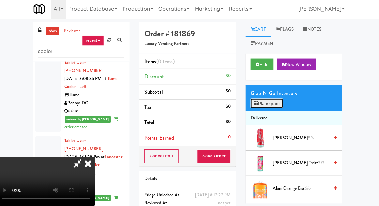
click at [279, 104] on button "Planogram" at bounding box center [268, 105] width 32 height 10
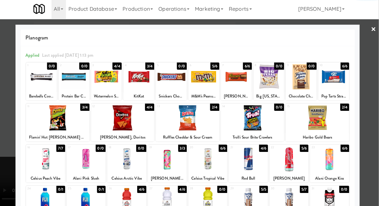
click at [135, 157] on div at bounding box center [129, 159] width 39 height 25
click at [10, 79] on div at bounding box center [189, 103] width 379 height 206
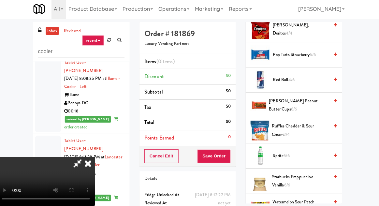
scroll to position [617, 0]
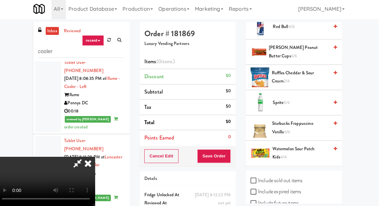
click at [290, 176] on label "Include sold out items" at bounding box center [278, 181] width 52 height 10
click at [260, 178] on input "Include sold out items" at bounding box center [256, 180] width 8 height 5
checkbox input "true"
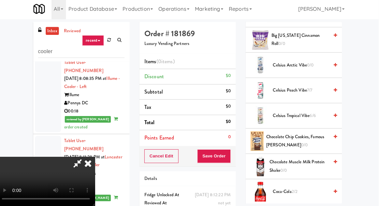
scroll to position [252, 0]
click at [320, 63] on span "Celsius Arctic Vibe 0/0" at bounding box center [301, 67] width 55 height 8
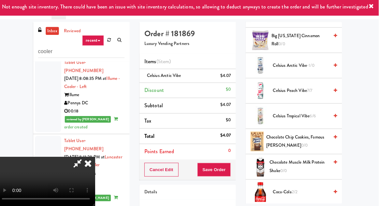
scroll to position [24, 0]
click at [232, 167] on button "Save Order" at bounding box center [215, 170] width 33 height 14
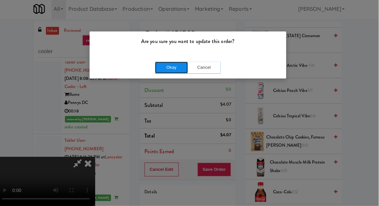
click at [167, 72] on button "Okay" at bounding box center [173, 69] width 33 height 12
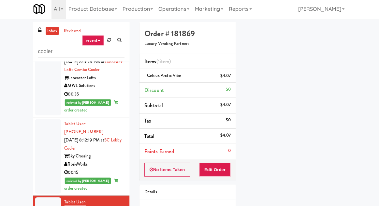
scroll to position [1025, 0]
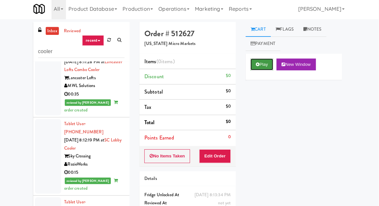
click at [260, 71] on button "Play" at bounding box center [263, 66] width 23 height 12
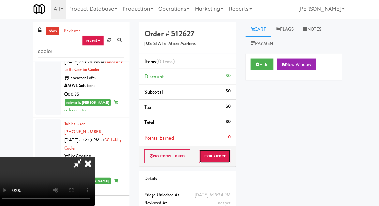
click at [223, 159] on button "Edit Order" at bounding box center [217, 157] width 32 height 14
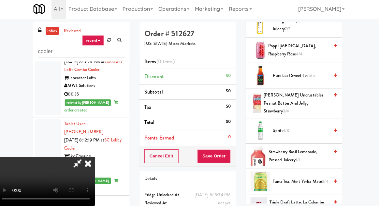
scroll to position [672, 0]
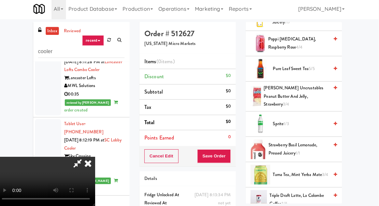
click at [318, 93] on span "[PERSON_NAME] Uncrustables Peanut Butter and Jelly, Strawberry 3/4" at bounding box center [297, 97] width 65 height 24
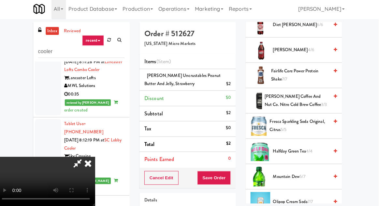
scroll to position [388, 0]
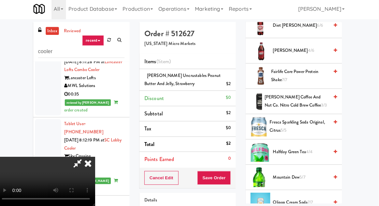
click at [304, 77] on span "Fairlife Core Power Protein Shake 7/7" at bounding box center [301, 77] width 57 height 16
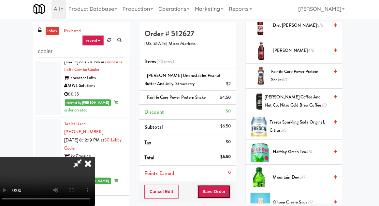
click at [231, 191] on button "Save Order" at bounding box center [215, 192] width 33 height 14
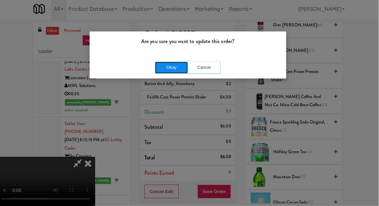
click at [170, 70] on button "Okay" at bounding box center [173, 69] width 33 height 12
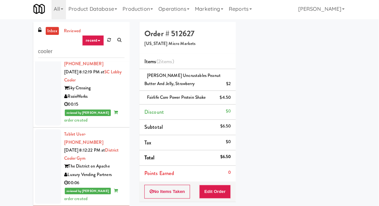
scroll to position [1092, 0]
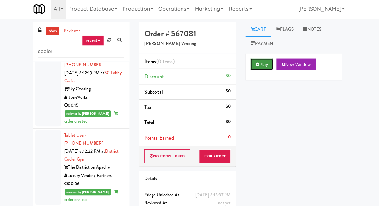
click at [263, 69] on button "Play" at bounding box center [263, 66] width 23 height 12
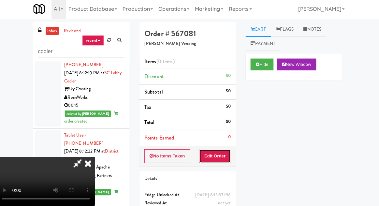
click at [231, 157] on button "Edit Order" at bounding box center [217, 157] width 32 height 14
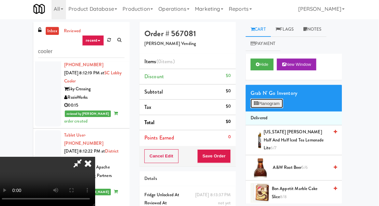
click at [275, 108] on button "Planogram" at bounding box center [268, 105] width 32 height 10
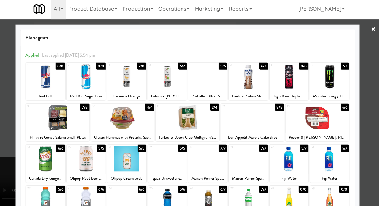
click at [213, 88] on div at bounding box center [210, 77] width 39 height 25
click at [11, 119] on div at bounding box center [189, 103] width 379 height 206
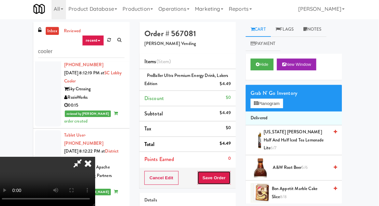
click at [231, 175] on button "Save Order" at bounding box center [215, 178] width 33 height 14
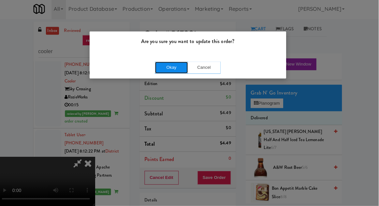
click at [163, 70] on button "Okay" at bounding box center [173, 69] width 33 height 12
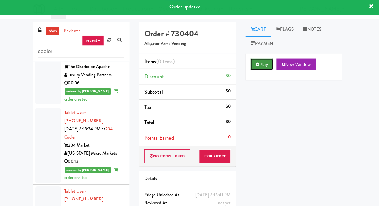
click at [258, 67] on icon at bounding box center [259, 65] width 4 height 4
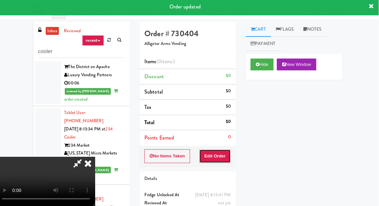
click at [222, 150] on button "Edit Order" at bounding box center [217, 157] width 32 height 14
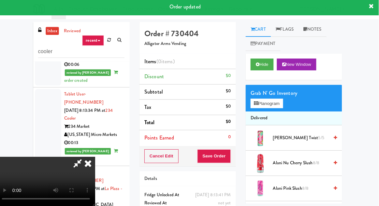
scroll to position [1223, 0]
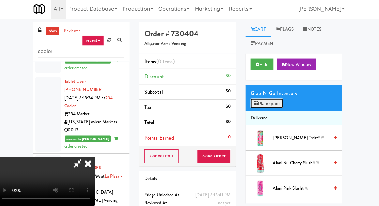
click at [278, 106] on button "Planogram" at bounding box center [268, 105] width 32 height 10
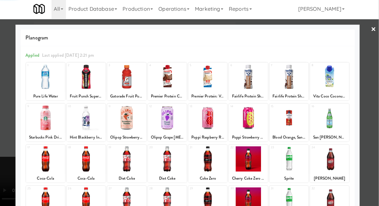
click at [91, 80] on div at bounding box center [89, 77] width 39 height 25
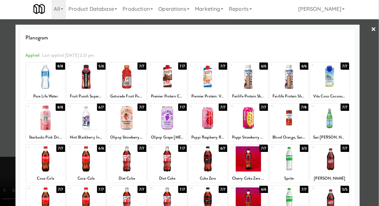
click at [10, 127] on div at bounding box center [189, 103] width 379 height 206
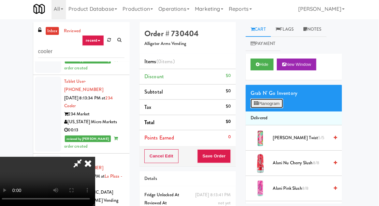
click at [270, 106] on button "Planogram" at bounding box center [268, 105] width 32 height 10
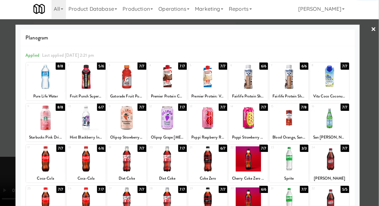
click at [88, 83] on div at bounding box center [89, 77] width 39 height 25
click at [11, 124] on div at bounding box center [189, 103] width 379 height 206
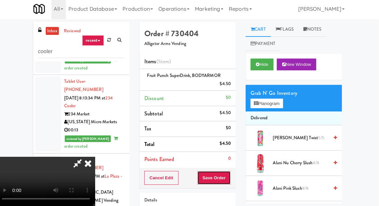
click at [231, 174] on button "Save Order" at bounding box center [215, 178] width 33 height 14
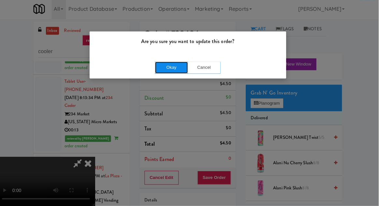
click at [167, 68] on button "Okay" at bounding box center [173, 69] width 33 height 12
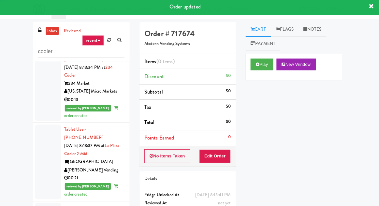
scroll to position [1254, 0]
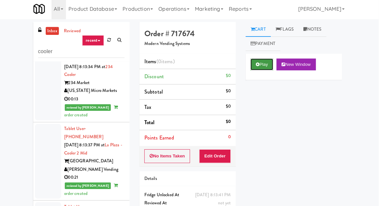
click at [264, 64] on button "Play" at bounding box center [263, 66] width 23 height 12
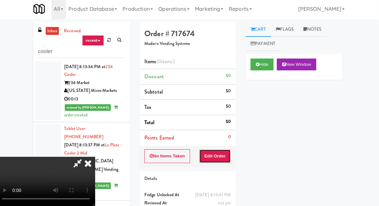
click at [225, 158] on button "Edit Order" at bounding box center [217, 157] width 32 height 14
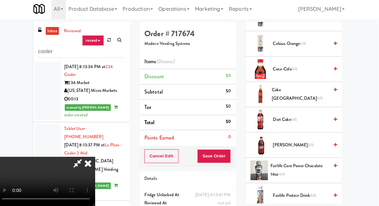
scroll to position [276, 0]
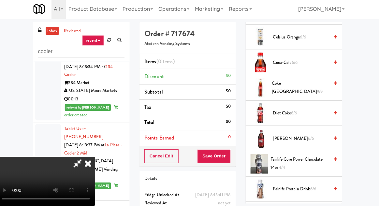
click at [301, 138] on span "[PERSON_NAME] 6/6" at bounding box center [301, 139] width 55 height 8
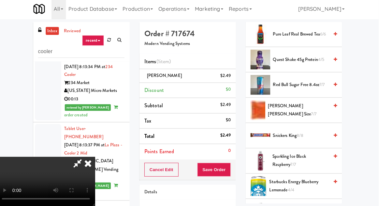
scroll to position [896, 0]
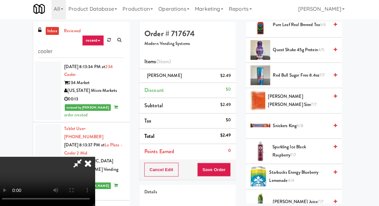
click at [303, 94] on span "[PERSON_NAME] [PERSON_NAME] Size 7/7" at bounding box center [300, 101] width 60 height 16
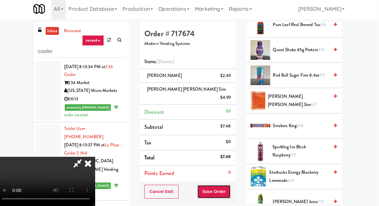
click at [231, 185] on button "Save Order" at bounding box center [215, 192] width 33 height 14
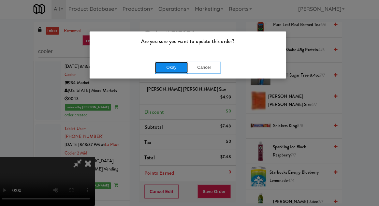
click at [173, 70] on button "Okay" at bounding box center [173, 69] width 33 height 12
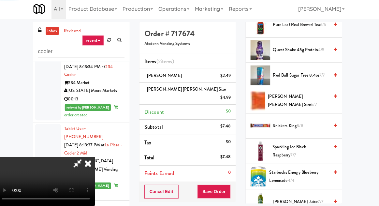
scroll to position [64, 0]
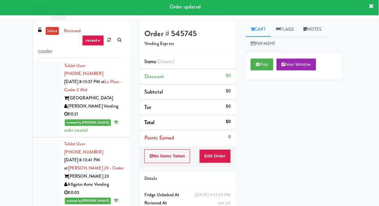
scroll to position [1320, 0]
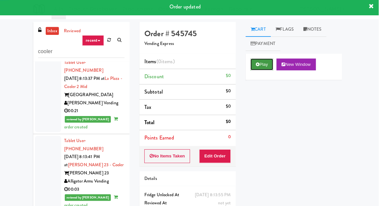
click at [260, 64] on icon at bounding box center [259, 65] width 4 height 4
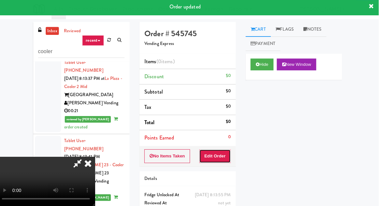
click at [220, 157] on button "Edit Order" at bounding box center [217, 157] width 32 height 14
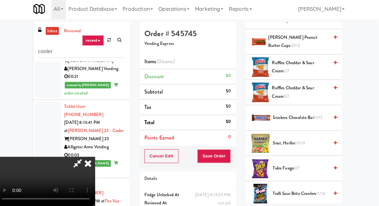
scroll to position [818, 0]
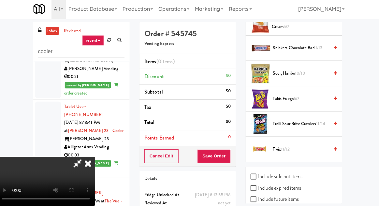
click at [299, 147] on span "Twix 11/12" at bounding box center [301, 150] width 55 height 8
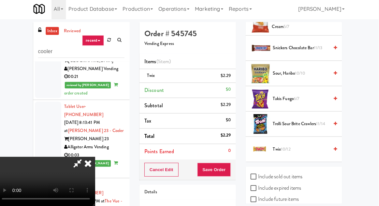
click at [237, 170] on div "Cancel Edit Save Order" at bounding box center [190, 170] width 96 height 20
click at [232, 168] on button "Save Order" at bounding box center [215, 170] width 33 height 14
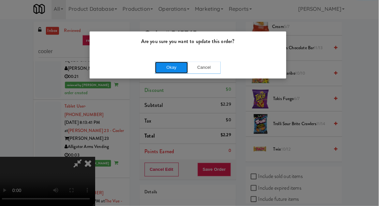
click at [175, 65] on button "Okay" at bounding box center [173, 69] width 33 height 12
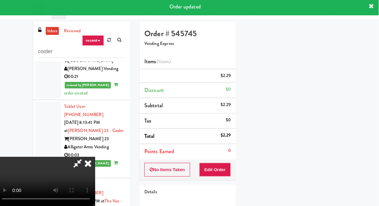
scroll to position [64, 0]
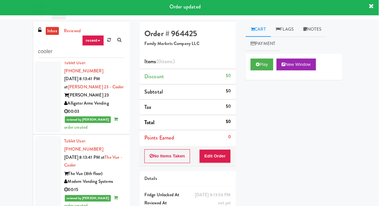
scroll to position [1397, 0]
click at [260, 67] on icon at bounding box center [259, 65] width 4 height 4
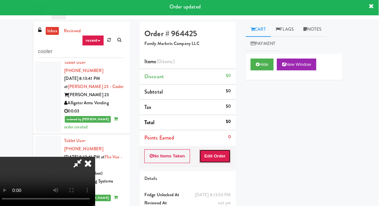
click at [221, 161] on button "Edit Order" at bounding box center [217, 157] width 32 height 14
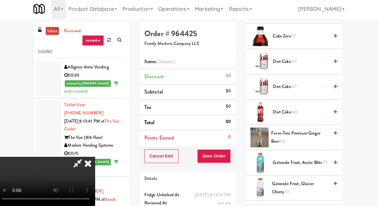
scroll to position [507, 0]
click at [313, 109] on span "Diet Coke 4/6" at bounding box center [301, 113] width 55 height 8
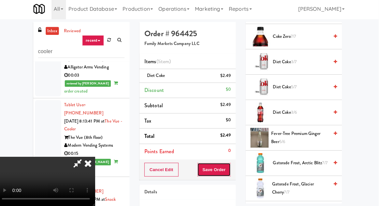
click at [232, 169] on button "Save Order" at bounding box center [215, 170] width 33 height 14
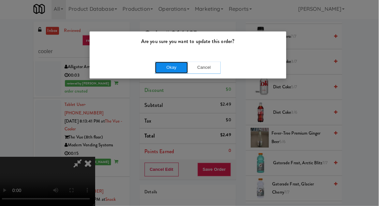
click at [181, 67] on button "Okay" at bounding box center [173, 69] width 33 height 12
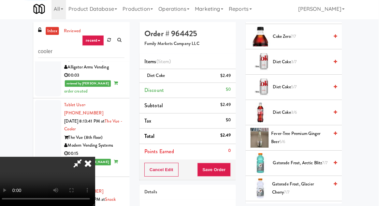
scroll to position [64, 0]
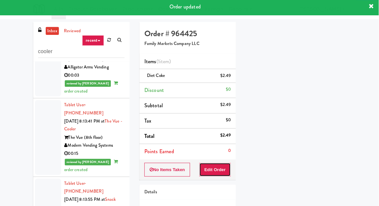
click at [225, 164] on button "Edit Order" at bounding box center [217, 170] width 32 height 14
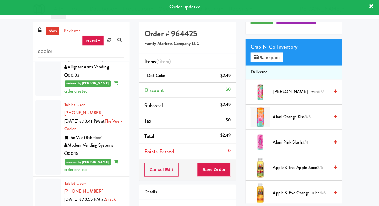
scroll to position [0, 0]
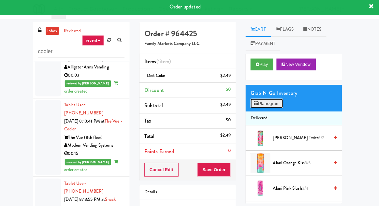
click at [270, 105] on button "Planogram" at bounding box center [268, 105] width 32 height 10
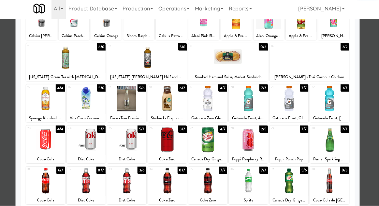
scroll to position [83, 0]
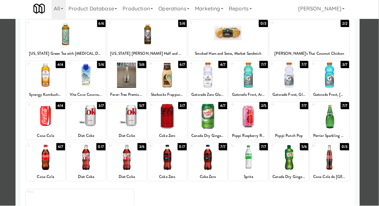
click at [9, 131] on div at bounding box center [189, 103] width 379 height 206
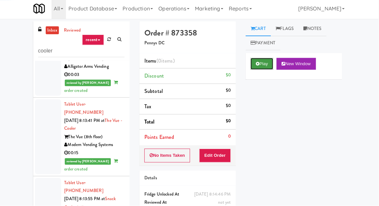
click at [264, 65] on button "Play" at bounding box center [263, 66] width 23 height 12
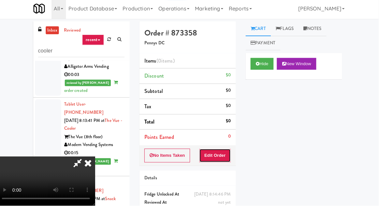
click at [229, 157] on button "Edit Order" at bounding box center [217, 157] width 32 height 14
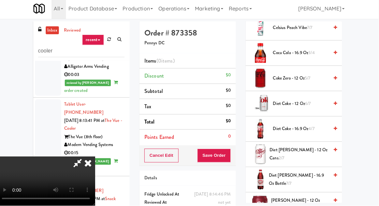
scroll to position [260, 0]
click at [299, 126] on span "Diet Coke - 16.9 oz 4/7" at bounding box center [301, 130] width 55 height 8
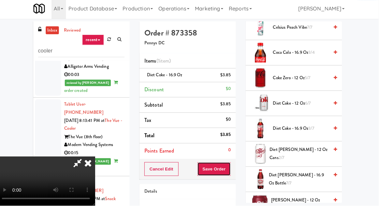
click at [232, 166] on button "Save Order" at bounding box center [215, 170] width 33 height 14
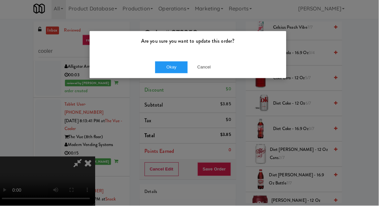
click at [207, 78] on div "Okay Cancel" at bounding box center [189, 69] width 195 height 22
click at [201, 73] on button "Cancel" at bounding box center [206, 69] width 33 height 12
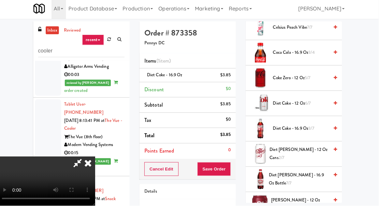
click at [304, 129] on span "Diet Coke - 16.9 oz 3/7" at bounding box center [301, 130] width 55 height 8
click at [231, 173] on button "Save Order" at bounding box center [215, 170] width 33 height 14
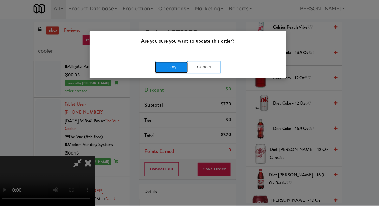
click at [172, 71] on button "Okay" at bounding box center [173, 69] width 33 height 12
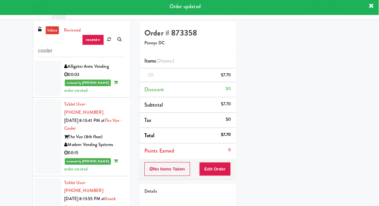
scroll to position [0, 0]
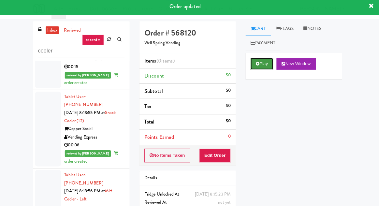
click at [258, 69] on button "Play" at bounding box center [263, 66] width 23 height 12
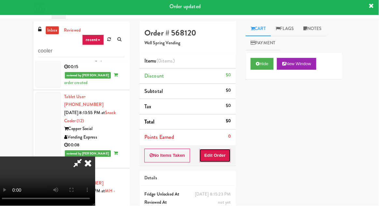
click at [219, 161] on button "Edit Order" at bounding box center [217, 157] width 32 height 14
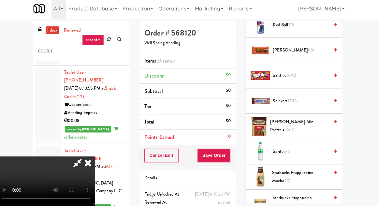
scroll to position [790, 0]
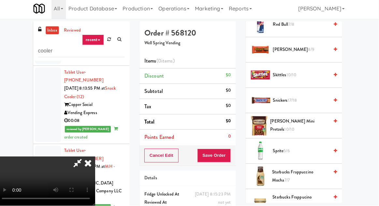
click at [294, 126] on span "[PERSON_NAME] Mini Pretzels 10/10" at bounding box center [301, 127] width 58 height 16
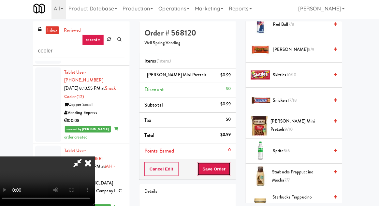
click at [232, 167] on button "Save Order" at bounding box center [215, 170] width 33 height 14
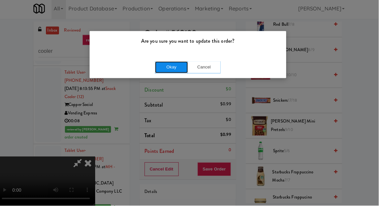
click at [168, 69] on button "Okay" at bounding box center [173, 69] width 33 height 12
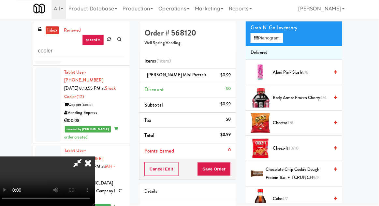
scroll to position [0, 0]
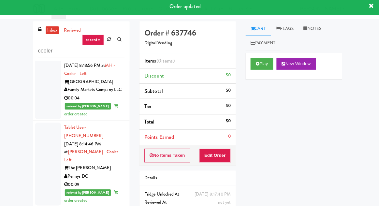
scroll to position [1645, 0]
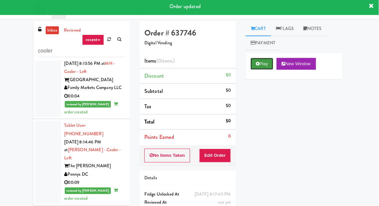
click at [259, 71] on button "Play" at bounding box center [263, 66] width 23 height 12
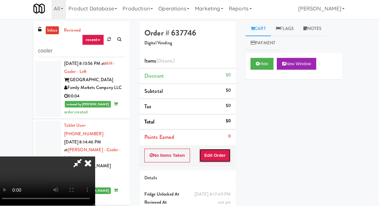
click at [219, 157] on button "Edit Order" at bounding box center [217, 157] width 32 height 14
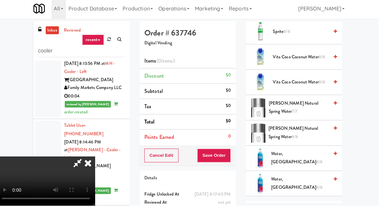
scroll to position [968, 0]
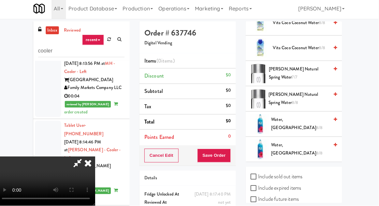
click at [306, 94] on span "[PERSON_NAME] Natural Spring Water 8/8" at bounding box center [300, 100] width 60 height 16
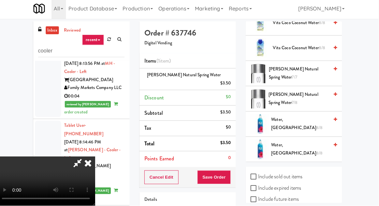
click at [237, 168] on div "Cancel Edit Save Order" at bounding box center [190, 178] width 96 height 20
click at [238, 170] on div "Cancel Edit Save Order" at bounding box center [190, 178] width 96 height 20
click at [230, 171] on button "Save Order" at bounding box center [215, 178] width 33 height 14
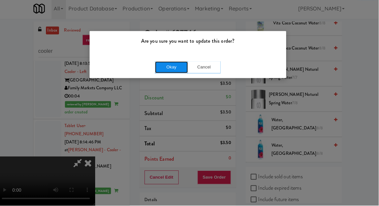
click at [178, 73] on button "Okay" at bounding box center [173, 69] width 33 height 12
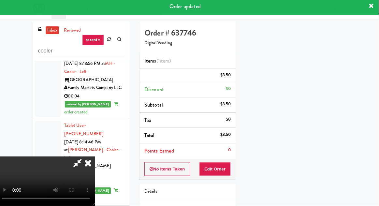
scroll to position [64, 0]
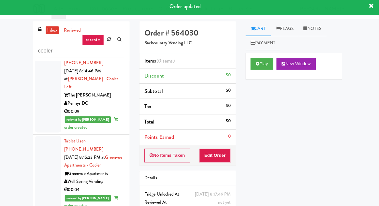
scroll to position [1726, 0]
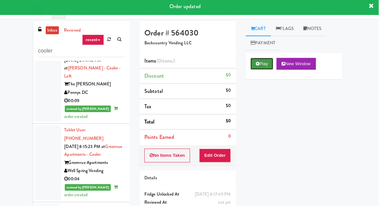
click at [259, 66] on icon at bounding box center [259, 65] width 4 height 4
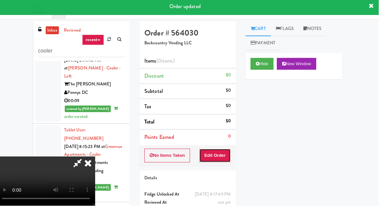
click at [226, 150] on button "Edit Order" at bounding box center [217, 157] width 32 height 14
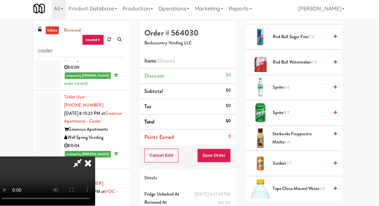
scroll to position [906, 0]
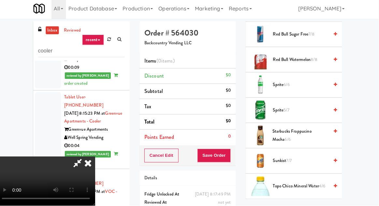
click at [307, 108] on span "Sprite 5/7" at bounding box center [301, 112] width 55 height 8
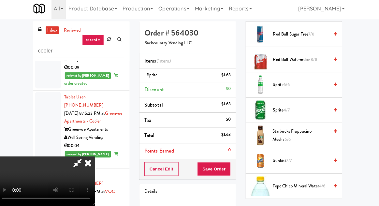
click at [236, 169] on div "Cancel Edit Save Order" at bounding box center [190, 170] width 96 height 20
click at [232, 172] on button "Save Order" at bounding box center [215, 170] width 33 height 14
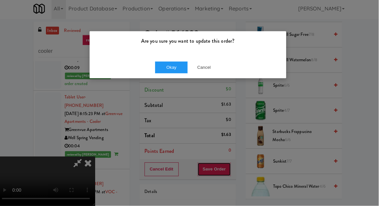
scroll to position [0, 0]
click at [182, 66] on button "Okay" at bounding box center [173, 69] width 33 height 12
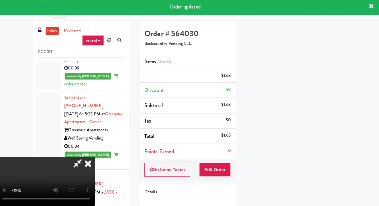
scroll to position [64, 0]
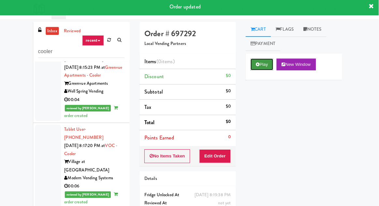
click at [264, 67] on button "Play" at bounding box center [263, 66] width 23 height 12
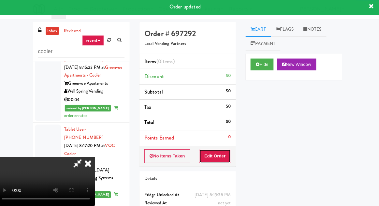
click at [224, 161] on button "Edit Order" at bounding box center [217, 157] width 32 height 14
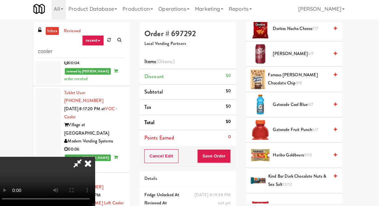
scroll to position [385, 0]
click at [292, 131] on span "Gatorade Fruit Punch 6/7" at bounding box center [301, 131] width 55 height 8
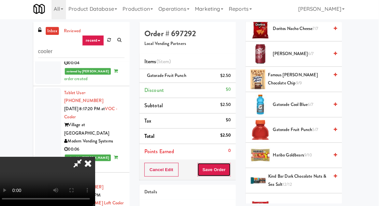
click at [231, 169] on button "Save Order" at bounding box center [215, 170] width 33 height 14
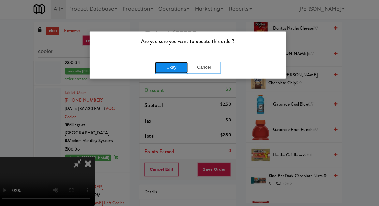
click at [175, 70] on button "Okay" at bounding box center [173, 69] width 33 height 12
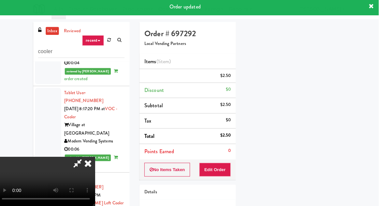
scroll to position [64, 0]
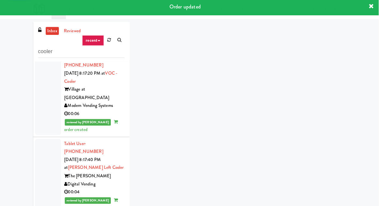
scroll to position [1878, 0]
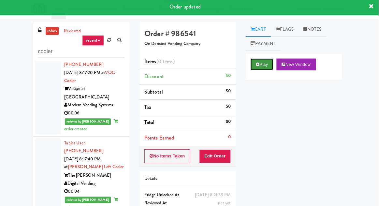
click at [258, 65] on icon at bounding box center [259, 65] width 4 height 4
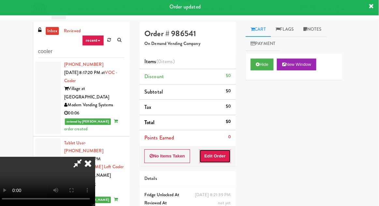
click at [217, 161] on button "Edit Order" at bounding box center [217, 157] width 32 height 14
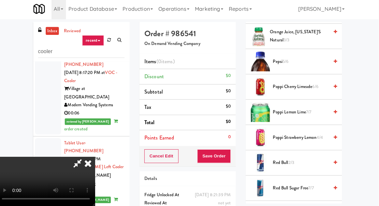
scroll to position [725, 0]
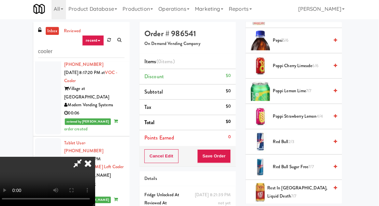
click at [302, 140] on span "Red Bull 2/3" at bounding box center [301, 142] width 55 height 8
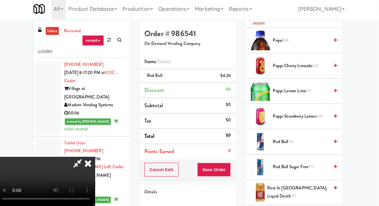
click at [313, 142] on span "Red Bull 1/3" at bounding box center [301, 142] width 55 height 8
click at [231, 167] on button "Save Order" at bounding box center [215, 170] width 33 height 14
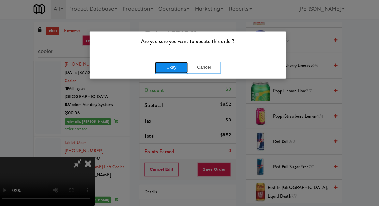
click at [177, 72] on button "Okay" at bounding box center [173, 69] width 33 height 12
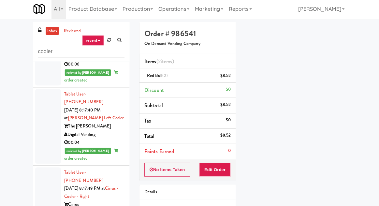
scroll to position [1928, 0]
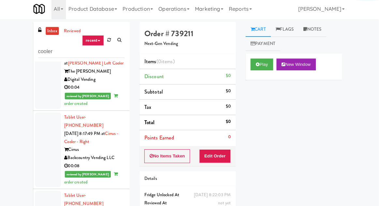
scroll to position [1981, 0]
click at [255, 63] on button "Play" at bounding box center [263, 66] width 23 height 12
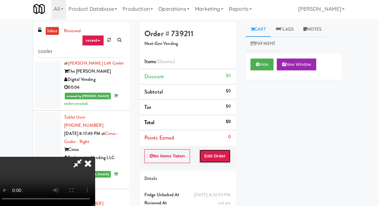
click at [218, 153] on button "Edit Order" at bounding box center [217, 157] width 32 height 14
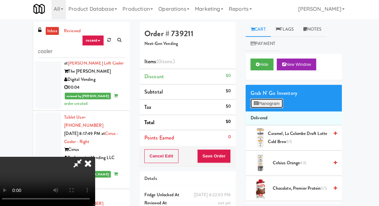
click at [276, 105] on button "Planogram" at bounding box center [268, 105] width 32 height 10
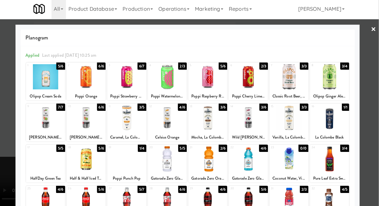
click at [83, 159] on div at bounding box center [89, 159] width 39 height 25
click at [44, 159] on div at bounding box center [48, 159] width 39 height 25
click at [11, 134] on div at bounding box center [189, 103] width 379 height 206
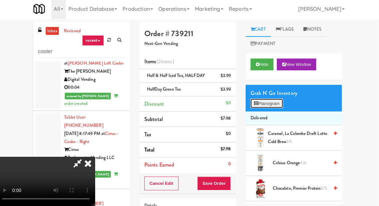
click at [267, 105] on button "Planogram" at bounding box center [268, 105] width 32 height 10
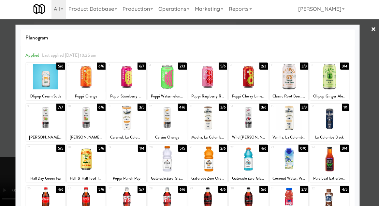
click at [5, 113] on div at bounding box center [189, 103] width 379 height 206
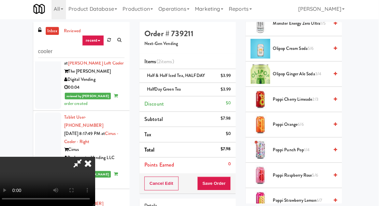
scroll to position [695, 0]
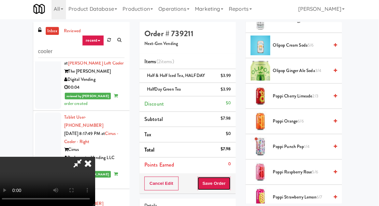
click at [233, 187] on button "Save Order" at bounding box center [215, 184] width 33 height 14
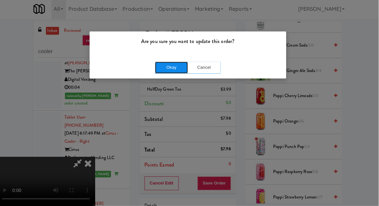
click at [167, 72] on button "Okay" at bounding box center [173, 69] width 33 height 12
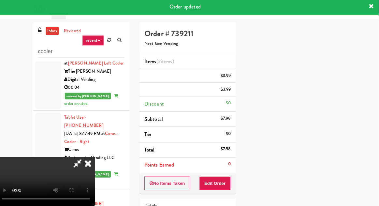
scroll to position [64, 0]
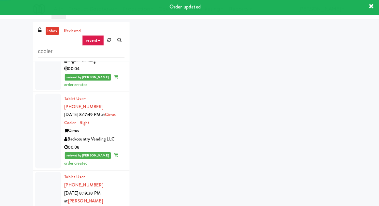
scroll to position [2029, 0]
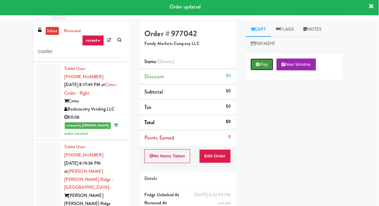
click at [258, 65] on icon at bounding box center [259, 65] width 4 height 4
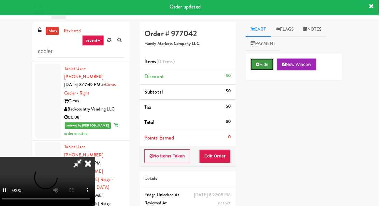
scroll to position [0, 0]
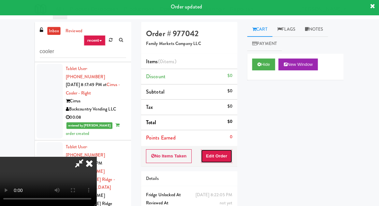
click at [209, 161] on button "Edit Order" at bounding box center [217, 157] width 32 height 14
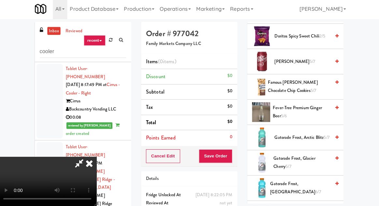
scroll to position [508, 0]
click at [298, 180] on span "Gatorade Frost, Glacier Freeze 6/7" at bounding box center [300, 188] width 60 height 16
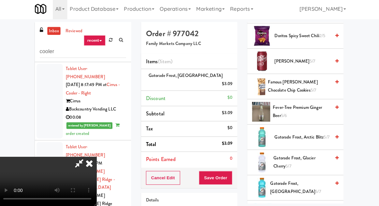
click at [298, 134] on span "Gatorade Frost, Arctic Blitz 5/7" at bounding box center [301, 138] width 55 height 8
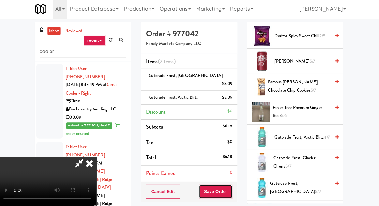
click at [232, 185] on button "Save Order" at bounding box center [215, 192] width 33 height 14
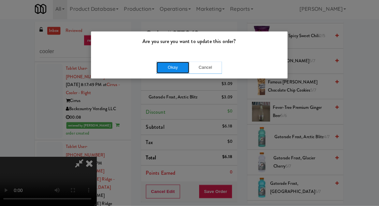
click at [162, 73] on button "Okay" at bounding box center [173, 69] width 33 height 12
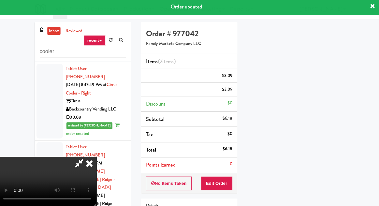
scroll to position [64, 0]
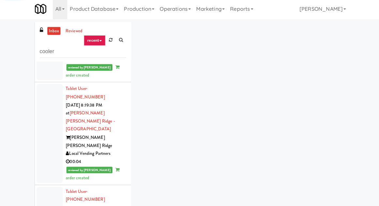
scroll to position [2087, 0]
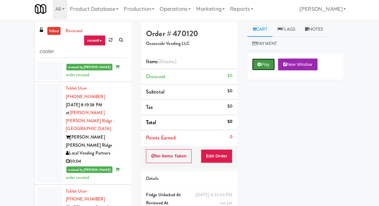
click at [265, 60] on button "Play" at bounding box center [263, 66] width 23 height 12
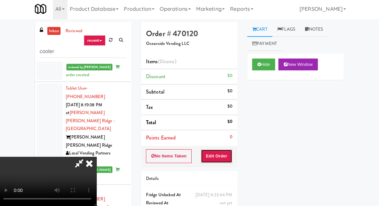
click at [224, 150] on button "Edit Order" at bounding box center [217, 157] width 32 height 14
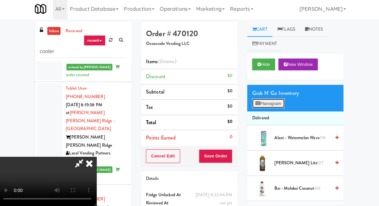
click at [267, 109] on button "Planogram" at bounding box center [268, 105] width 32 height 10
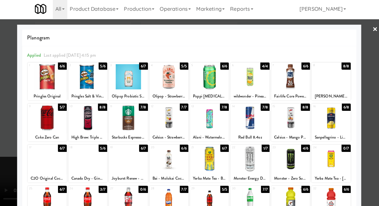
click at [338, 81] on div at bounding box center [330, 77] width 39 height 25
click at [375, 70] on div at bounding box center [189, 103] width 379 height 206
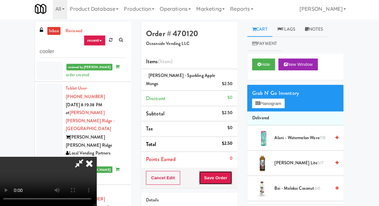
click at [233, 175] on button "Save Order" at bounding box center [215, 178] width 33 height 14
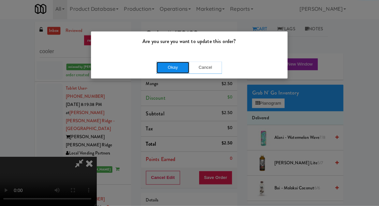
click at [177, 73] on button "Okay" at bounding box center [173, 69] width 33 height 12
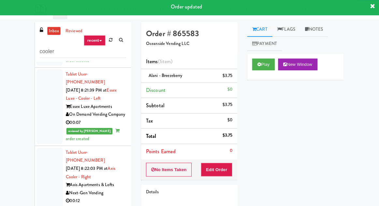
scroll to position [2205, 0]
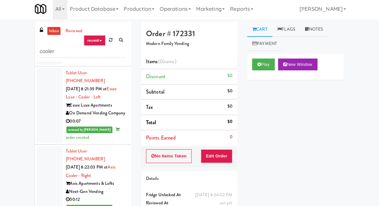
click at [264, 62] on button "Play" at bounding box center [263, 66] width 23 height 12
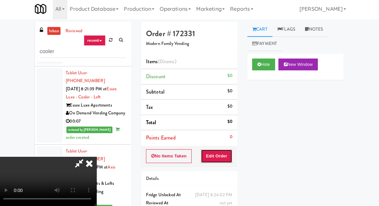
click at [225, 150] on button "Edit Order" at bounding box center [217, 157] width 32 height 14
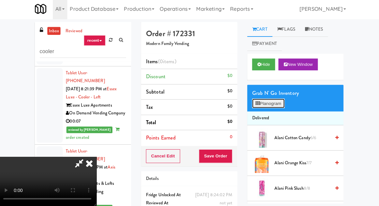
click at [273, 101] on button "Planogram" at bounding box center [268, 105] width 32 height 10
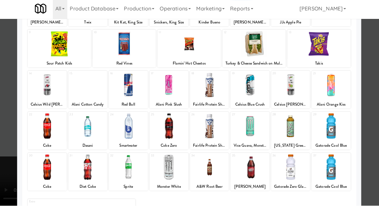
scroll to position [83, 0]
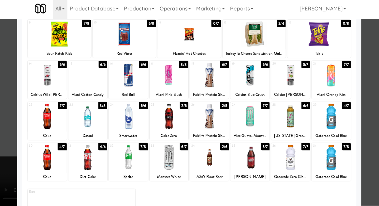
click at [218, 160] on div at bounding box center [210, 158] width 39 height 25
click at [121, 119] on div at bounding box center [129, 117] width 39 height 25
click at [129, 124] on div at bounding box center [129, 117] width 39 height 25
click at [9, 158] on div at bounding box center [189, 103] width 379 height 206
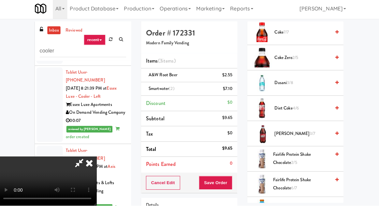
scroll to position [331, 0]
click at [313, 131] on span "[PERSON_NAME] 3/7" at bounding box center [301, 134] width 55 height 8
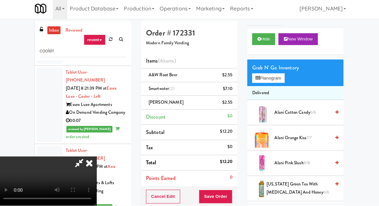
scroll to position [0, 0]
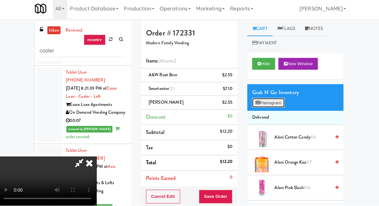
click at [281, 103] on button "Planogram" at bounding box center [268, 105] width 32 height 10
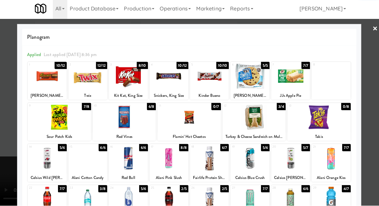
click at [257, 159] on div at bounding box center [250, 159] width 39 height 25
click at [377, 109] on div at bounding box center [189, 103] width 379 height 206
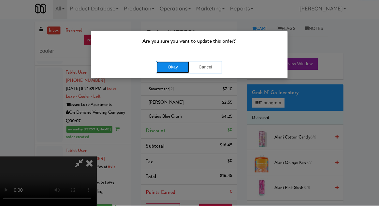
click at [174, 74] on button "Okay" at bounding box center [173, 69] width 33 height 12
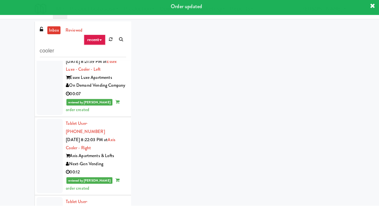
scroll to position [2255, 0]
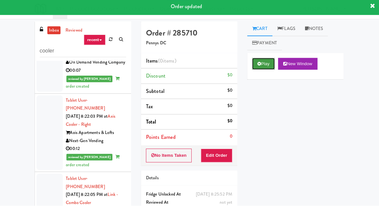
click at [263, 64] on button "Play" at bounding box center [263, 66] width 23 height 12
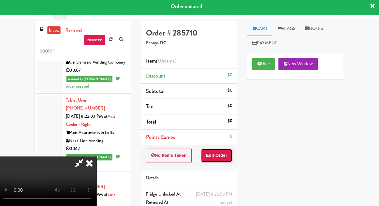
click at [224, 155] on button "Edit Order" at bounding box center [217, 157] width 32 height 14
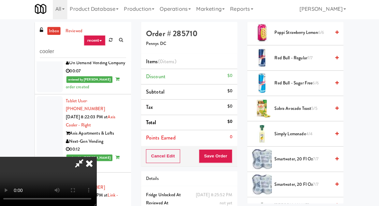
scroll to position [659, 0]
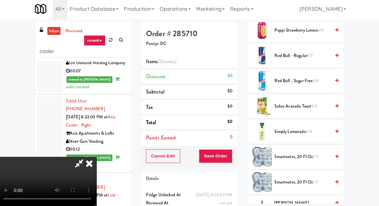
click at [317, 154] on span "7/7" at bounding box center [315, 157] width 5 height 6
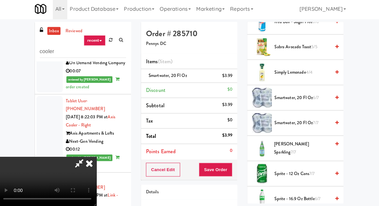
scroll to position [717, 0]
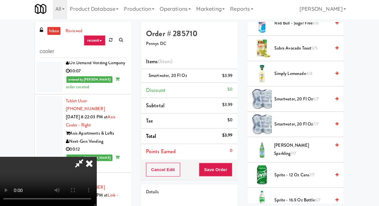
click at [311, 198] on span "Sprite - 16.9 oz Bottle 6/7" at bounding box center [301, 200] width 55 height 8
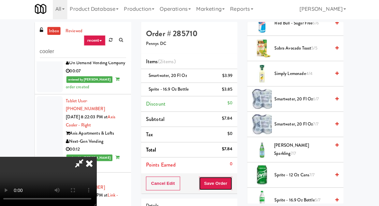
click at [231, 183] on button "Save Order" at bounding box center [215, 184] width 33 height 14
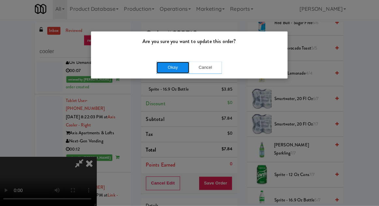
click at [178, 67] on button "Okay" at bounding box center [173, 69] width 33 height 12
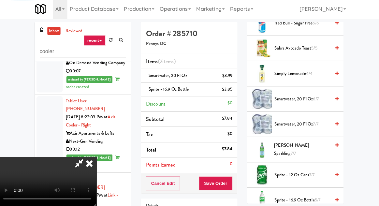
scroll to position [64, 0]
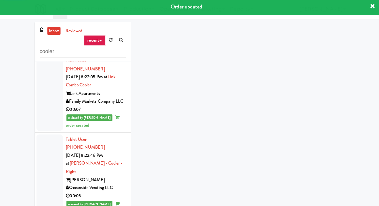
scroll to position [2373, 0]
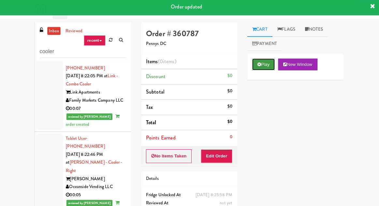
click at [259, 65] on icon at bounding box center [259, 65] width 4 height 4
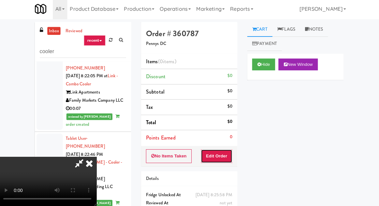
click at [219, 150] on button "Edit Order" at bounding box center [217, 157] width 32 height 14
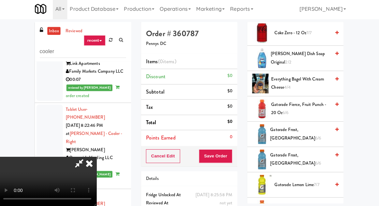
scroll to position [361, 0]
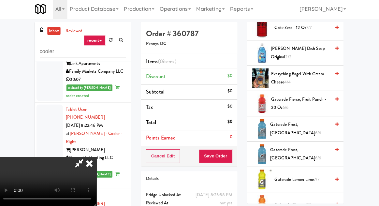
click at [298, 53] on span "[PERSON_NAME] Dish Soap Original 2/2" at bounding box center [300, 54] width 59 height 16
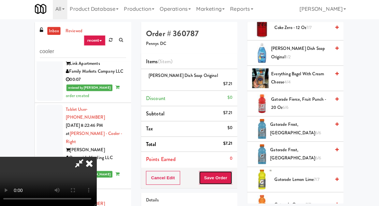
click at [231, 171] on button "Save Order" at bounding box center [215, 178] width 33 height 14
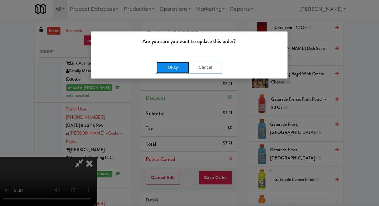
click at [178, 74] on button "Okay" at bounding box center [173, 69] width 33 height 12
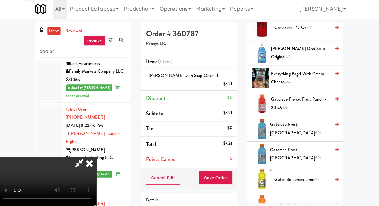
scroll to position [64, 0]
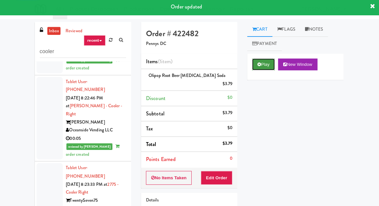
click at [267, 67] on button "Play" at bounding box center [263, 66] width 23 height 12
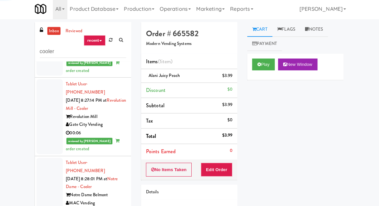
scroll to position [2899, 0]
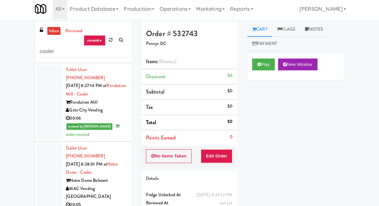
scroll to position [2917, 0]
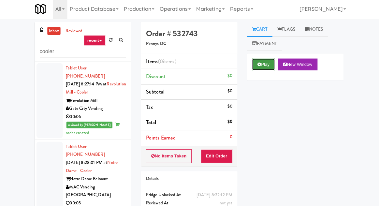
click at [263, 70] on button "Play" at bounding box center [263, 66] width 23 height 12
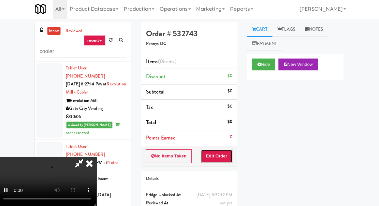
click at [224, 152] on button "Edit Order" at bounding box center [217, 157] width 32 height 14
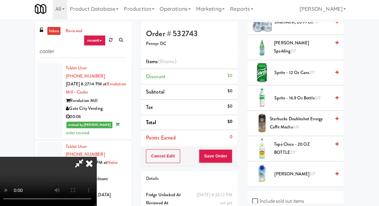
scroll to position [843, 0]
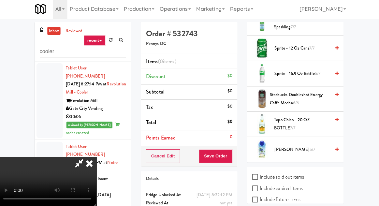
click at [290, 118] on span "Topo Chico - 20 OZ BOTTLE 7/7" at bounding box center [302, 125] width 56 height 16
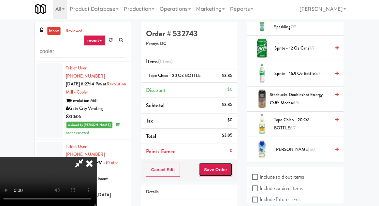
click at [232, 168] on button "Save Order" at bounding box center [215, 170] width 33 height 14
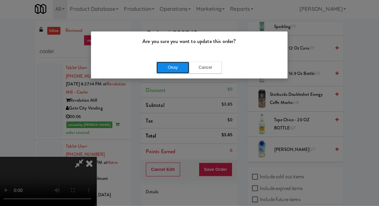
click at [181, 70] on button "Okay" at bounding box center [173, 69] width 33 height 12
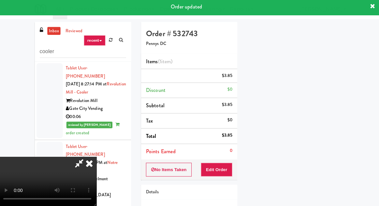
scroll to position [64, 0]
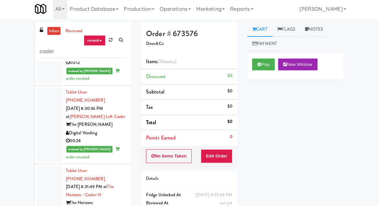
scroll to position [3219, 0]
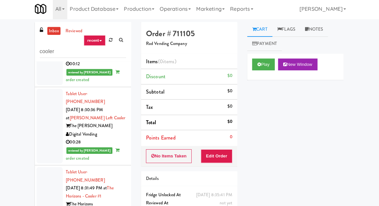
click at [256, 65] on button "Play" at bounding box center [263, 66] width 23 height 12
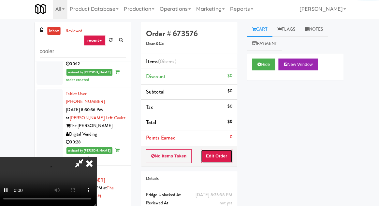
click at [227, 158] on button "Edit Order" at bounding box center [217, 157] width 32 height 14
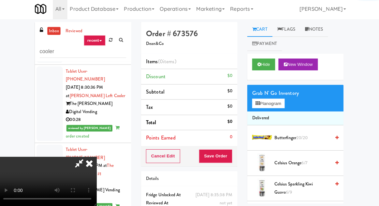
scroll to position [3241, 0]
click at [269, 109] on button "Planogram" at bounding box center [268, 105] width 32 height 10
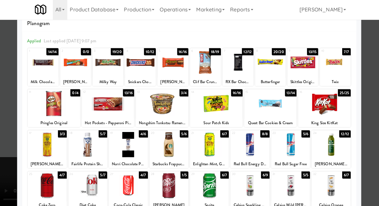
click at [180, 182] on div at bounding box center [169, 185] width 39 height 25
click at [16, 167] on div at bounding box center [189, 103] width 379 height 206
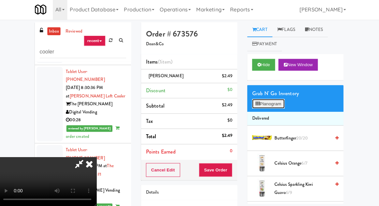
click at [269, 108] on button "Planogram" at bounding box center [268, 105] width 32 height 10
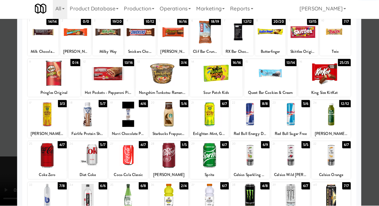
scroll to position [45, 0]
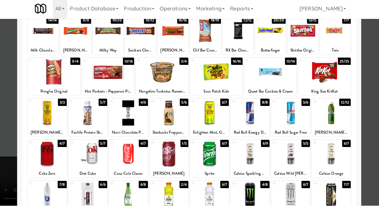
click at [8, 177] on div at bounding box center [189, 103] width 379 height 206
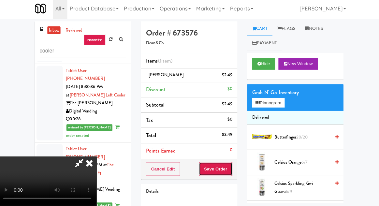
click at [232, 170] on button "Save Order" at bounding box center [215, 170] width 33 height 14
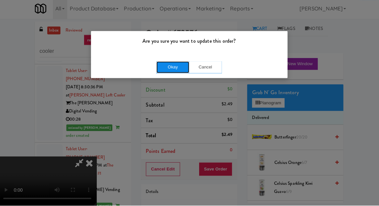
click at [175, 73] on button "Okay" at bounding box center [173, 69] width 33 height 12
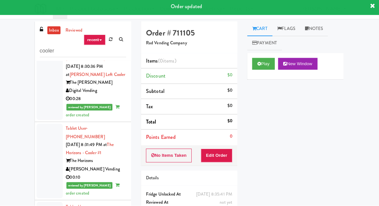
scroll to position [3265, 0]
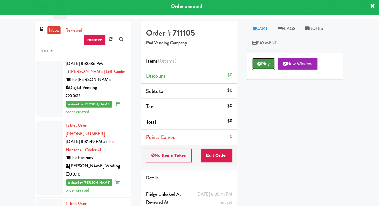
click at [259, 67] on icon at bounding box center [259, 65] width 4 height 4
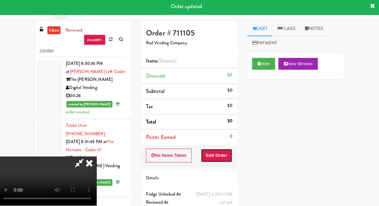
click at [219, 151] on button "Edit Order" at bounding box center [217, 157] width 32 height 14
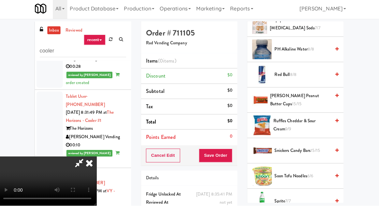
scroll to position [675, 0]
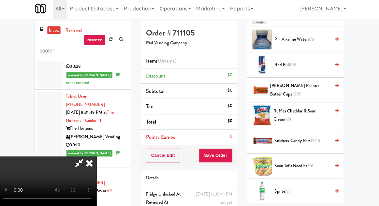
click at [294, 140] on span "Snickers Candy Bars 15/15" at bounding box center [301, 142] width 55 height 8
click at [298, 140] on span "Snickers Candy Bars 15/15" at bounding box center [301, 142] width 55 height 8
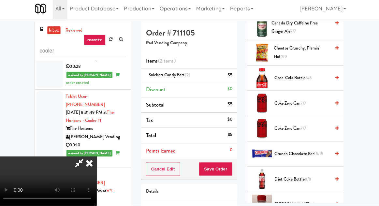
scroll to position [184, 0]
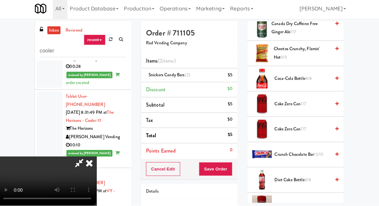
click at [280, 153] on span "Crunch Chocolate Bar 15/15" at bounding box center [301, 156] width 55 height 8
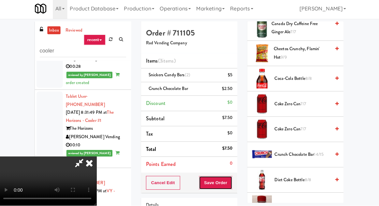
click at [232, 182] on button "Save Order" at bounding box center [215, 184] width 33 height 14
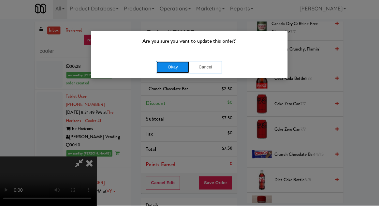
click at [173, 73] on button "Okay" at bounding box center [173, 69] width 33 height 12
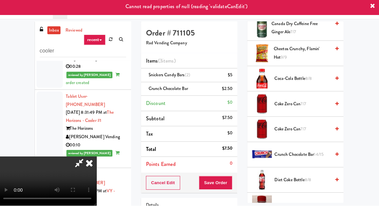
click at [98, 157] on icon at bounding box center [91, 163] width 14 height 13
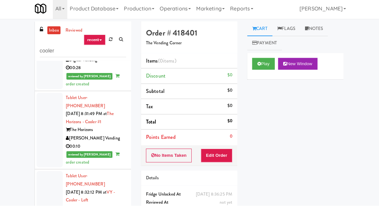
scroll to position [3293, 0]
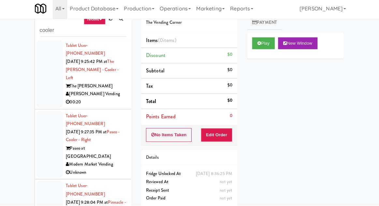
scroll to position [25, 0]
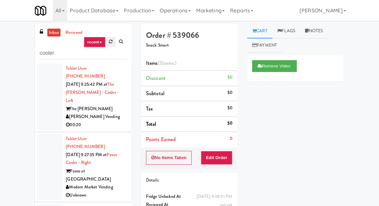
click at [112, 44] on link at bounding box center [112, 42] width 10 height 10
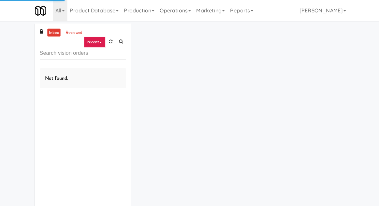
click at [19, 57] on div "inbox reviewed recent all unclear take inventory issue suspicious failed recent…" at bounding box center [189, 126] width 379 height 207
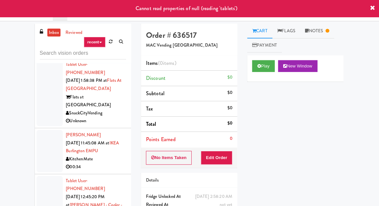
click at [46, 129] on div at bounding box center [51, 150] width 26 height 42
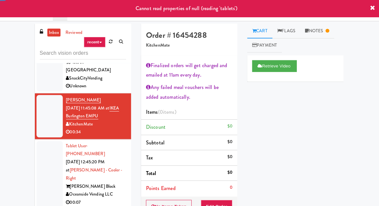
click at [46, 140] on div at bounding box center [51, 173] width 26 height 66
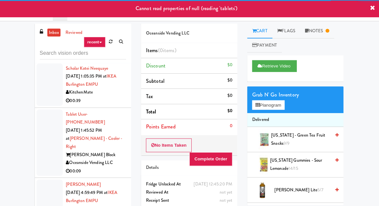
scroll to position [423, 0]
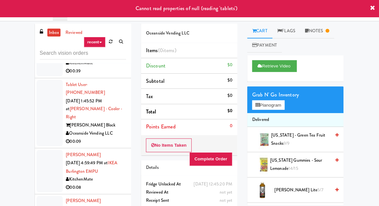
click at [42, 149] on div at bounding box center [51, 170] width 26 height 42
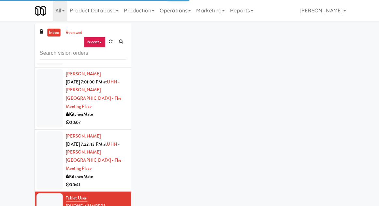
scroll to position [830, 0]
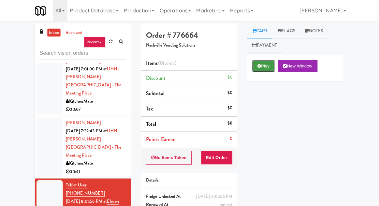
click at [256, 64] on button "Play" at bounding box center [263, 66] width 23 height 12
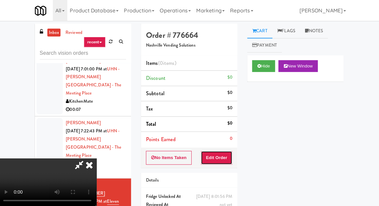
click at [228, 150] on button "Edit Order" at bounding box center [217, 157] width 32 height 14
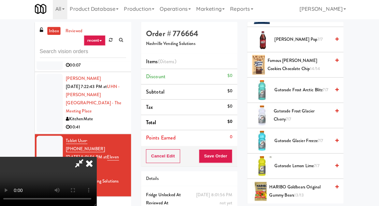
scroll to position [399, 0]
click at [285, 137] on span "Gatorade Glacier Freeze 7/7" at bounding box center [301, 141] width 55 height 8
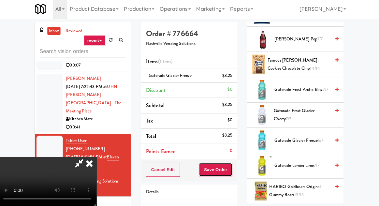
click at [232, 167] on button "Save Order" at bounding box center [215, 170] width 33 height 14
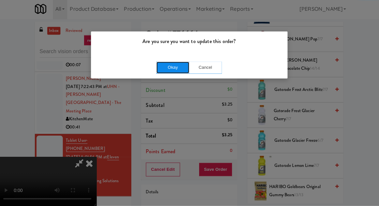
click at [178, 65] on button "Okay" at bounding box center [173, 69] width 33 height 12
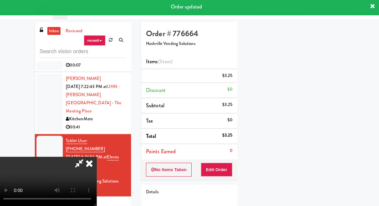
scroll to position [64, 0]
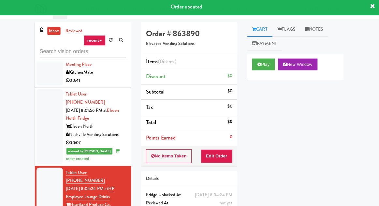
scroll to position [920, 0]
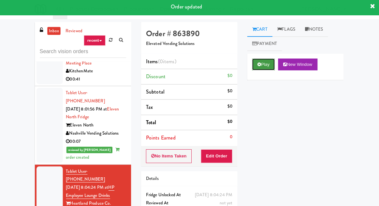
click at [259, 69] on button "Play" at bounding box center [263, 66] width 23 height 12
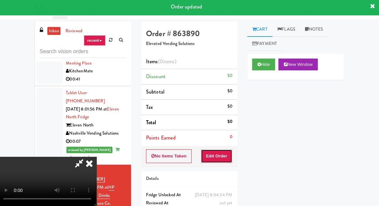
click at [216, 158] on button "Edit Order" at bounding box center [217, 157] width 32 height 14
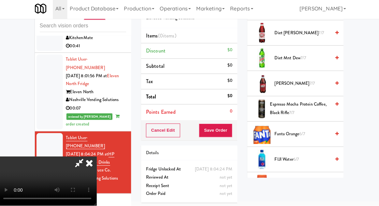
scroll to position [456, 0]
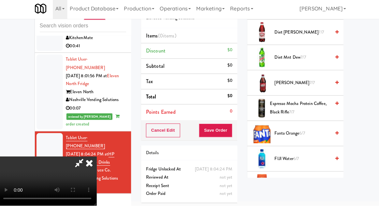
click at [290, 132] on span "Fanta Orange 6/7" at bounding box center [301, 135] width 55 height 8
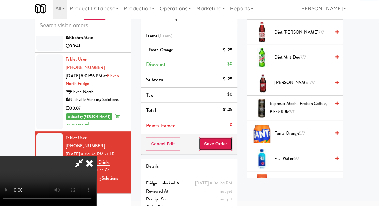
click at [232, 146] on button "Save Order" at bounding box center [215, 145] width 33 height 14
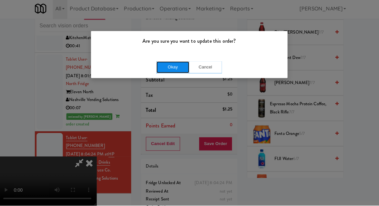
click at [178, 74] on button "Okay" at bounding box center [173, 69] width 33 height 12
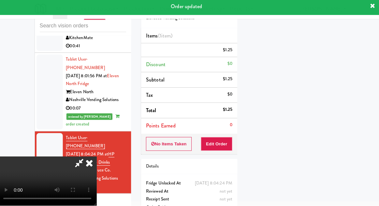
scroll to position [64, 0]
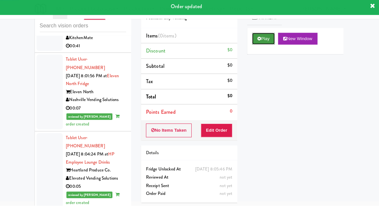
click at [263, 40] on button "Play" at bounding box center [263, 41] width 23 height 12
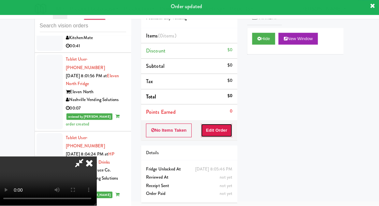
click at [230, 127] on button "Edit Order" at bounding box center [217, 132] width 32 height 14
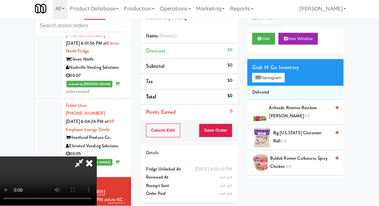
click at [295, 163] on span "Buldak Ramen Carbonara, Spicy Chicken 4/4" at bounding box center [300, 163] width 60 height 16
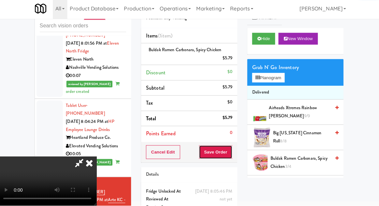
click at [232, 155] on button "Save Order" at bounding box center [215, 153] width 33 height 14
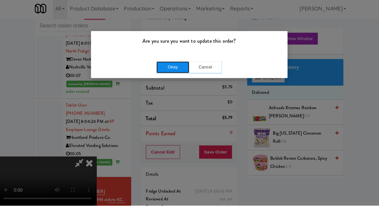
click at [181, 73] on button "Okay" at bounding box center [173, 69] width 33 height 12
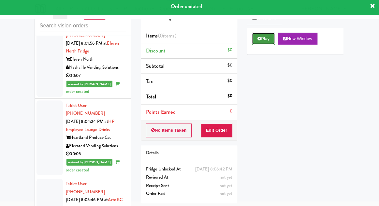
click at [259, 44] on button "Play" at bounding box center [263, 41] width 23 height 12
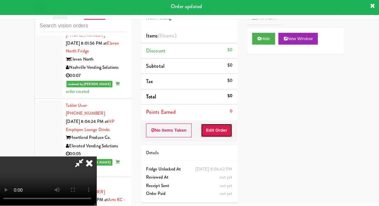
click at [220, 136] on button "Edit Order" at bounding box center [217, 132] width 32 height 14
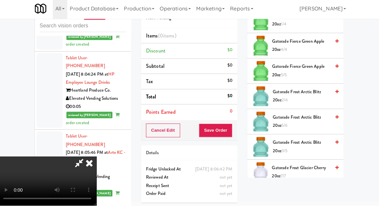
scroll to position [196, 0]
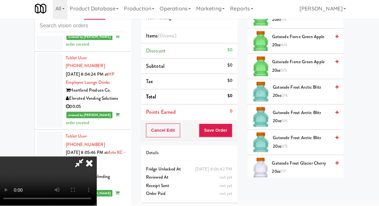
click at [295, 65] on span "Gatorade Fierce Green Apple 20oz 5/5" at bounding box center [301, 68] width 58 height 16
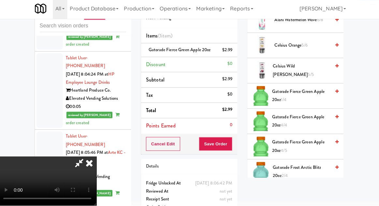
scroll to position [0, 0]
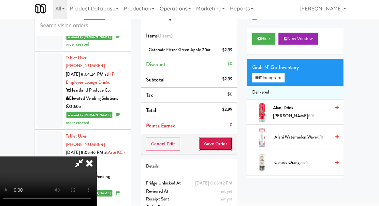
click at [233, 146] on button "Save Order" at bounding box center [215, 145] width 33 height 14
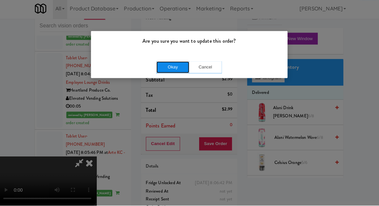
click at [179, 74] on button "Okay" at bounding box center [173, 69] width 33 height 12
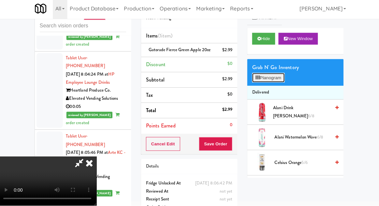
click at [271, 76] on button "Planogram" at bounding box center [268, 79] width 32 height 10
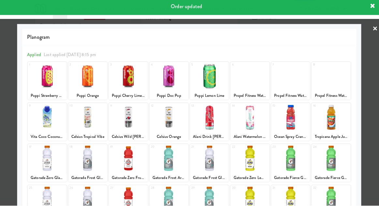
click at [6, 85] on div at bounding box center [189, 103] width 379 height 206
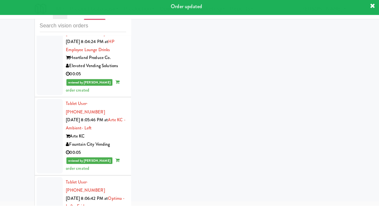
scroll to position [1039, 0]
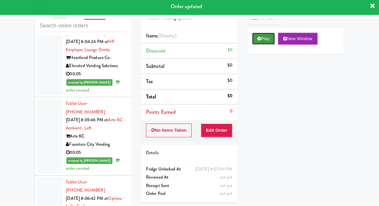
click at [268, 43] on button "Play" at bounding box center [263, 41] width 23 height 12
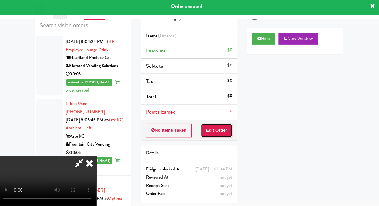
click at [233, 127] on button "Edit Order" at bounding box center [217, 132] width 32 height 14
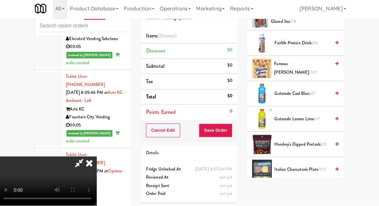
scroll to position [369, 0]
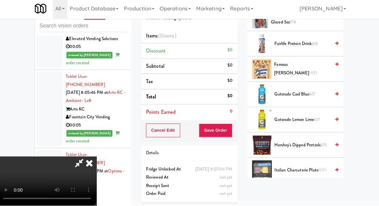
click at [286, 93] on span "Gatorade Cool Blue 6/7" at bounding box center [301, 96] width 55 height 8
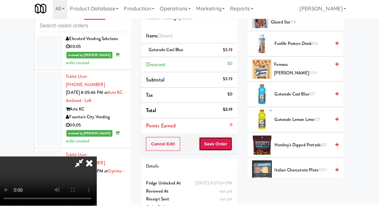
click at [230, 145] on button "Save Order" at bounding box center [215, 145] width 33 height 14
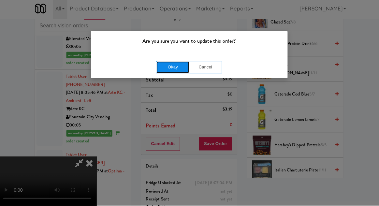
click at [175, 70] on button "Okay" at bounding box center [173, 69] width 33 height 12
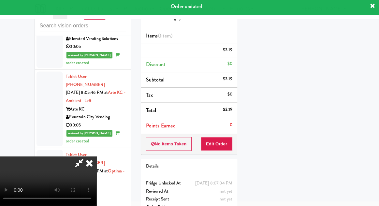
scroll to position [64, 0]
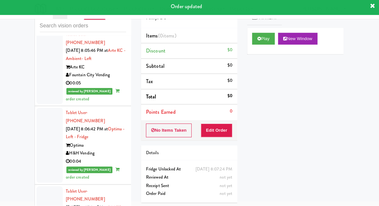
scroll to position [1108, 0]
click at [263, 41] on button "Play" at bounding box center [263, 41] width 23 height 12
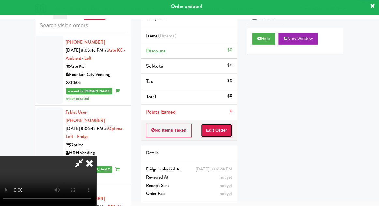
click at [231, 132] on button "Edit Order" at bounding box center [217, 132] width 32 height 14
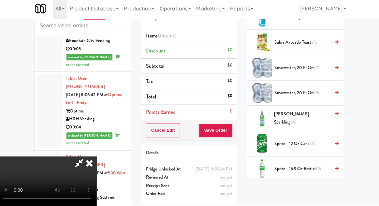
scroll to position [750, 0]
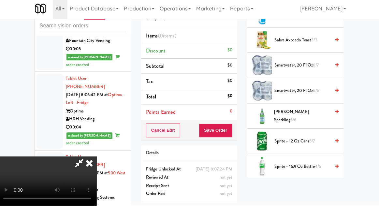
click at [288, 115] on span "[PERSON_NAME] Sparkling 5/6" at bounding box center [302, 117] width 56 height 16
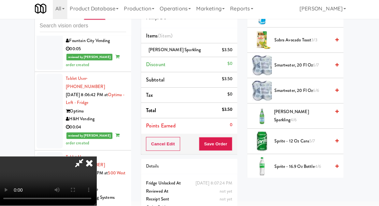
click at [291, 111] on span "[PERSON_NAME] Sparkling 4/6" at bounding box center [302, 117] width 56 height 16
click at [232, 142] on button "Save Order" at bounding box center [215, 145] width 33 height 14
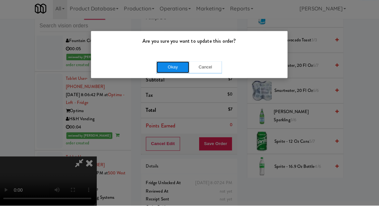
click at [170, 73] on button "Okay" at bounding box center [173, 69] width 33 height 12
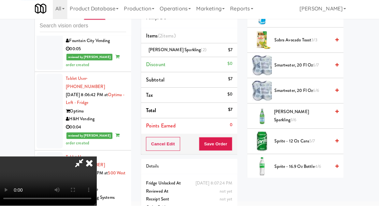
scroll to position [64, 0]
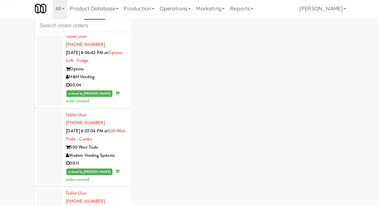
scroll to position [1184, 0]
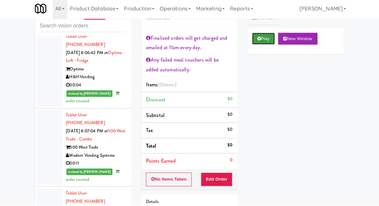
click at [255, 43] on button "Play" at bounding box center [263, 41] width 23 height 12
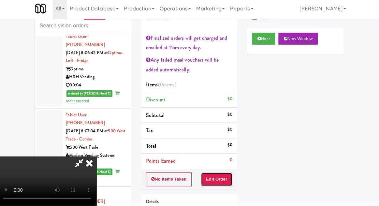
click at [213, 182] on button "Edit Order" at bounding box center [217, 180] width 32 height 14
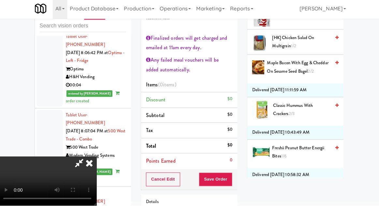
scroll to position [193, 0]
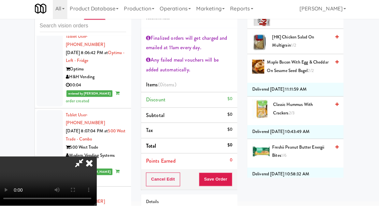
click at [296, 69] on span "Maple Bacon with Egg & Cheddar on Sesame Seed Bagel 2/2" at bounding box center [298, 68] width 63 height 16
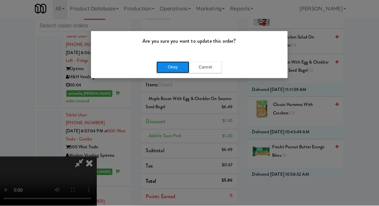
click at [170, 71] on button "Okay" at bounding box center [173, 69] width 33 height 12
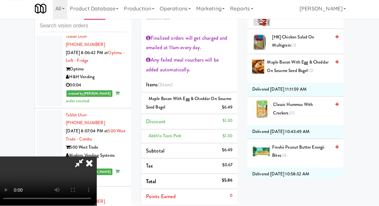
scroll to position [64, 0]
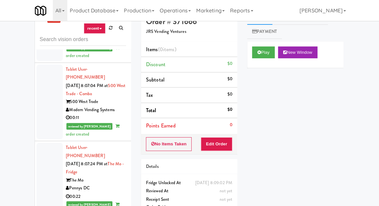
scroll to position [13, 0]
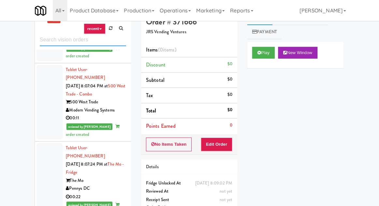
click at [63, 41] on input "text" at bounding box center [84, 40] width 86 height 12
type input "cooler"
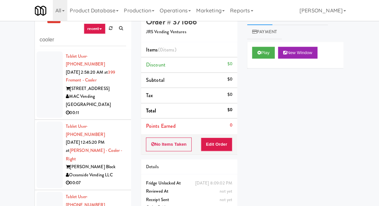
click at [51, 87] on div at bounding box center [51, 84] width 26 height 66
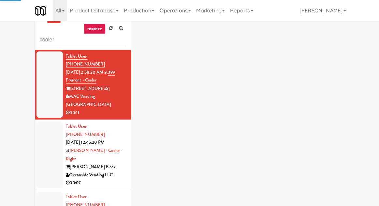
click at [51, 130] on div at bounding box center [51, 153] width 26 height 66
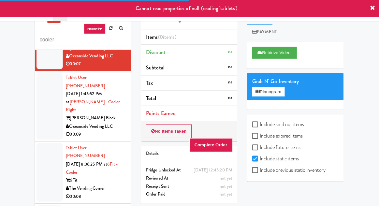
click at [45, 142] on div at bounding box center [51, 171] width 26 height 58
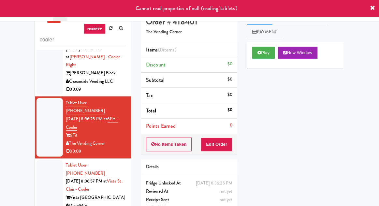
click at [47, 159] on div at bounding box center [51, 188] width 26 height 58
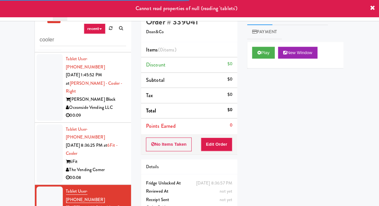
click at [46, 123] on div at bounding box center [51, 152] width 26 height 58
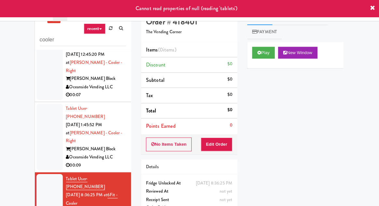
scroll to position [88, 0]
click at [254, 50] on button "Play" at bounding box center [263, 52] width 23 height 12
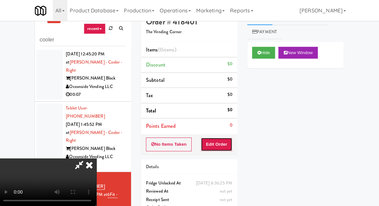
click at [216, 136] on button "Edit Order" at bounding box center [217, 143] width 32 height 14
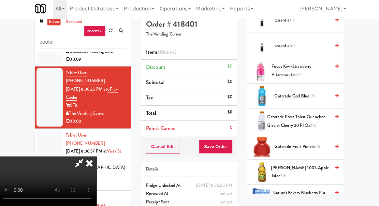
scroll to position [182, 0]
click at [325, 94] on span "Gatorade Cool Blue 3/6" at bounding box center [301, 98] width 55 height 8
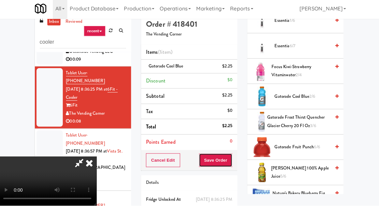
click at [231, 161] on button "Save Order" at bounding box center [215, 161] width 33 height 14
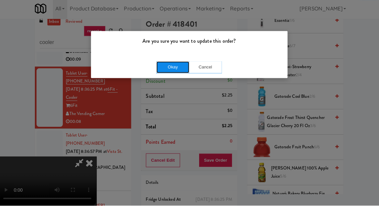
click at [170, 72] on button "Okay" at bounding box center [173, 69] width 33 height 12
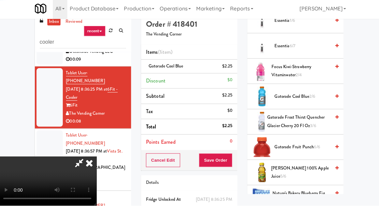
click at [44, 131] on div at bounding box center [51, 160] width 26 height 58
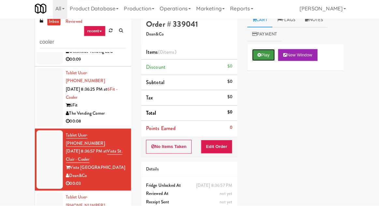
click at [262, 51] on button "Play" at bounding box center [263, 57] width 23 height 12
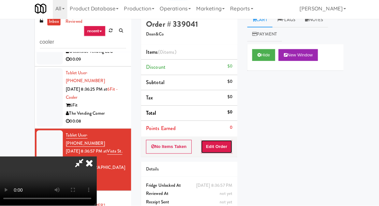
click at [225, 142] on button "Edit Order" at bounding box center [217, 148] width 32 height 14
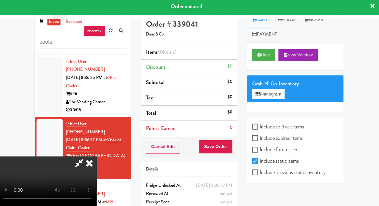
scroll to position [208, 0]
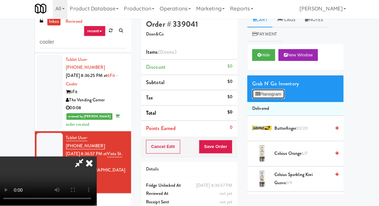
click at [276, 95] on button "Planogram" at bounding box center [268, 96] width 32 height 10
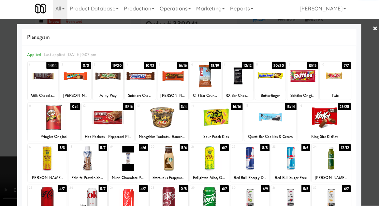
click at [282, 118] on div at bounding box center [270, 118] width 52 height 25
click at [11, 169] on div at bounding box center [189, 103] width 379 height 206
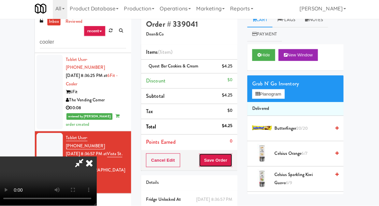
click at [232, 162] on button "Save Order" at bounding box center [215, 161] width 33 height 14
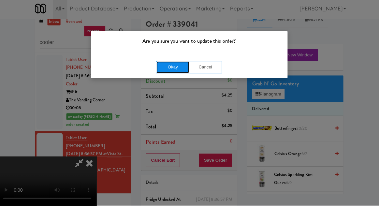
click at [180, 69] on button "Okay" at bounding box center [173, 69] width 33 height 12
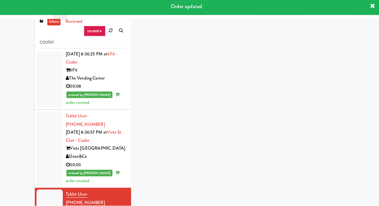
scroll to position [236, 0]
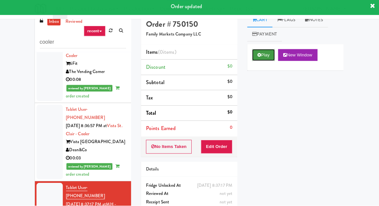
click at [266, 57] on button "Play" at bounding box center [263, 57] width 23 height 12
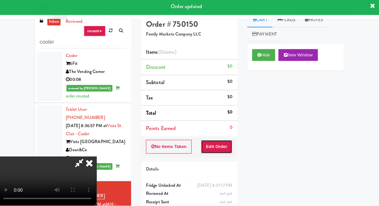
click at [225, 142] on button "Edit Order" at bounding box center [217, 148] width 32 height 14
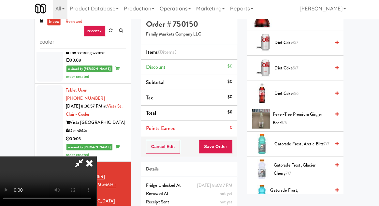
scroll to position [517, 0]
click at [310, 141] on span "Gatorade Frost, Arctic Blitz 7/7" at bounding box center [301, 145] width 55 height 8
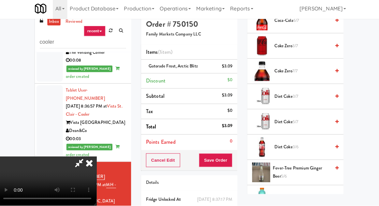
scroll to position [463, 0]
click at [309, 144] on span "Diet Coke 3/6" at bounding box center [301, 148] width 55 height 8
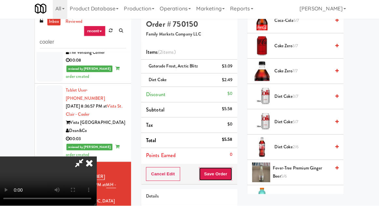
click at [231, 170] on button "Save Order" at bounding box center [215, 175] width 33 height 14
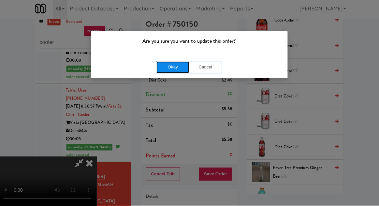
click at [178, 70] on button "Okay" at bounding box center [173, 69] width 33 height 12
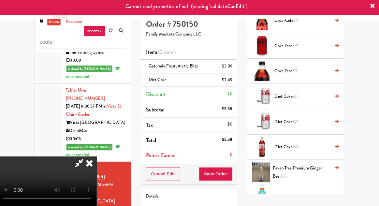
click at [98, 157] on icon at bounding box center [91, 163] width 14 height 13
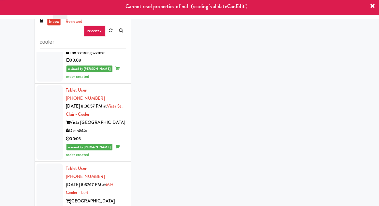
click at [45, 164] on div at bounding box center [51, 193] width 26 height 58
